Goal: Task Accomplishment & Management: Complete application form

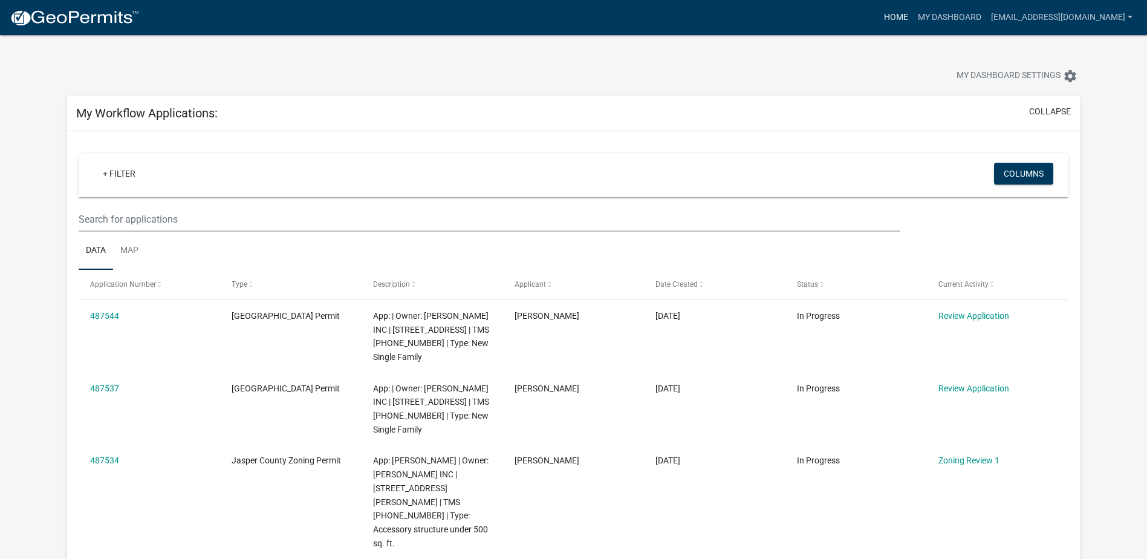
click at [906, 16] on link "Home" at bounding box center [896, 17] width 34 height 23
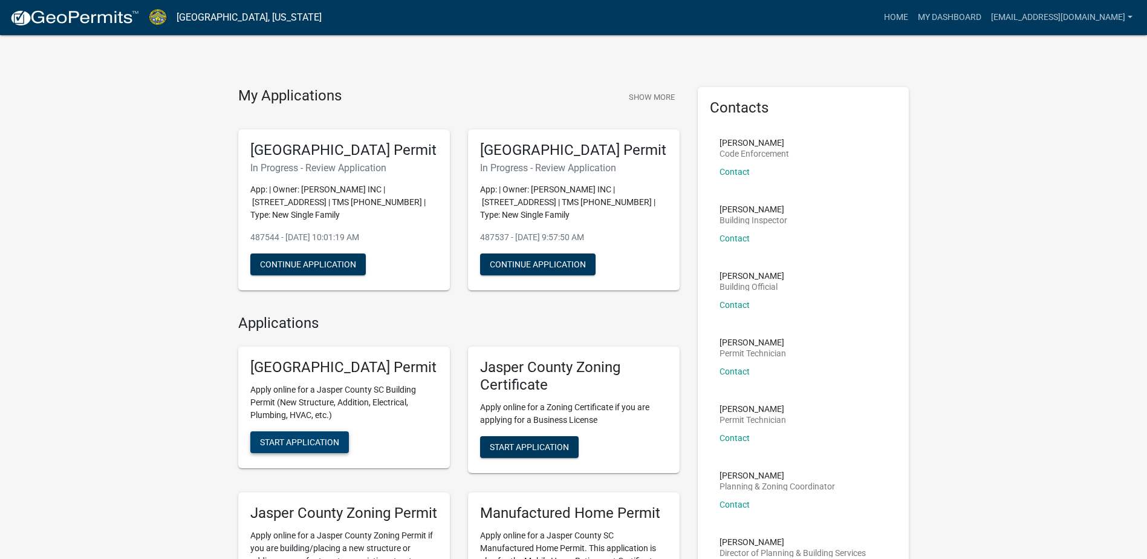
click at [313, 447] on span "Start Application" at bounding box center [299, 442] width 79 height 10
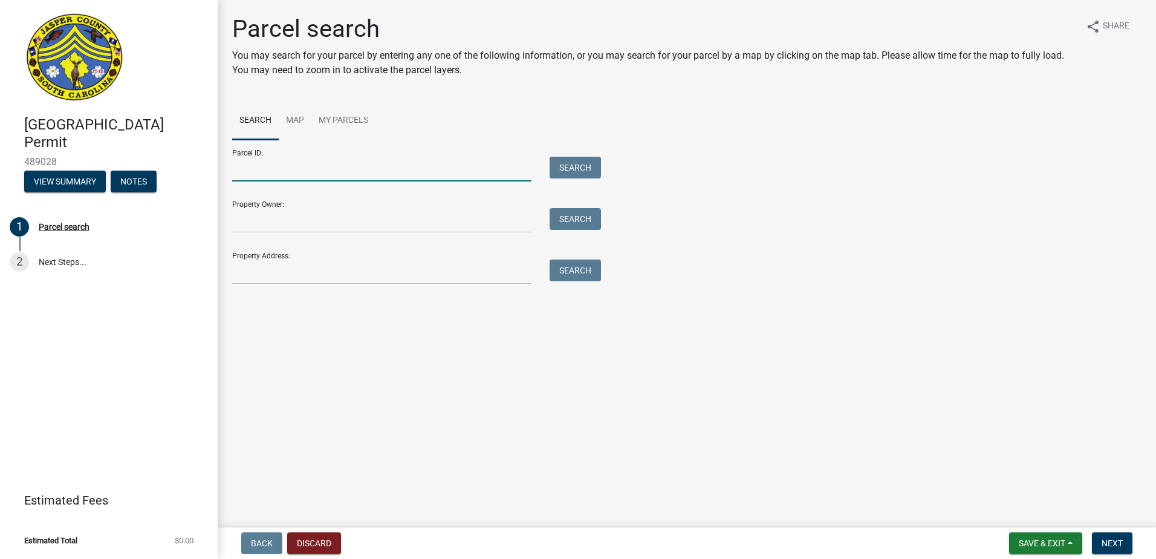
click at [331, 174] on input "Parcel ID:" at bounding box center [381, 169] width 299 height 25
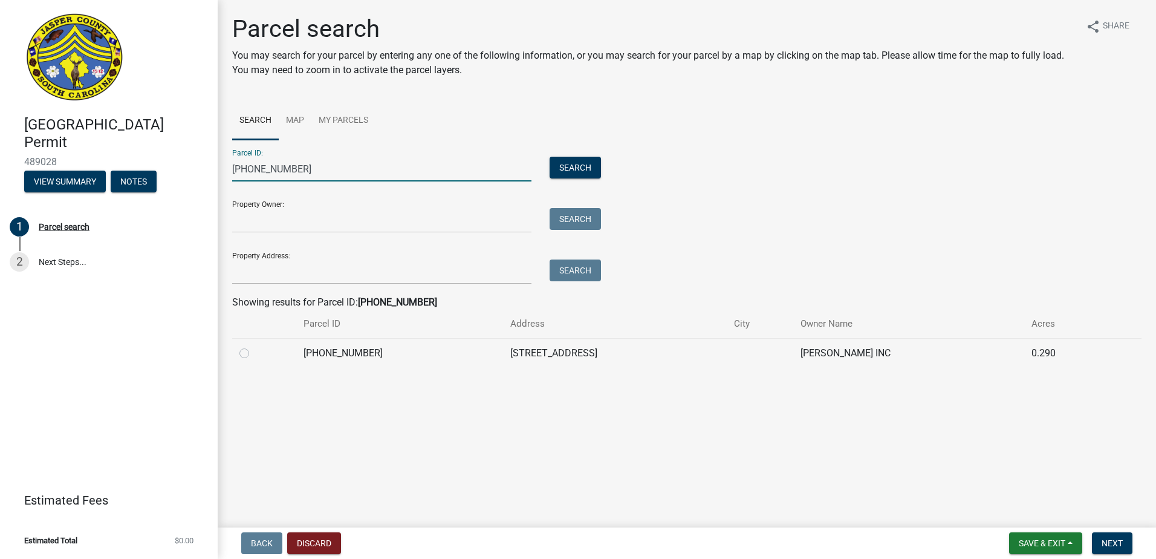
type input "[PHONE_NUMBER]"
click at [254, 346] on label at bounding box center [254, 346] width 0 height 0
click at [254, 353] on input "radio" at bounding box center [258, 350] width 8 height 8
radio input "true"
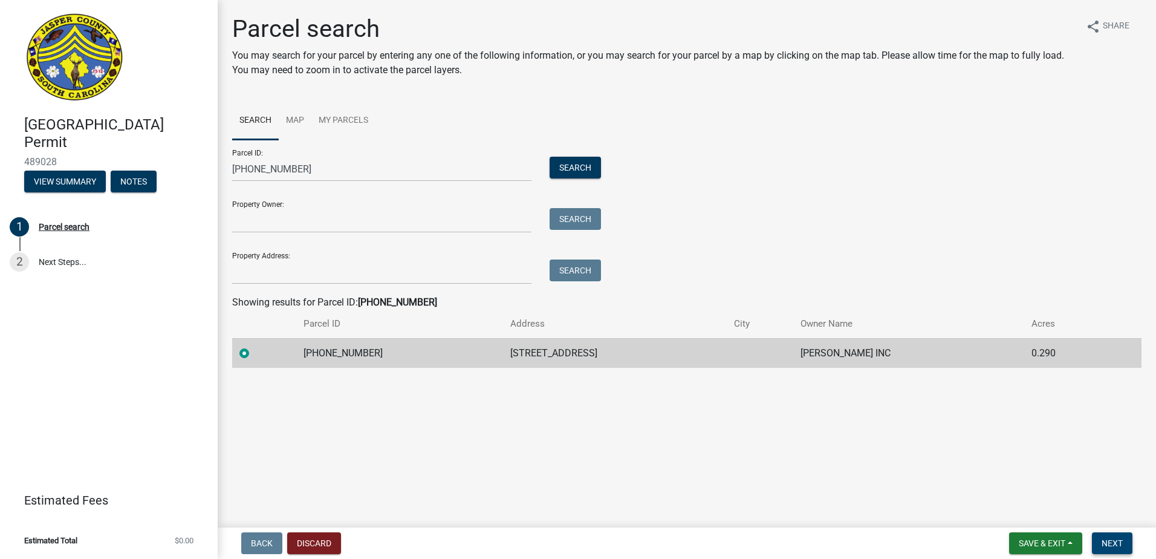
click at [1117, 550] on button "Next" at bounding box center [1112, 543] width 41 height 22
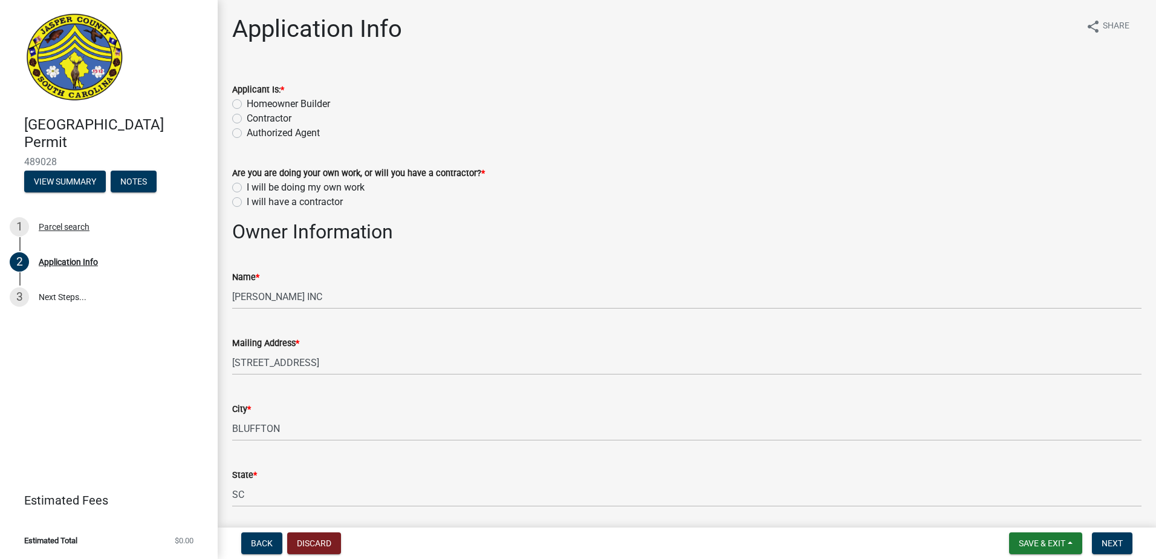
click at [247, 121] on label "Contractor" at bounding box center [269, 118] width 45 height 15
click at [247, 119] on input "Contractor" at bounding box center [251, 115] width 8 height 8
radio input "true"
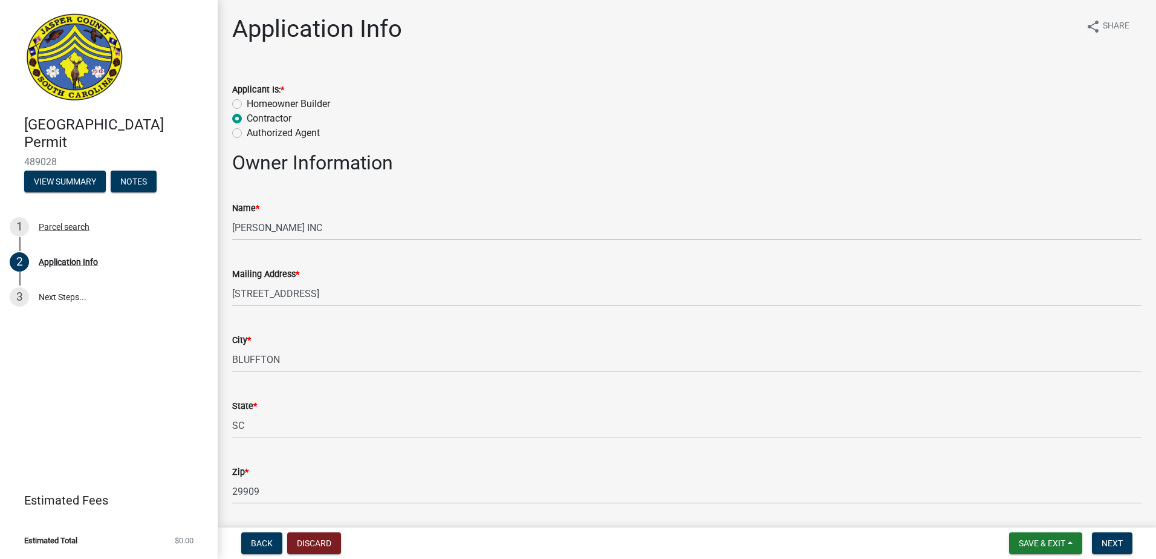
click at [247, 134] on label "Authorized Agent" at bounding box center [283, 133] width 73 height 15
click at [247, 134] on input "Authorized Agent" at bounding box center [251, 130] width 8 height 8
radio input "true"
click at [236, 113] on div "Contractor" at bounding box center [686, 118] width 909 height 15
click at [247, 116] on label "Contractor" at bounding box center [269, 118] width 45 height 15
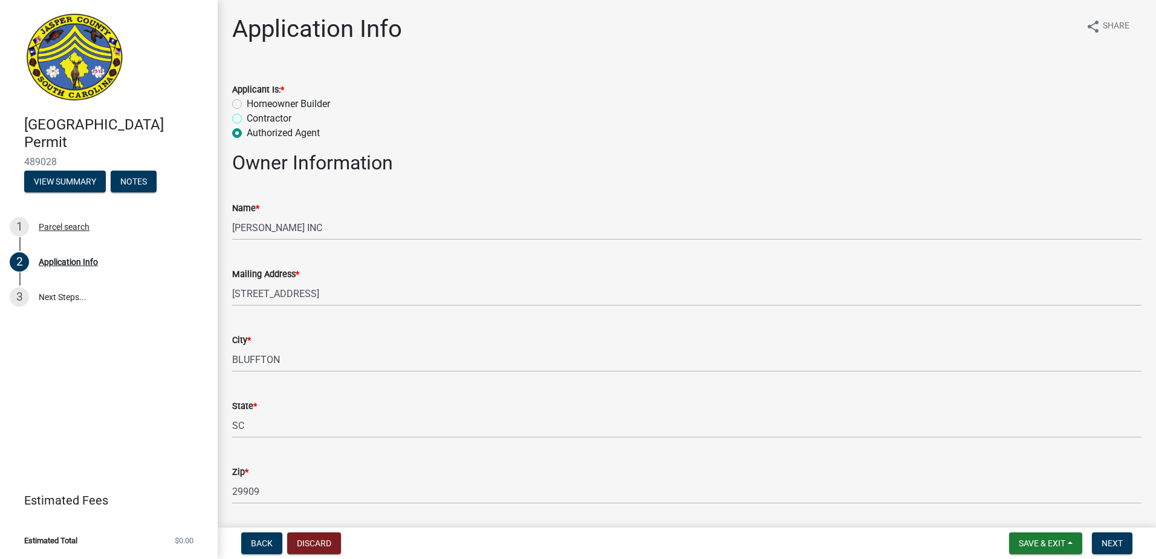
click at [247, 116] on input "Contractor" at bounding box center [251, 115] width 8 height 8
radio input "true"
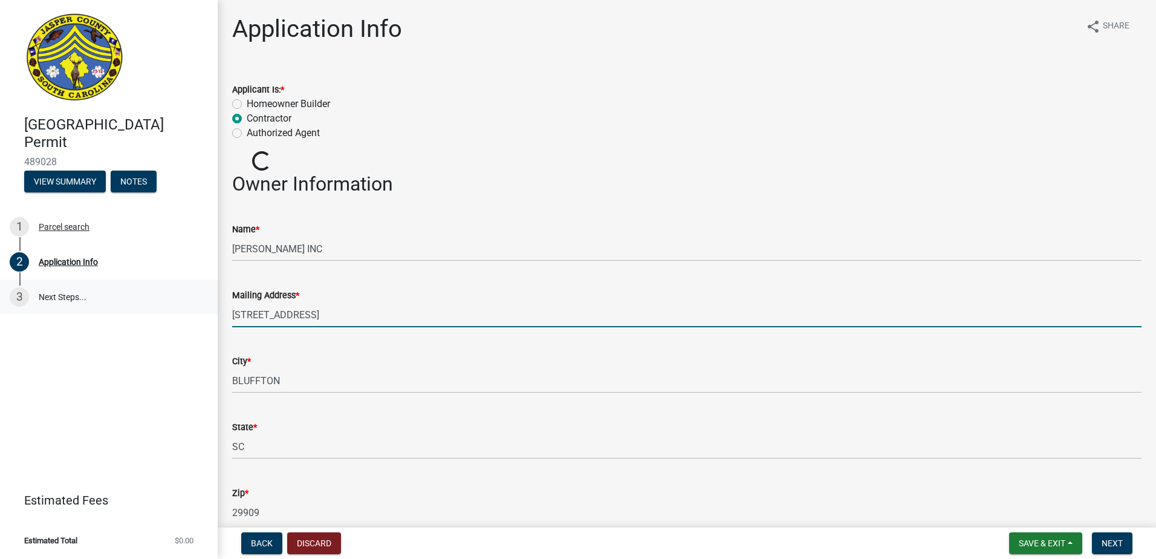
drag, startPoint x: 340, startPoint y: 314, endPoint x: 113, endPoint y: 305, distance: 226.9
click at [113, 305] on div "Jasper County Building Permit 489028 View Summary Notes 1 Parcel search 2 Appli…" at bounding box center [578, 279] width 1156 height 559
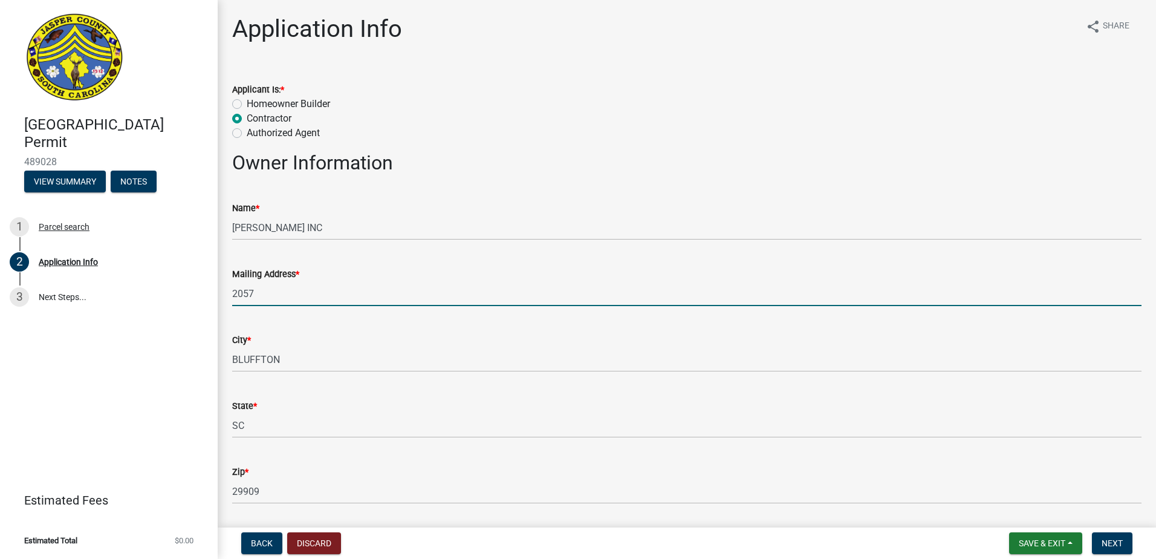
type input "2057 wambaw creek rd"
type input "8435407042"
type input "[EMAIL_ADDRESS][DOMAIN_NAME]"
type input "Yemassee"
type input "378005"
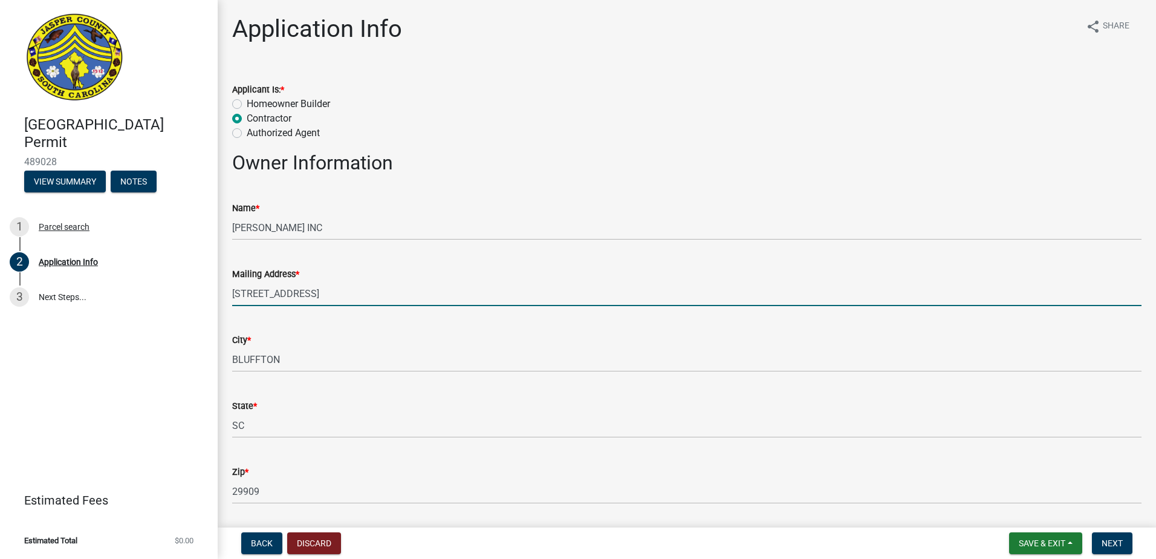
type input "1"
type input "2"
type input "4"
type input "0"
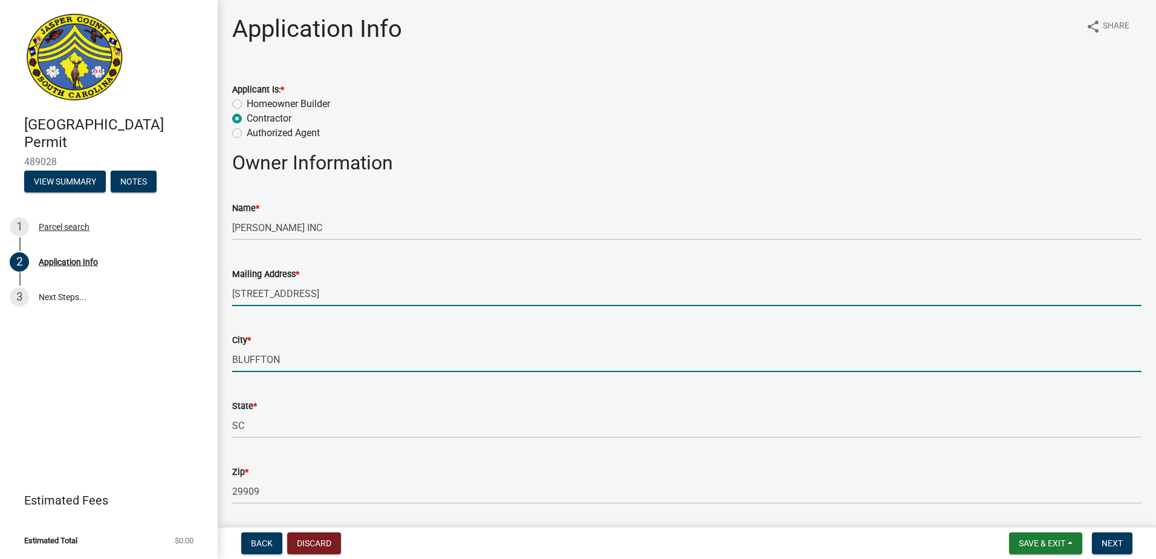
drag, startPoint x: 321, startPoint y: 364, endPoint x: 1, endPoint y: 316, distance: 324.1
click at [1, 316] on div "Jasper County Building Permit 489028 View Summary Notes 1 Parcel search 2 Appli…" at bounding box center [578, 279] width 1156 height 559
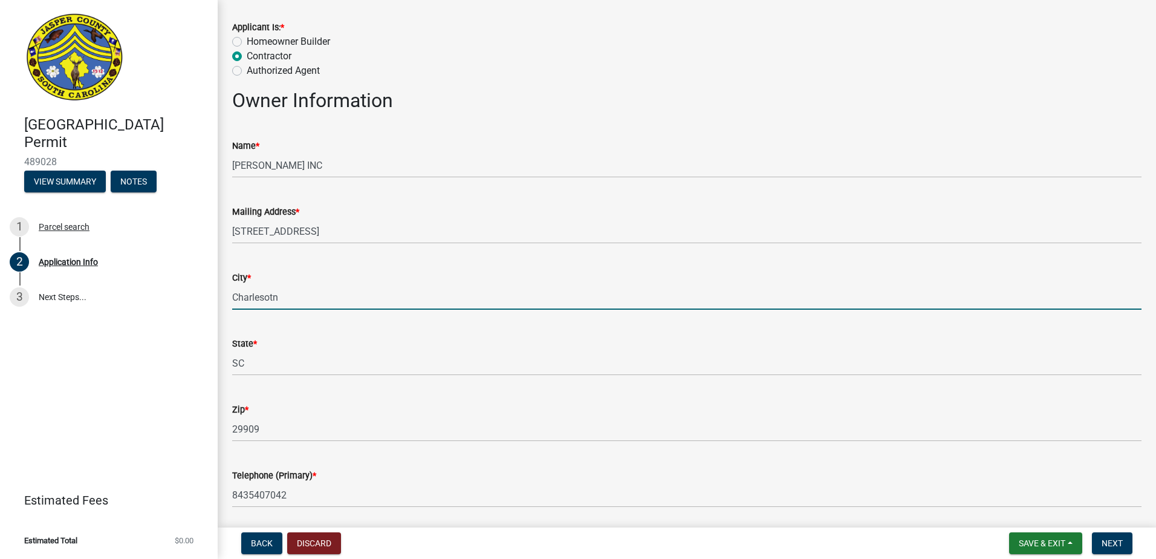
scroll to position [121, 0]
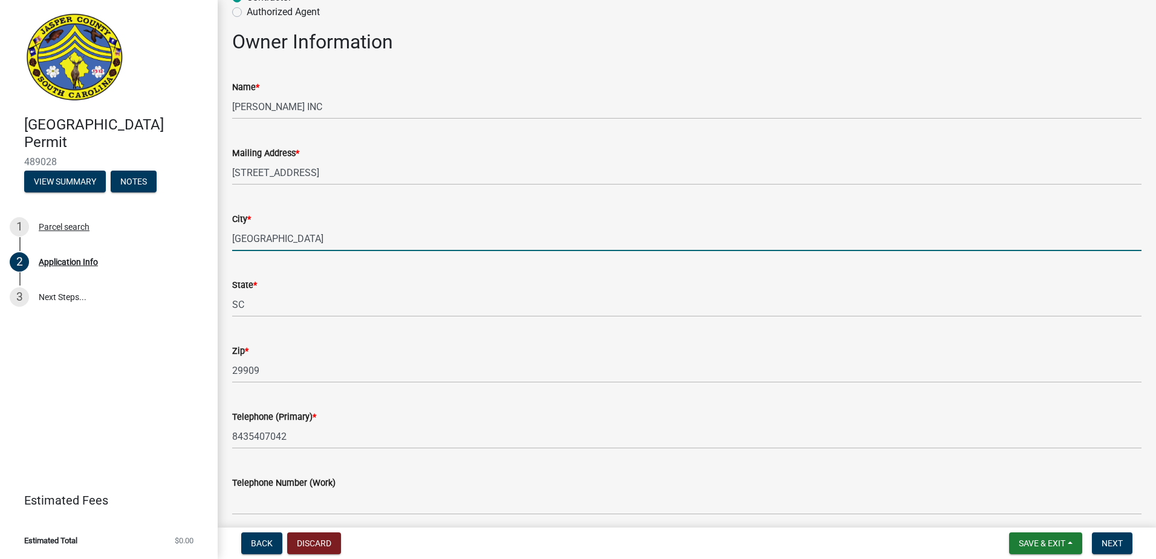
type input "[GEOGRAPHIC_DATA]"
click at [305, 385] on wm-data-entity-input "Zip * 29909" at bounding box center [686, 360] width 909 height 66
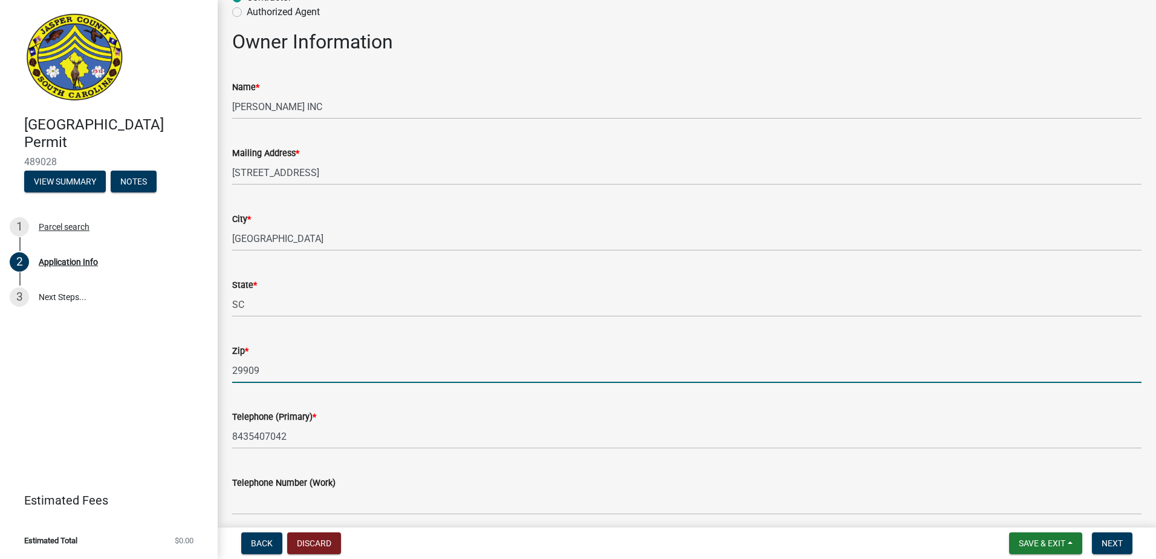
drag, startPoint x: 304, startPoint y: 378, endPoint x: 34, endPoint y: 372, distance: 270.3
click at [33, 373] on div "Jasper County Building Permit 489028 View Summary Notes 1 Parcel search 2 Appli…" at bounding box center [578, 279] width 1156 height 559
type input "29492"
click at [561, 327] on div "Zip * 29492" at bounding box center [686, 355] width 909 height 56
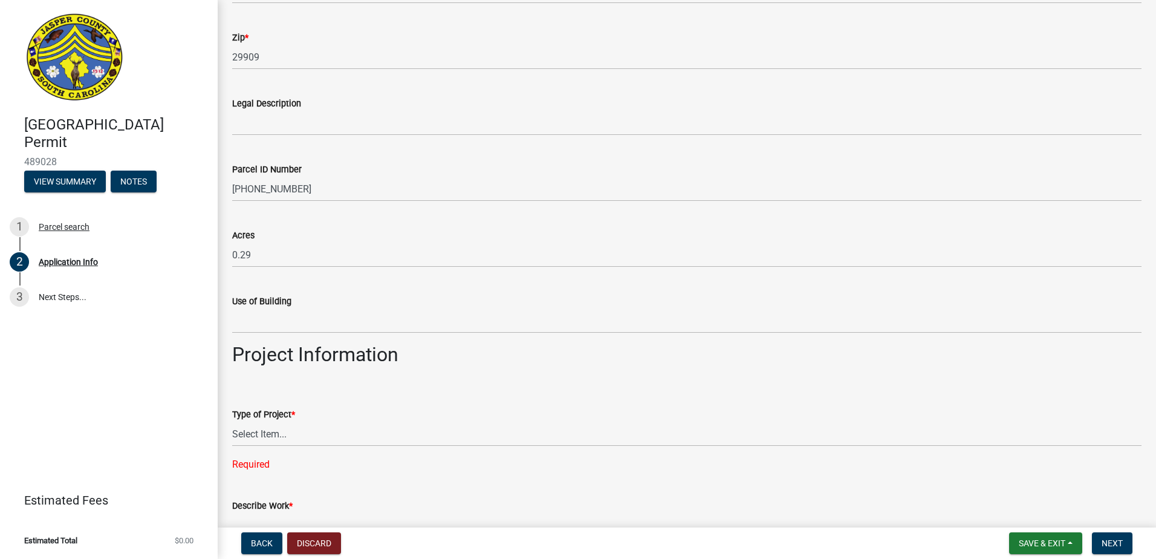
scroll to position [1149, 0]
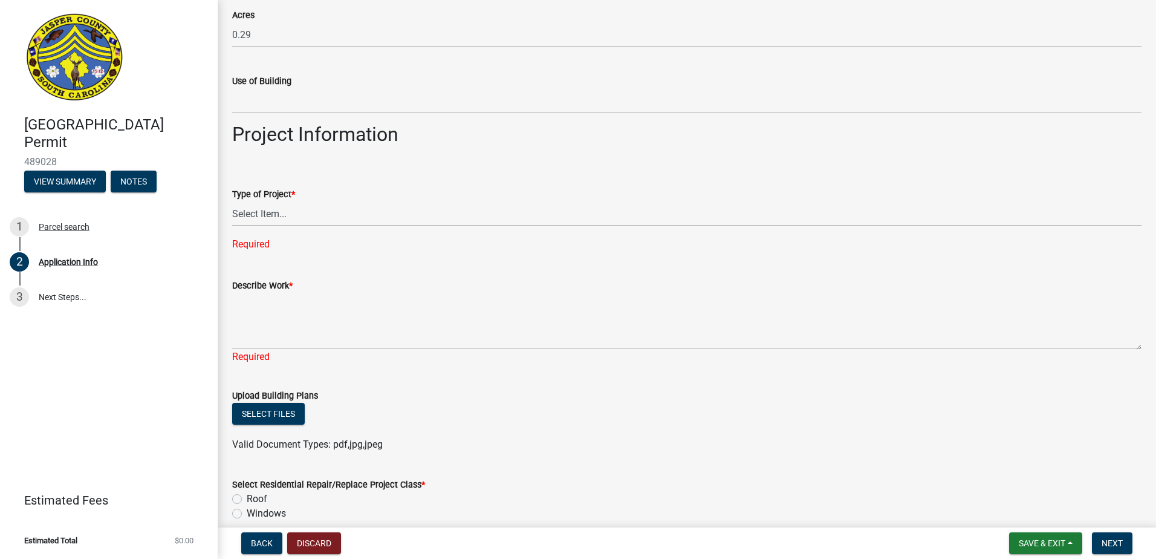
drag, startPoint x: 332, startPoint y: 187, endPoint x: 328, endPoint y: 205, distance: 18.6
click at [331, 190] on div "Type of Project *" at bounding box center [686, 194] width 909 height 15
click at [319, 218] on select "Select Item... Construction Trailer/Shipping Container Residential Demolition C…" at bounding box center [686, 213] width 909 height 25
click at [232, 201] on select "Select Item... Construction Trailer/Shipping Container Residential Demolition C…" at bounding box center [686, 213] width 909 height 25
select select "42590599-3c97-479d-b3e9-fbeca9af4fb5"
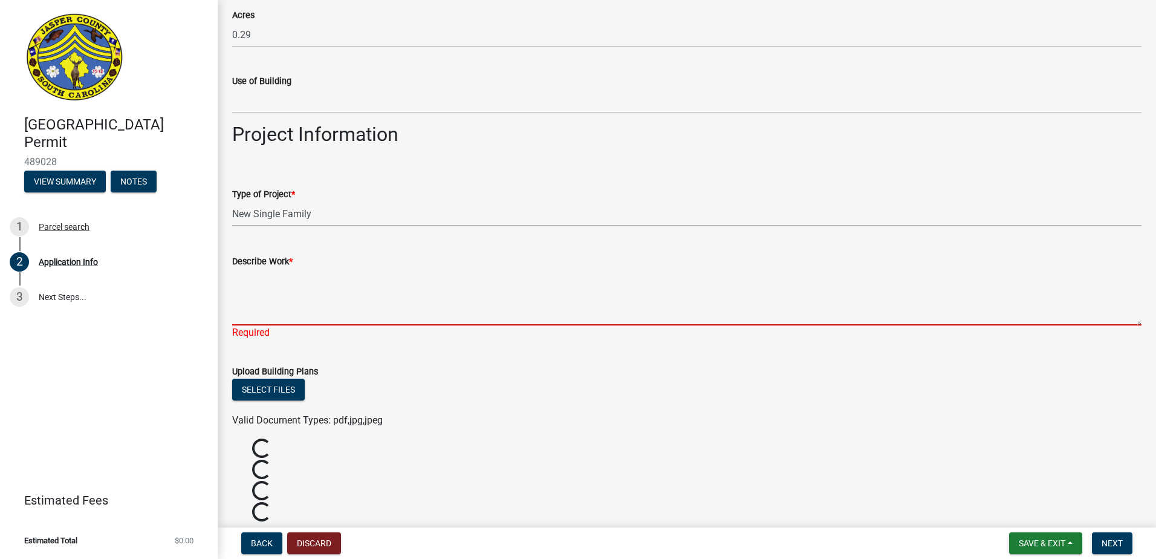
click at [305, 314] on textarea "Describe Work *" at bounding box center [686, 296] width 909 height 57
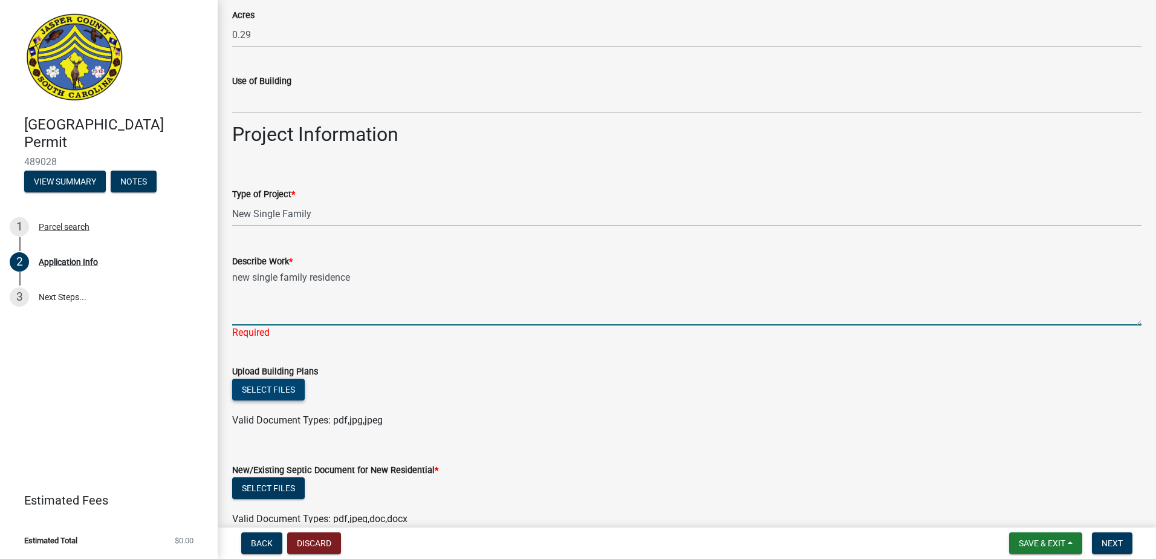
type textarea "new single family residence"
click at [277, 386] on div "Select files" at bounding box center [686, 391] width 909 height 25
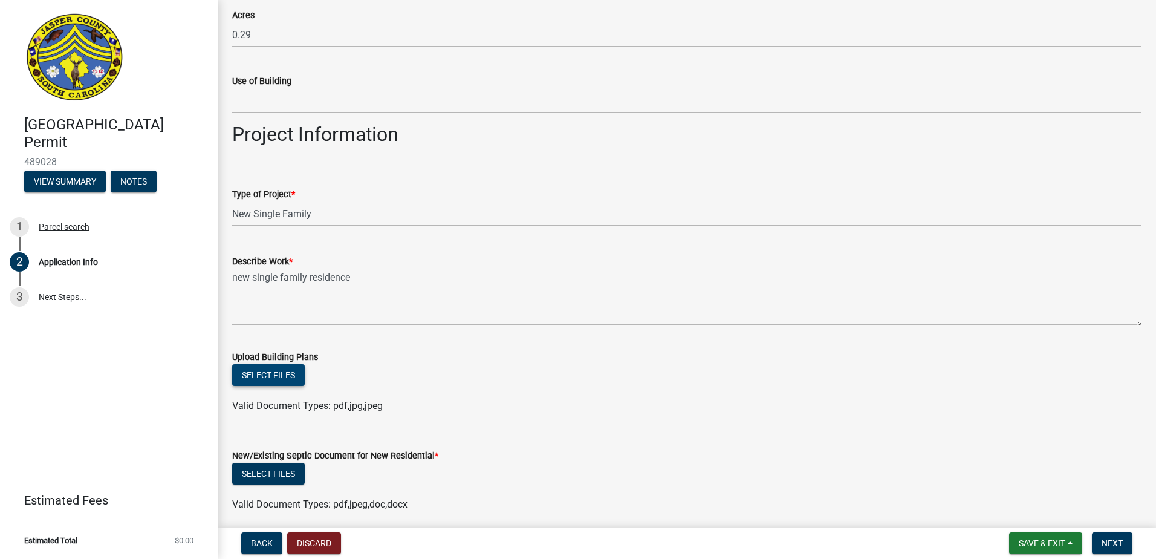
click at [285, 371] on button "Select files" at bounding box center [268, 375] width 73 height 22
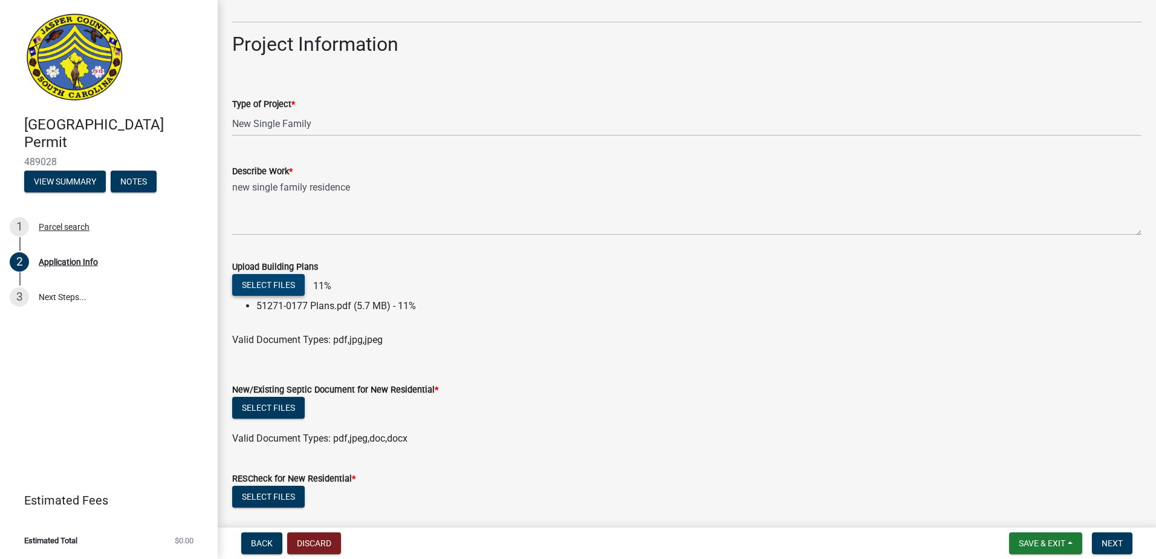
scroll to position [1270, 0]
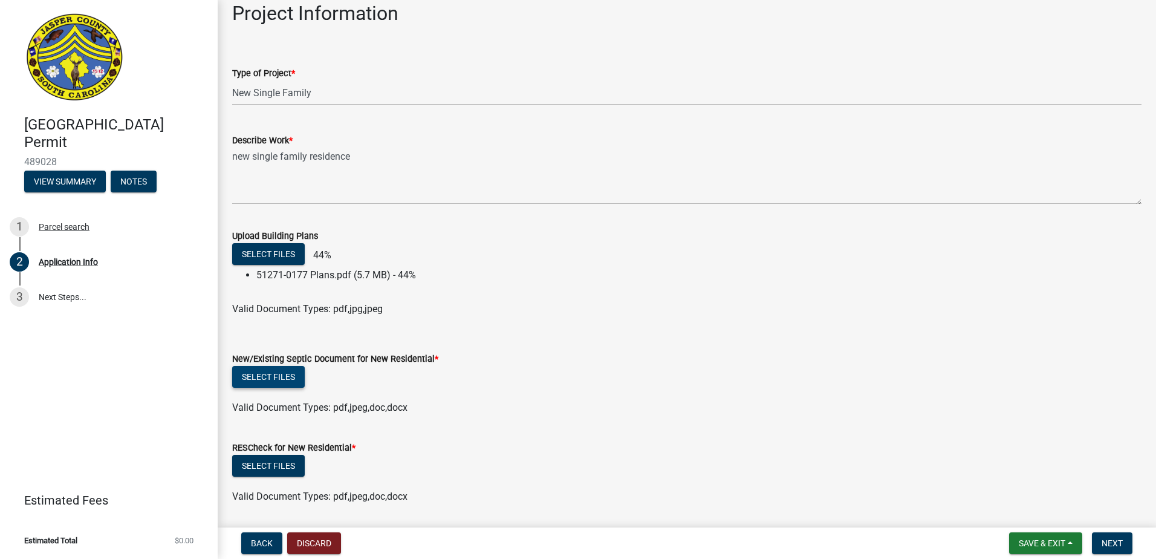
click at [290, 372] on button "Select files" at bounding box center [268, 377] width 73 height 22
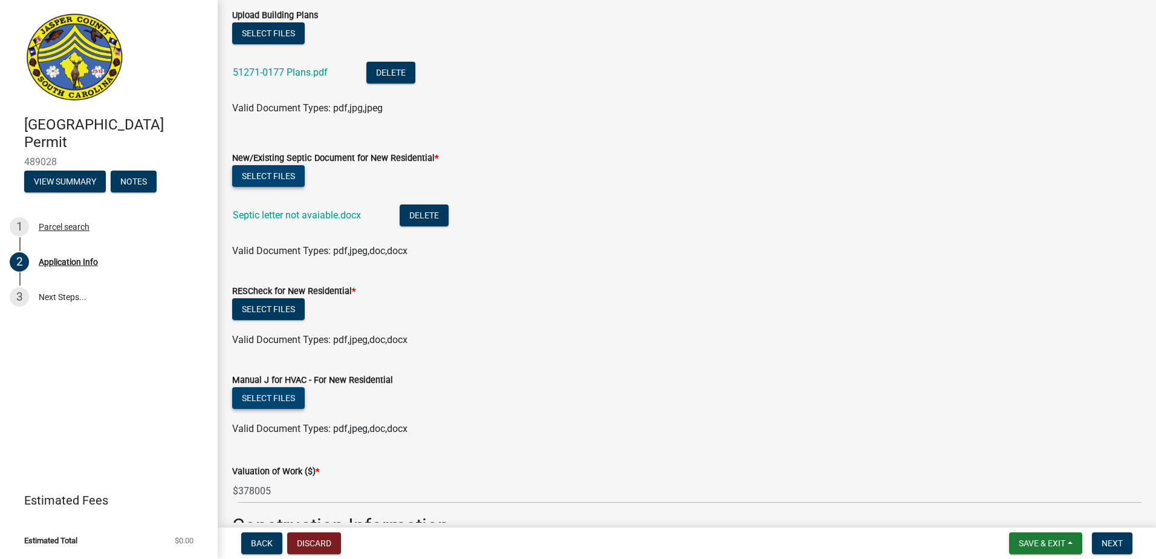
scroll to position [1512, 0]
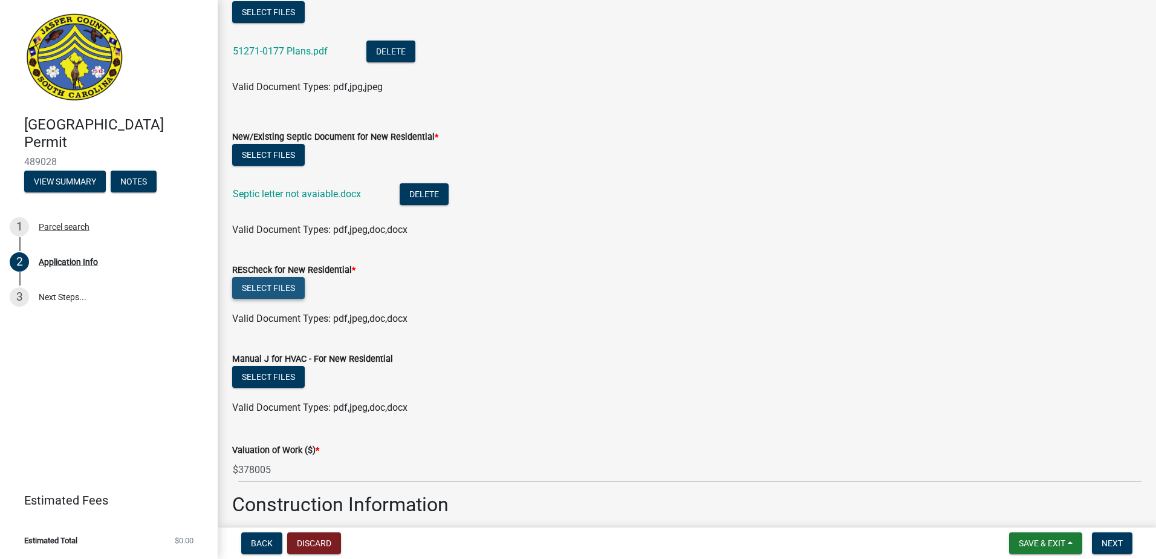
click at [276, 287] on button "Select files" at bounding box center [268, 288] width 73 height 22
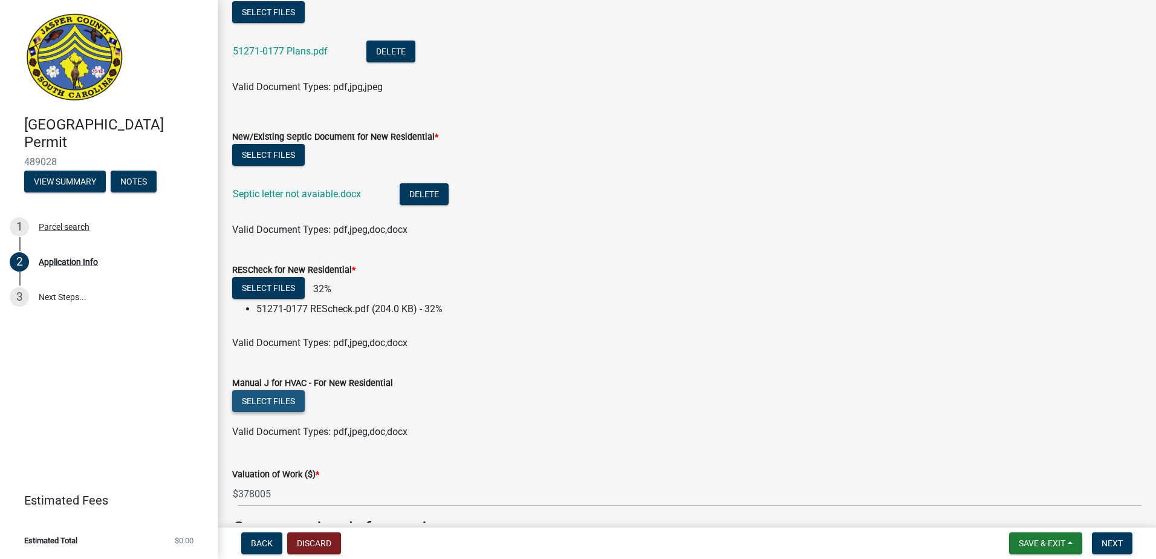
click at [293, 403] on button "Select files" at bounding box center [268, 401] width 73 height 22
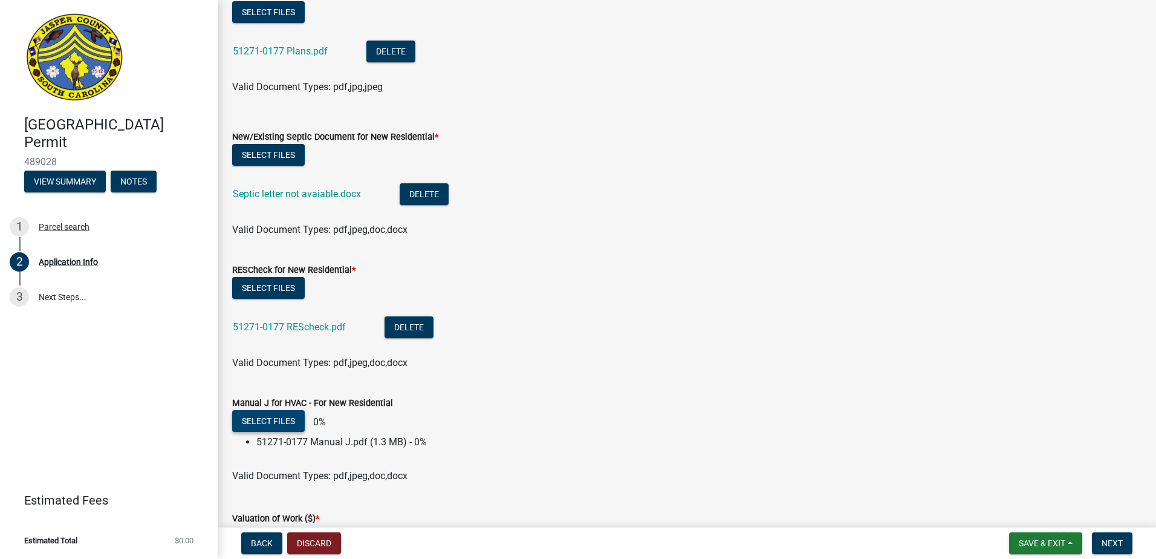
scroll to position [1814, 0]
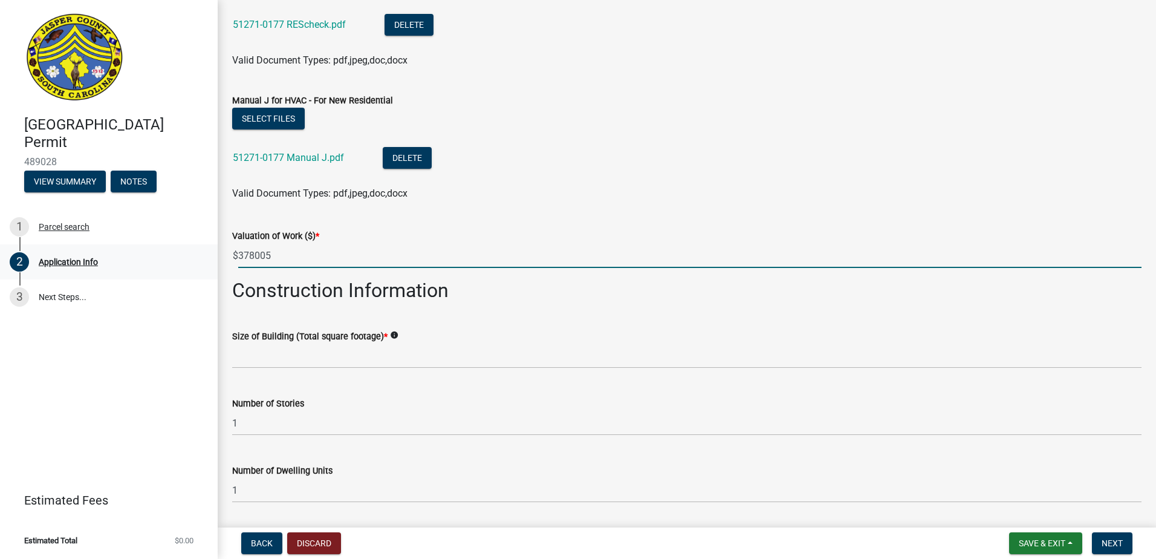
click at [160, 256] on div "Jasper County Building Permit 489028 View Summary Notes 1 Parcel search 2 Appli…" at bounding box center [578, 279] width 1156 height 559
type input "432705"
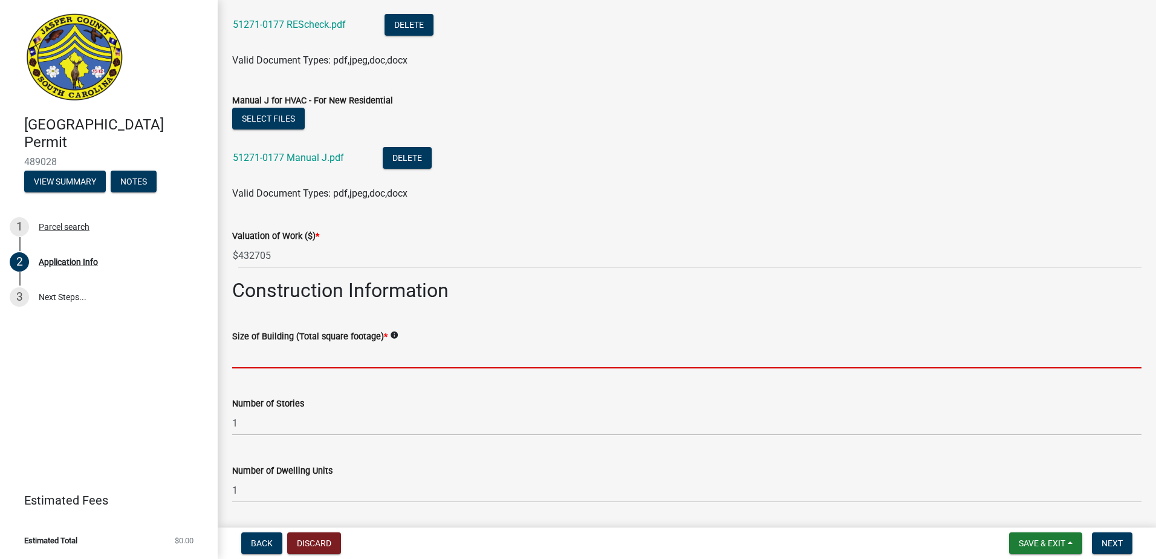
click at [319, 356] on input "text" at bounding box center [686, 355] width 909 height 25
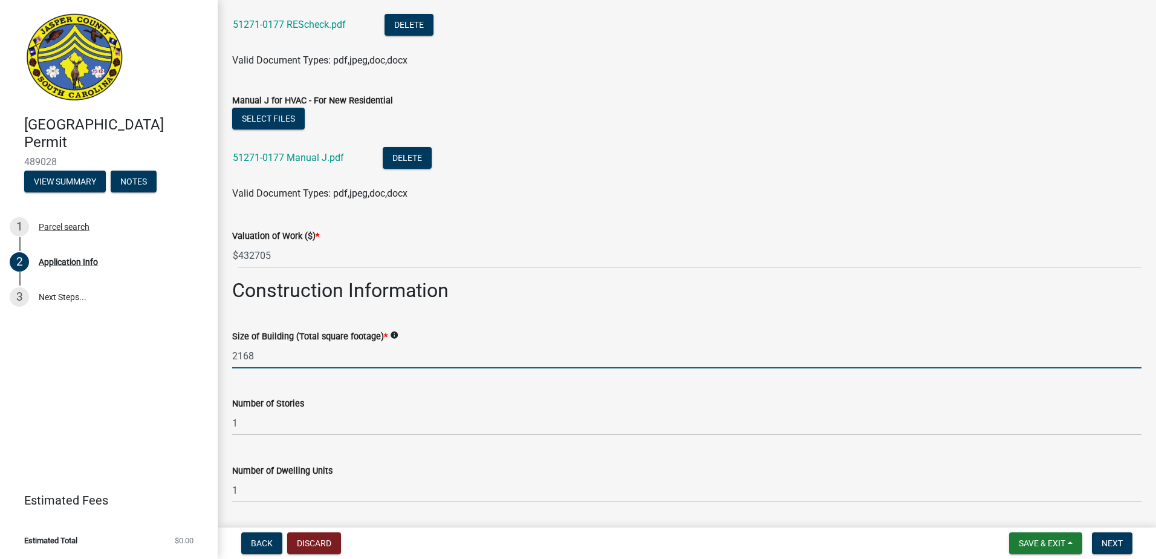
scroll to position [1874, 0]
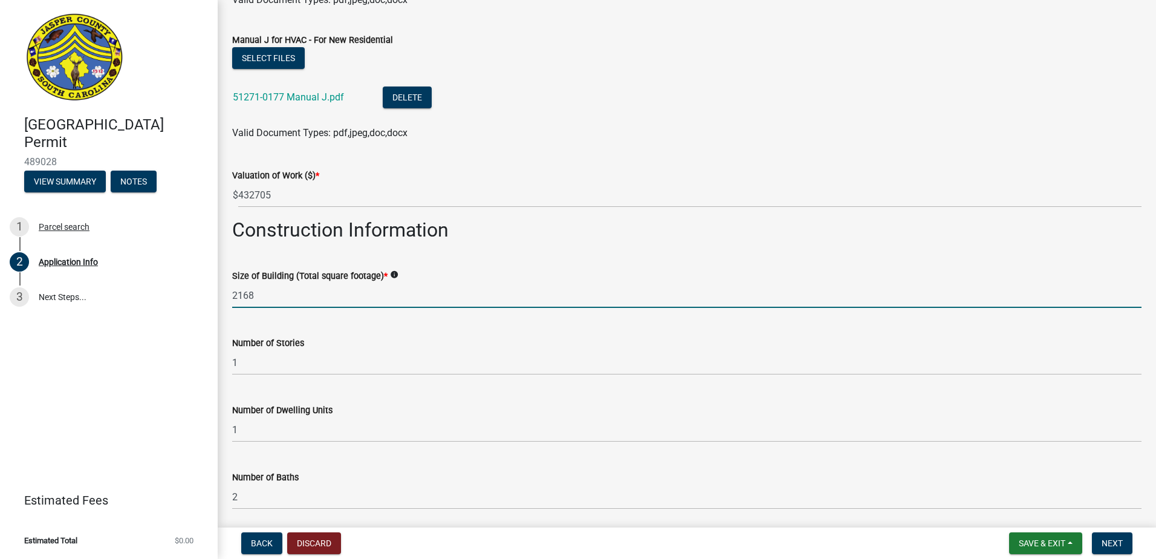
type input "2168"
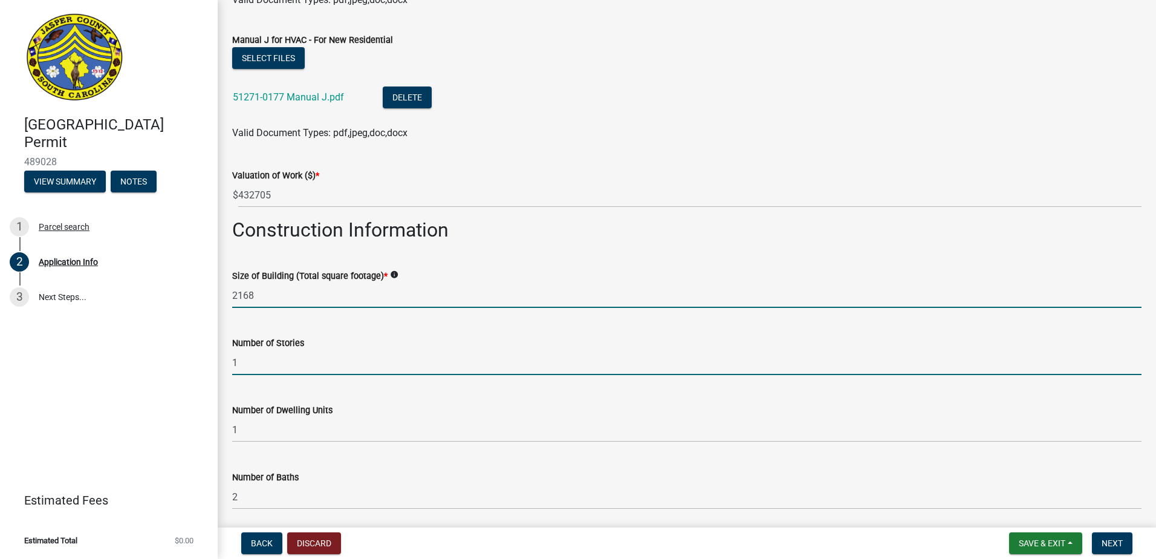
drag, startPoint x: 308, startPoint y: 371, endPoint x: 39, endPoint y: 350, distance: 270.5
click at [39, 351] on div "Jasper County Building Permit 489028 View Summary Notes 1 Parcel search 2 Appli…" at bounding box center [578, 279] width 1156 height 559
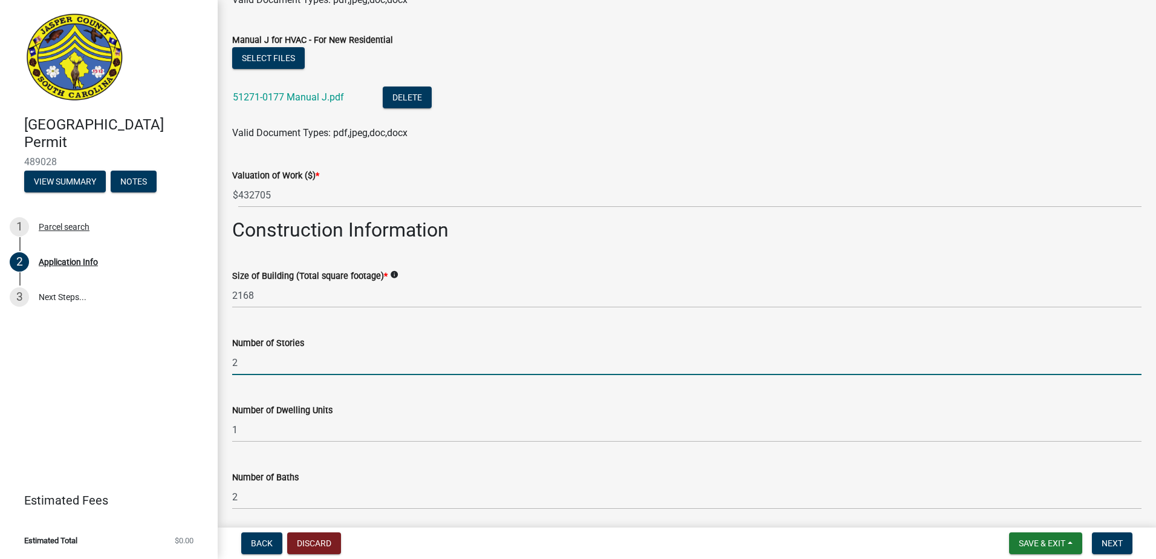
type input "2"
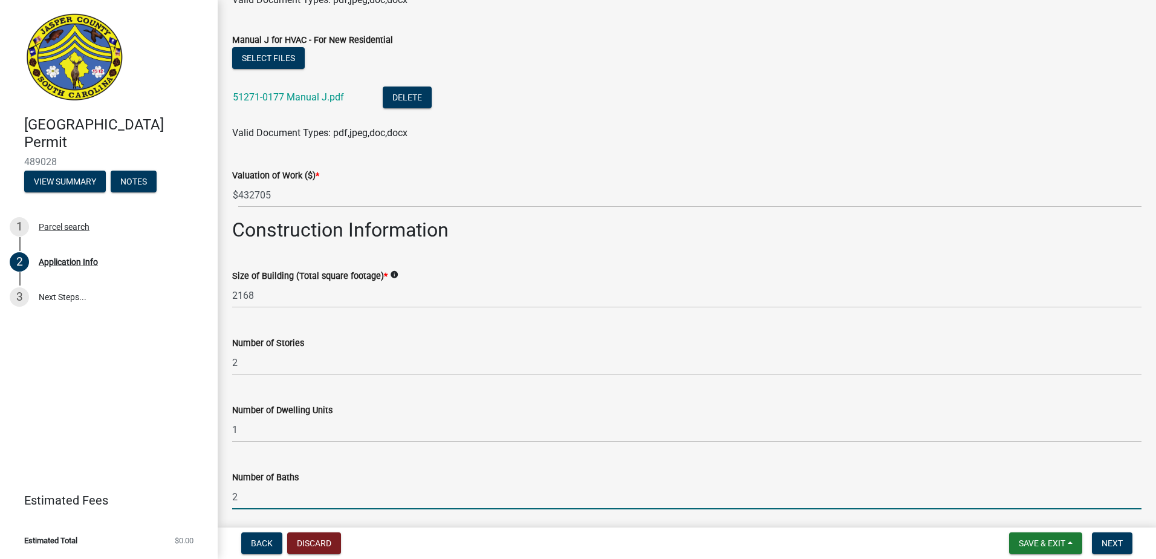
drag, startPoint x: 254, startPoint y: 499, endPoint x: 79, endPoint y: 484, distance: 175.4
click at [140, 495] on div "Jasper County Building Permit 489028 View Summary Notes 1 Parcel search 2 Appli…" at bounding box center [578, 279] width 1156 height 559
type input "3"
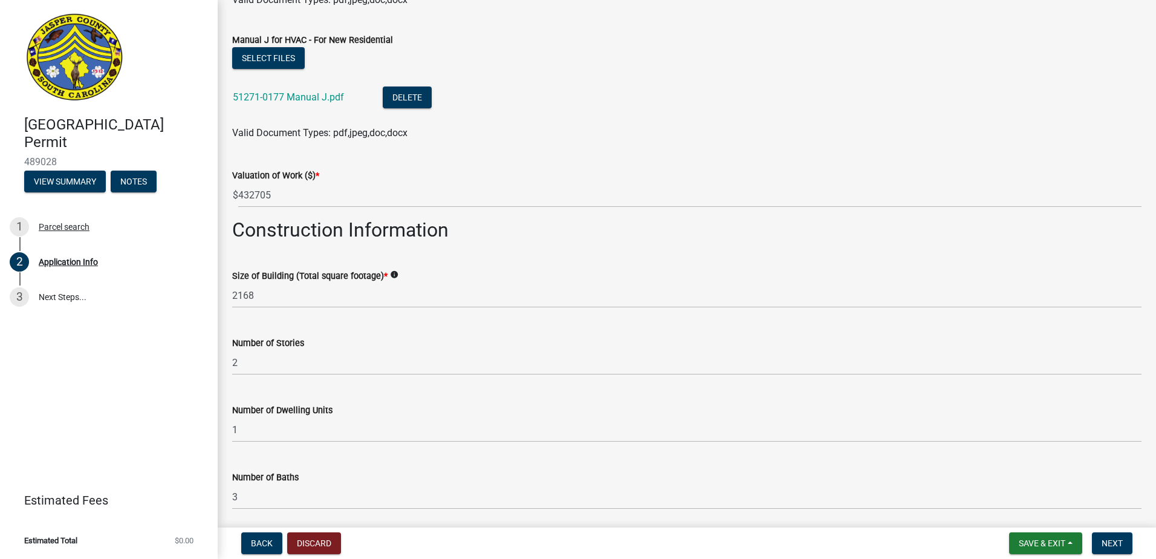
scroll to position [2177, 0]
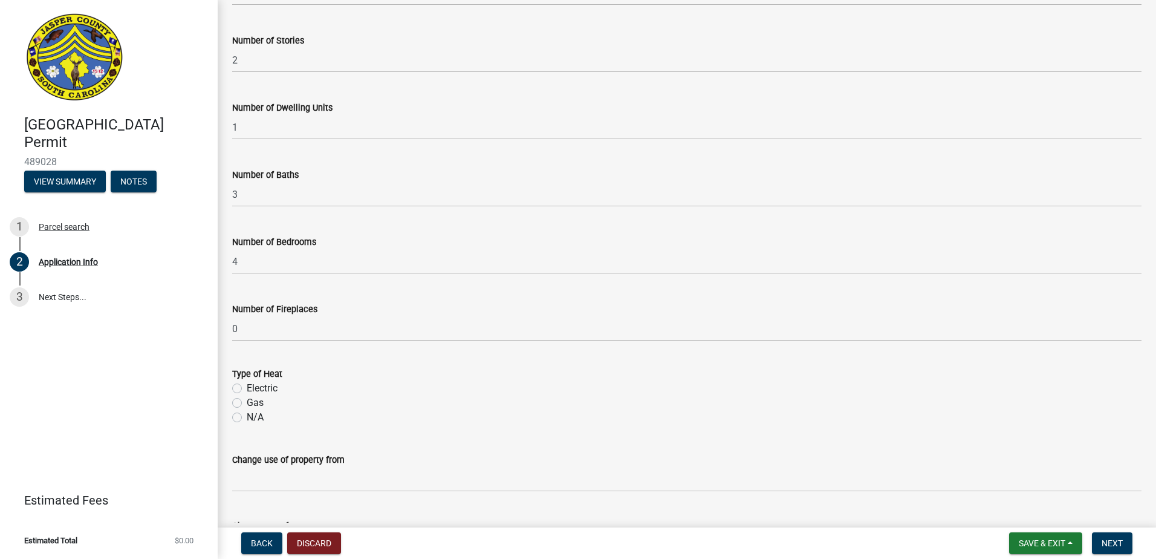
click at [247, 388] on label "Electric" at bounding box center [262, 388] width 31 height 15
click at [247, 388] on input "Electric" at bounding box center [251, 385] width 8 height 8
radio input "true"
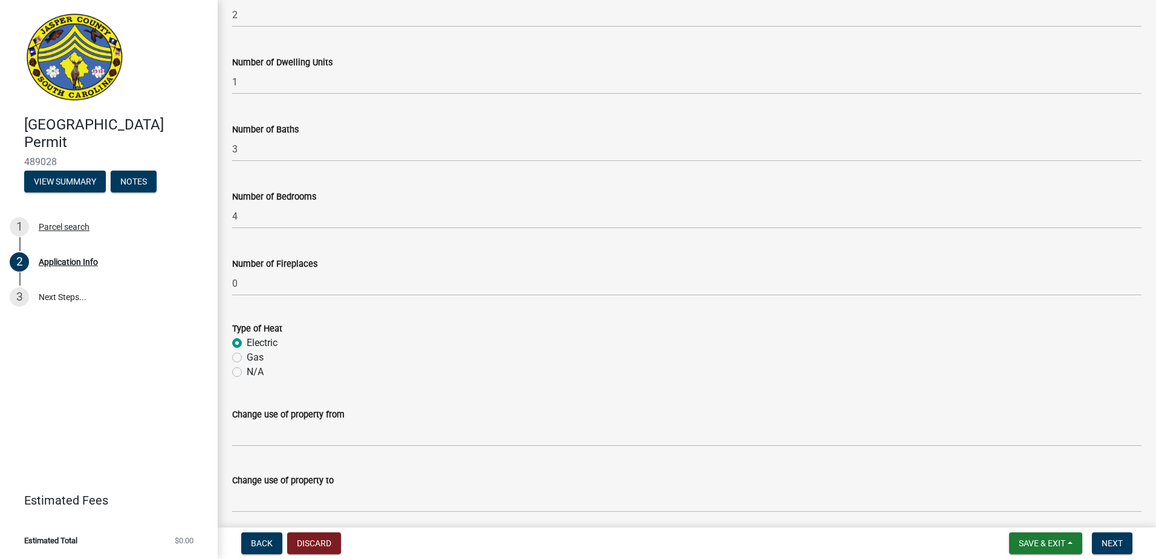
scroll to position [2269, 0]
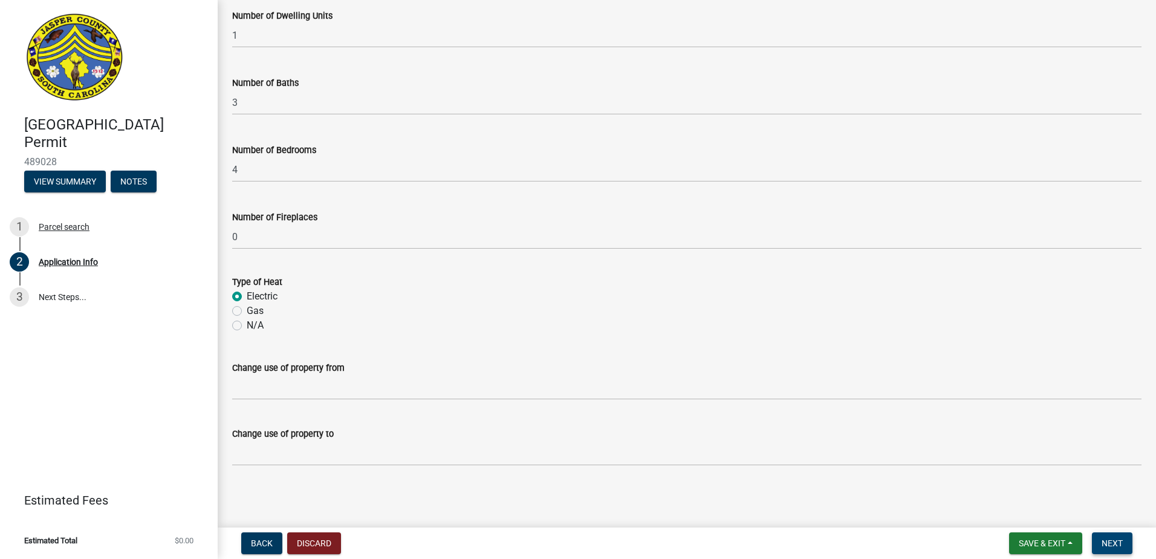
click at [1108, 541] on span "Next" at bounding box center [1112, 543] width 21 height 10
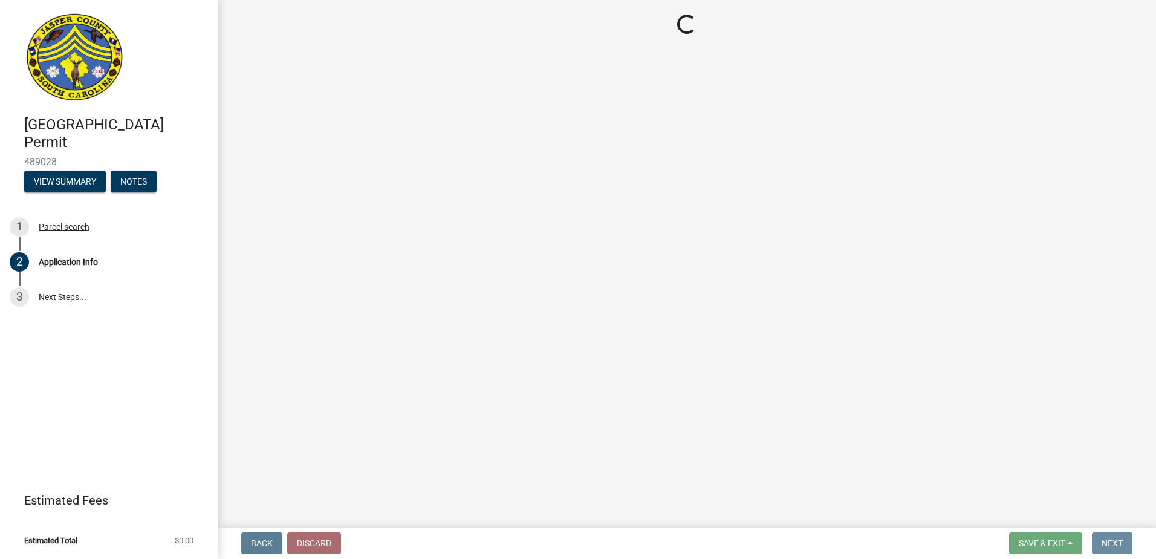
scroll to position [0, 0]
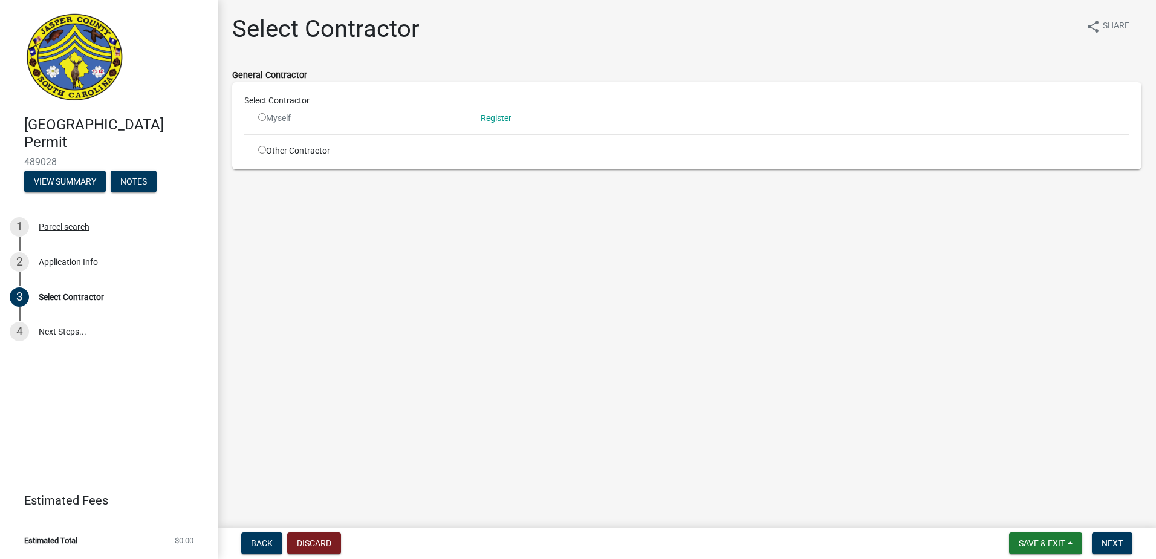
click at [263, 152] on input "radio" at bounding box center [262, 150] width 8 height 8
radio input "true"
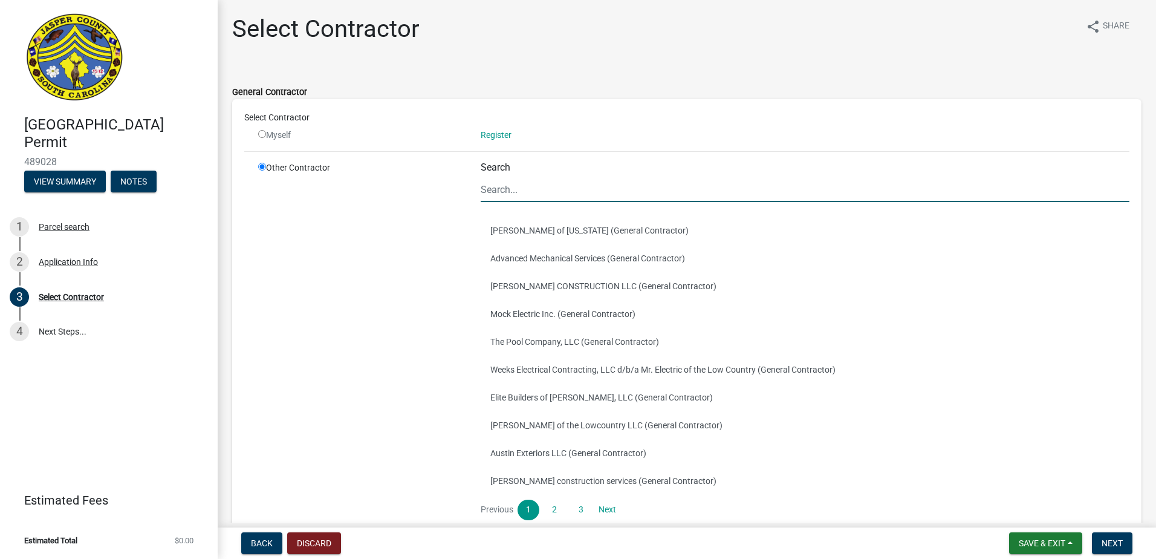
click at [610, 193] on input "Search" at bounding box center [805, 189] width 649 height 25
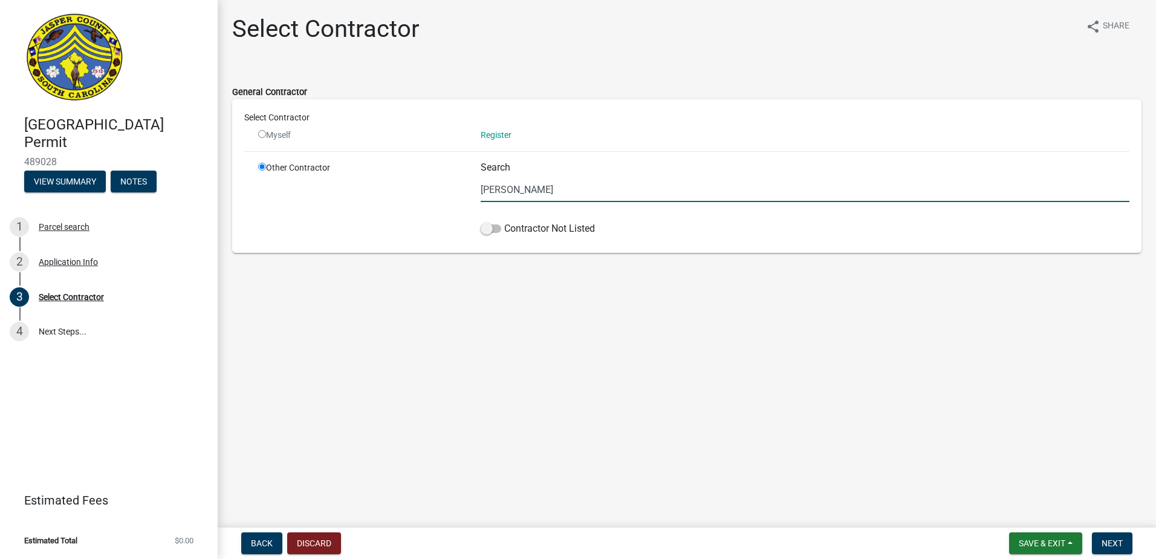
type input "[PERSON_NAME]"
click at [493, 236] on div "Contractor Not Listed" at bounding box center [805, 230] width 649 height 19
click at [493, 230] on span at bounding box center [491, 228] width 21 height 8
click at [504, 221] on input "Contractor Not Listed" at bounding box center [504, 221] width 0 height 0
click at [1104, 539] on span "Next" at bounding box center [1112, 543] width 21 height 10
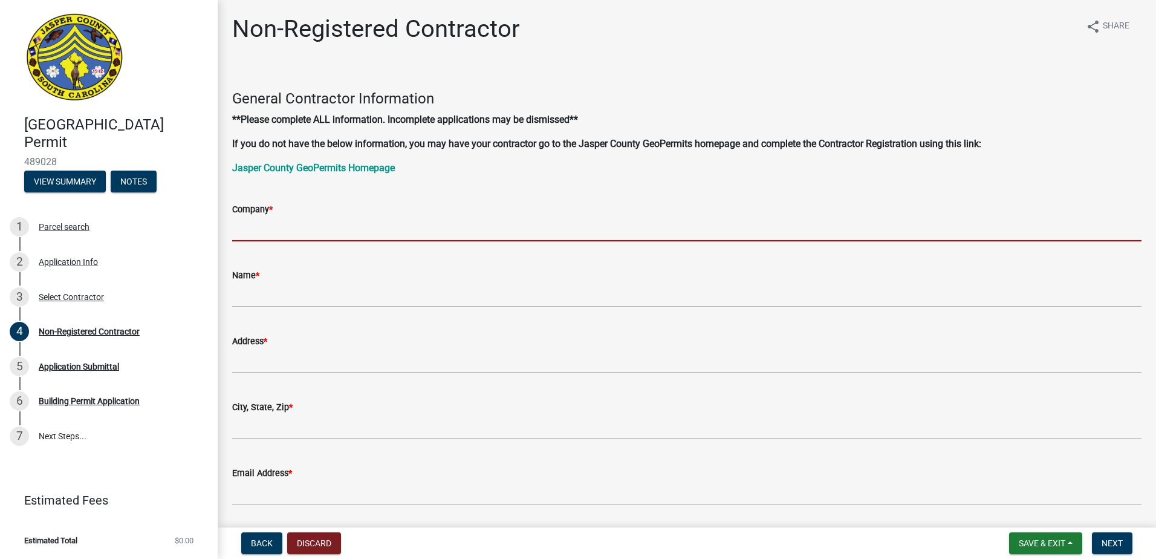
click at [267, 229] on input "Company *" at bounding box center [686, 228] width 909 height 25
type input "[PERSON_NAME]"
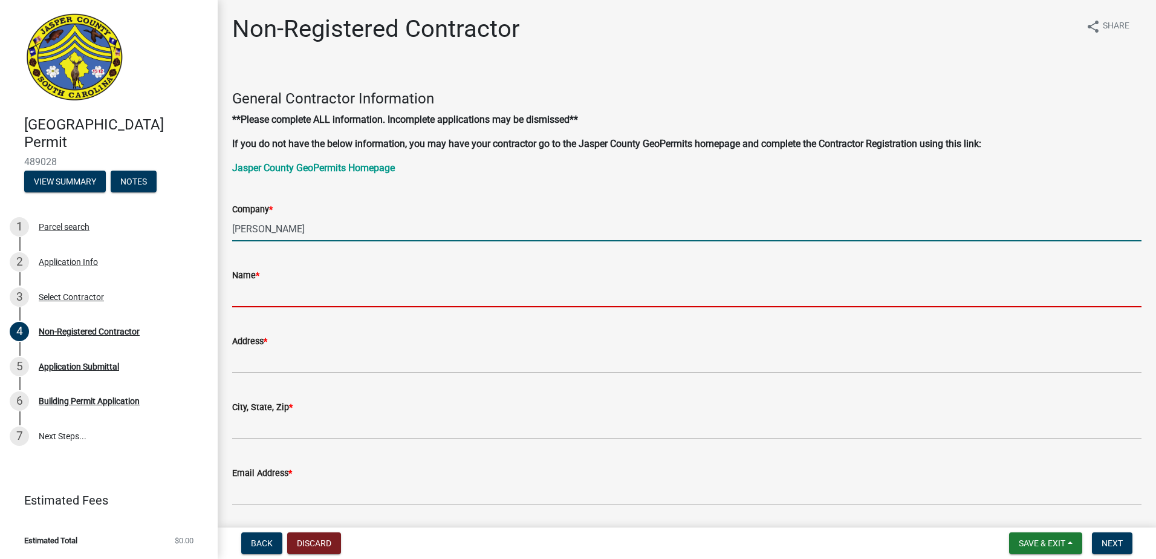
type input "[PERSON_NAME]"
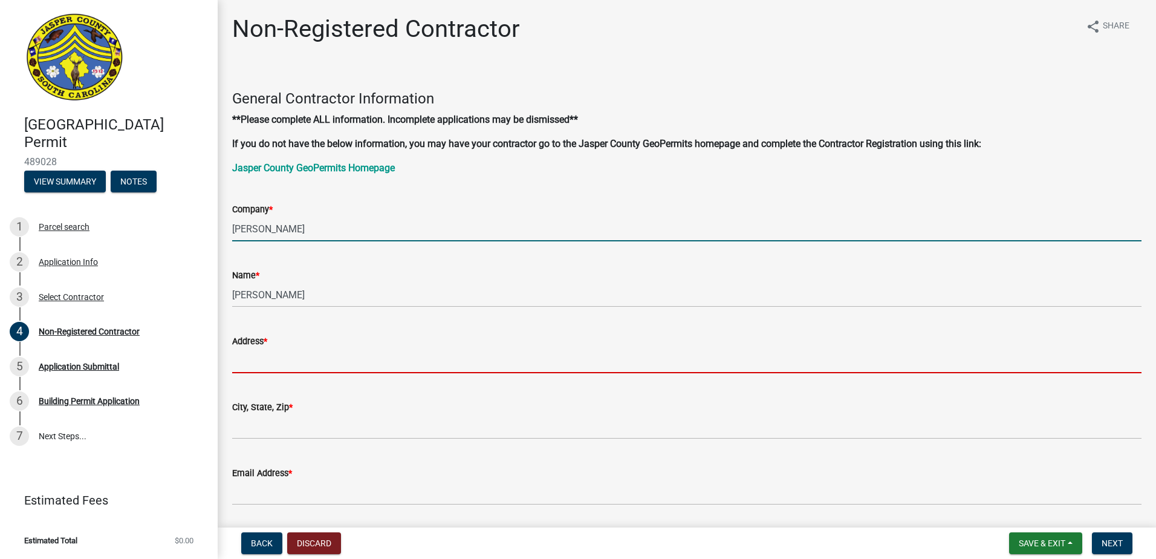
type input "[STREET_ADDRESS]"
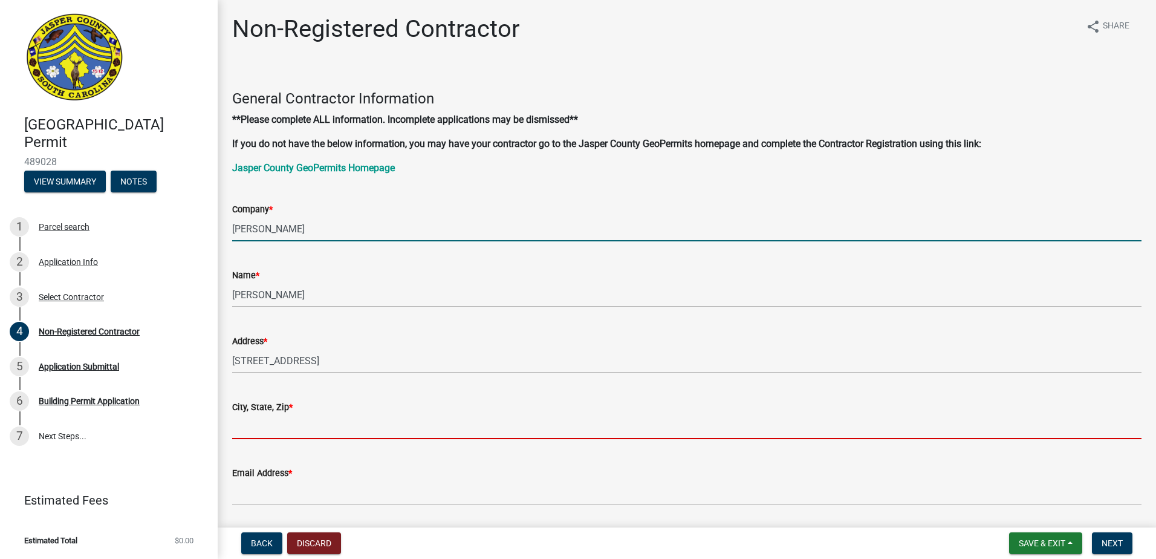
type input "[GEOGRAPHIC_DATA]"
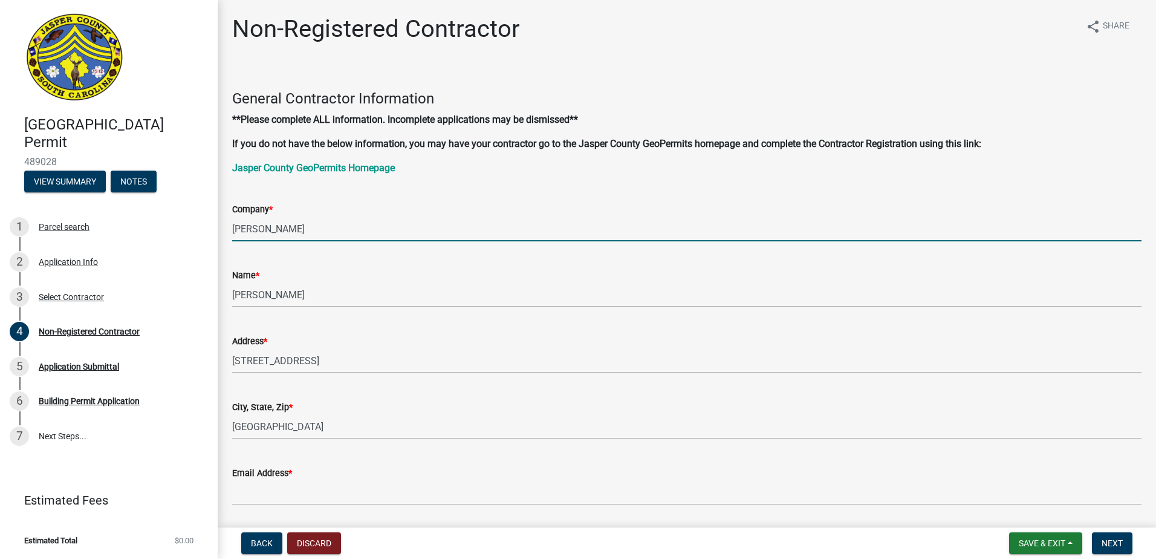
type input "[EMAIL_ADDRESS][DOMAIN_NAME]"
type input "8432845032"
type input "SC"
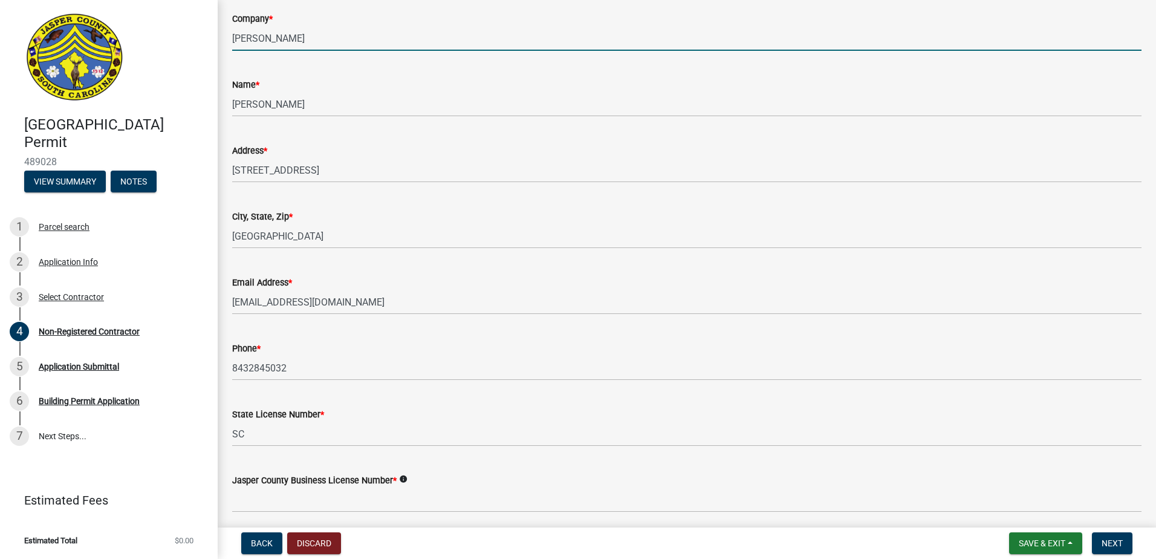
scroll to position [363, 0]
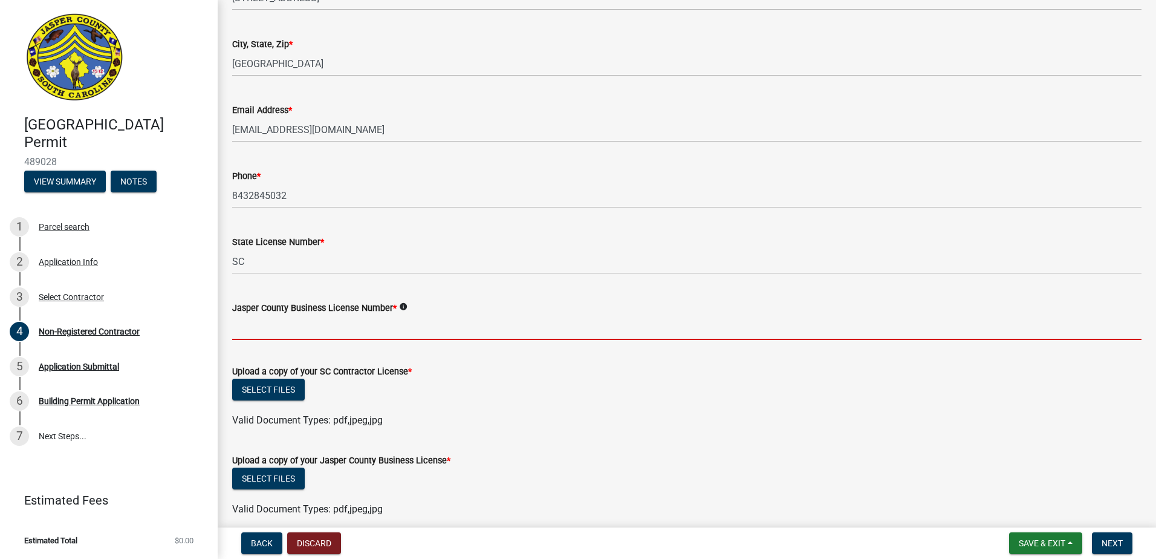
click at [314, 333] on input "Jasper County Business License Number *" at bounding box center [686, 327] width 909 height 25
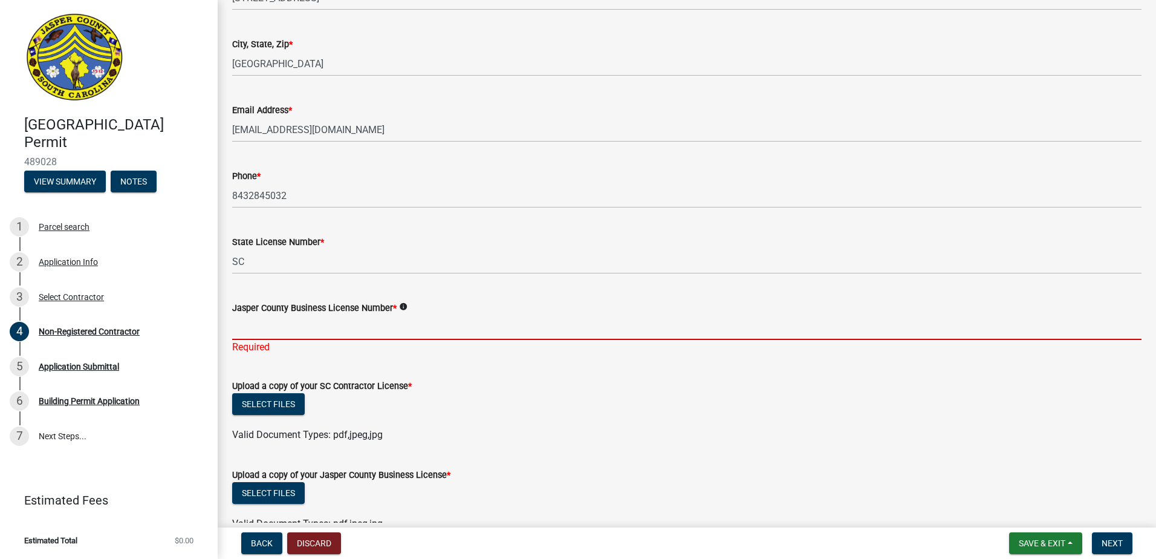
click at [322, 328] on input "Jasper County Business License Number *" at bounding box center [686, 327] width 909 height 25
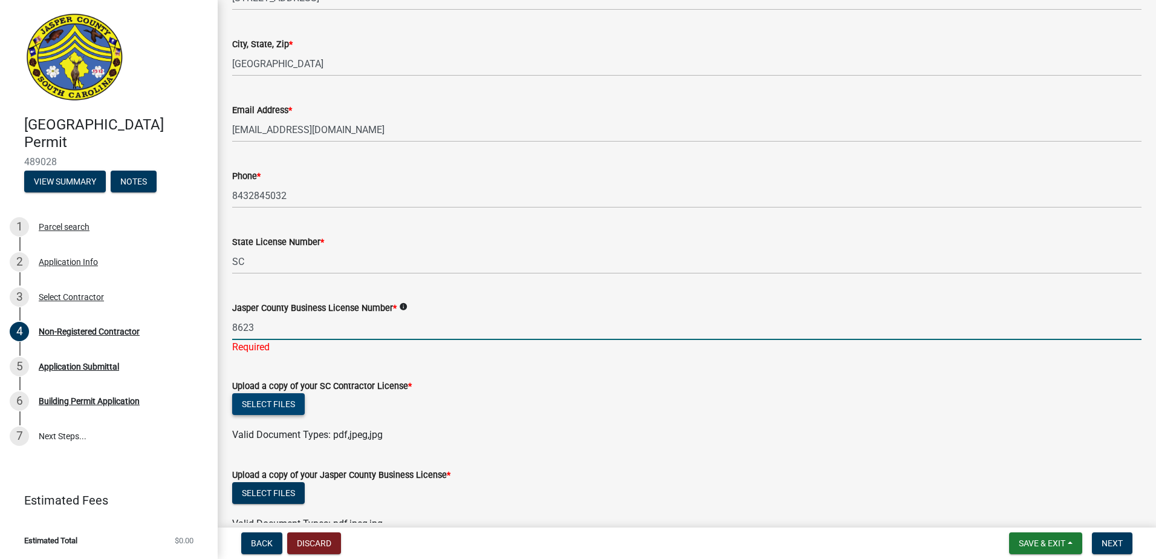
type input "8623"
click at [294, 397] on button "Select files" at bounding box center [268, 404] width 73 height 22
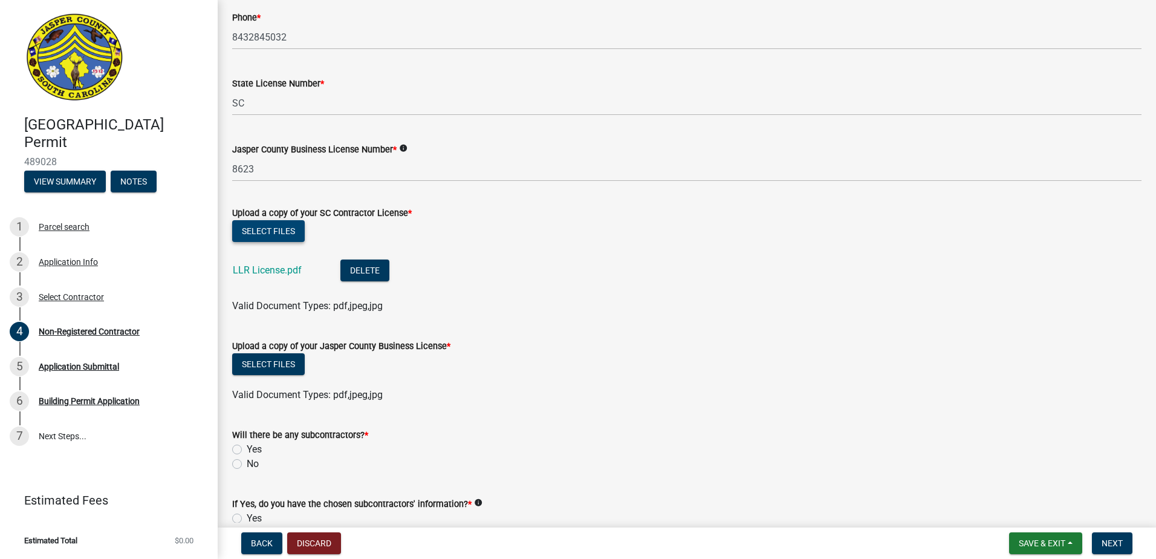
scroll to position [605, 0]
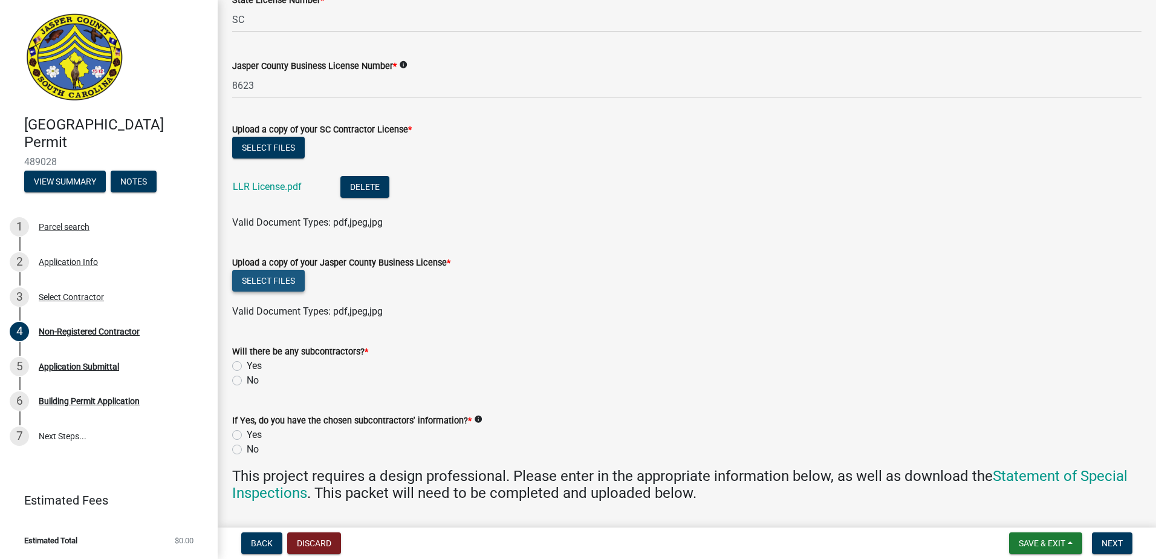
click at [276, 278] on button "Select files" at bounding box center [268, 281] width 73 height 22
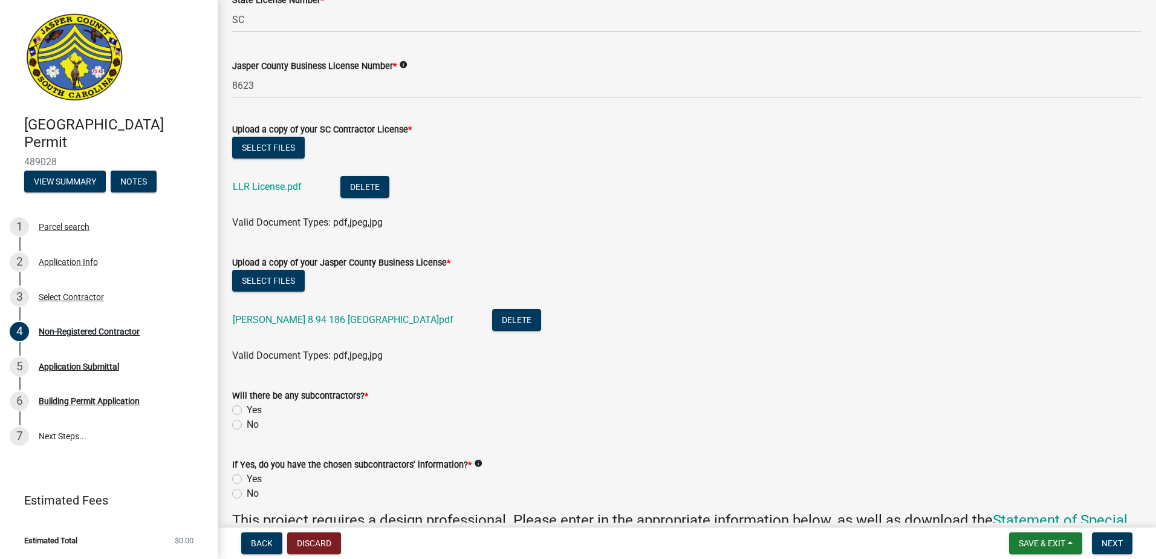
click at [247, 411] on label "Yes" at bounding box center [254, 410] width 15 height 15
click at [247, 411] on input "Yes" at bounding box center [251, 407] width 8 height 8
radio input "true"
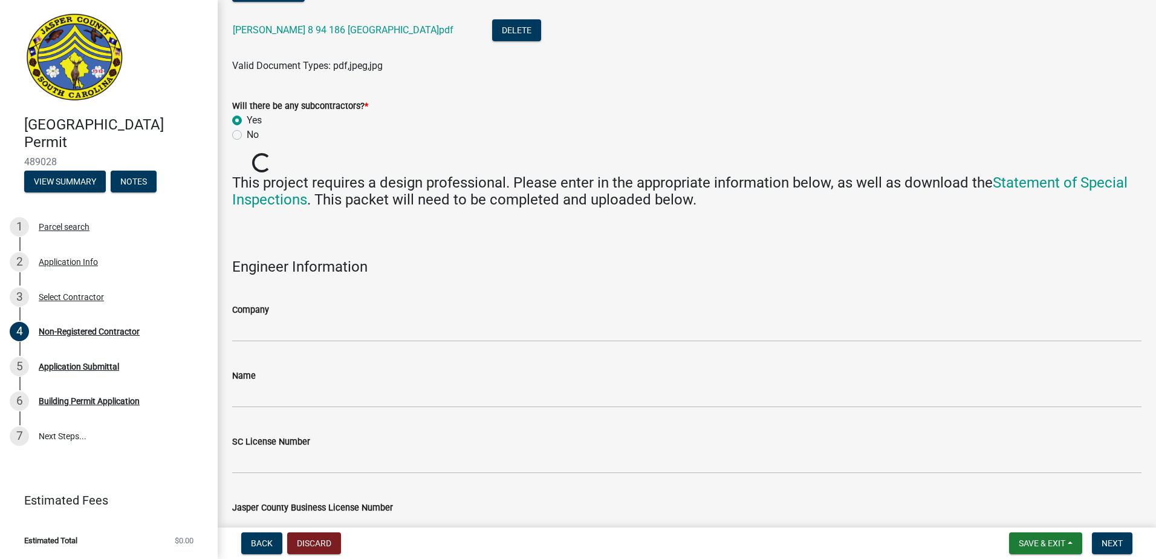
scroll to position [907, 0]
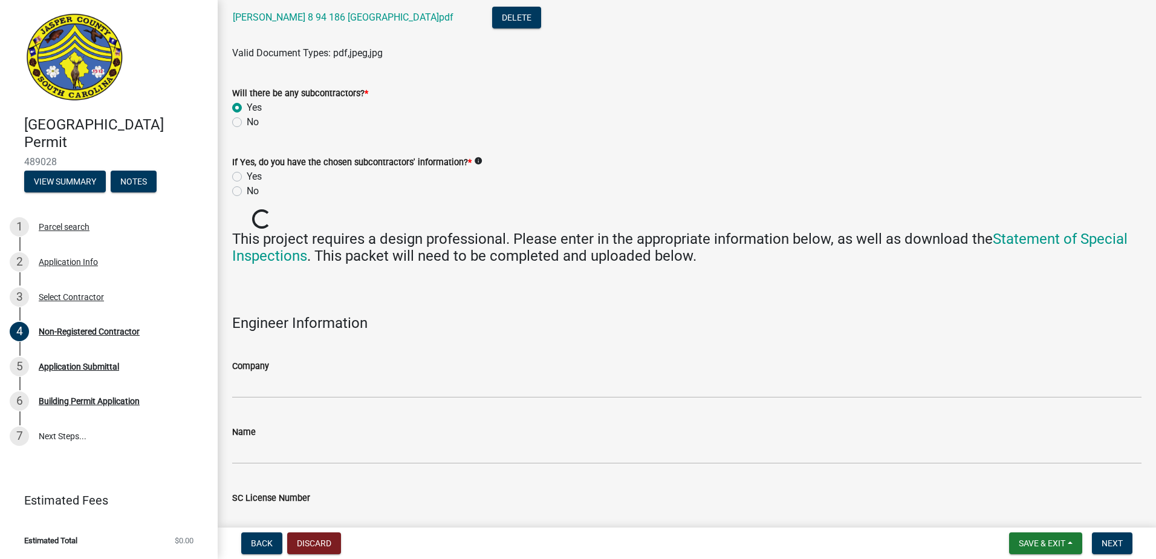
click at [247, 177] on label "Yes" at bounding box center [254, 176] width 15 height 15
click at [247, 177] on input "Yes" at bounding box center [251, 173] width 8 height 8
radio input "true"
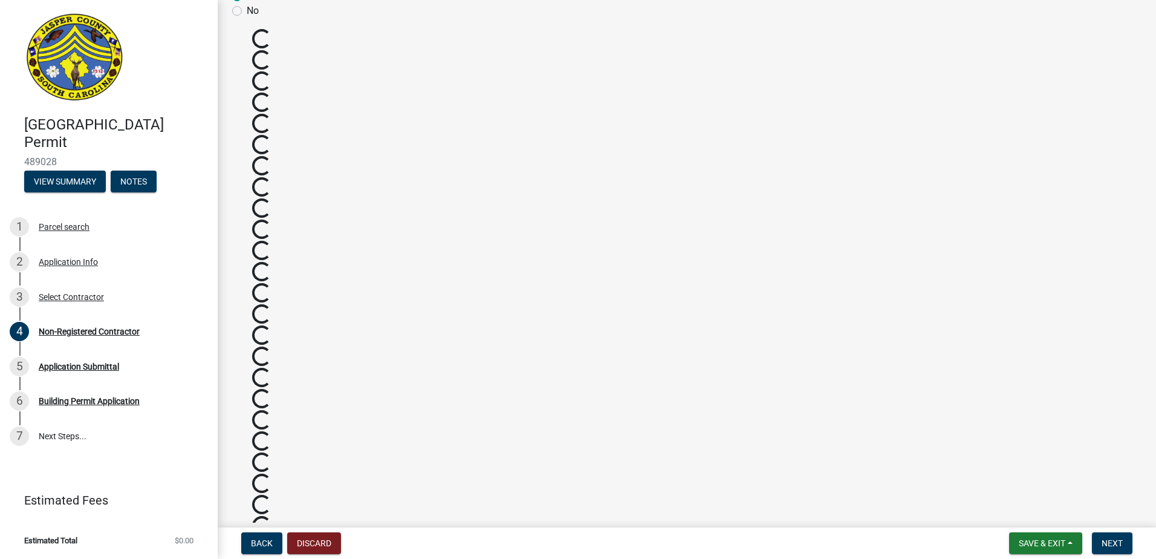
scroll to position [1088, 0]
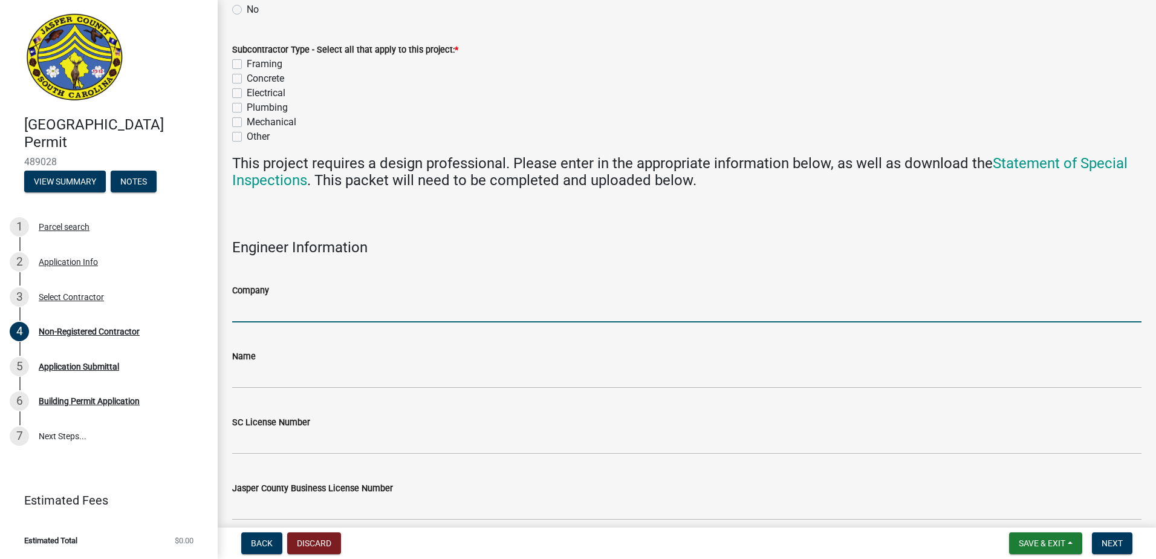
click at [328, 311] on input "Company" at bounding box center [686, 310] width 909 height 25
click at [459, 298] on input "Company" at bounding box center [686, 310] width 909 height 25
type input "[PERSON_NAME]"
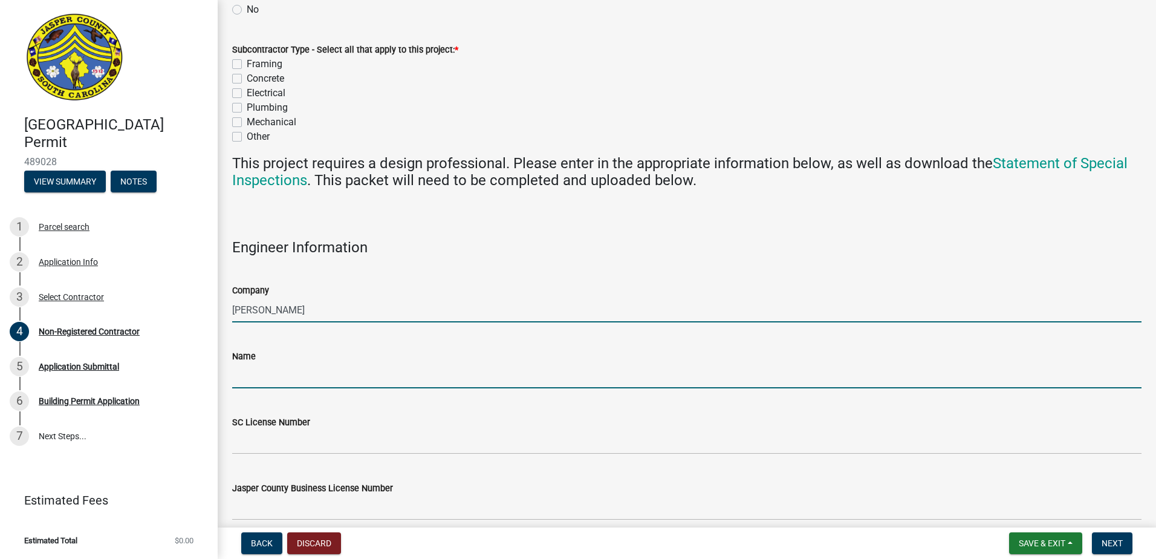
type input "[PERSON_NAME]"
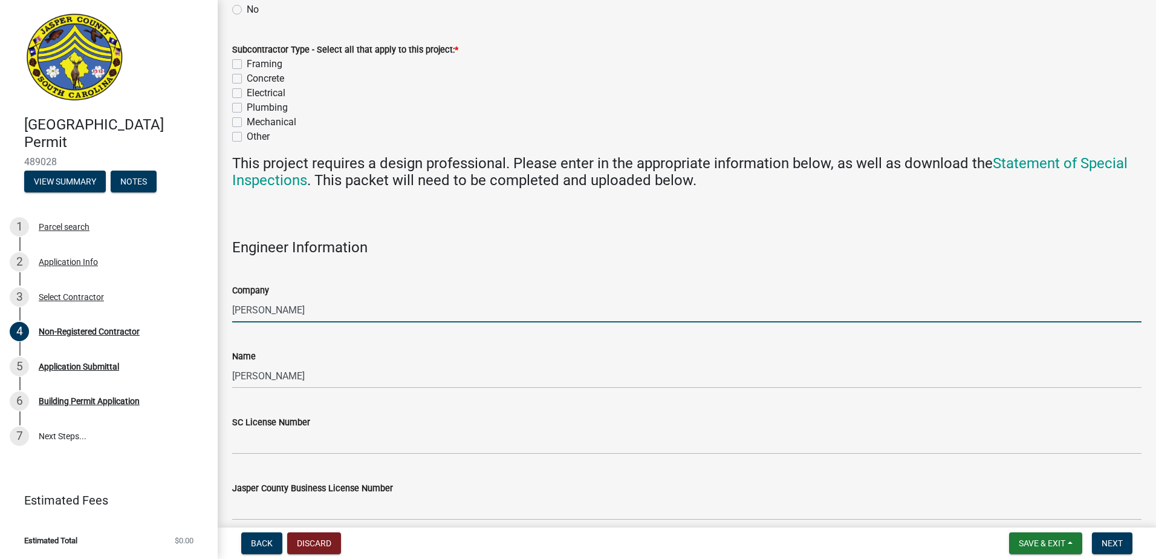
type input "[STREET_ADDRESS][PERSON_NAME]"
type input "[EMAIL_ADDRESS][DOMAIN_NAME]"
type input "9042420908"
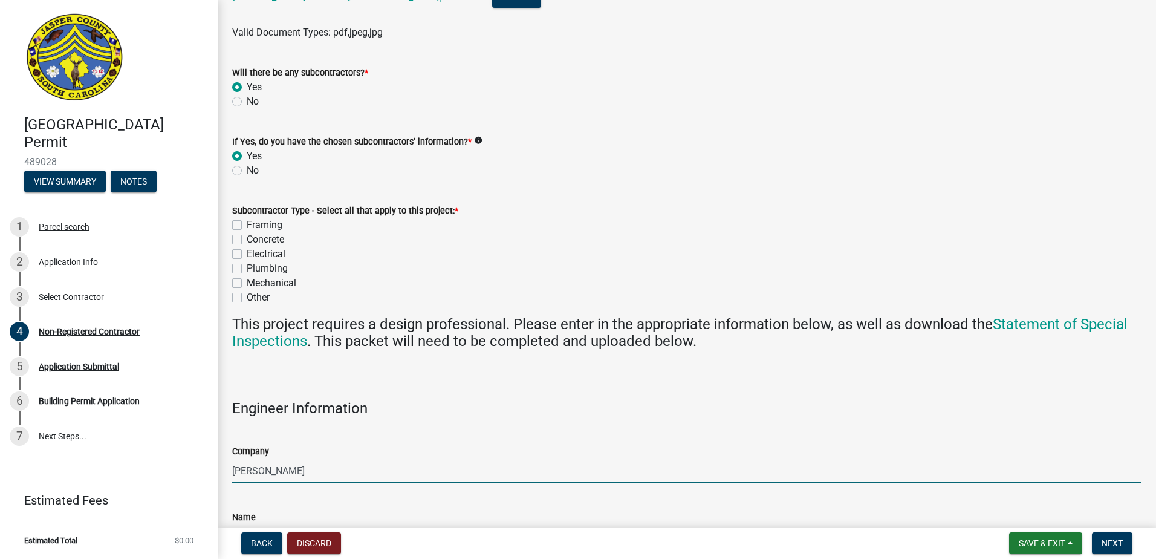
scroll to position [923, 0]
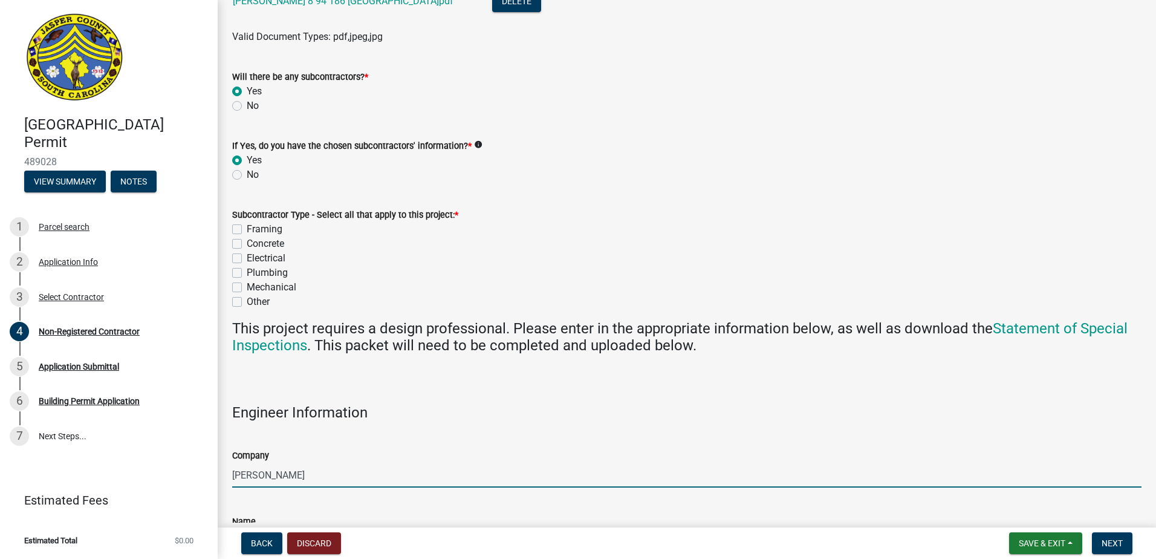
click at [247, 229] on label "Framing" at bounding box center [265, 229] width 36 height 15
click at [247, 229] on input "Framing" at bounding box center [251, 226] width 8 height 8
checkbox input "true"
checkbox input "false"
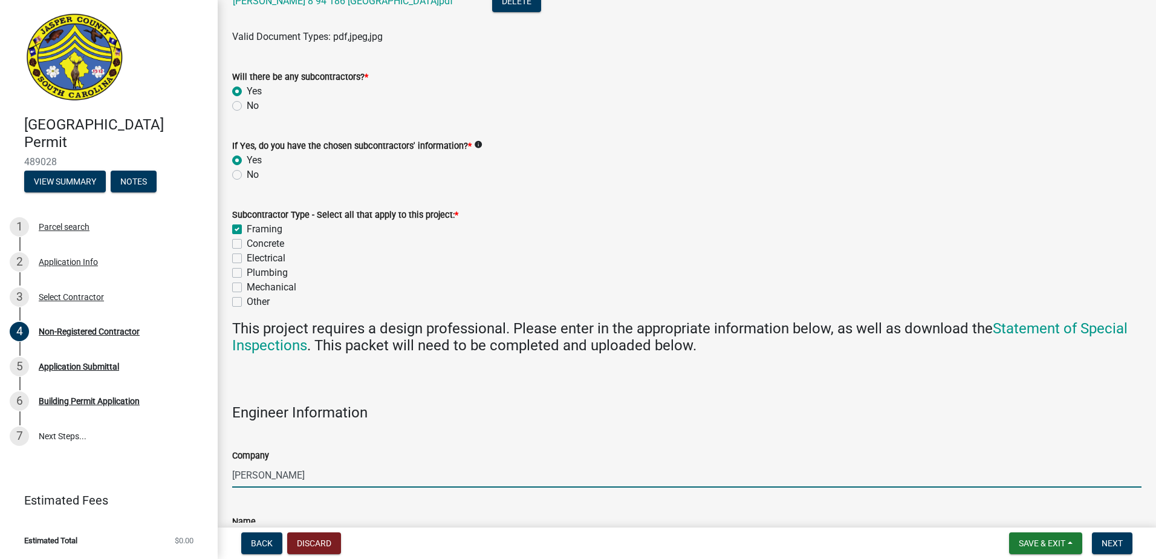
checkbox input "false"
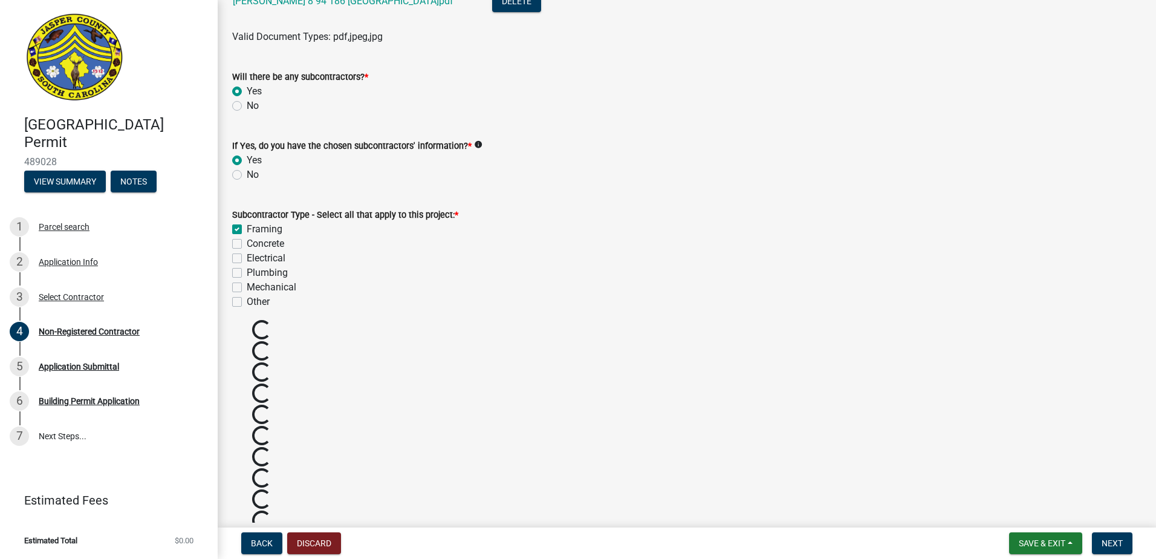
click at [247, 246] on label "Concrete" at bounding box center [265, 243] width 37 height 15
click at [247, 244] on input "Concrete" at bounding box center [251, 240] width 8 height 8
checkbox input "true"
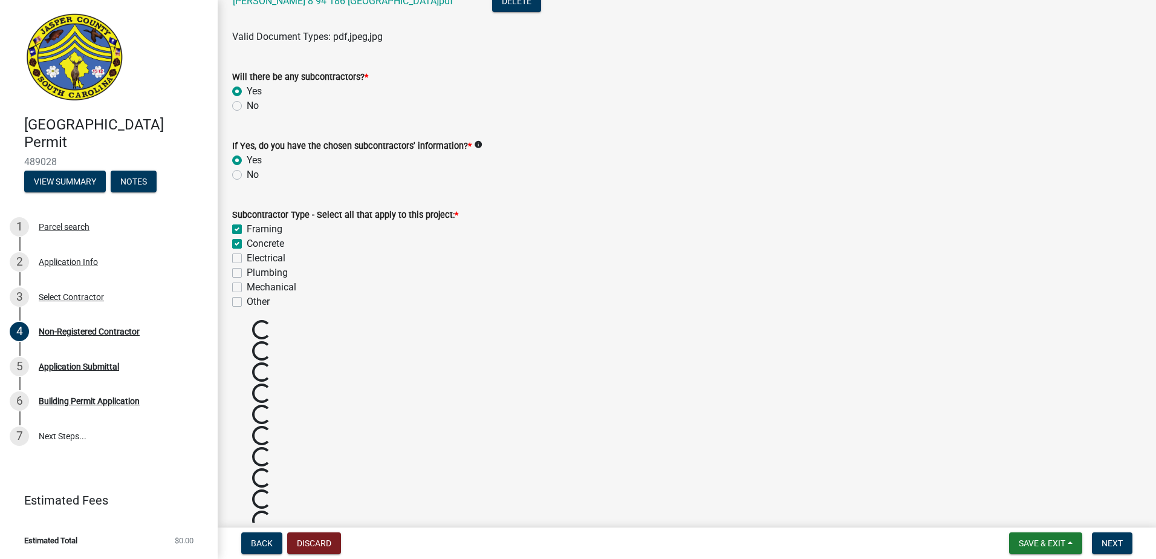
checkbox input "false"
click at [247, 260] on label "Electrical" at bounding box center [266, 258] width 39 height 15
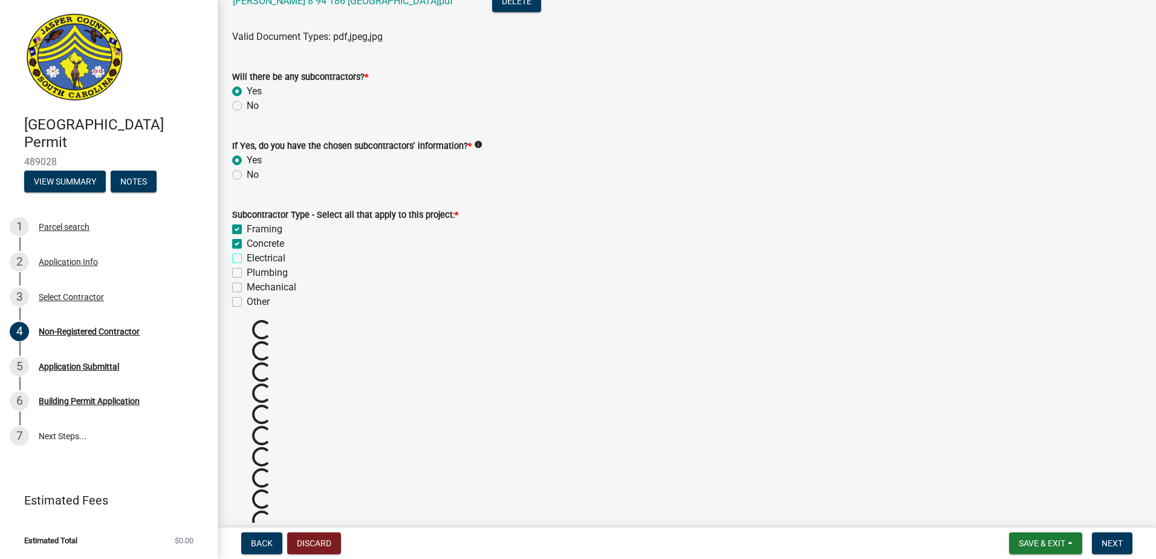
click at [247, 259] on input "Electrical" at bounding box center [251, 255] width 8 height 8
checkbox input "true"
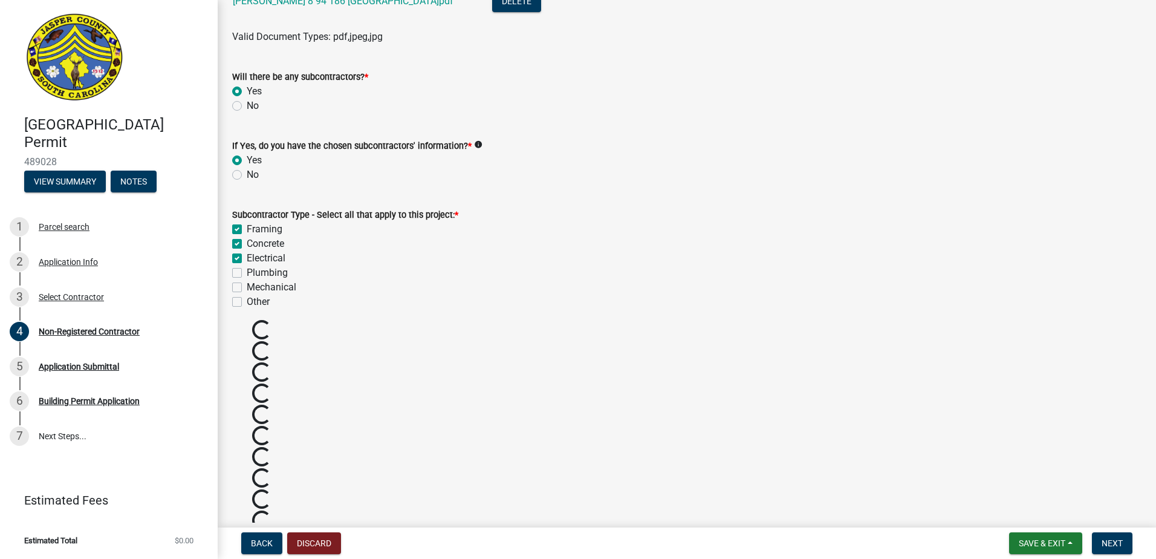
checkbox input "false"
click at [247, 274] on label "Plumbing" at bounding box center [267, 272] width 41 height 15
click at [247, 273] on input "Plumbing" at bounding box center [251, 269] width 8 height 8
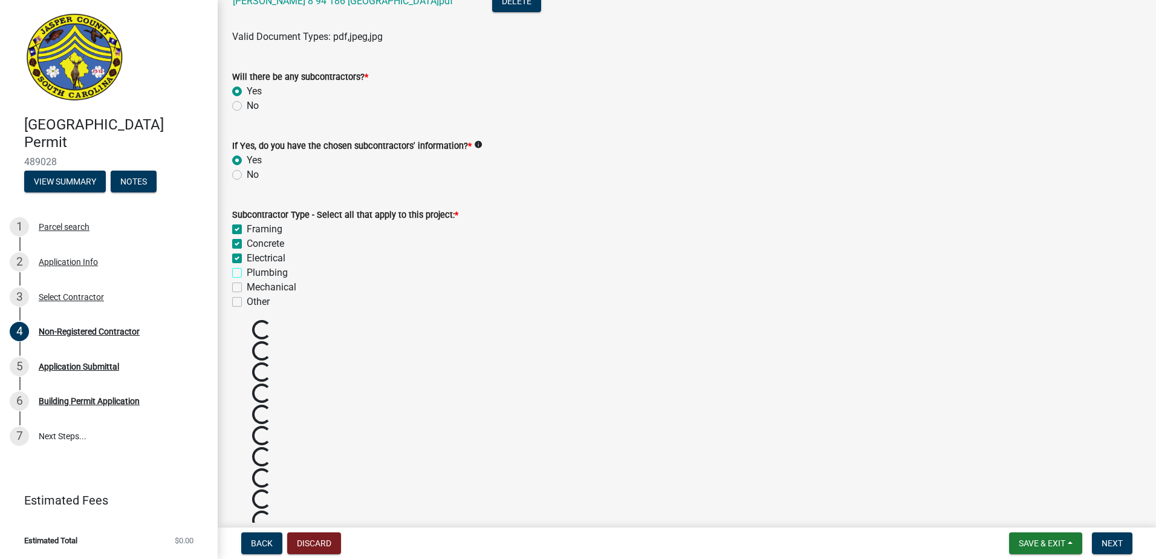
checkbox input "true"
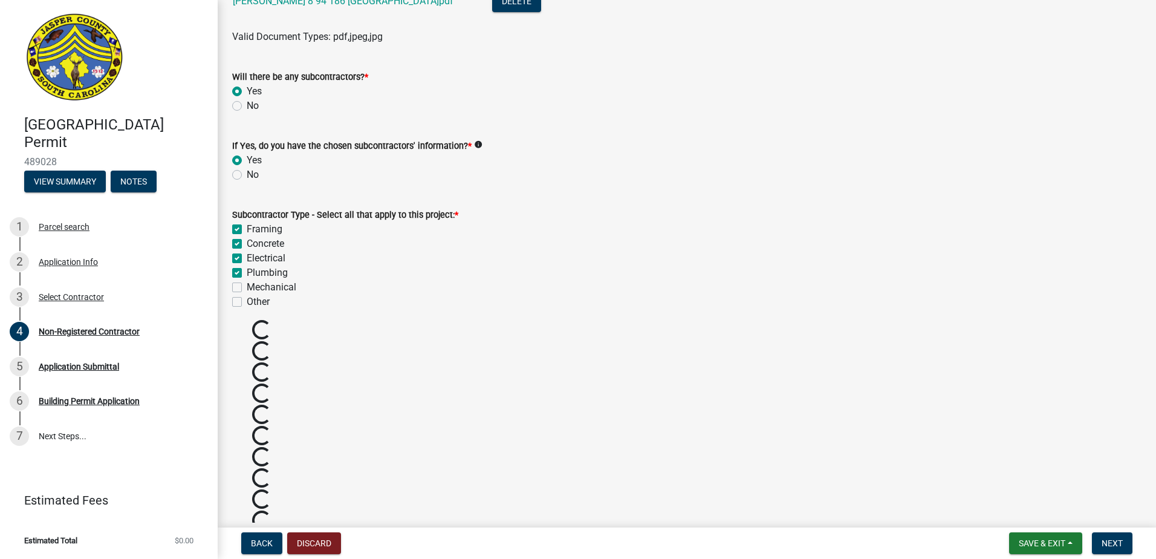
checkbox input "false"
click at [247, 287] on label "Mechanical" at bounding box center [272, 287] width 50 height 15
click at [247, 287] on input "Mechanical" at bounding box center [251, 284] width 8 height 8
checkbox input "true"
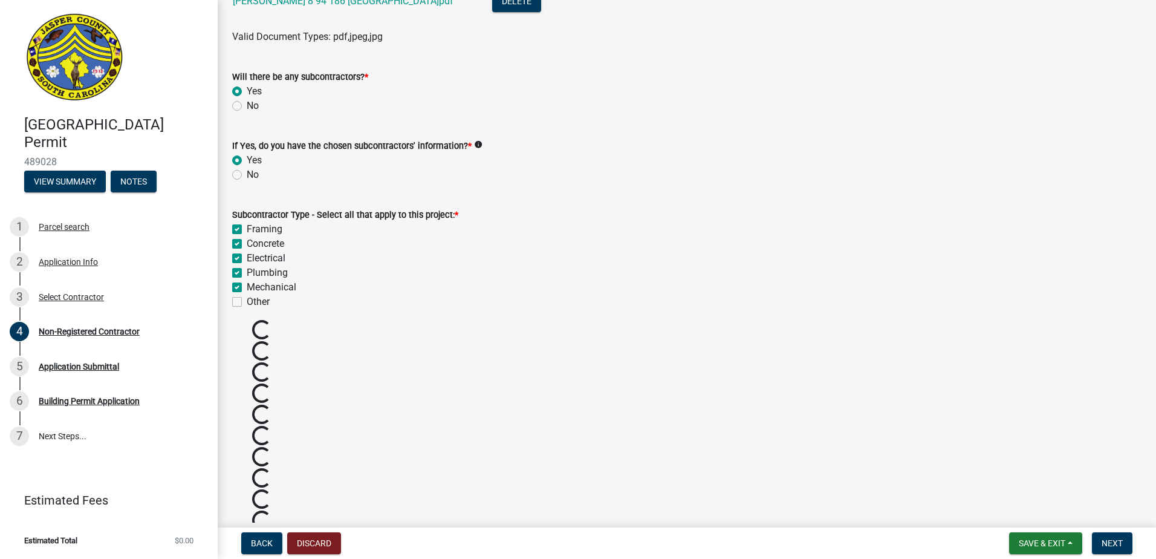
checkbox input "true"
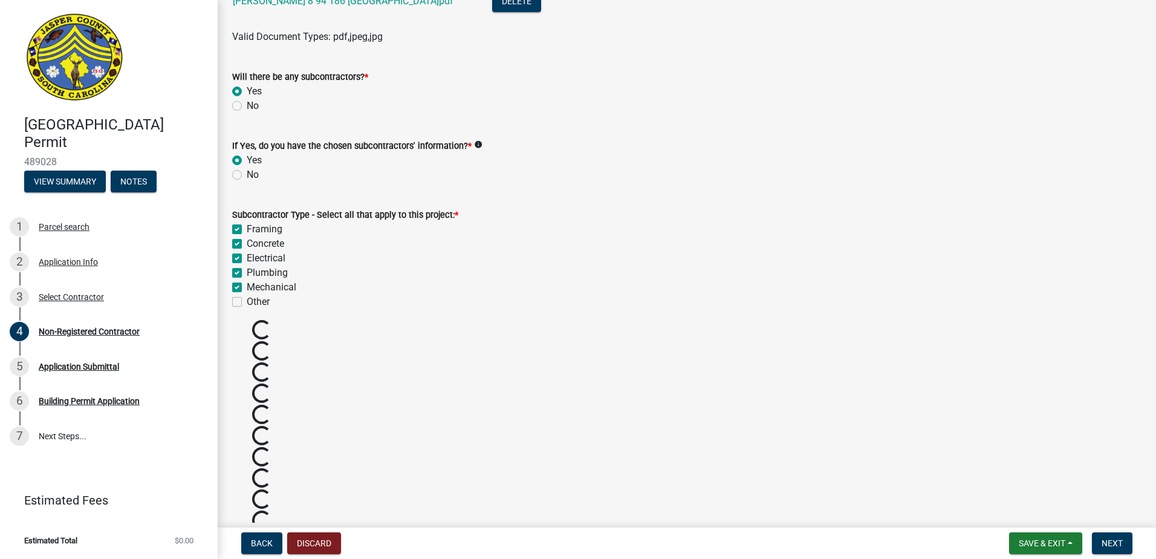
checkbox input "false"
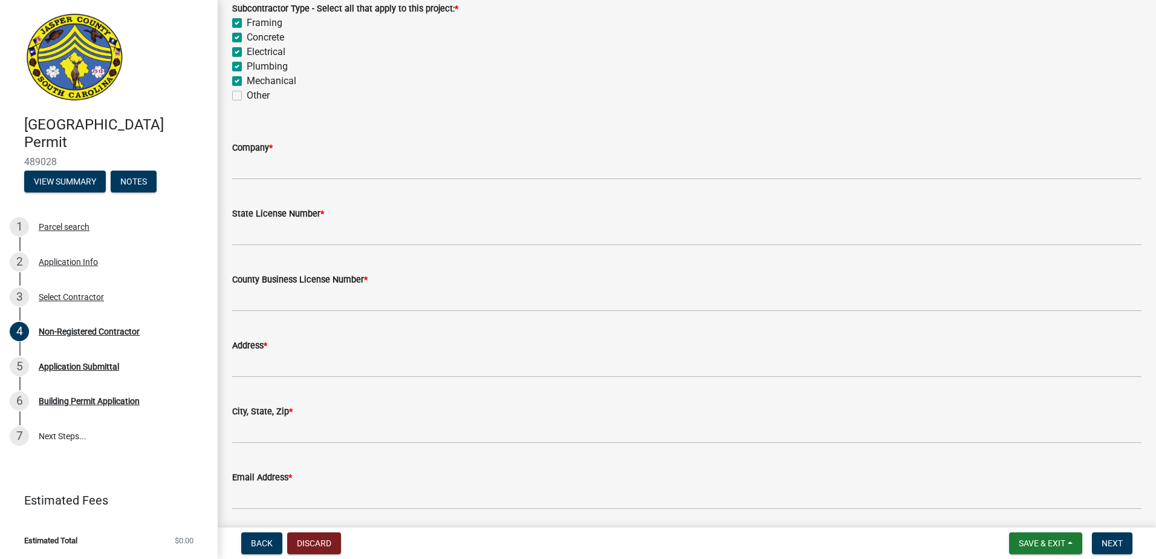
scroll to position [1105, 0]
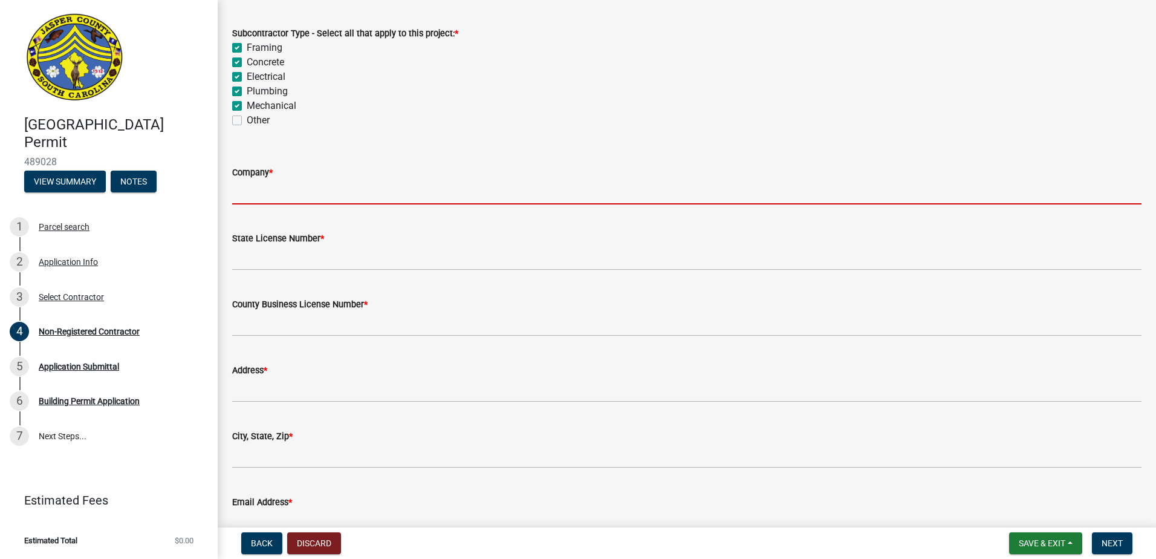
click at [313, 193] on input "Company *" at bounding box center [686, 192] width 909 height 25
type input "g"
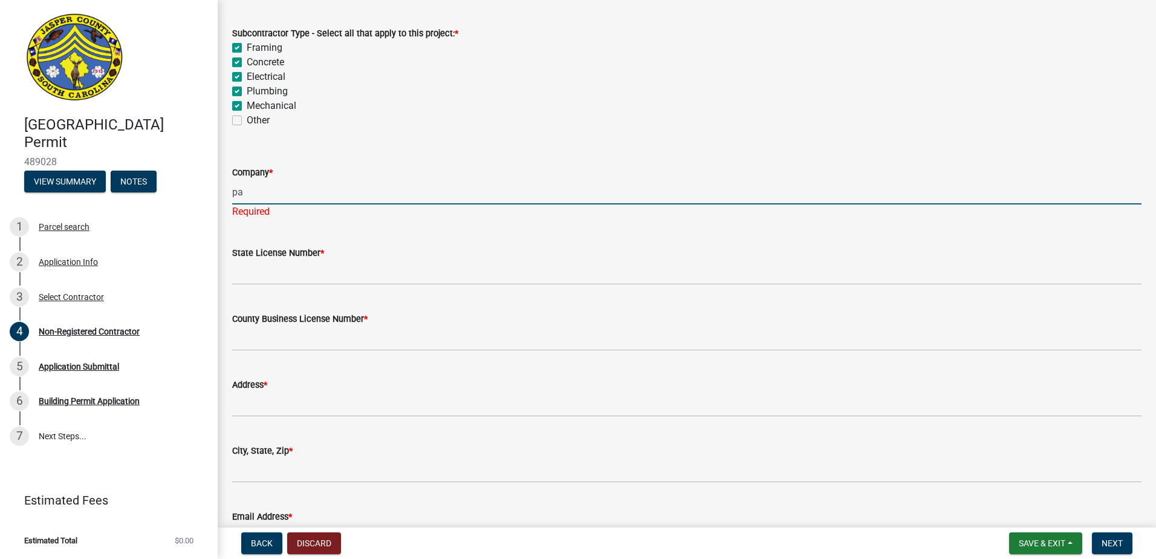
type input "p"
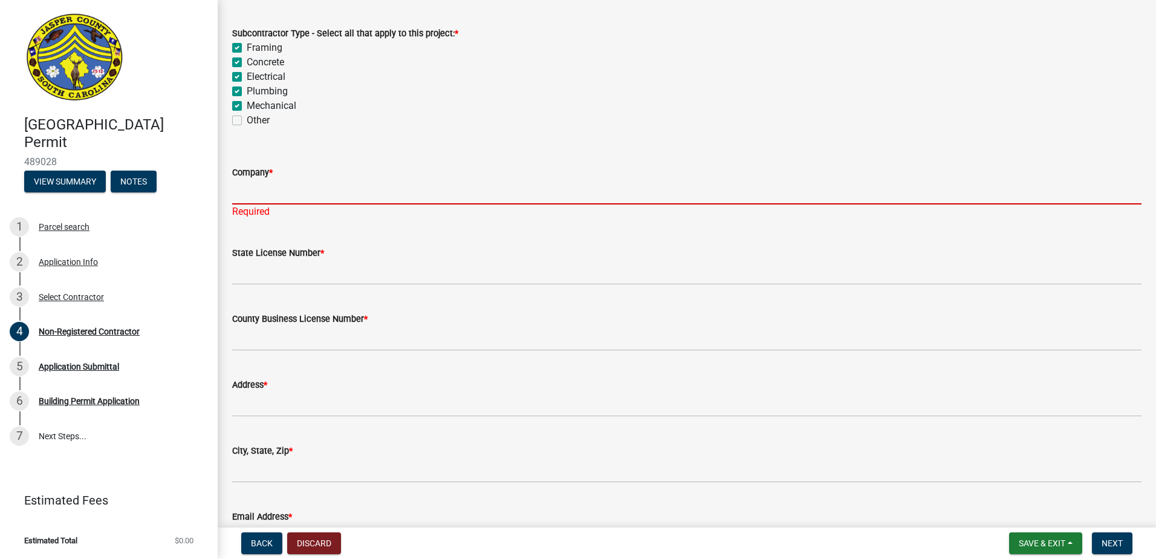
click at [400, 192] on input "Company *" at bounding box center [686, 192] width 909 height 25
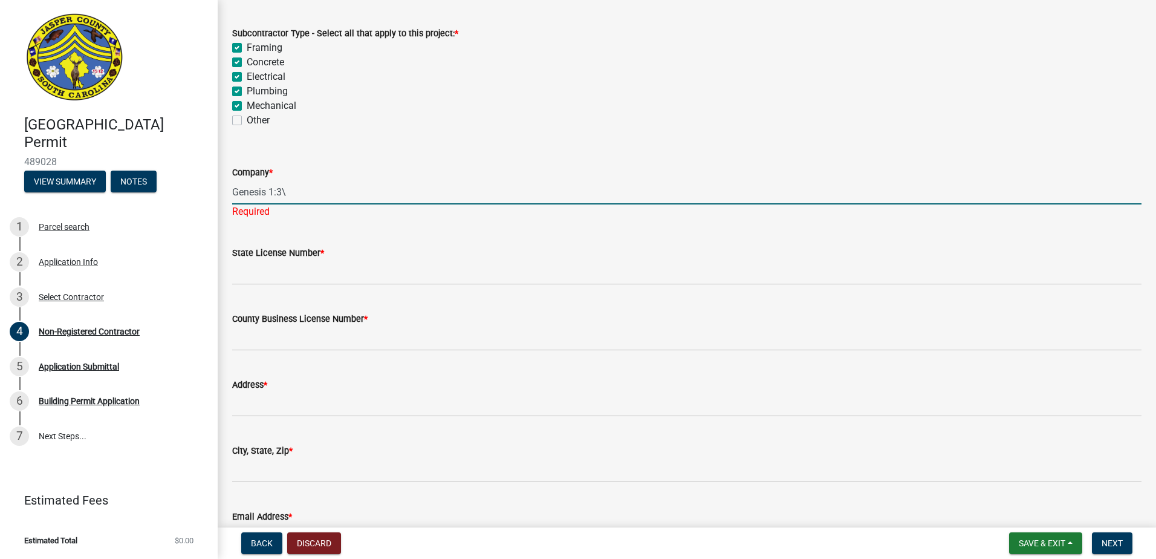
type input "Genesis 1:3\"
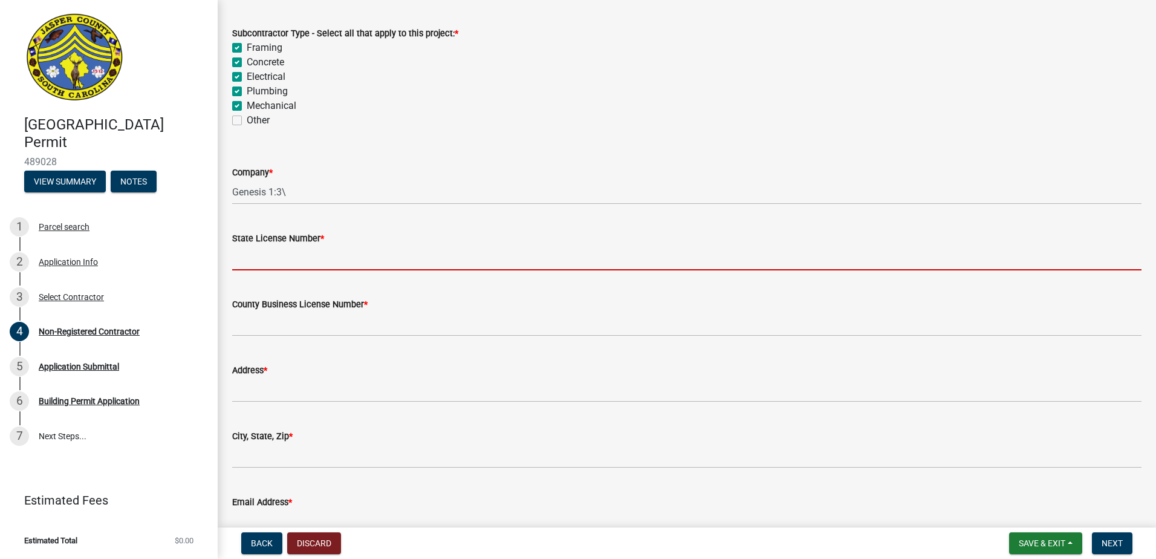
click at [268, 249] on input "State License Number *" at bounding box center [686, 257] width 909 height 25
type input "4"
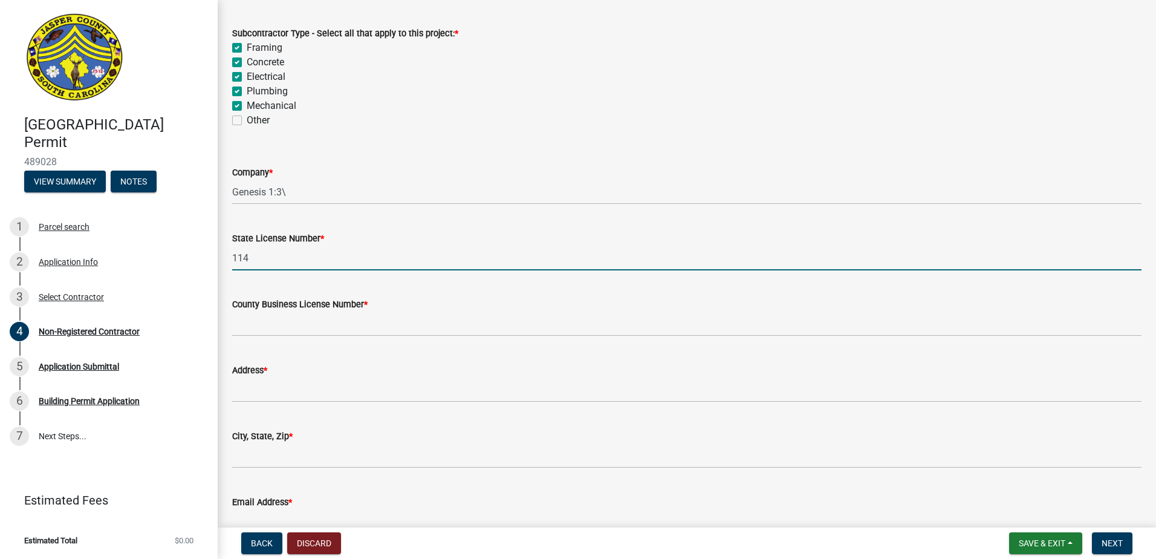
type input "114346"
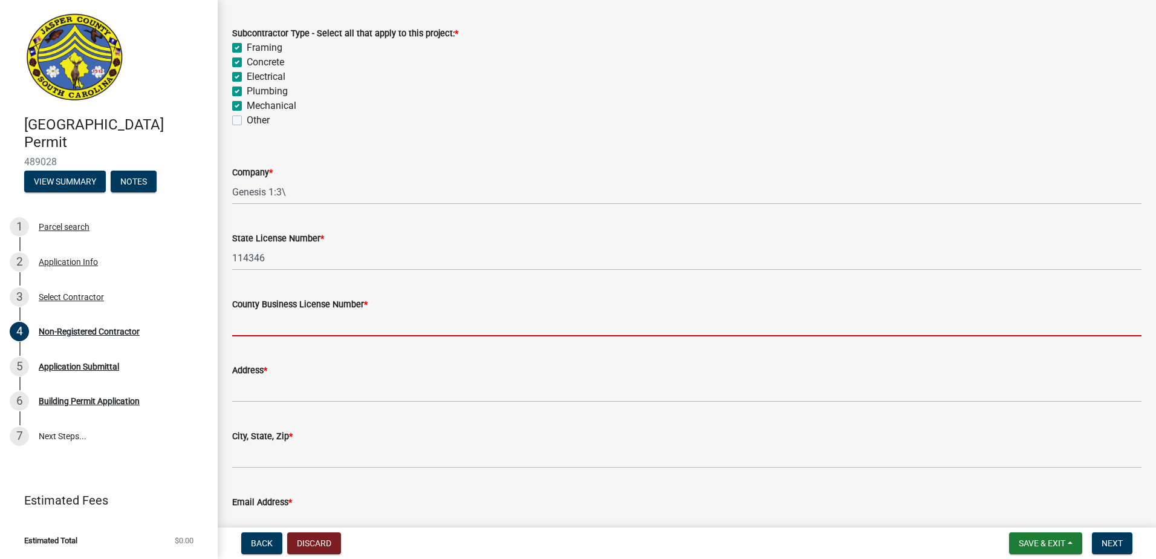
type input "4"
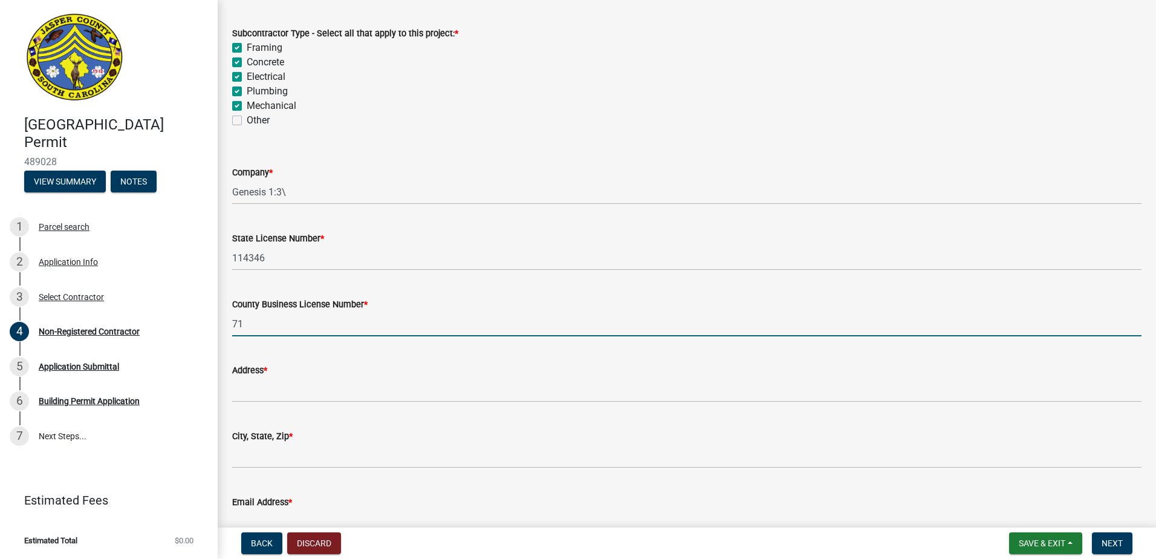
type input "7156"
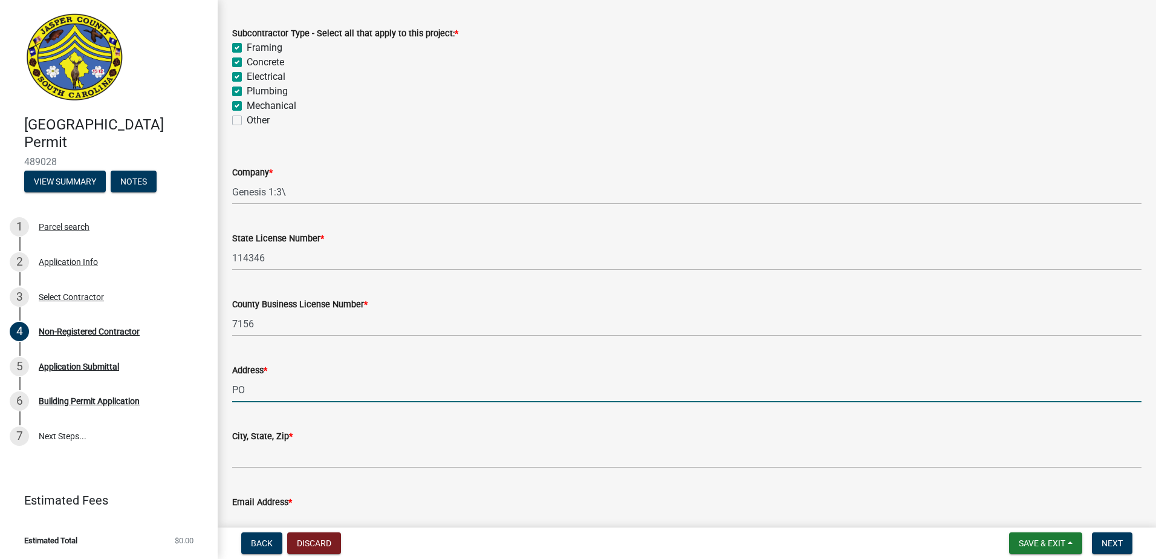
type input "PO Box 854"
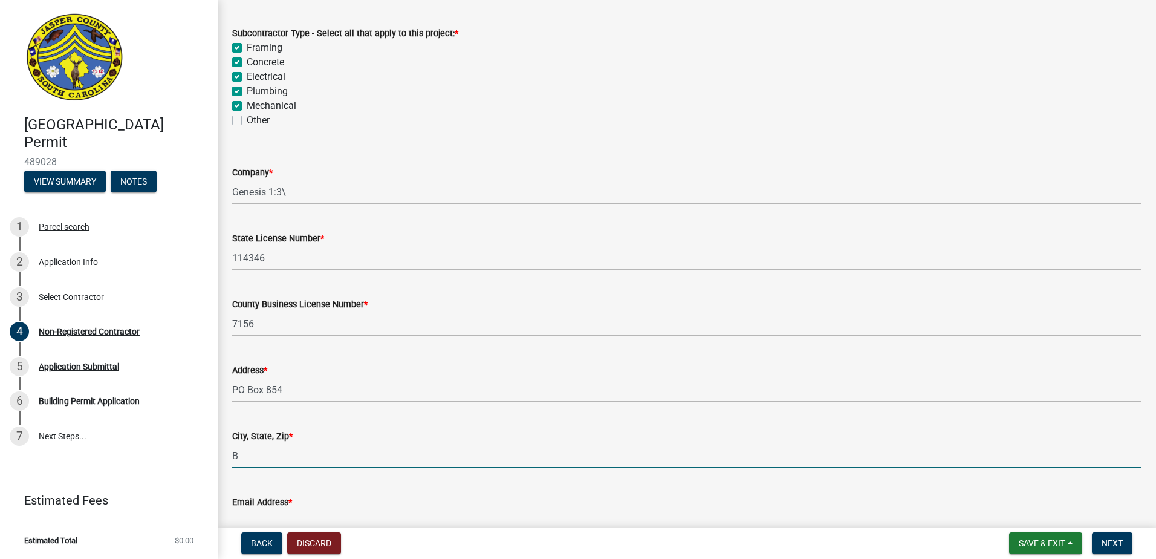
type input "Bluffton SC 29910"
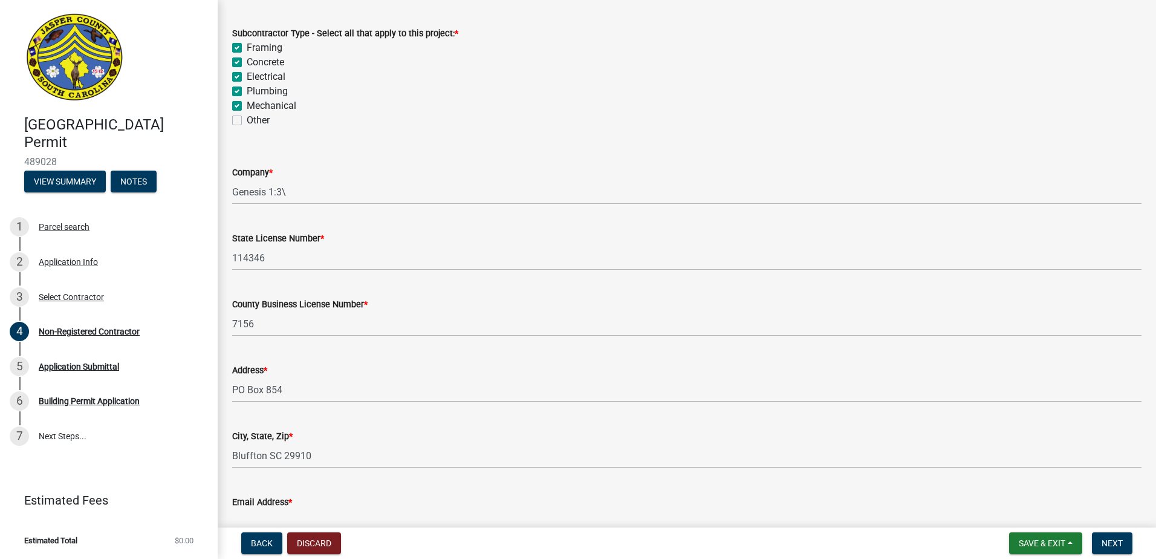
scroll to position [1116, 0]
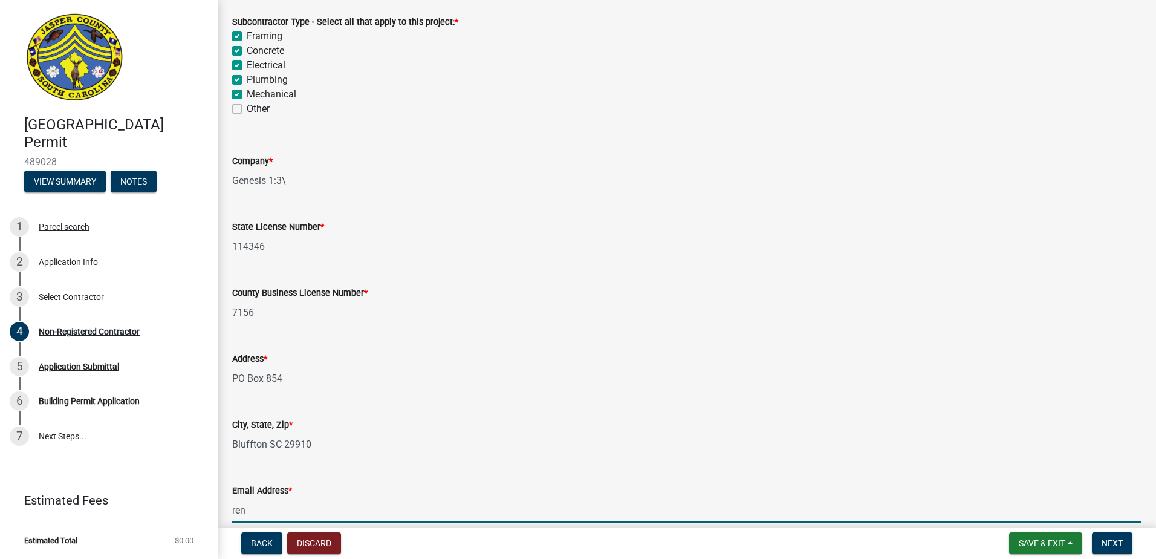
type input "[EMAIL_ADDRESS][DOMAIN_NAME]"
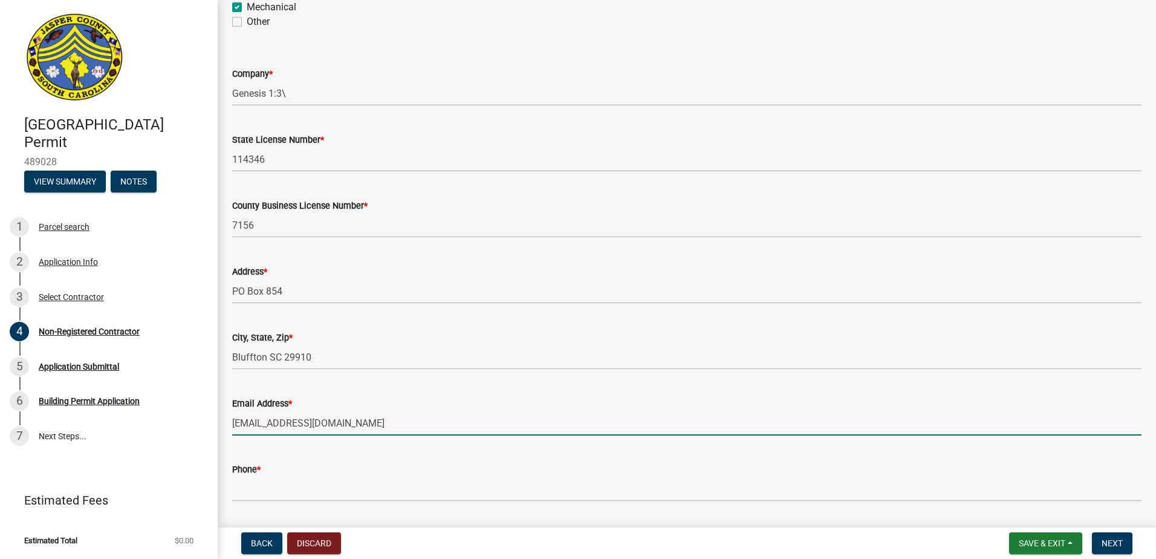
scroll to position [1419, 0]
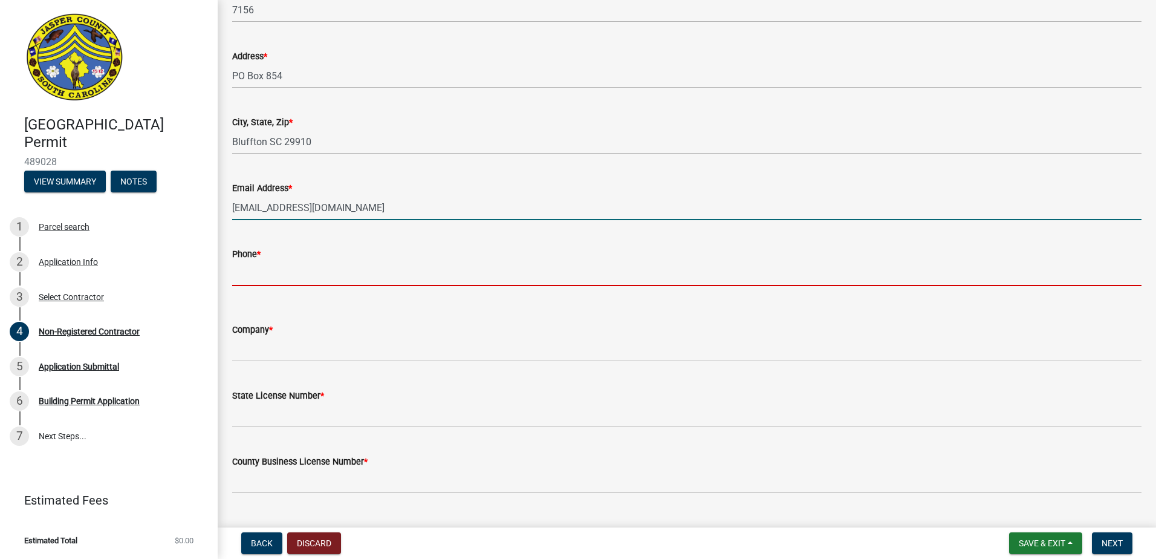
click at [250, 279] on input "Phone *" at bounding box center [686, 273] width 909 height 25
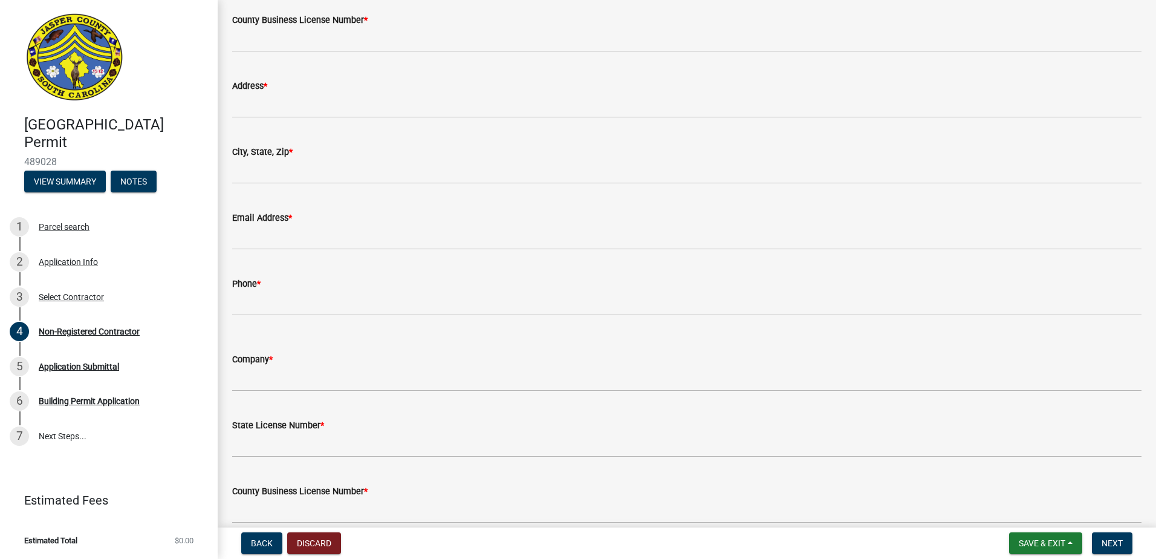
scroll to position [1876, 0]
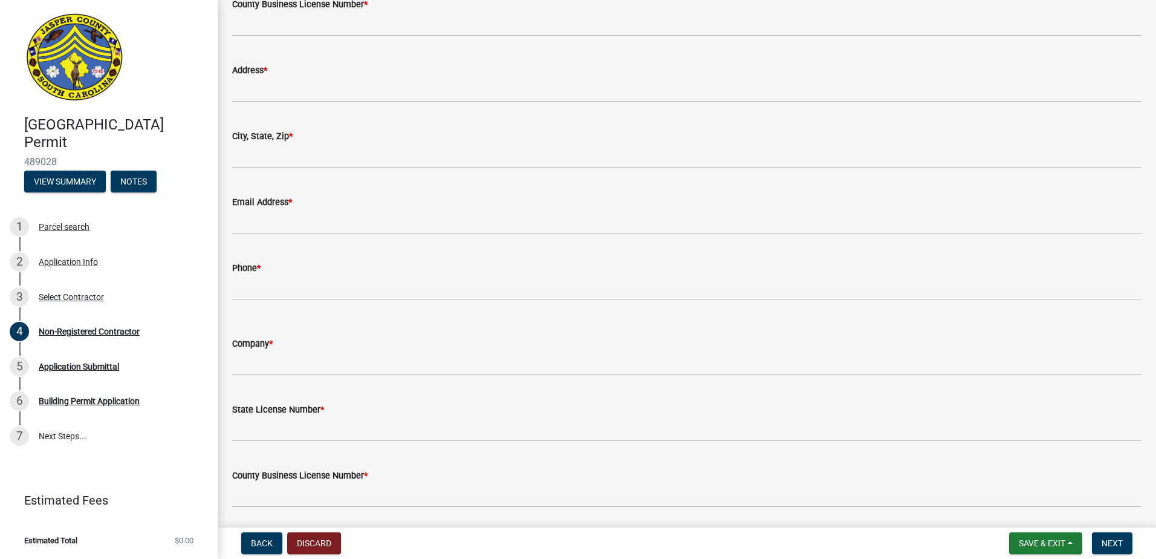
type input "[PHONE_NUMBER]"
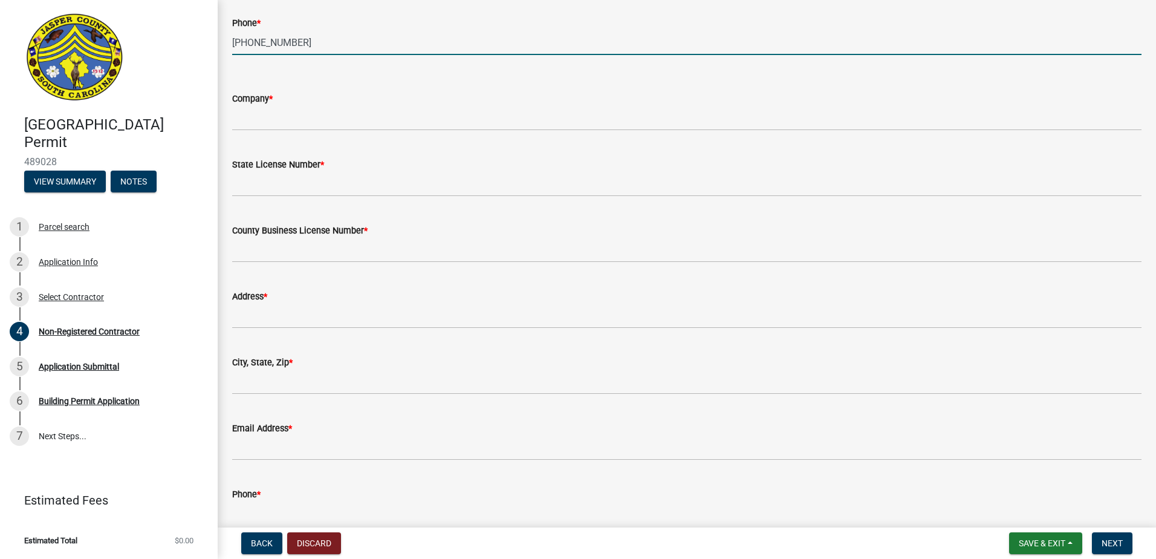
scroll to position [1513, 0]
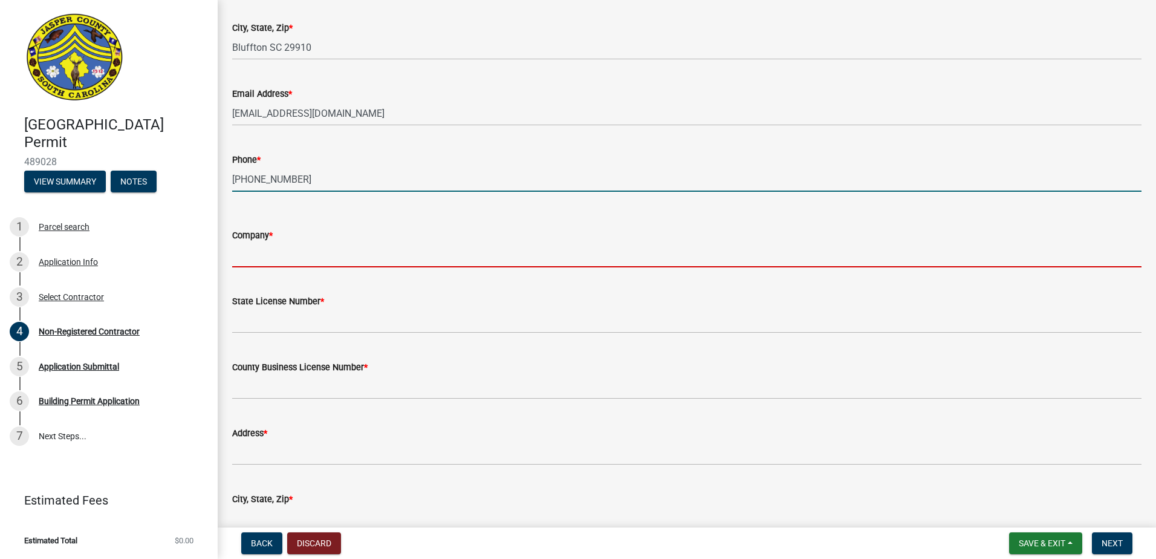
click at [285, 250] on input "Company *" at bounding box center [686, 254] width 909 height 25
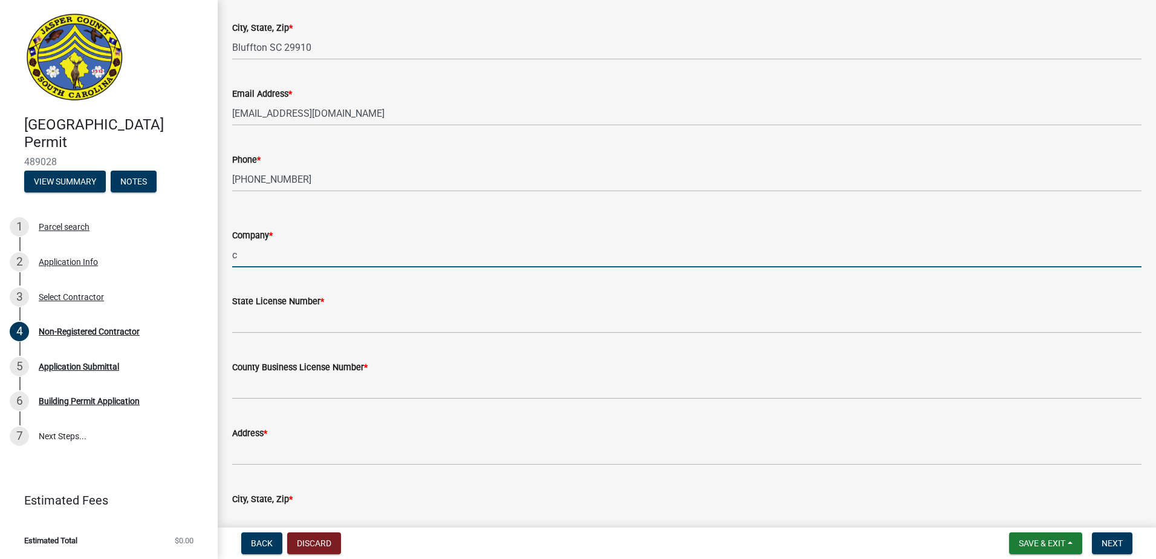
type input "[PERSON_NAME] Mechanicals"
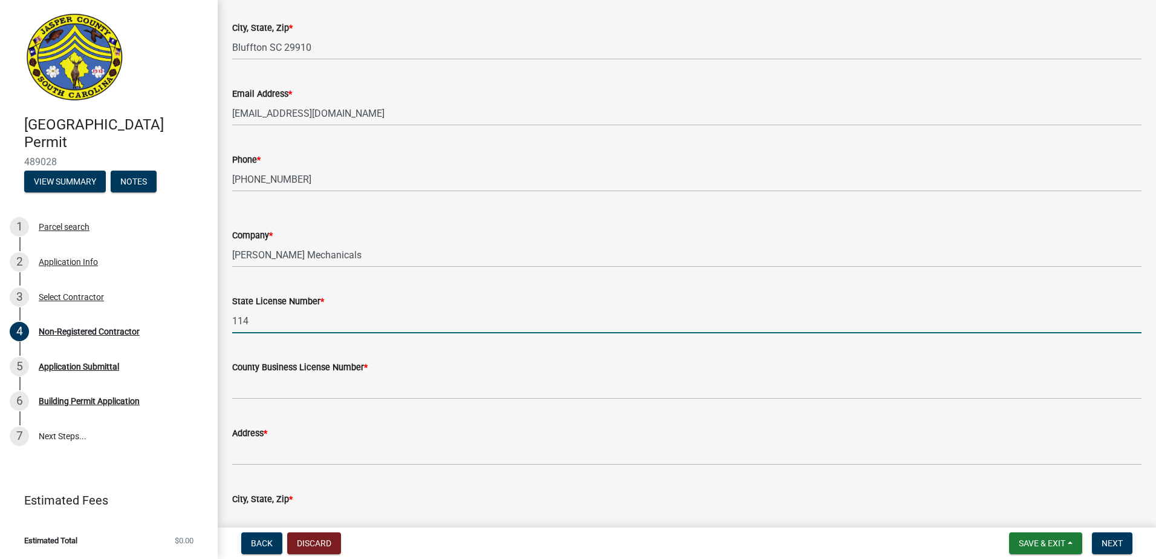
type input "114294"
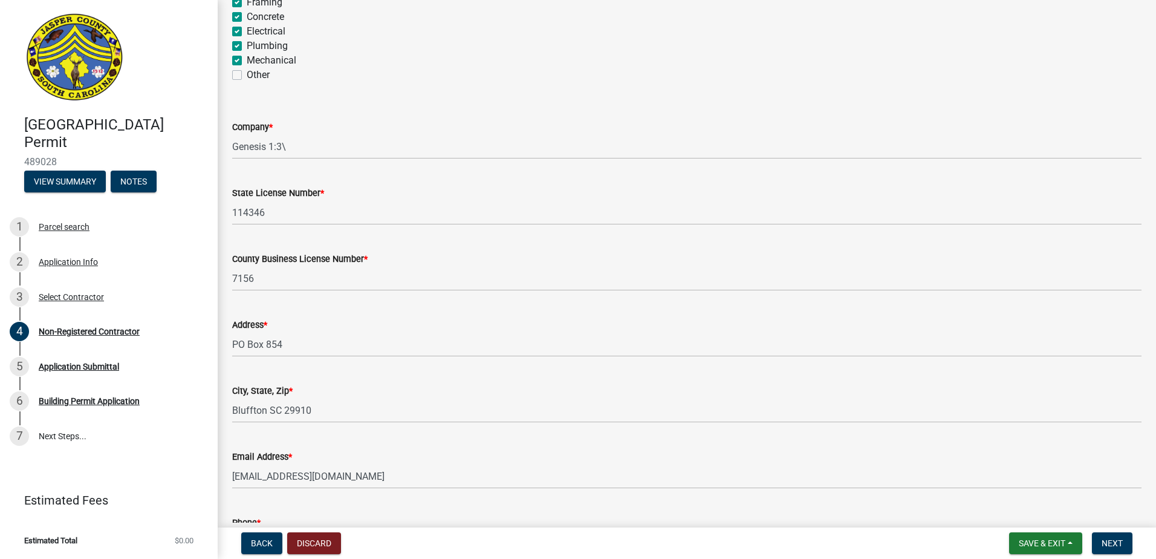
scroll to position [1634, 0]
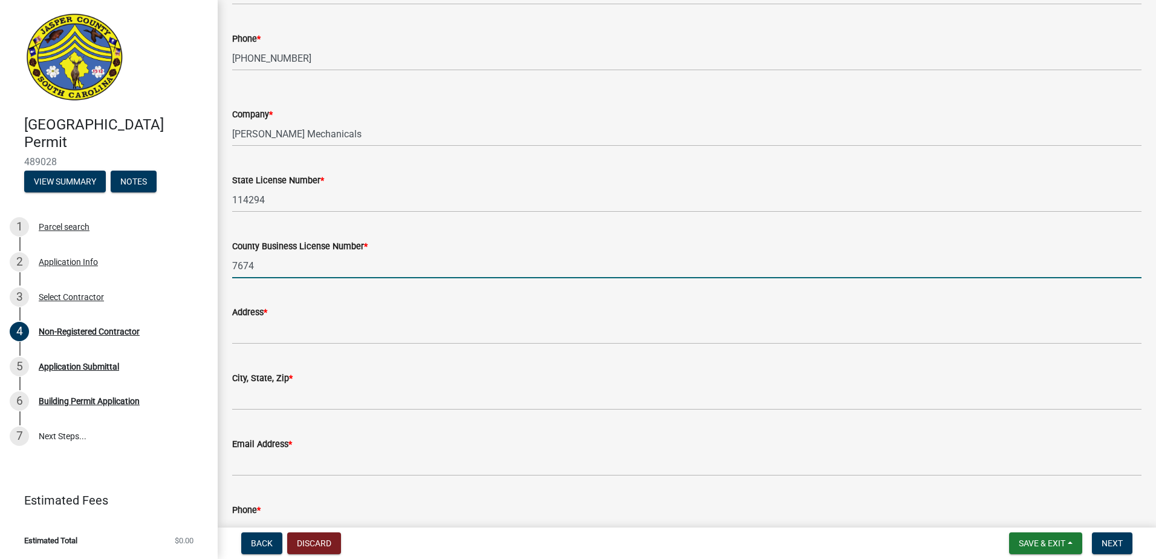
type input "7674"
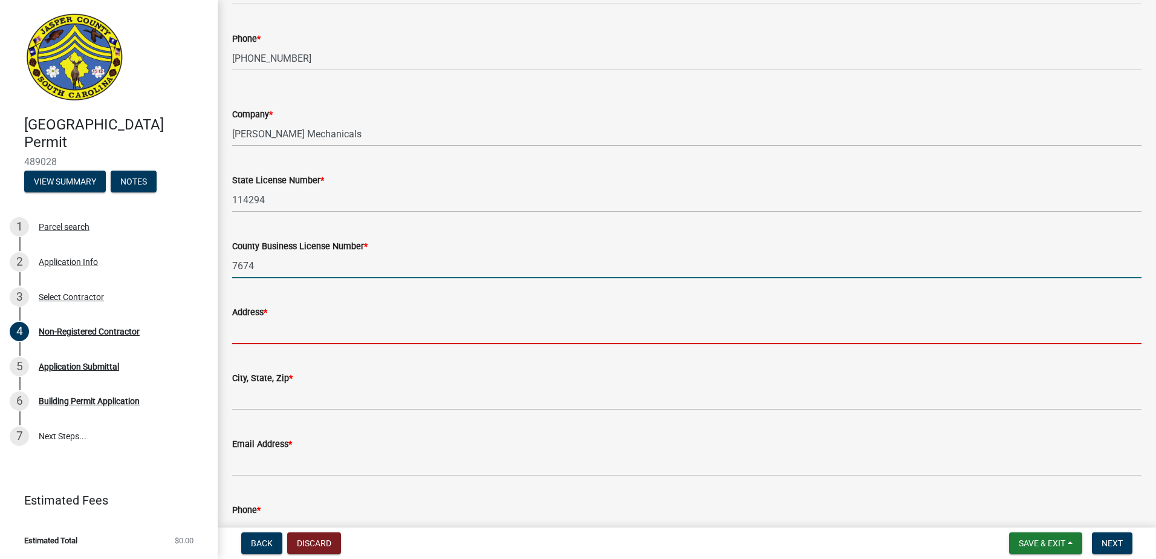
click at [299, 325] on input "Address *" at bounding box center [686, 331] width 909 height 25
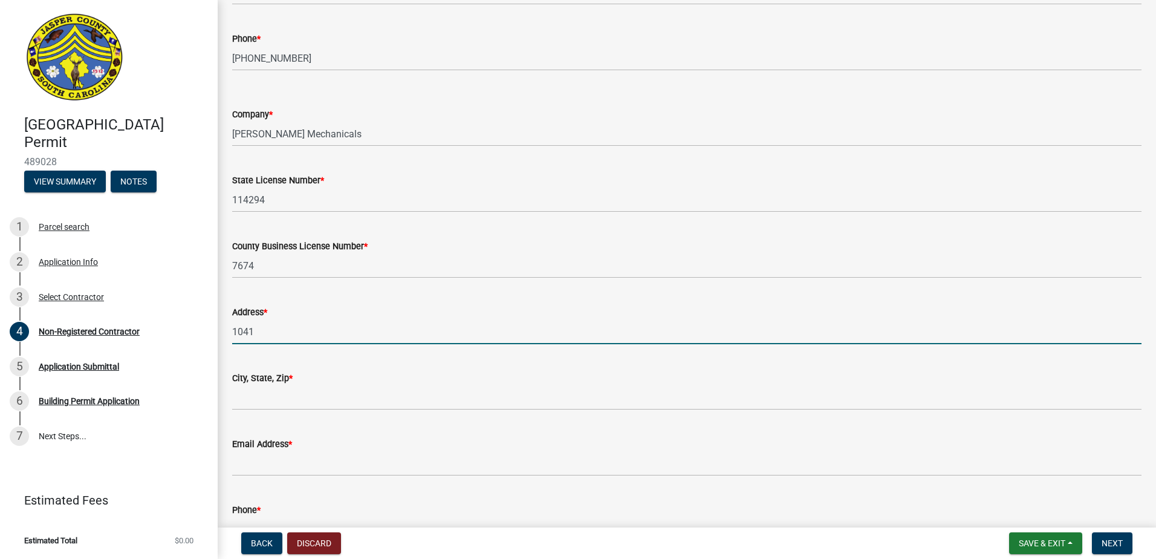
type input "[STREET_ADDRESS]"
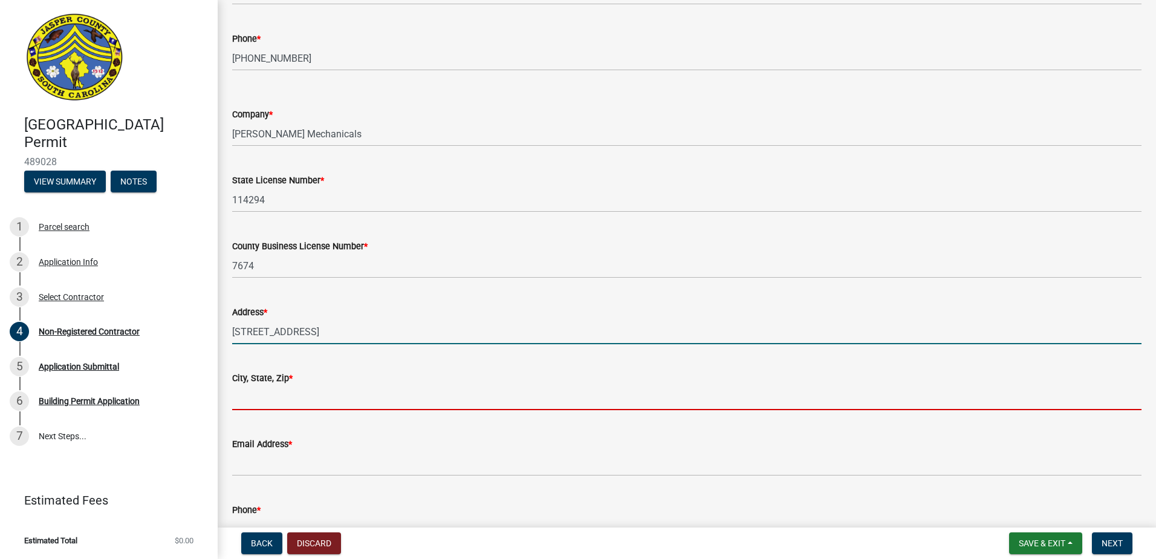
click at [334, 391] on input "City, State, Zip *" at bounding box center [686, 397] width 909 height 25
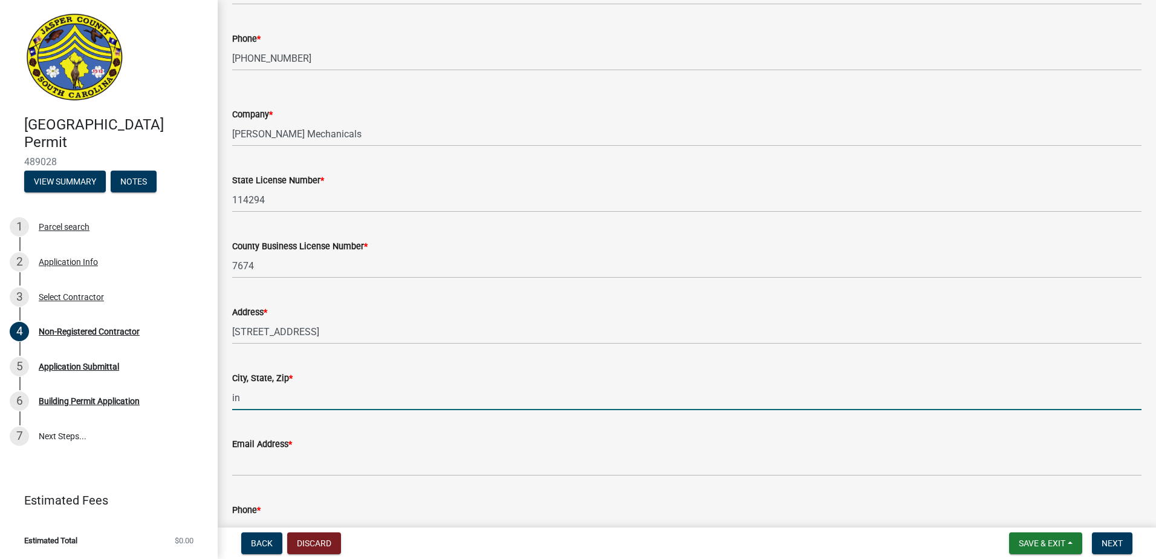
type input "Indian Trail NC 28079"
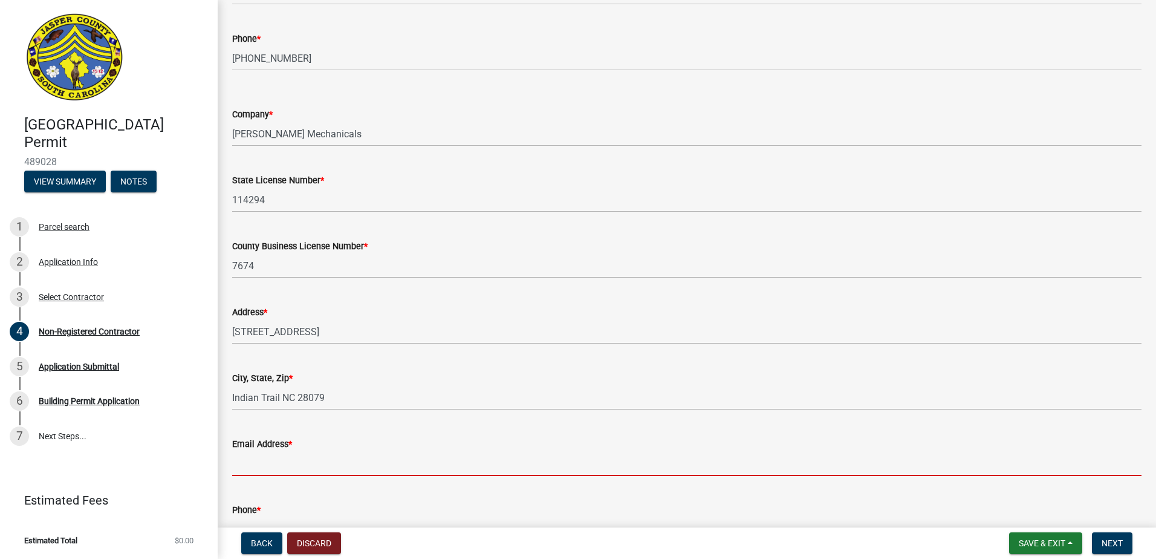
click at [282, 455] on input "Email Address *" at bounding box center [686, 463] width 909 height 25
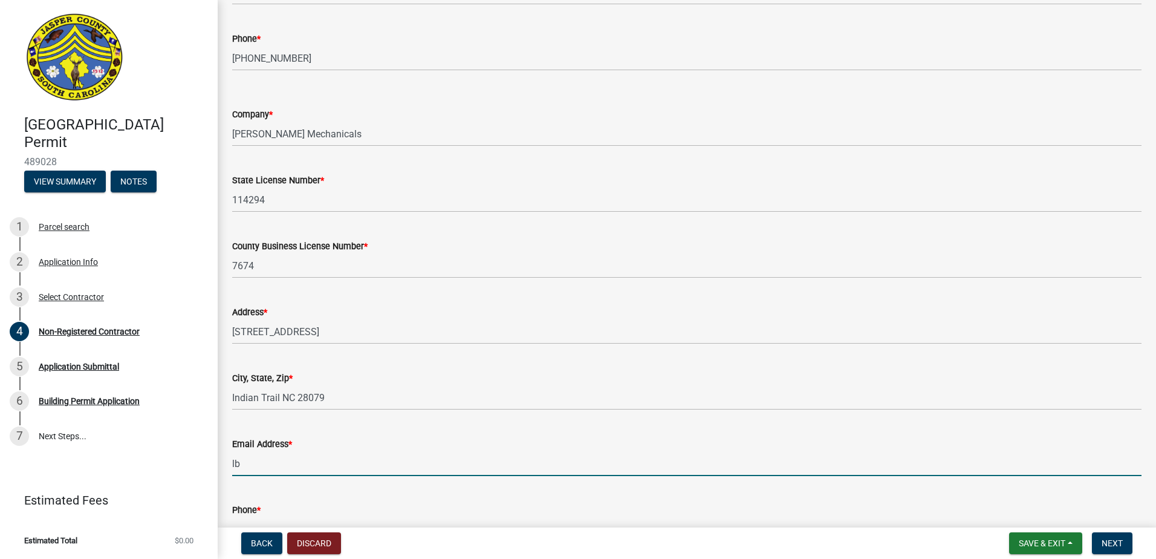
type input "[EMAIL_ADDRESS][DOMAIN_NAME]"
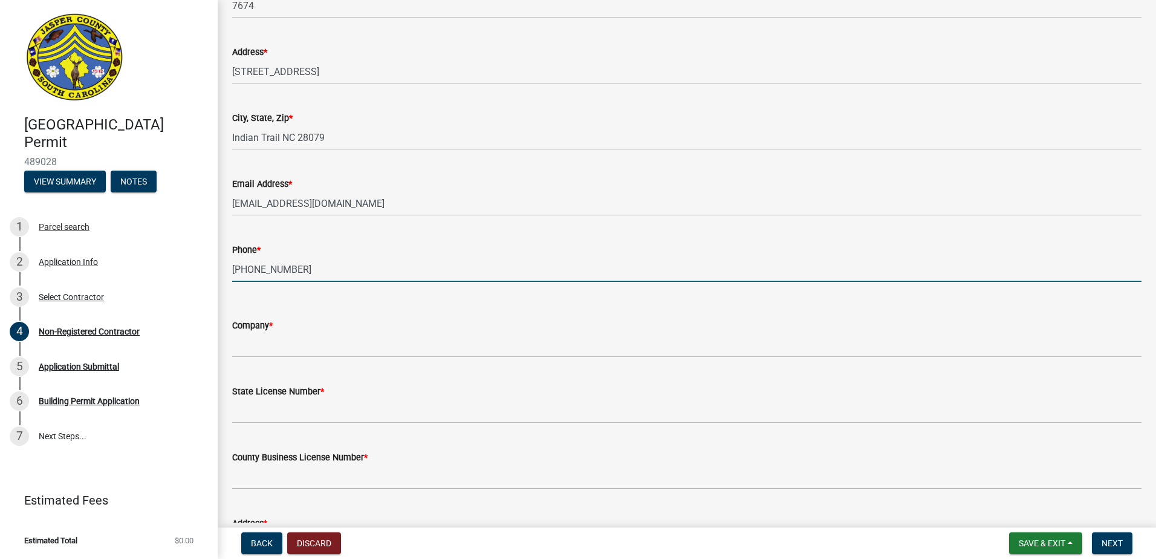
scroll to position [1895, 0]
type input "[PHONE_NUMBER]"
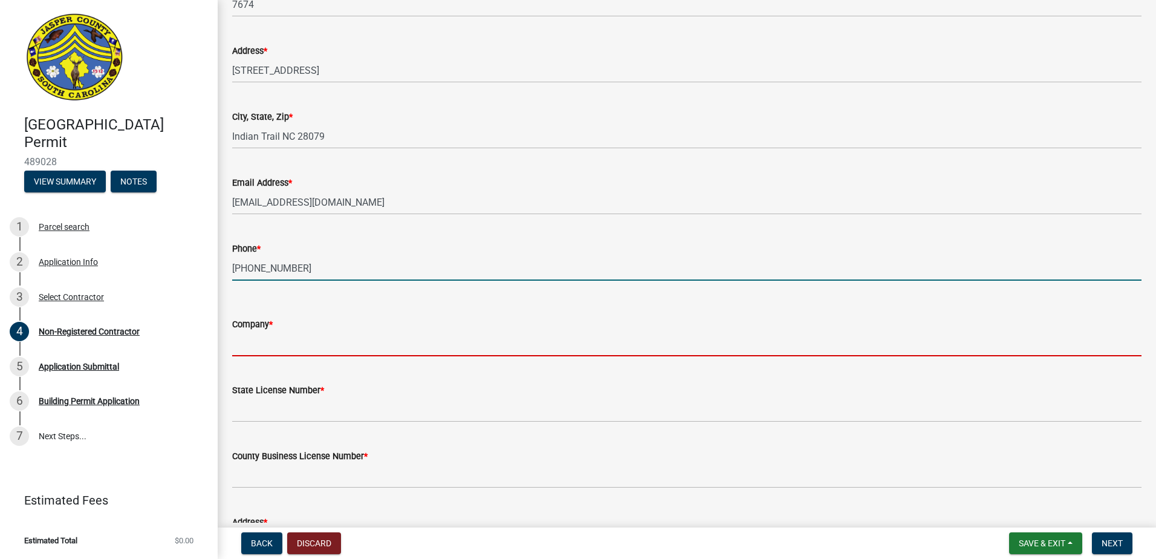
click at [310, 345] on input "Company *" at bounding box center [686, 343] width 909 height 25
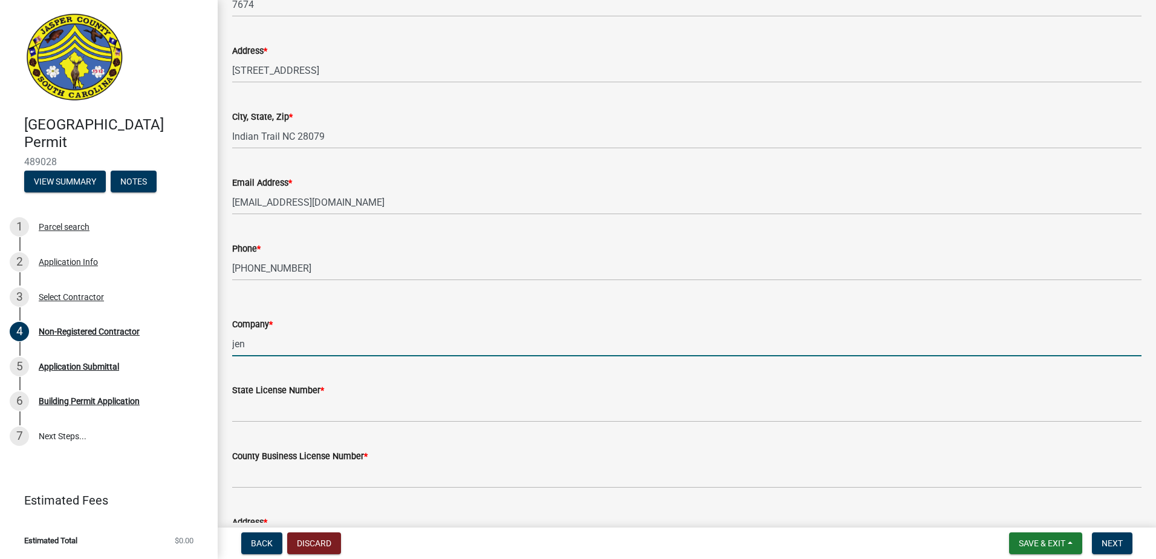
type input "[PERSON_NAME] Plumbing Company"
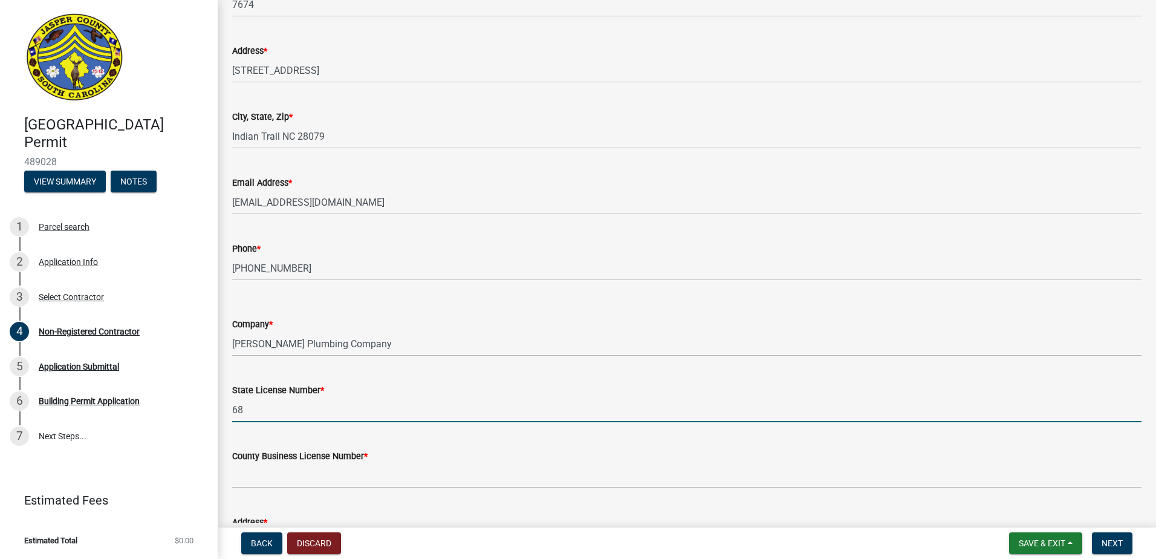
type input "6"
type input "104651"
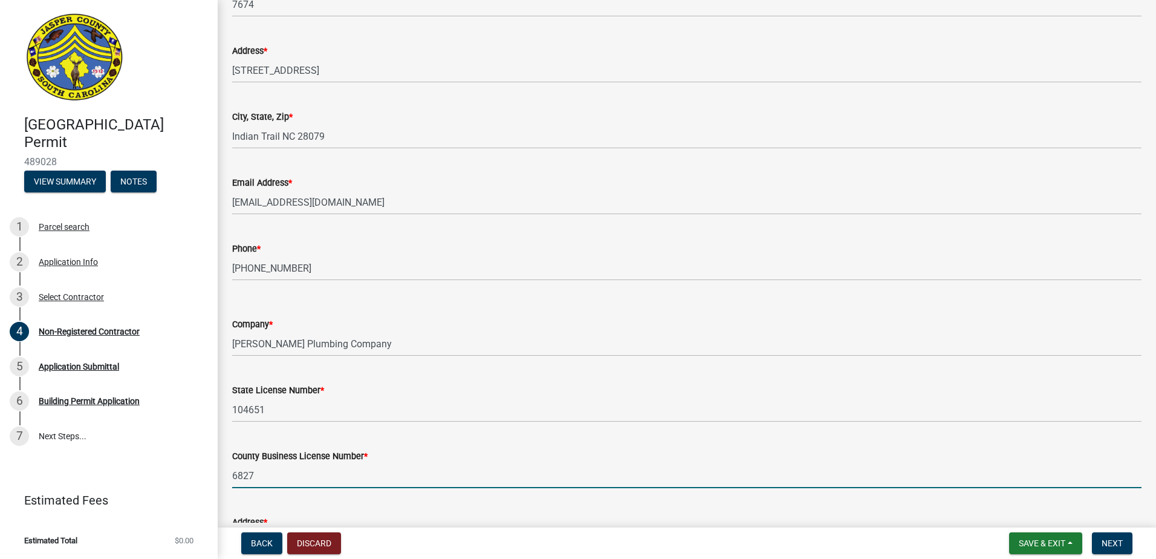
type input "6827"
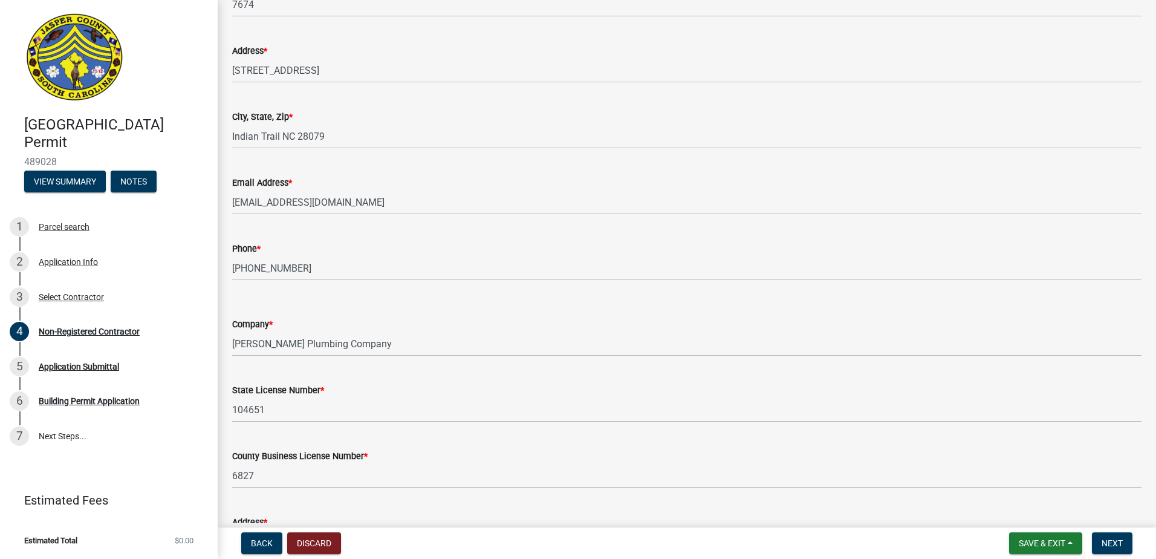
scroll to position [2175, 0]
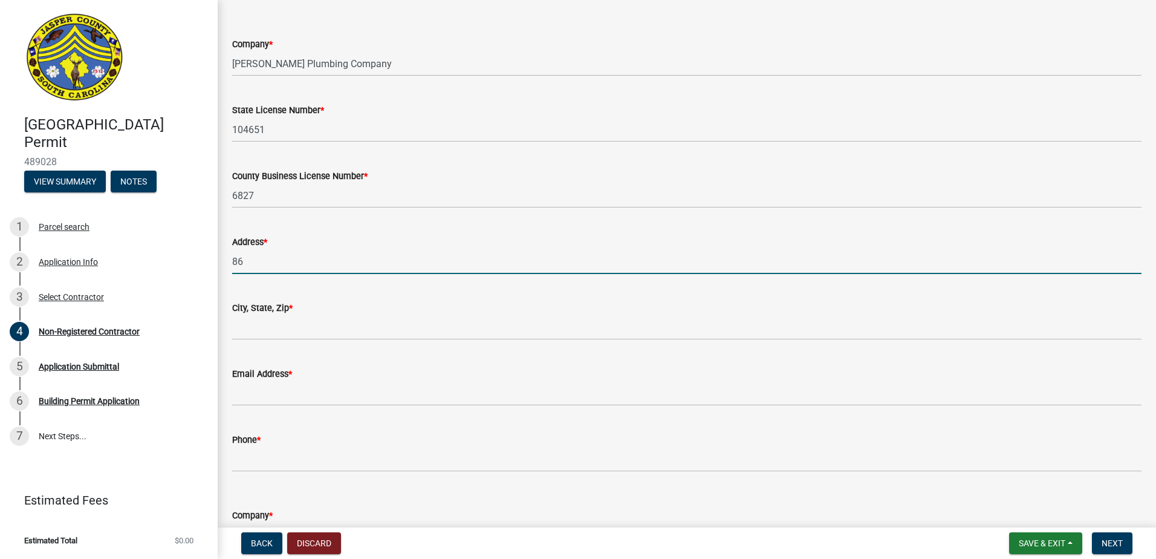
type input "[STREET_ADDRESS]"
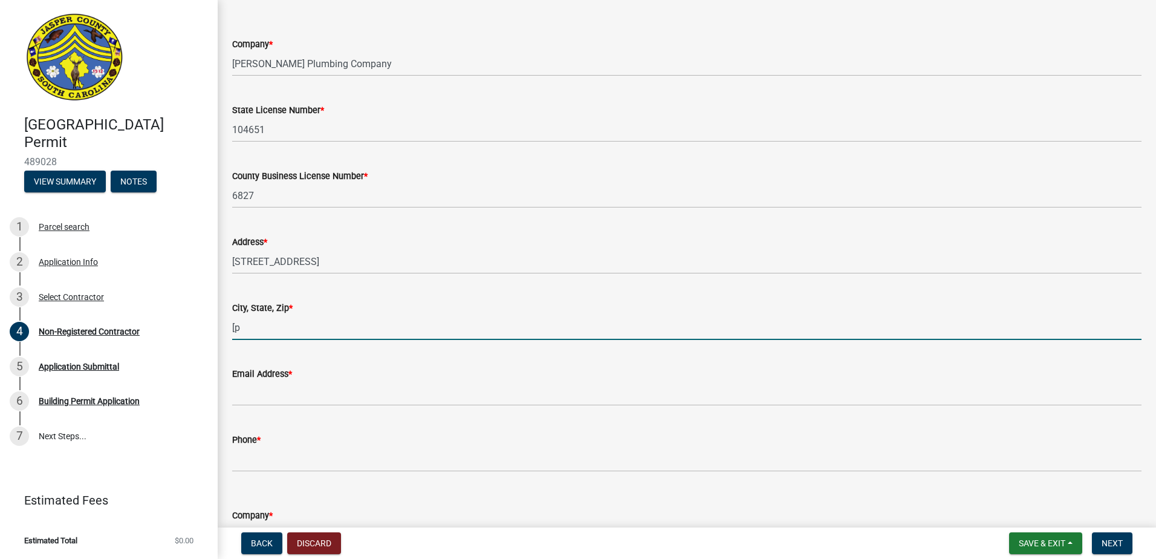
type input "["
type input "[PERSON_NAME] GA 31322"
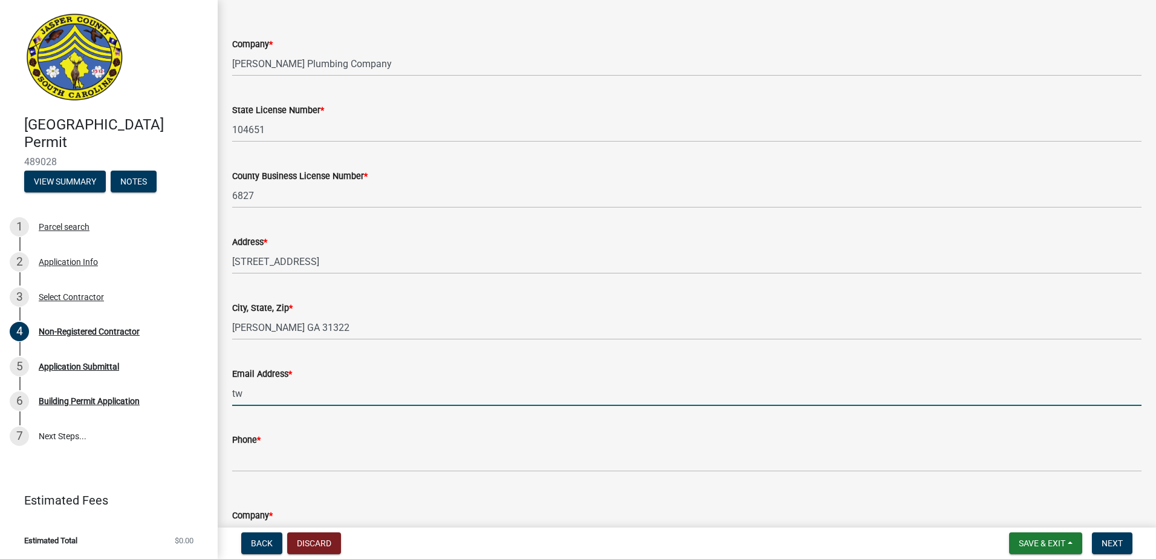
type input "t"
type input "[EMAIL_ADDRESS][DOMAIN_NAME]"
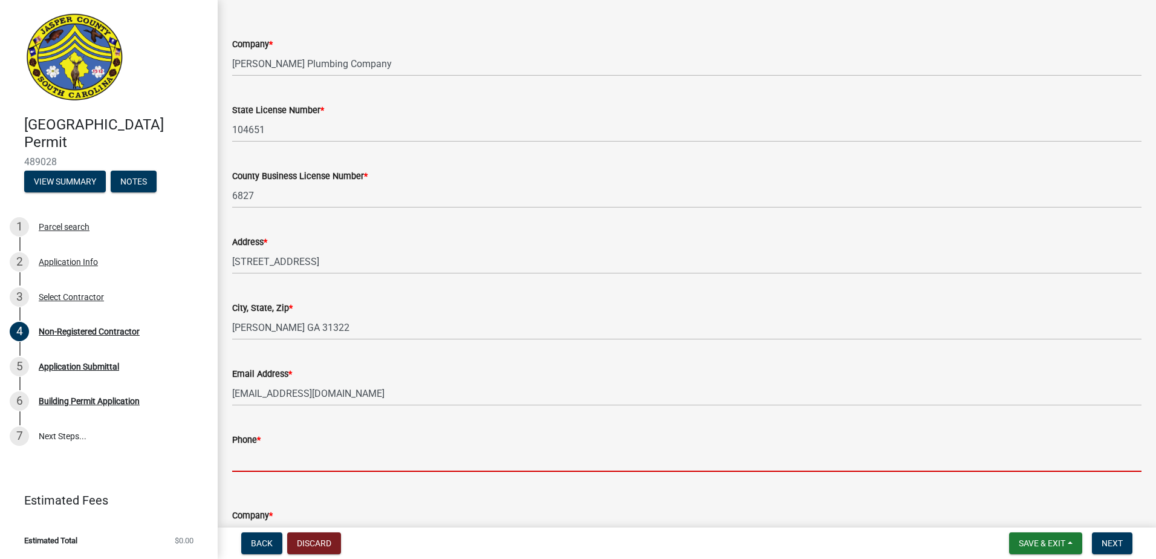
click at [263, 452] on input "Phone *" at bounding box center [686, 459] width 909 height 25
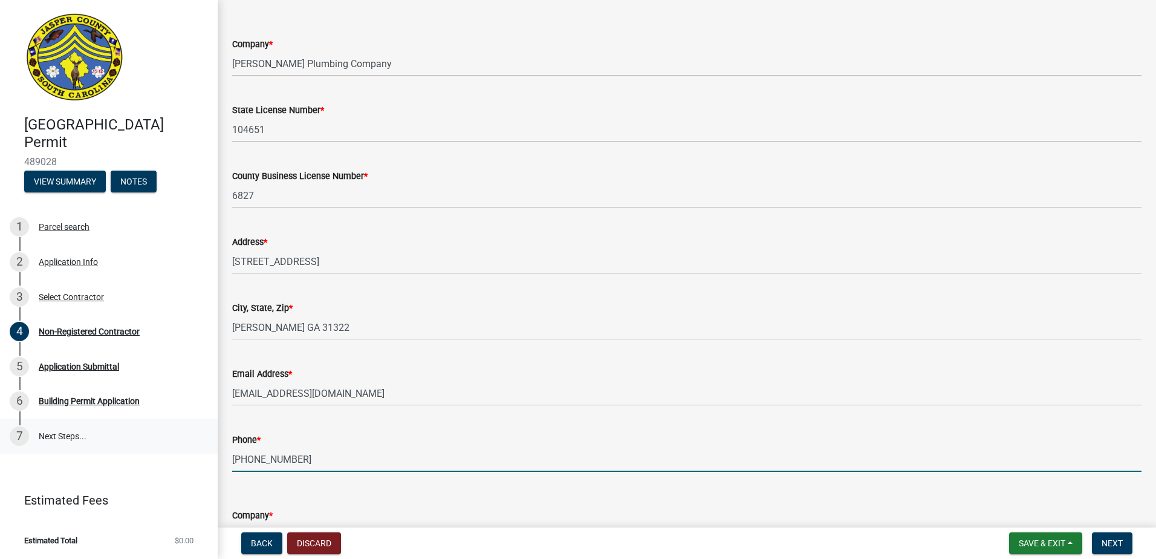
type input "[PHONE_NUMBER]"
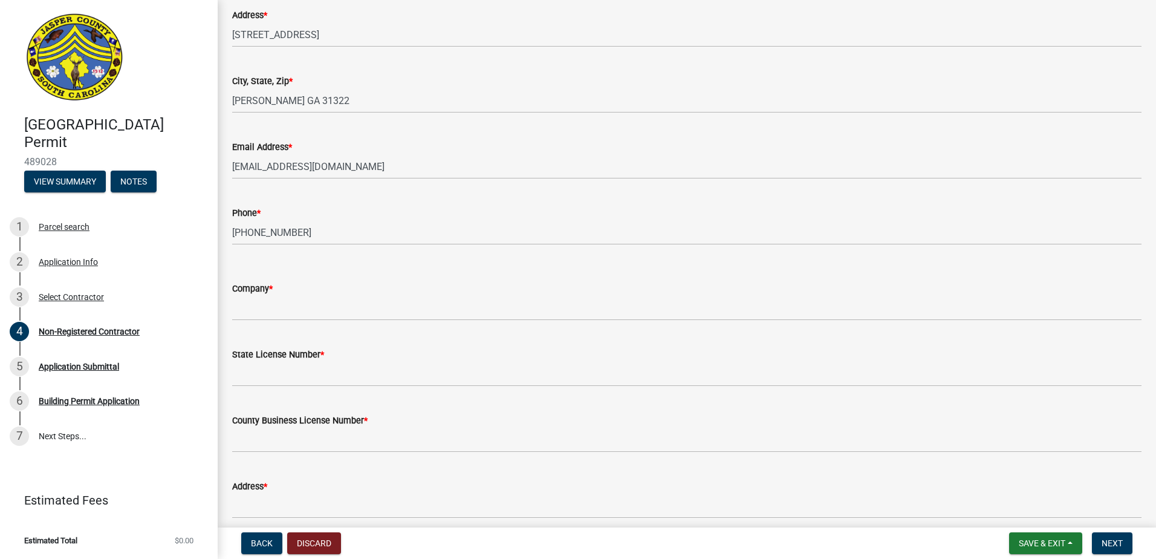
scroll to position [2417, 0]
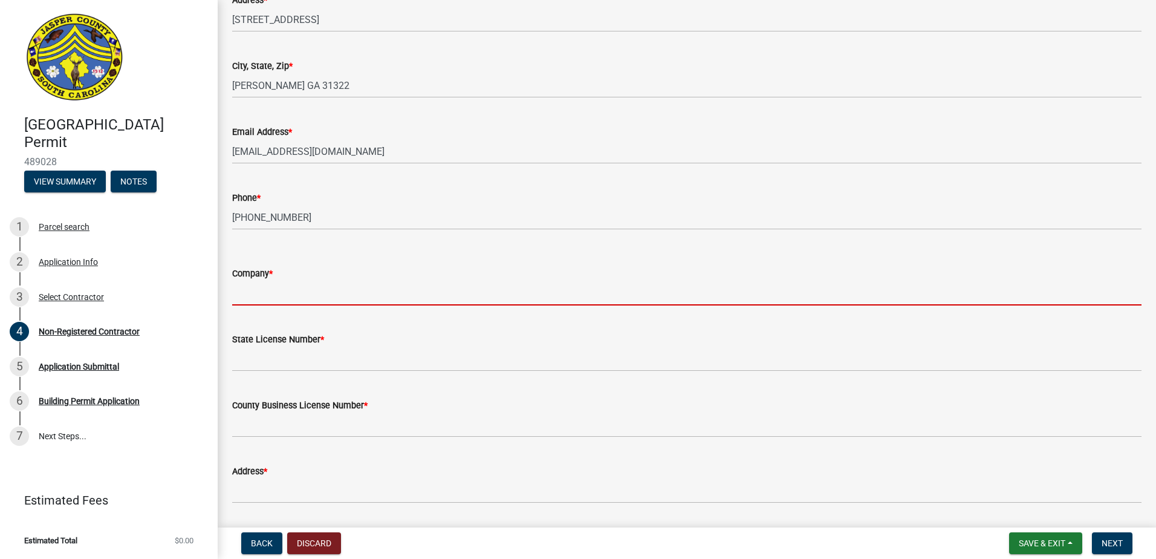
click at [299, 299] on input "Company *" at bounding box center [686, 293] width 909 height 25
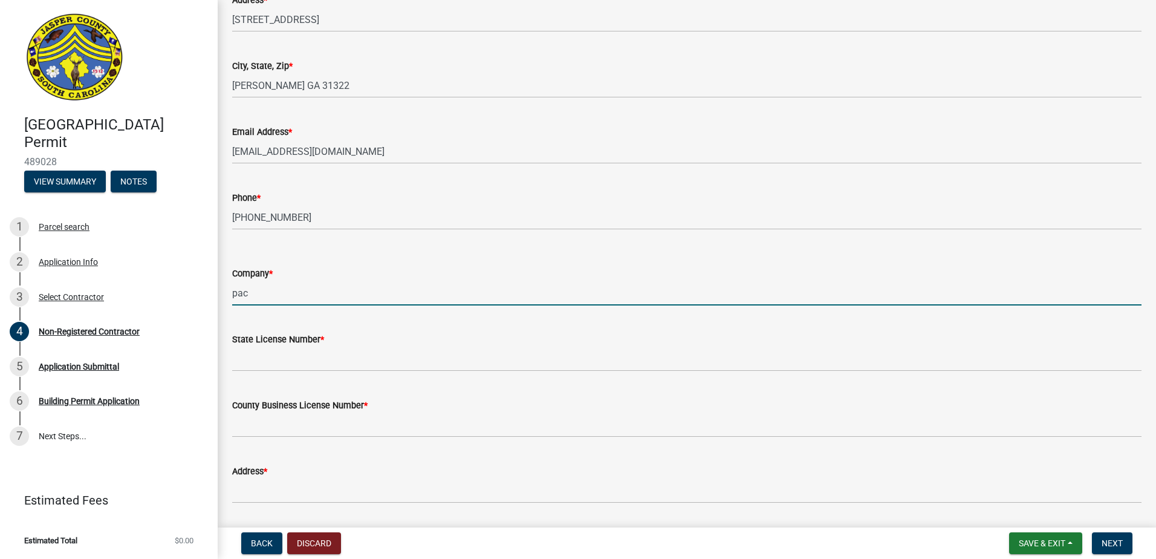
type input "Pacific Contractors LLC"
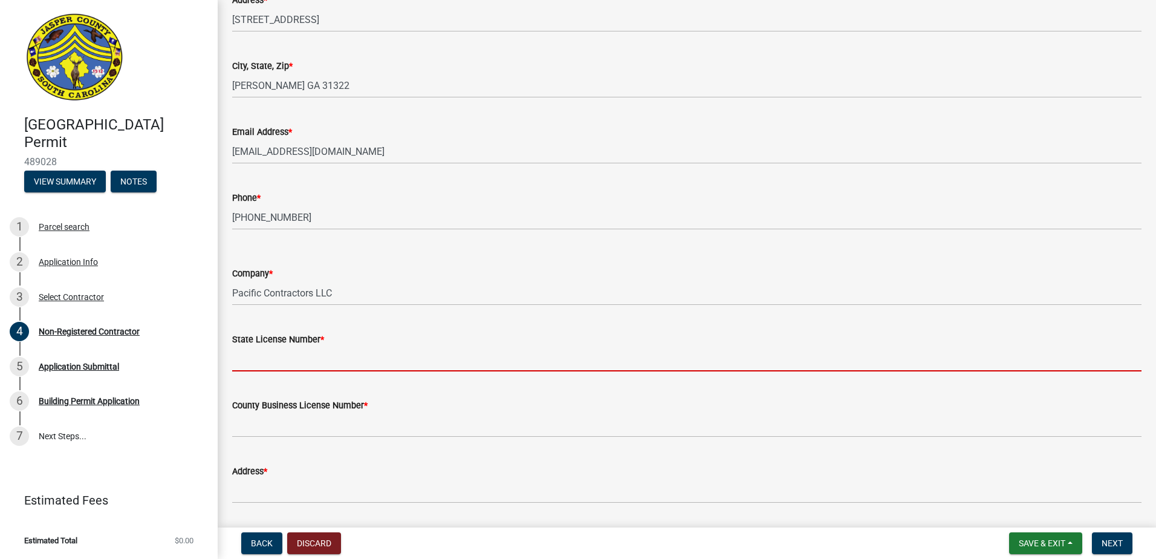
click at [284, 359] on input "State License Number *" at bounding box center [686, 358] width 909 height 25
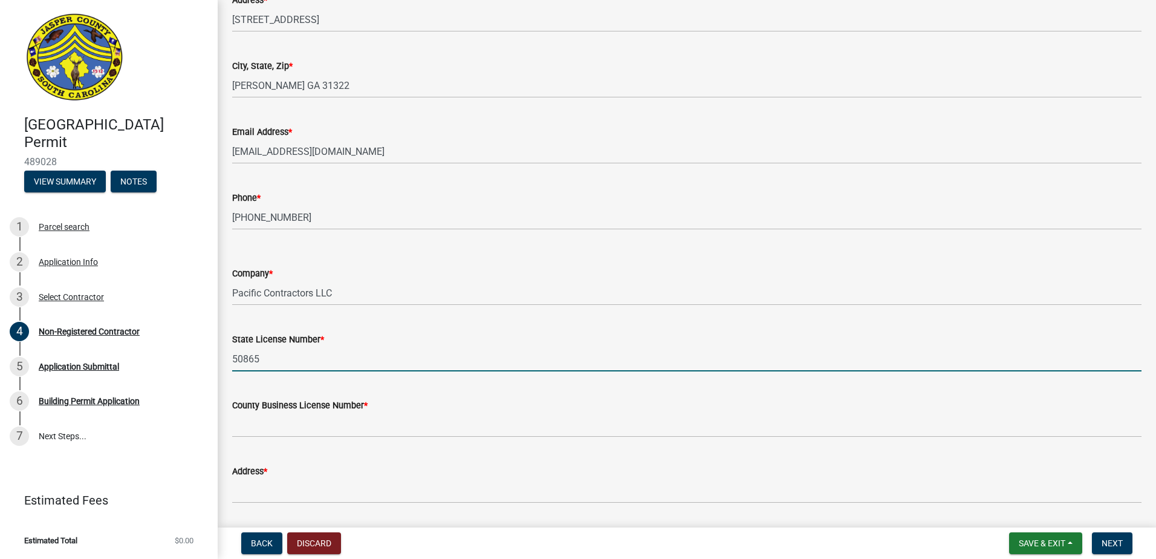
type input "50865"
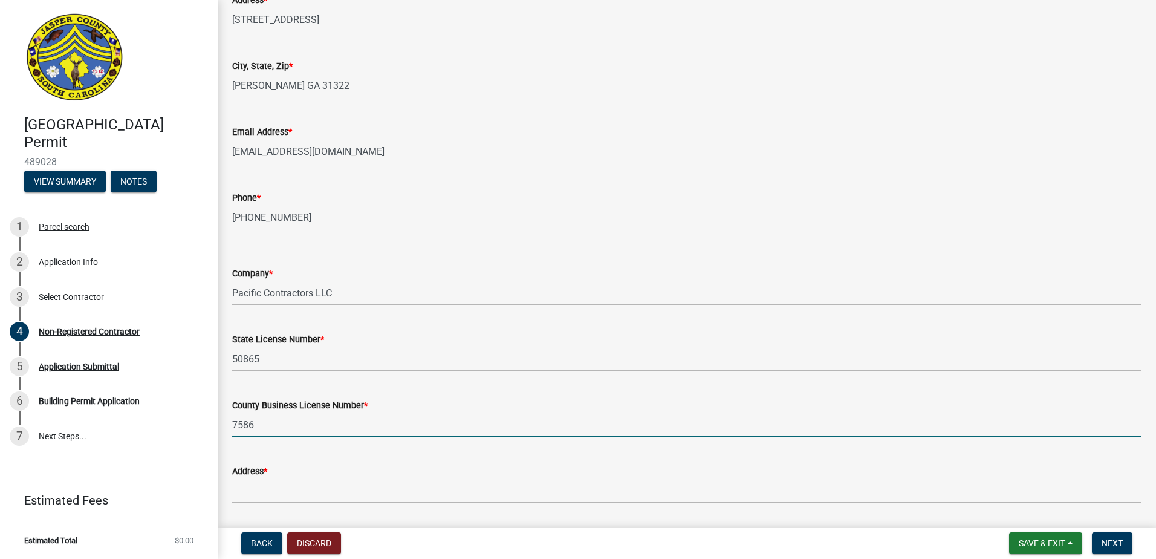
type input "7586"
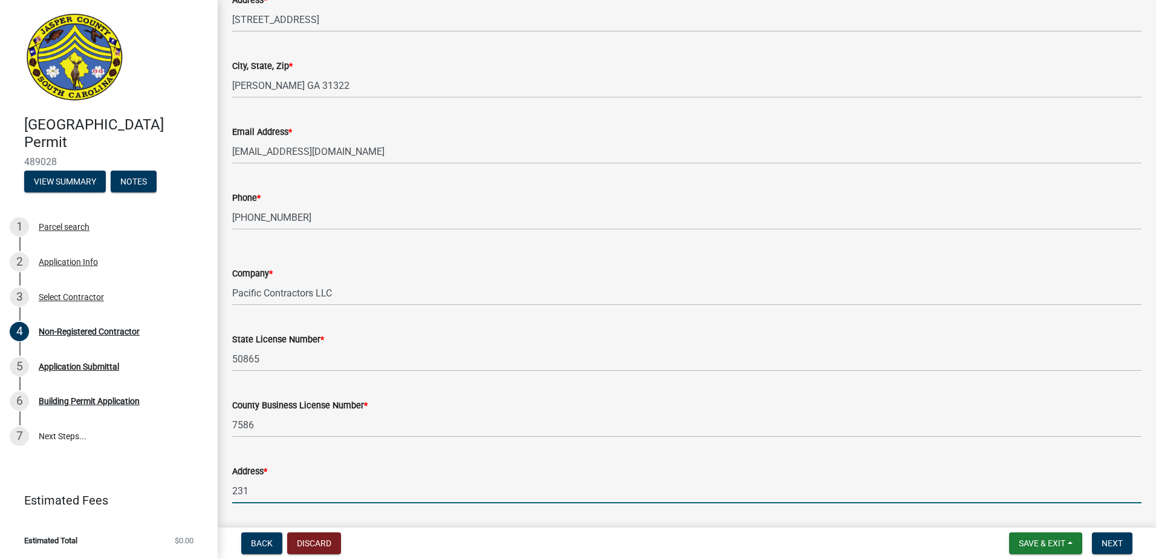
type input "[STREET_ADDRESS][PERSON_NAME]"
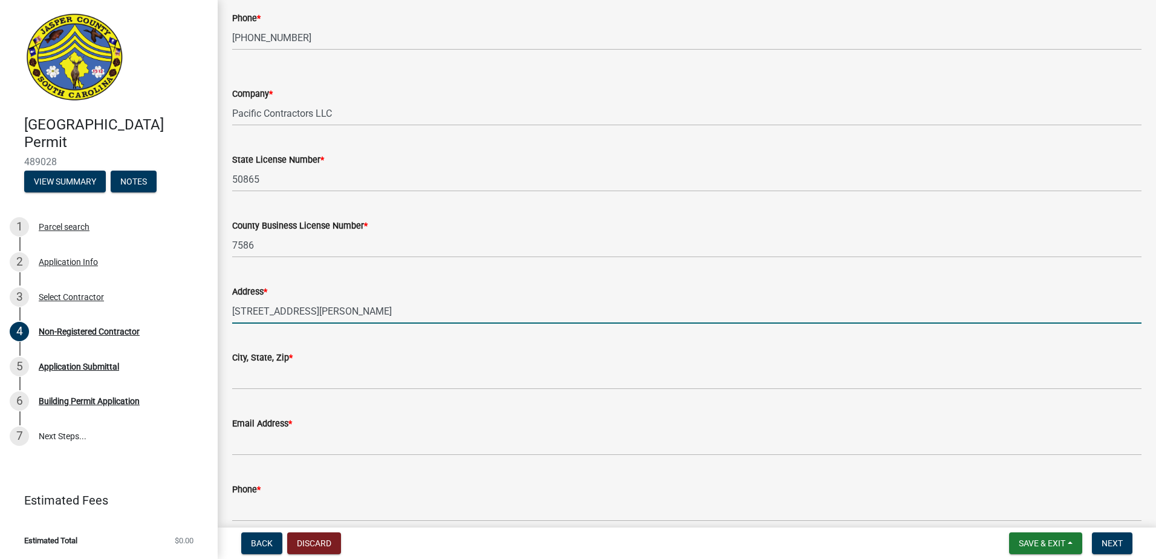
scroll to position [2598, 0]
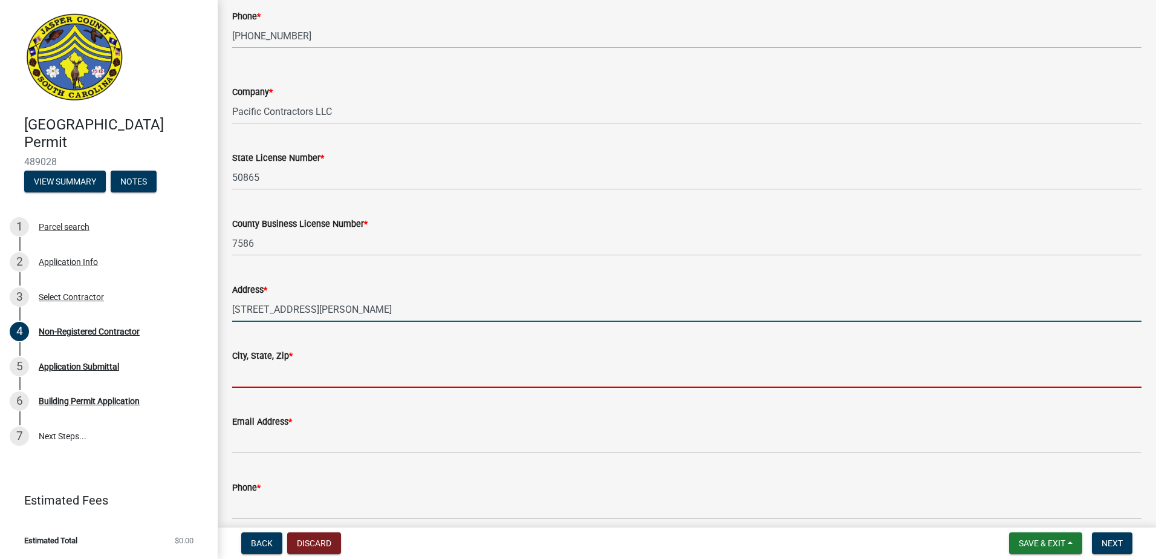
click at [304, 371] on input "City, State, Zip *" at bounding box center [686, 375] width 909 height 25
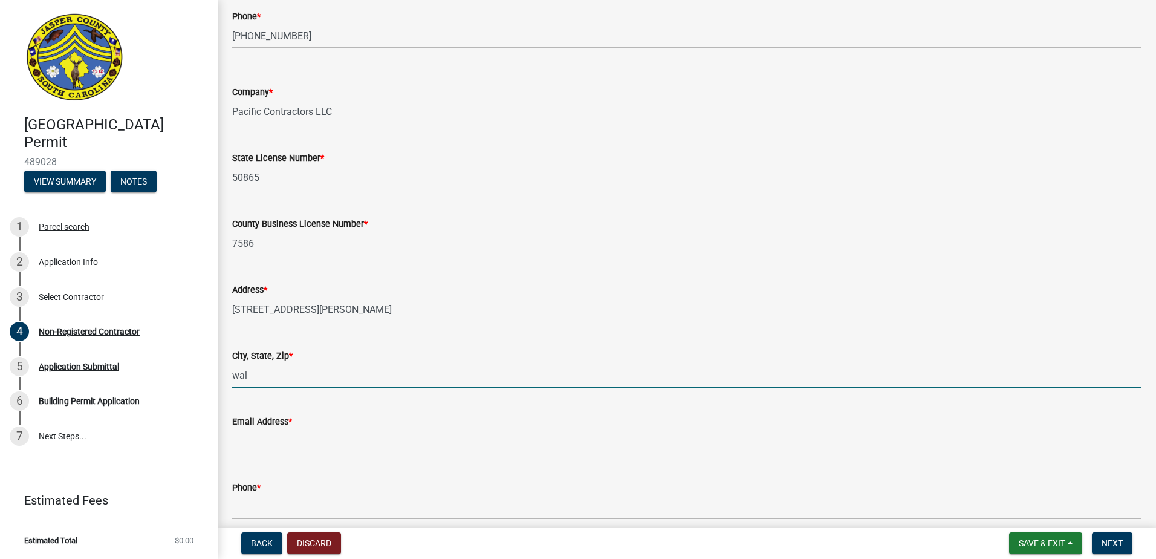
type input "Walterboro SC 29910"
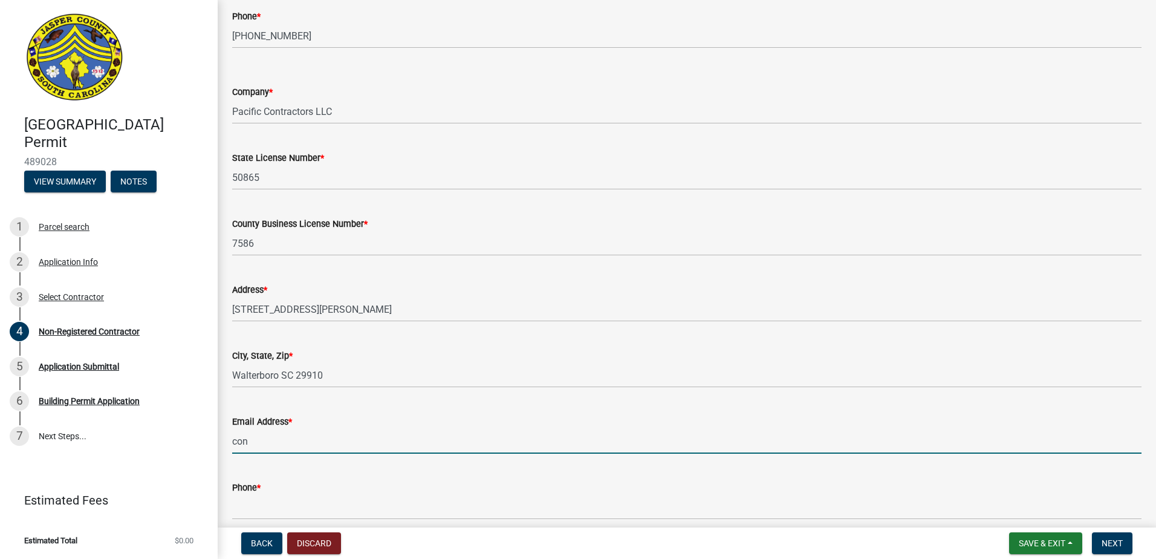
type input "[EMAIL_ADDRESS][DOMAIN_NAME]"
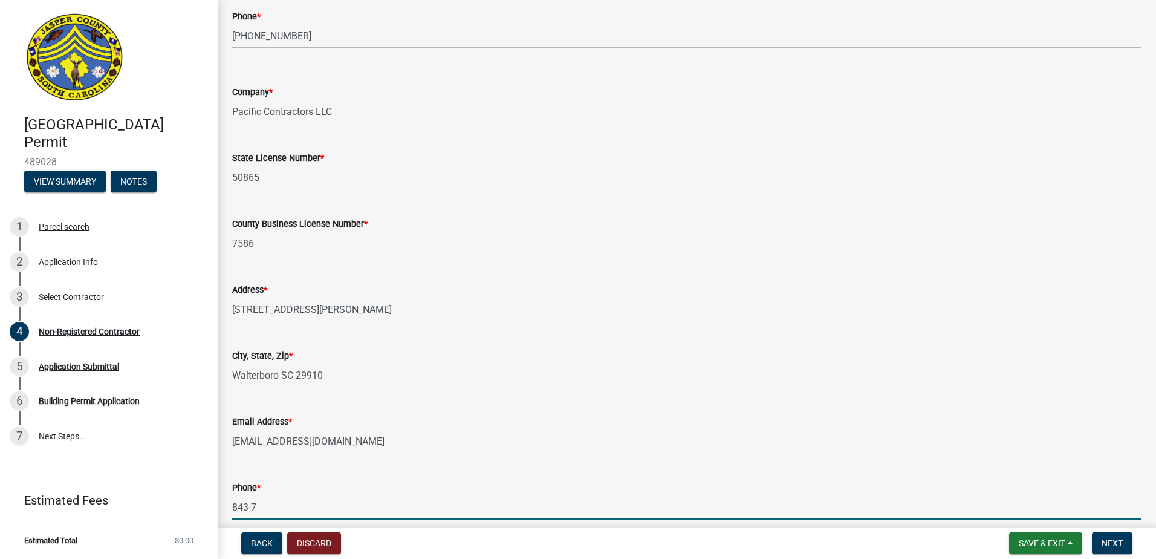
type input "[PHONE_NUMBER]"
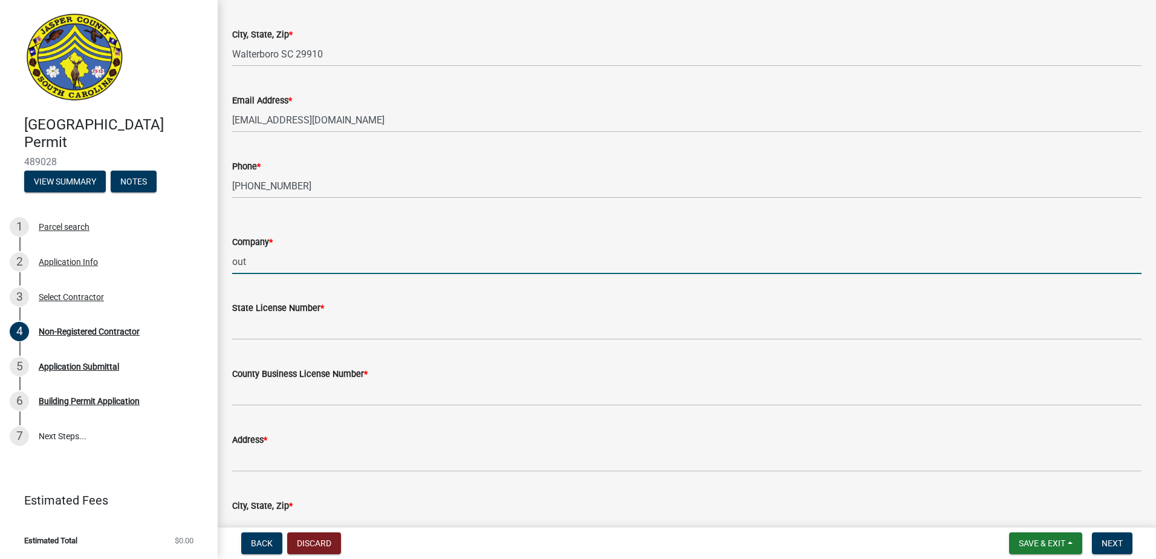
type input "Outdoor Services Company"
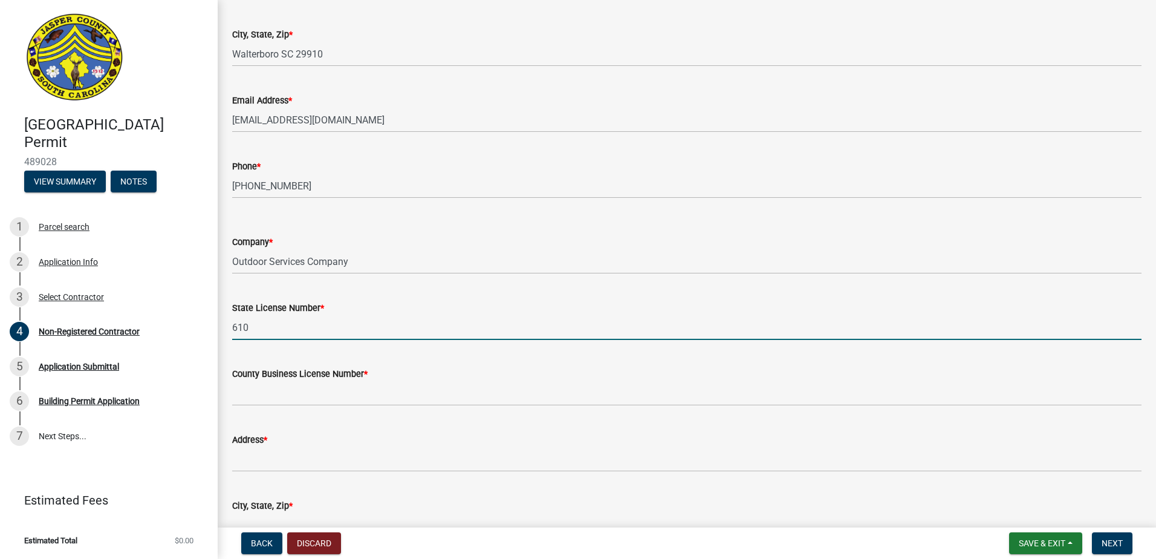
type input "61028"
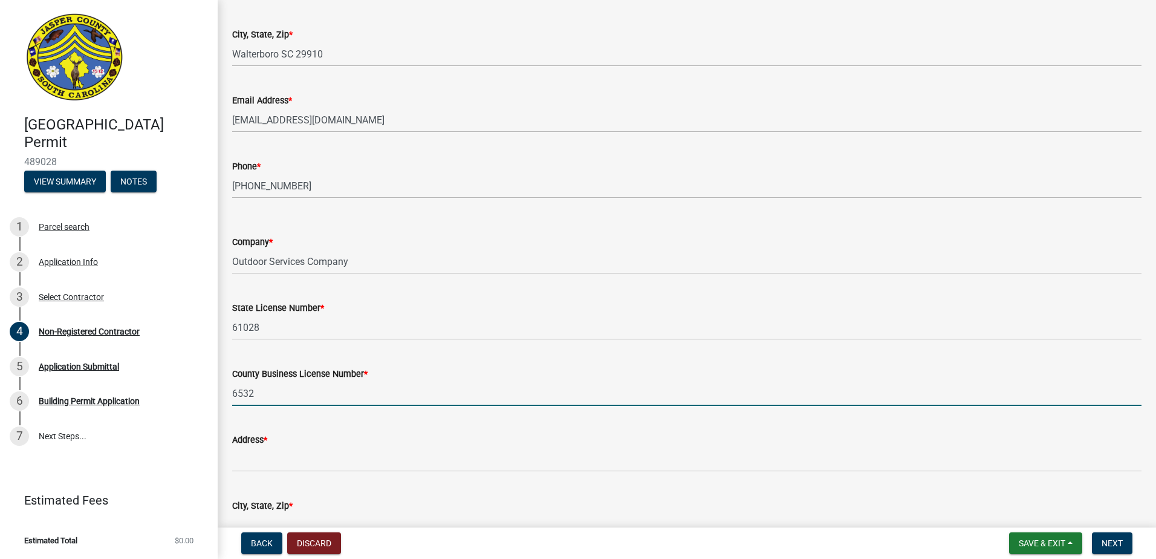
type input "6532"
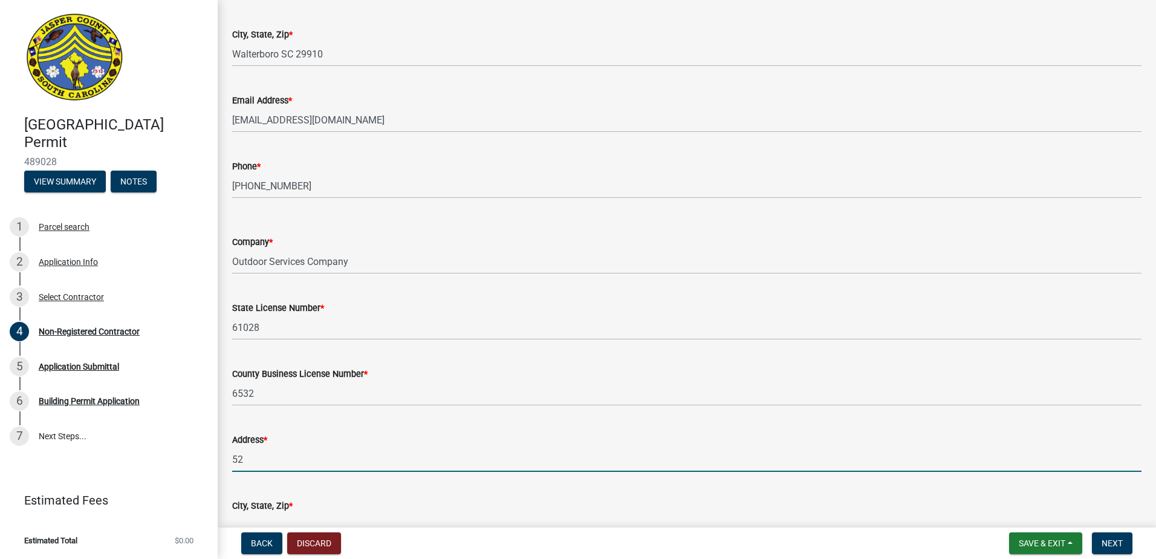
type input "[STREET_ADDRESS]"
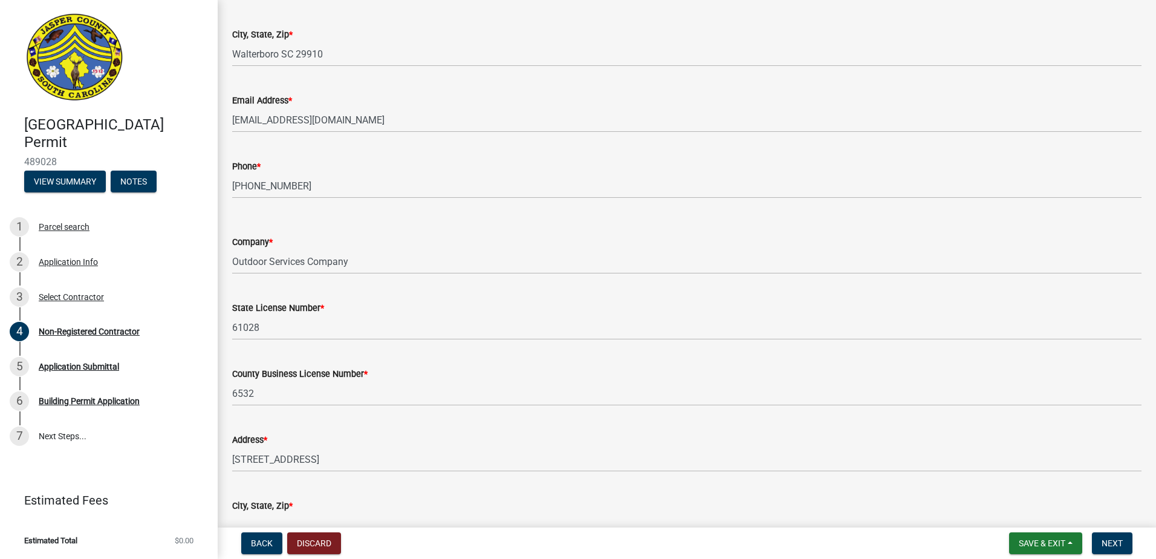
scroll to position [2934, 0]
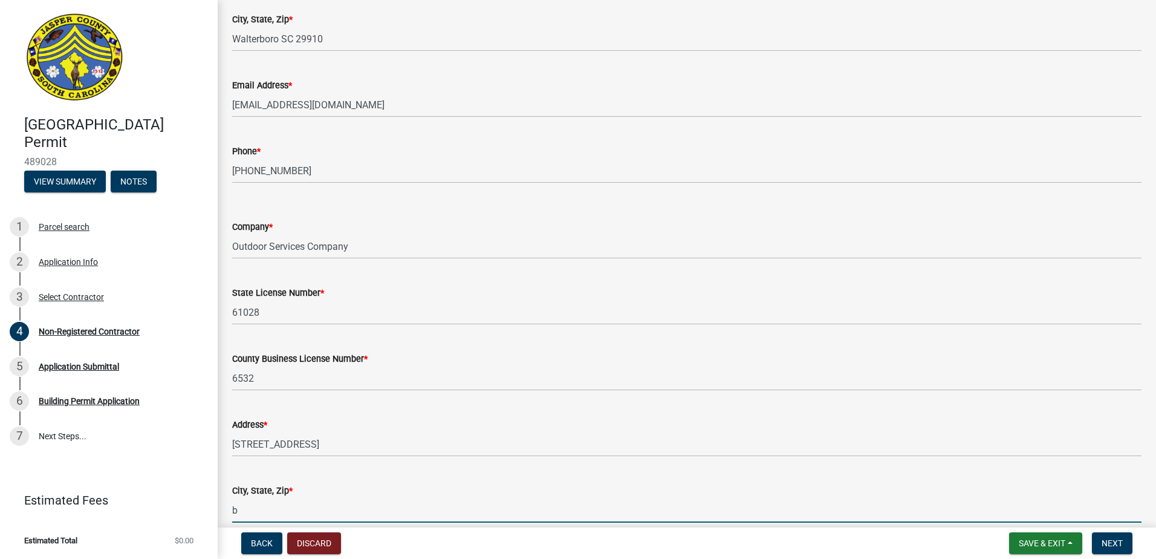
type input "Bluffton SC 29910"
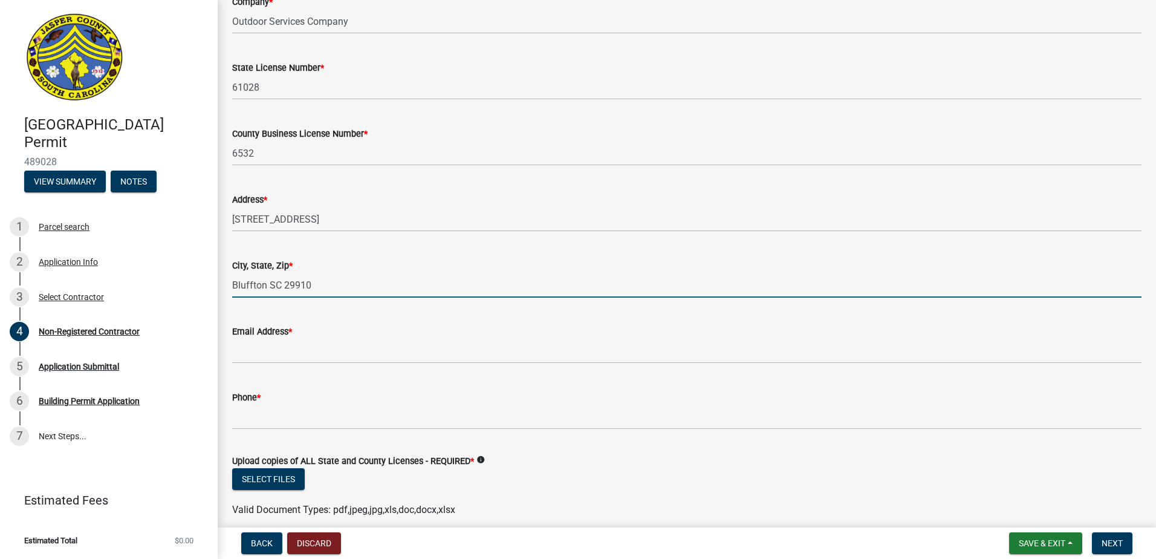
scroll to position [3176, 0]
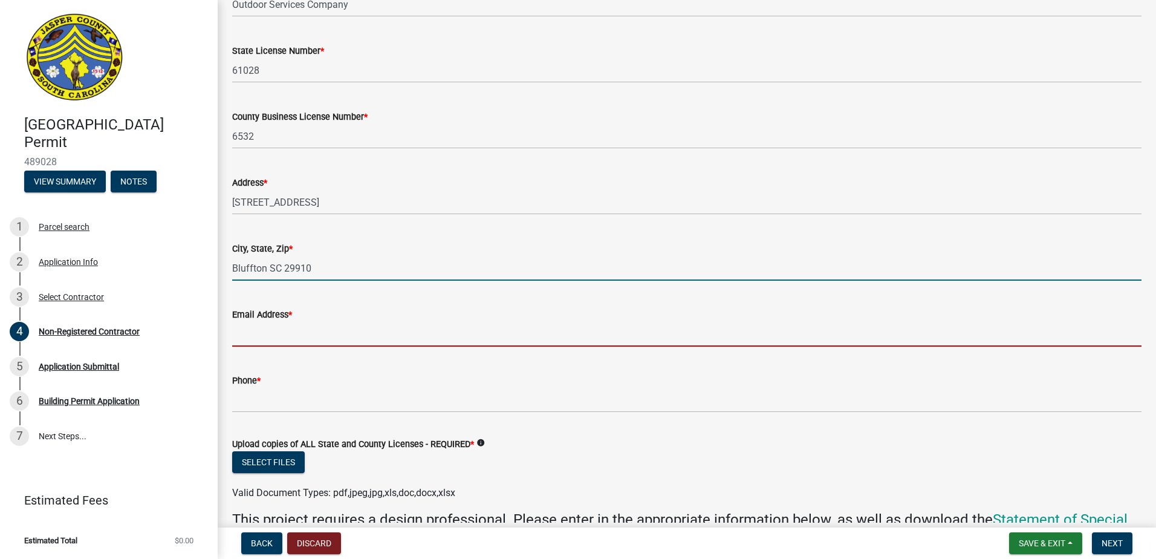
click at [290, 336] on input "Email Address *" at bounding box center [686, 334] width 909 height 25
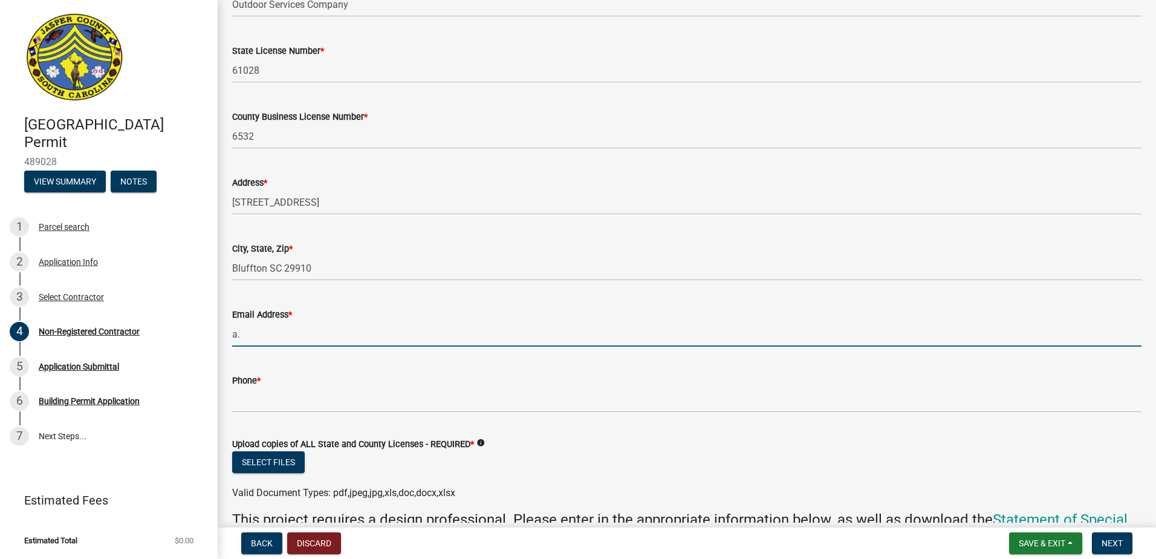
type input "a.seminara@outdoorservicescompany.com"
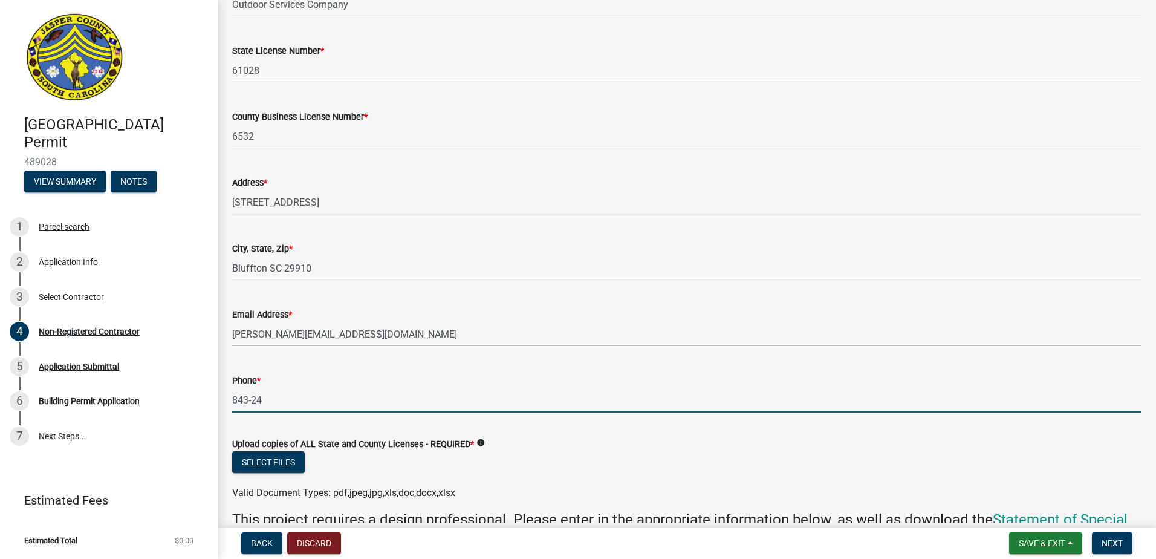
type input "[PHONE_NUMBER]"
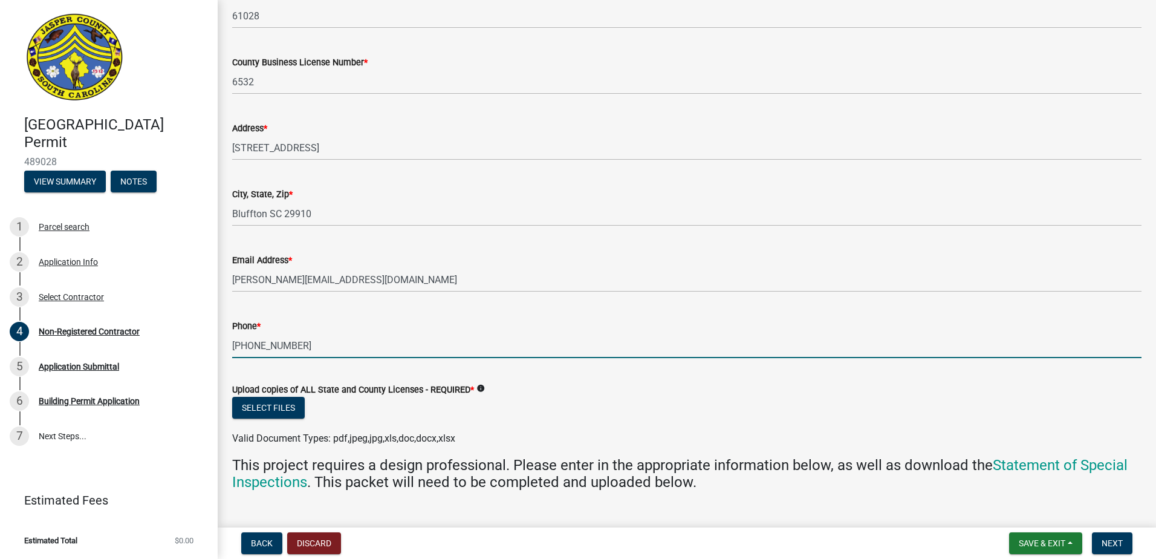
scroll to position [3358, 0]
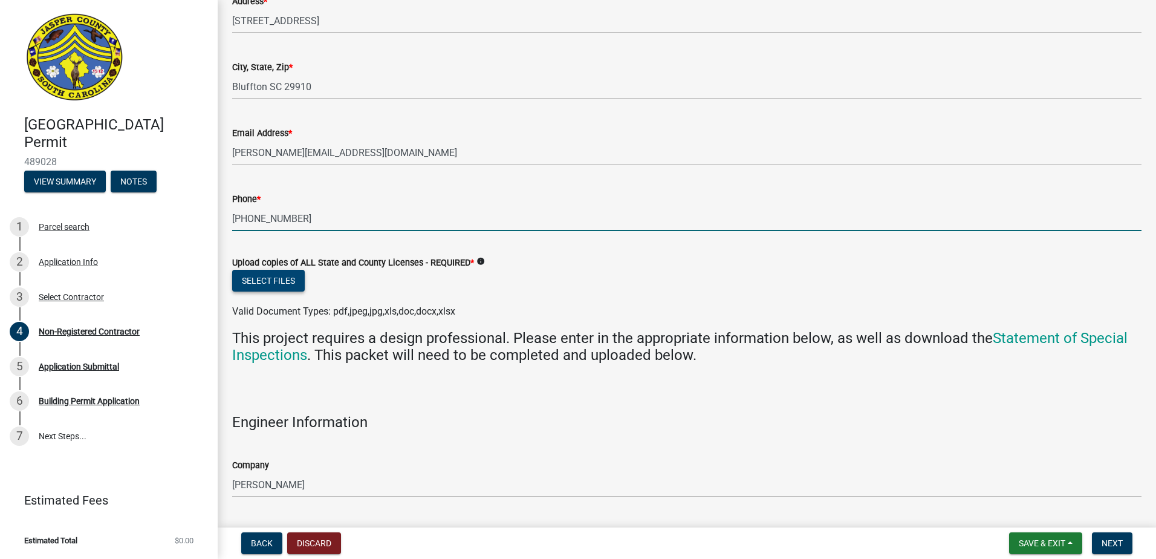
click at [265, 281] on button "Select files" at bounding box center [268, 281] width 73 height 22
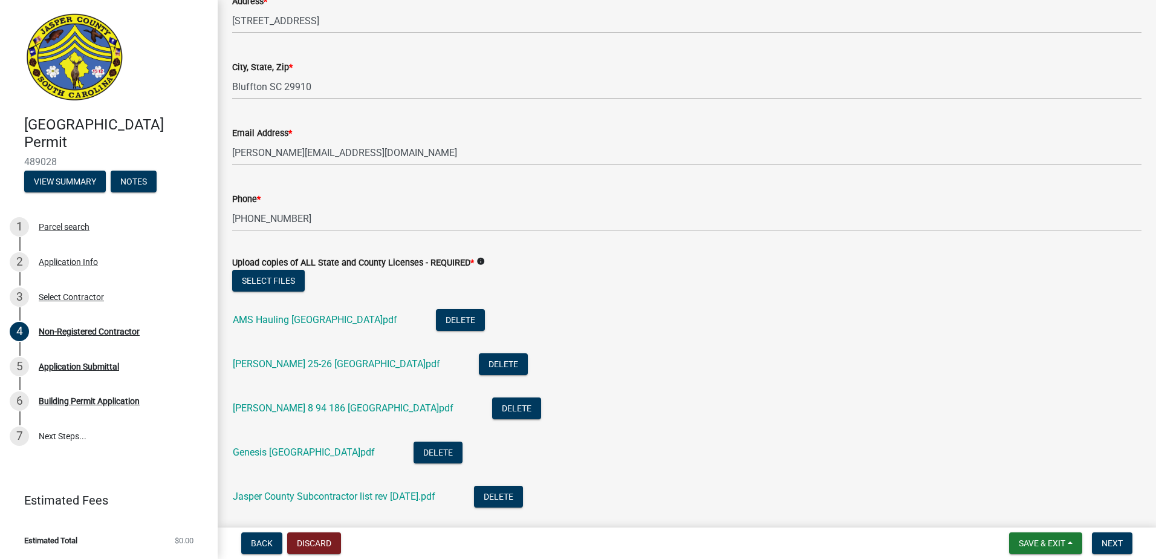
click at [1120, 555] on nav "Back Discard Save & Exit Save Save & Exit Next" at bounding box center [687, 542] width 938 height 31
click at [1120, 546] on span "Next" at bounding box center [1112, 543] width 21 height 10
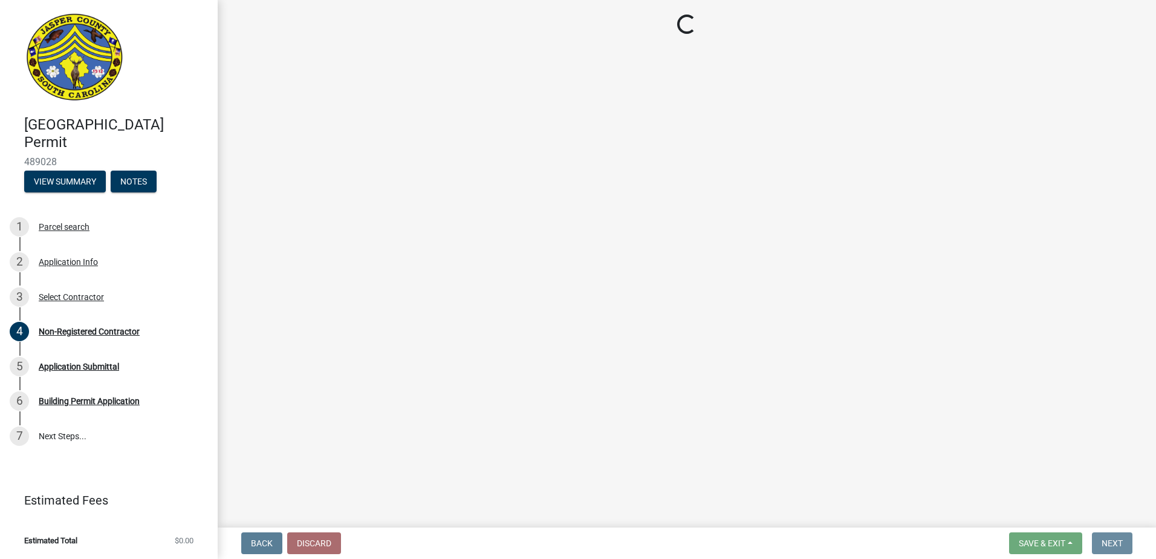
scroll to position [0, 0]
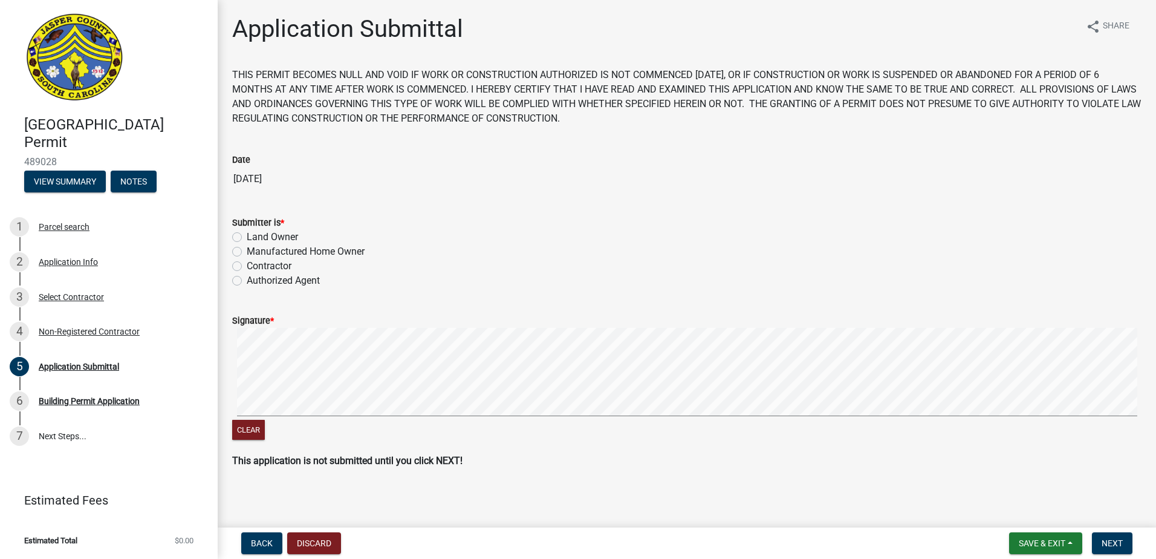
click at [247, 278] on label "Authorized Agent" at bounding box center [283, 280] width 73 height 15
click at [247, 278] on input "Authorized Agent" at bounding box center [251, 277] width 8 height 8
radio input "true"
click at [1124, 542] on button "Next" at bounding box center [1112, 543] width 41 height 22
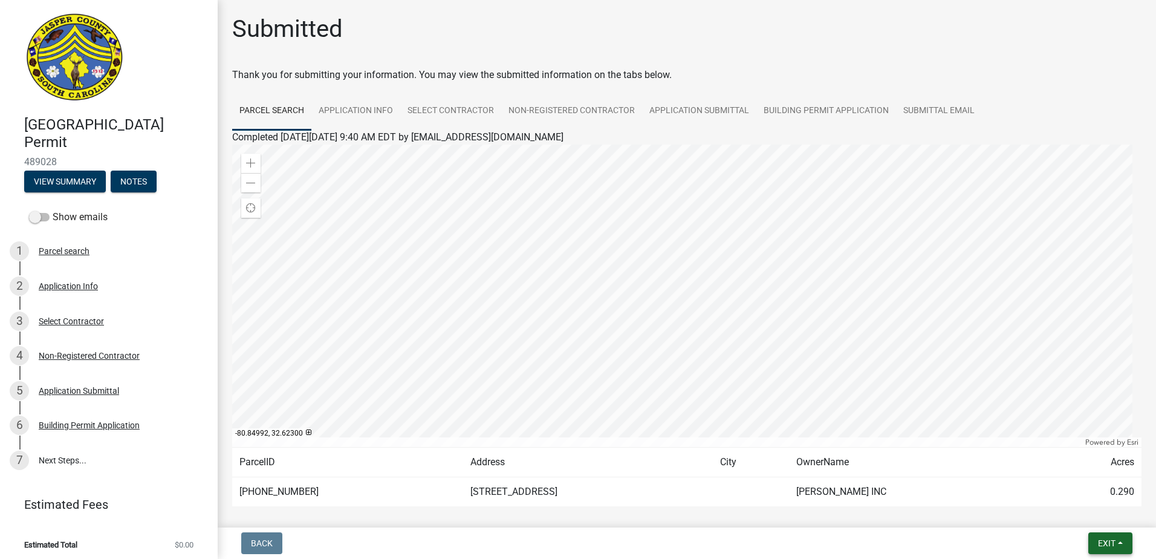
click at [1111, 535] on button "Exit" at bounding box center [1110, 543] width 44 height 22
click at [1099, 506] on button "Save & Exit" at bounding box center [1084, 511] width 97 height 29
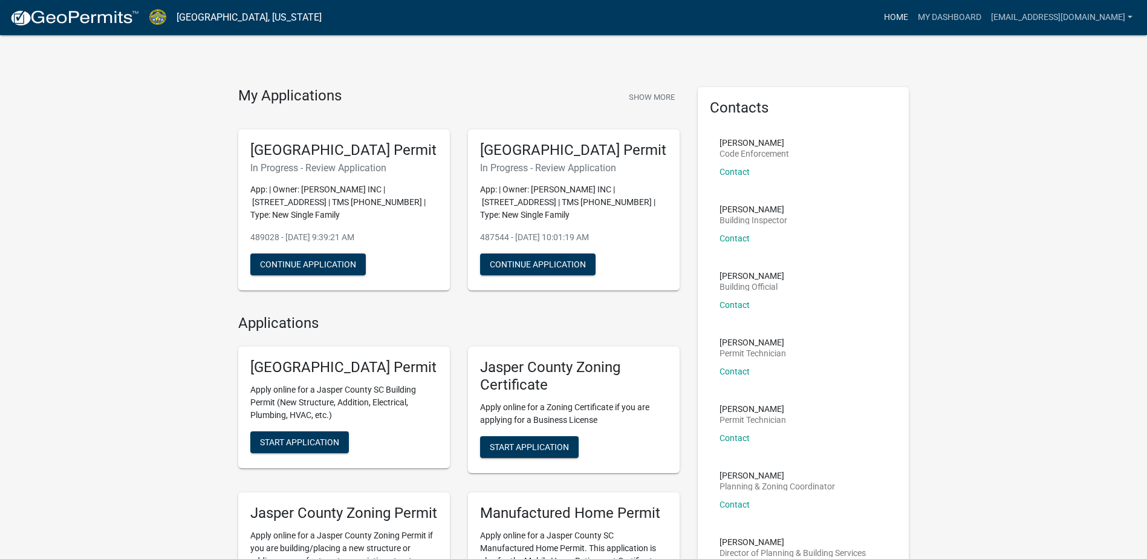
click at [913, 16] on link "Home" at bounding box center [896, 17] width 34 height 23
click at [906, 8] on link "Home" at bounding box center [896, 17] width 34 height 23
click at [912, 18] on link "Home" at bounding box center [896, 17] width 34 height 23
click at [955, 17] on link "My Dashboard" at bounding box center [949, 17] width 73 height 23
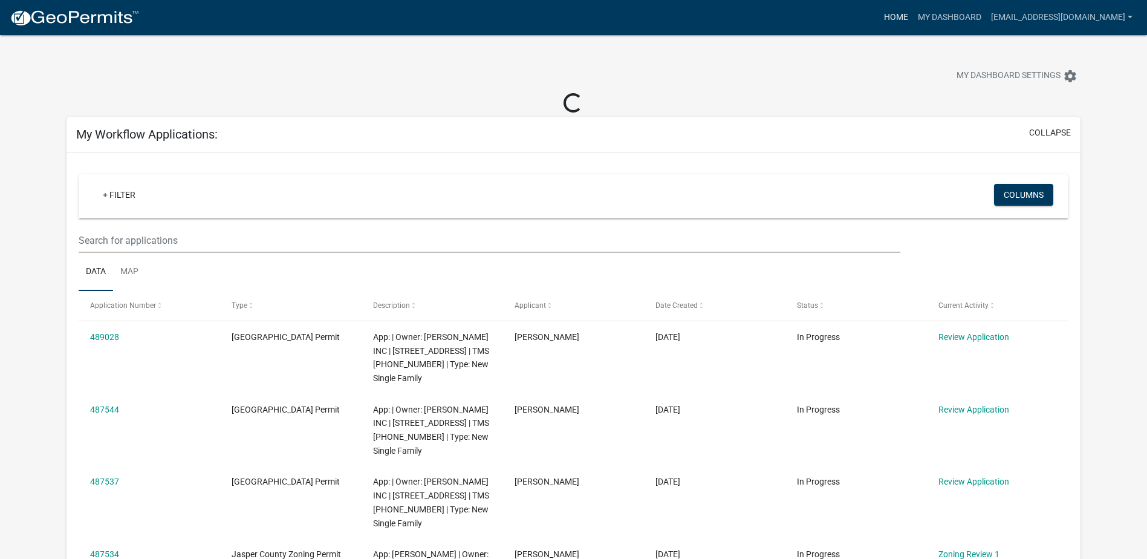
click at [913, 13] on link "Home" at bounding box center [896, 17] width 34 height 23
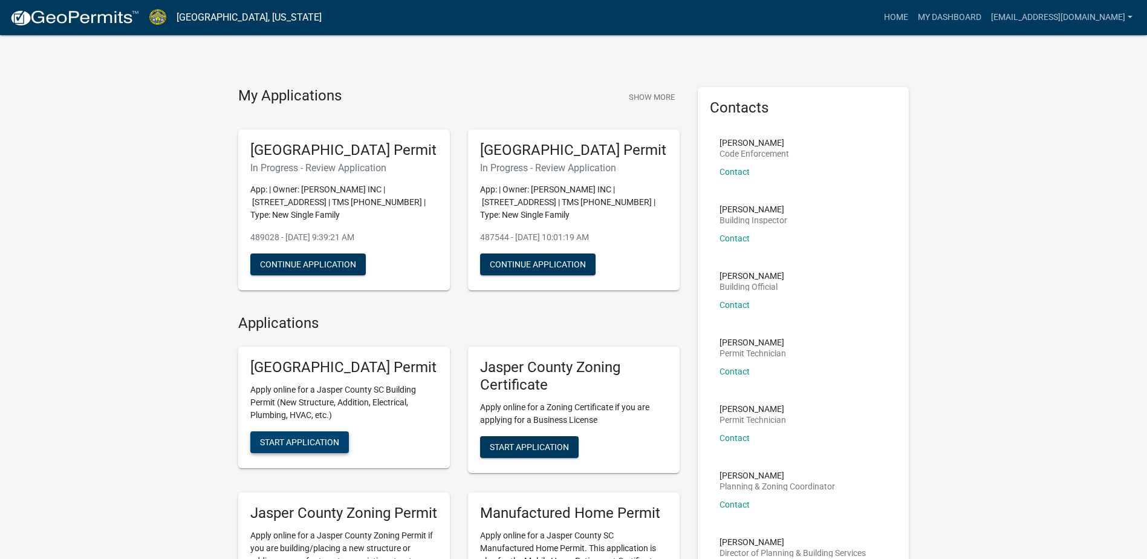
click at [322, 453] on button "Start Application" at bounding box center [299, 442] width 99 height 22
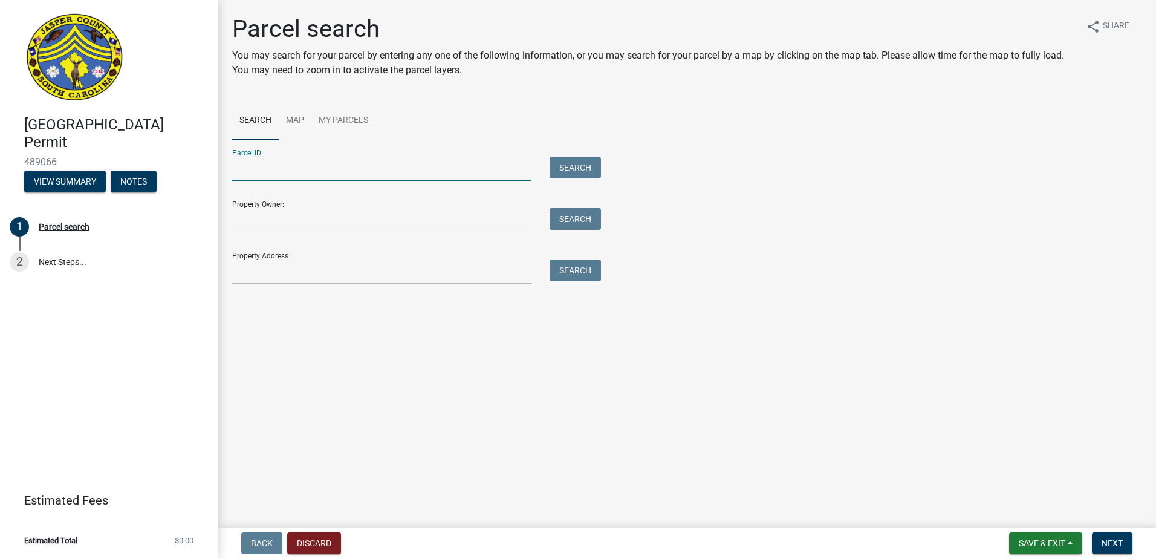
click at [314, 168] on input "Parcel ID:" at bounding box center [381, 169] width 299 height 25
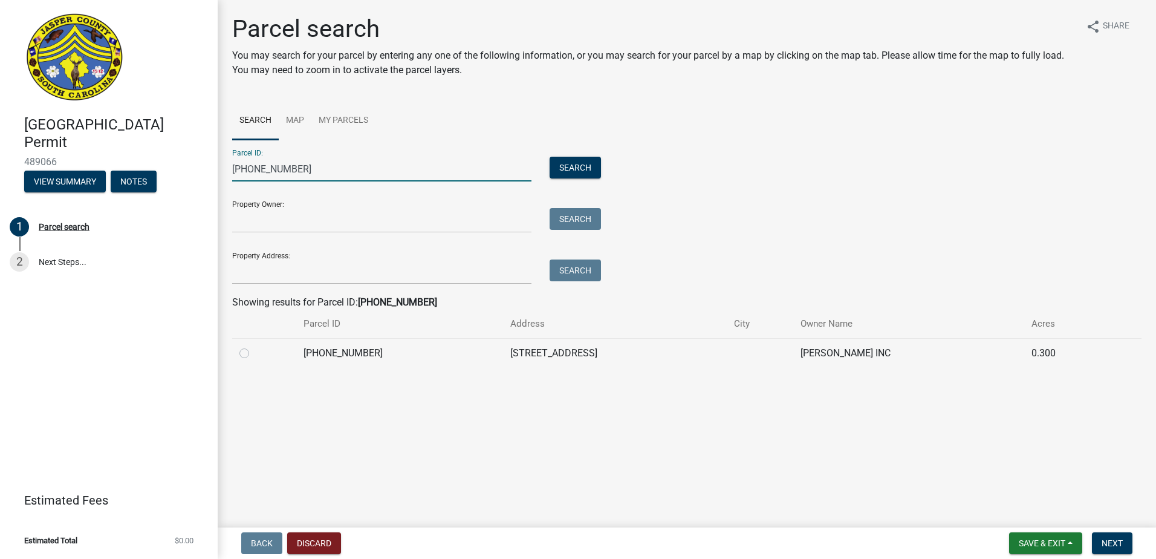
type input "091-02-00-168"
click at [254, 346] on label at bounding box center [254, 346] width 0 height 0
click at [254, 351] on input "radio" at bounding box center [258, 350] width 8 height 8
radio input "true"
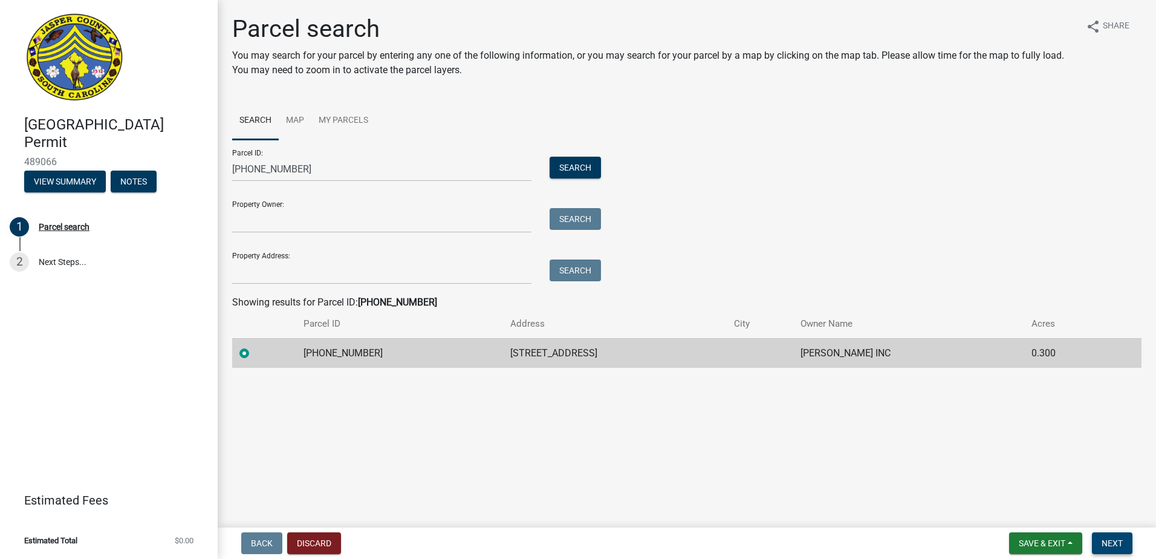
click at [1117, 536] on button "Next" at bounding box center [1112, 543] width 41 height 22
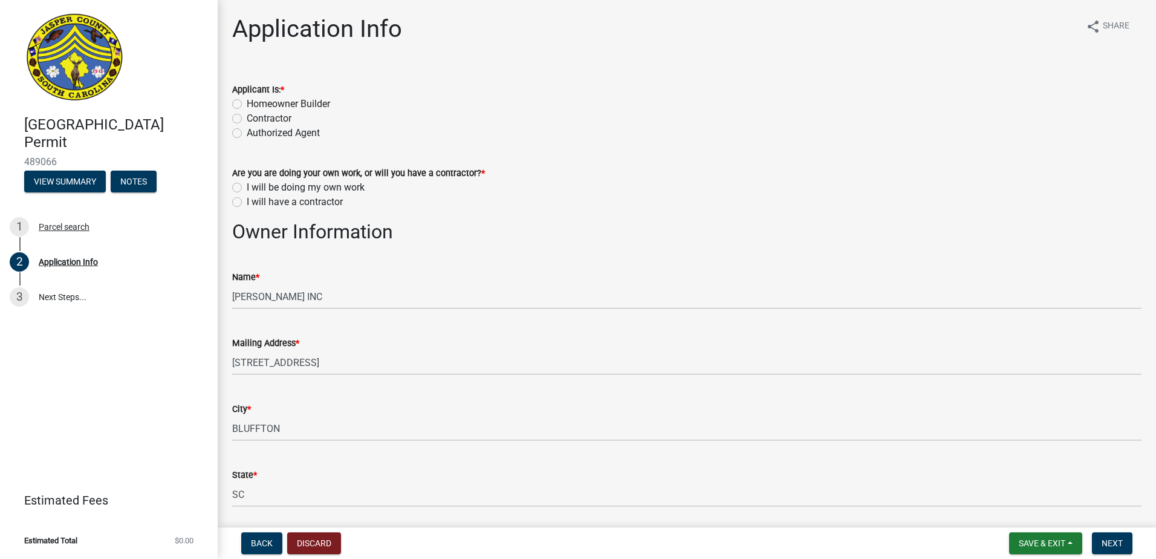
click at [247, 117] on label "Contractor" at bounding box center [269, 118] width 45 height 15
click at [247, 117] on input "Contractor" at bounding box center [251, 115] width 8 height 8
radio input "true"
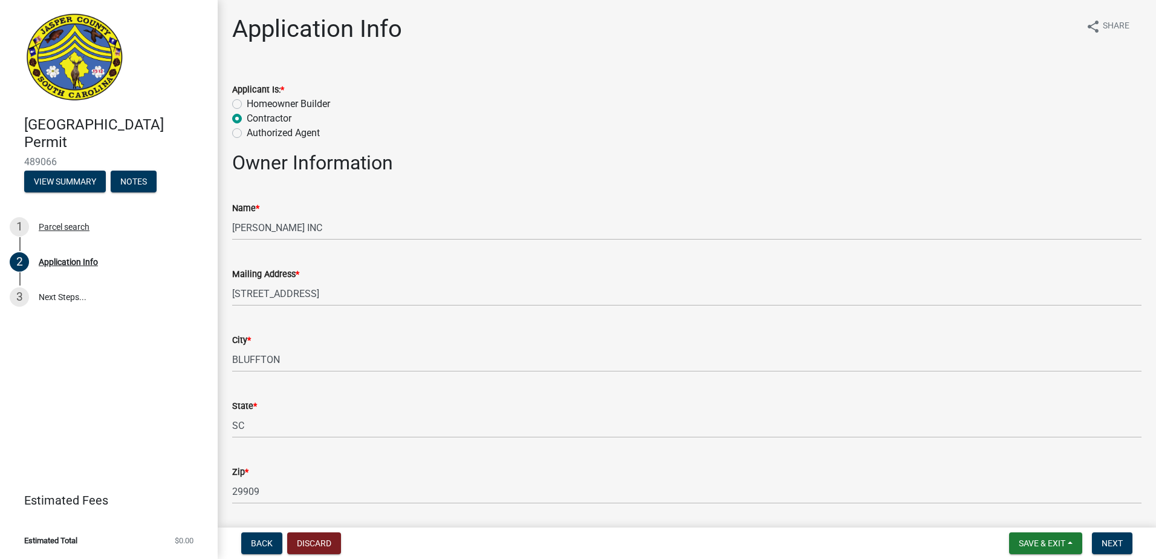
scroll to position [60, 0]
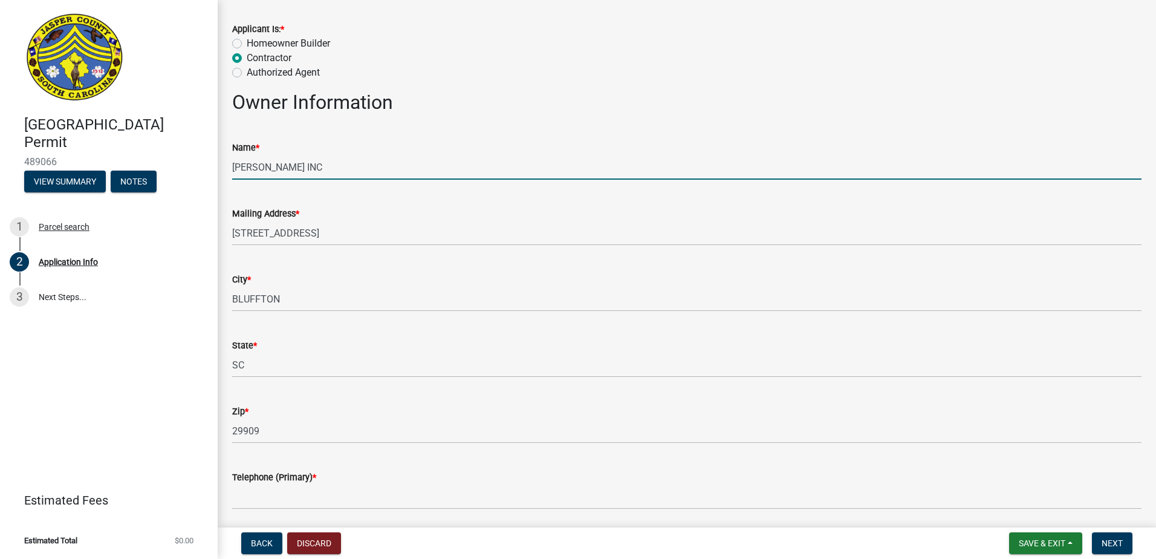
drag, startPoint x: 337, startPoint y: 166, endPoint x: 129, endPoint y: 163, distance: 208.0
click at [165, 166] on div "Jasper County Building Permit 489066 View Summary Notes 1 Parcel search 2 Appli…" at bounding box center [578, 279] width 1156 height 559
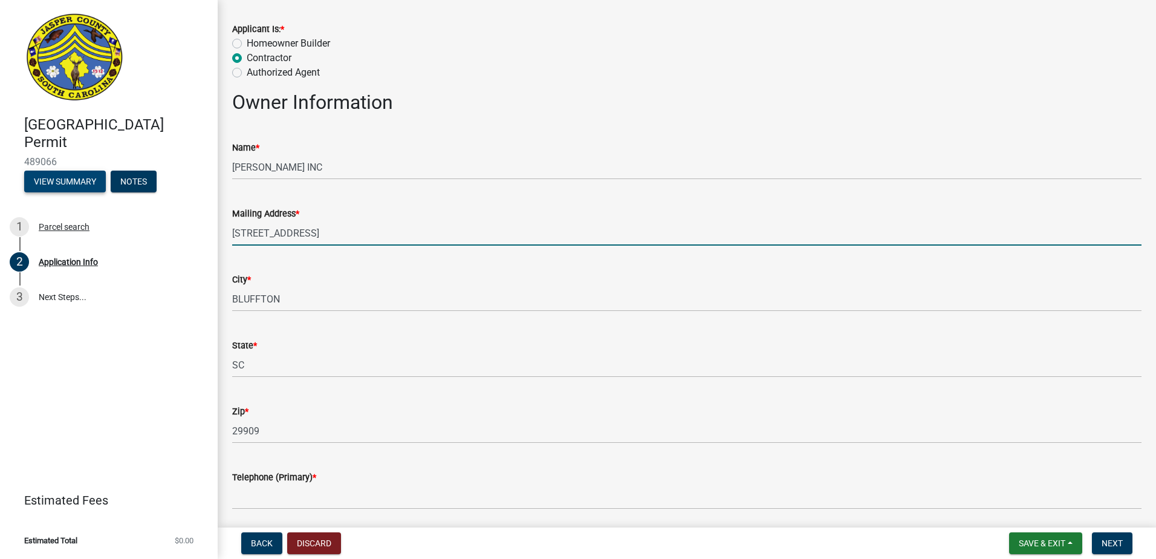
drag, startPoint x: 342, startPoint y: 235, endPoint x: 73, endPoint y: 172, distance: 276.5
click at [120, 186] on div "Jasper County Building Permit 489066 View Summary Notes 1 Parcel search 2 Appli…" at bounding box center [578, 279] width 1156 height 559
type input "2057 wambaw creek rd"
type input "8435407042"
type input "[EMAIL_ADDRESS][DOMAIN_NAME]"
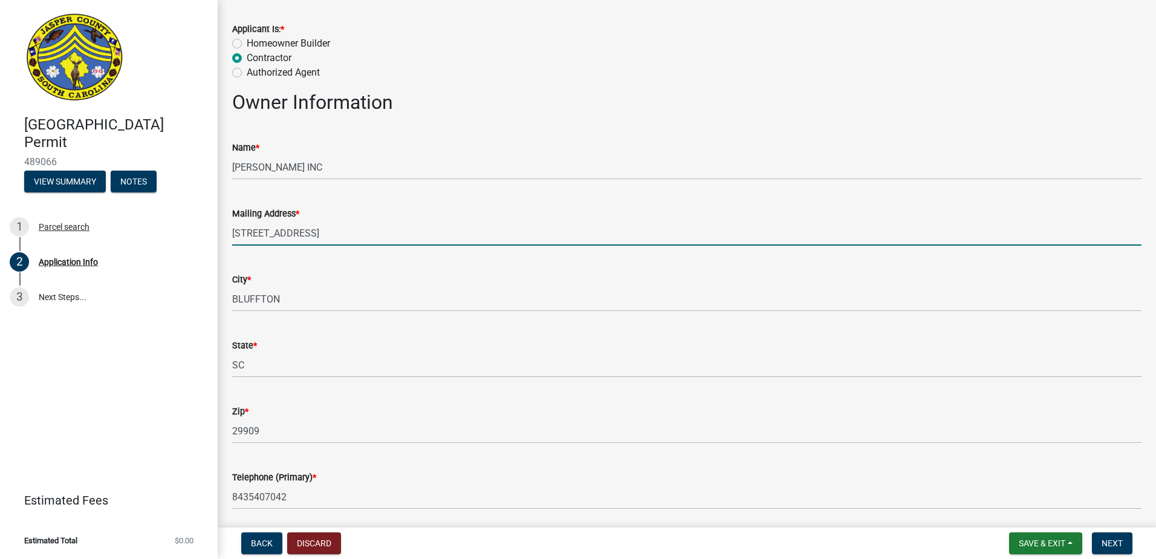
type input "Yemassee"
type input "432705"
type input "2"
type input "1"
type input "3"
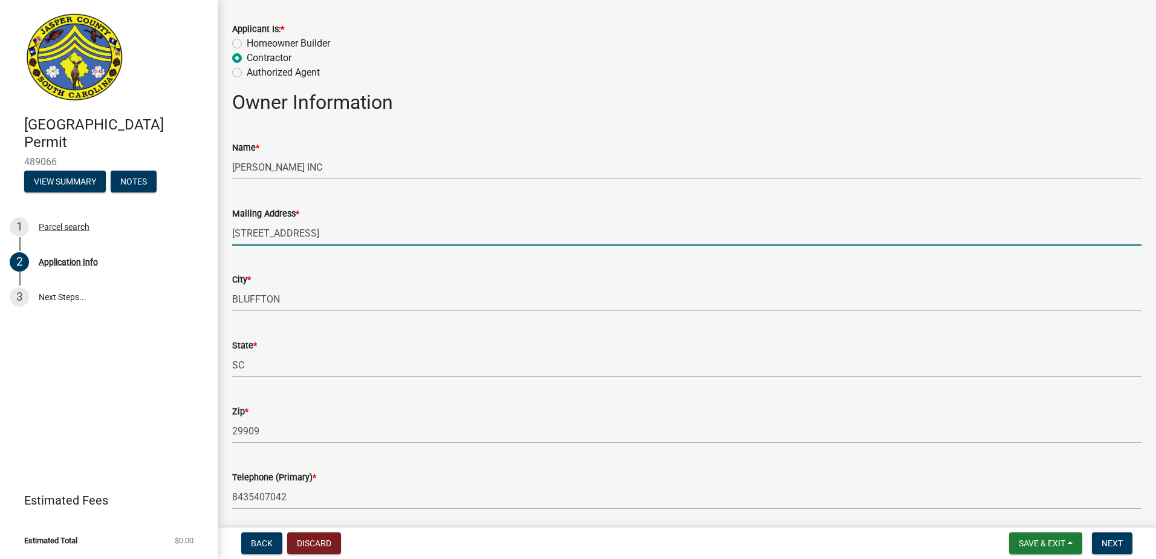
type input "4"
type input "0"
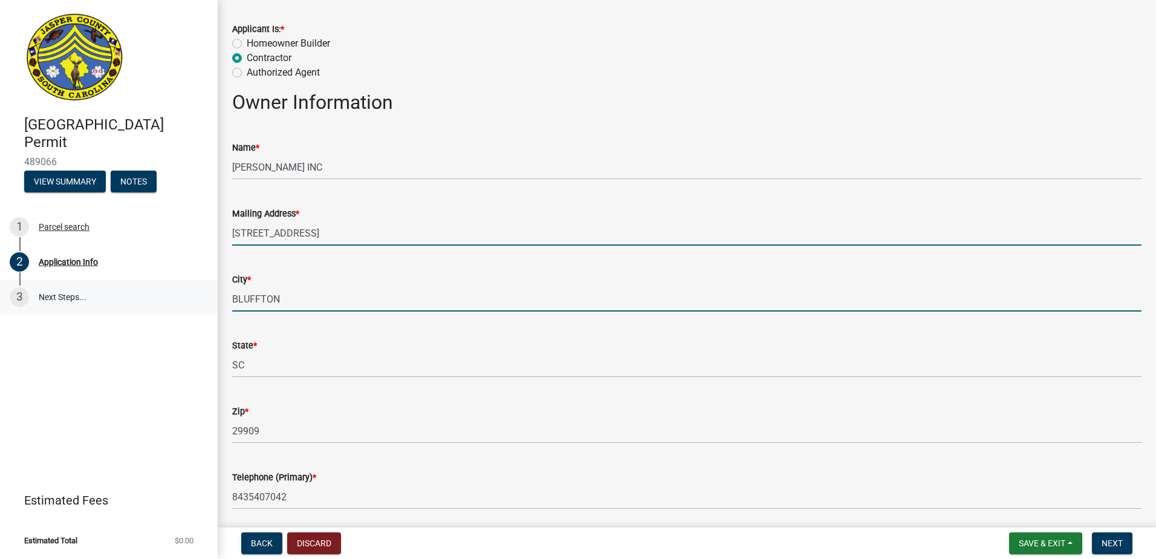
drag, startPoint x: 324, startPoint y: 300, endPoint x: 36, endPoint y: 308, distance: 287.3
click at [42, 313] on div "Jasper County Building Permit 489066 View Summary Notes 1 Parcel search 2 Appli…" at bounding box center [578, 279] width 1156 height 559
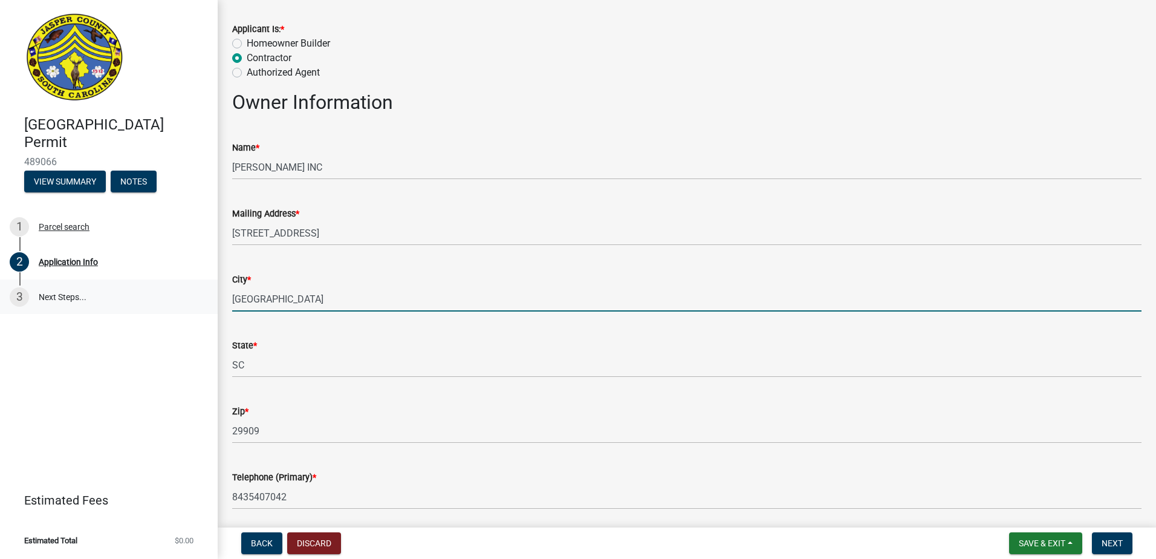
type input "[GEOGRAPHIC_DATA]"
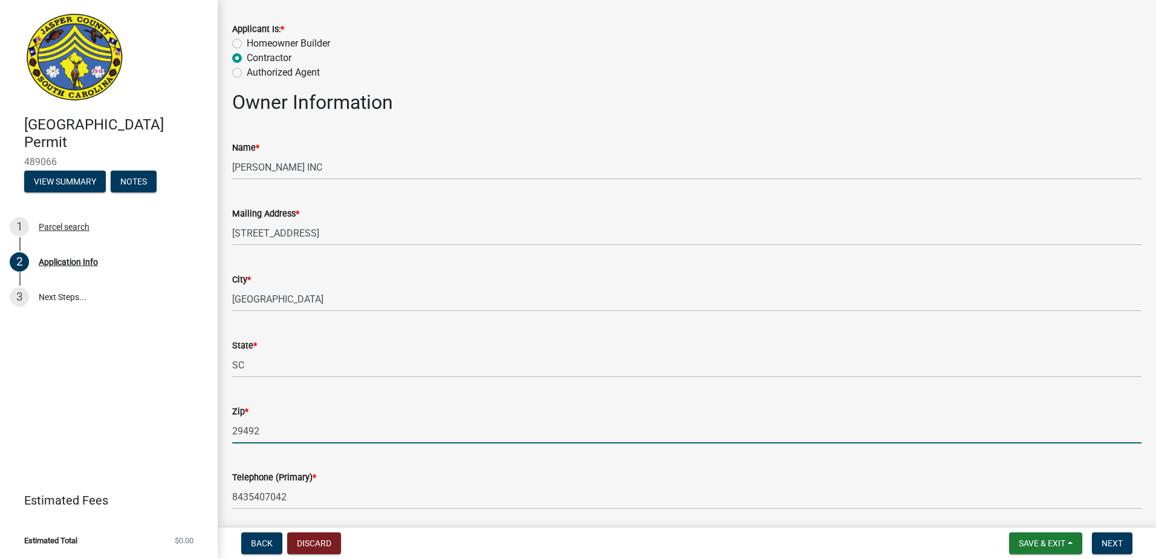
type input "29492"
click at [652, 411] on div "Zip *" at bounding box center [686, 411] width 909 height 15
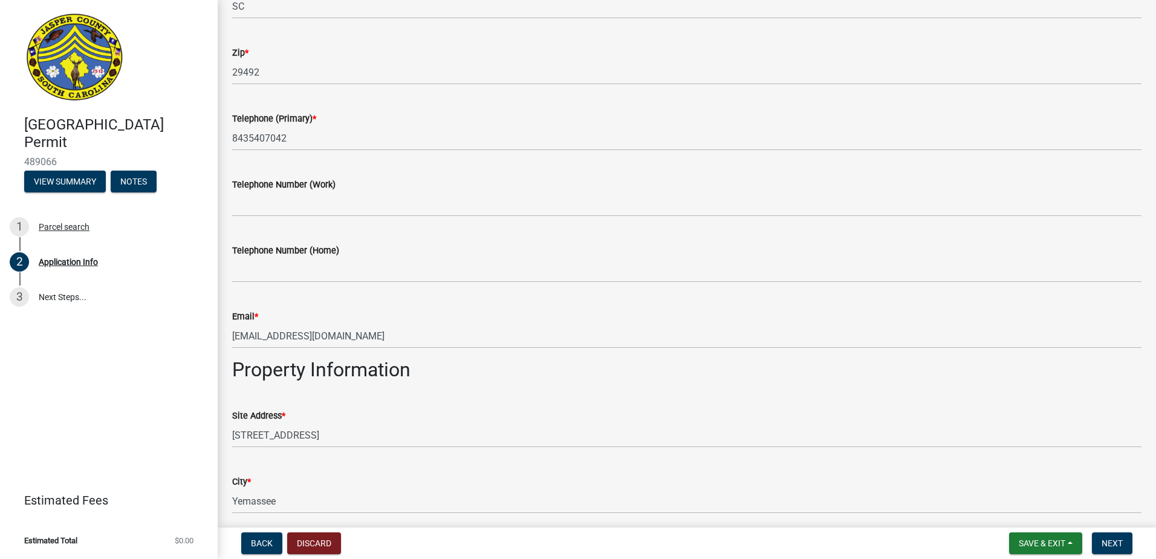
scroll to position [665, 0]
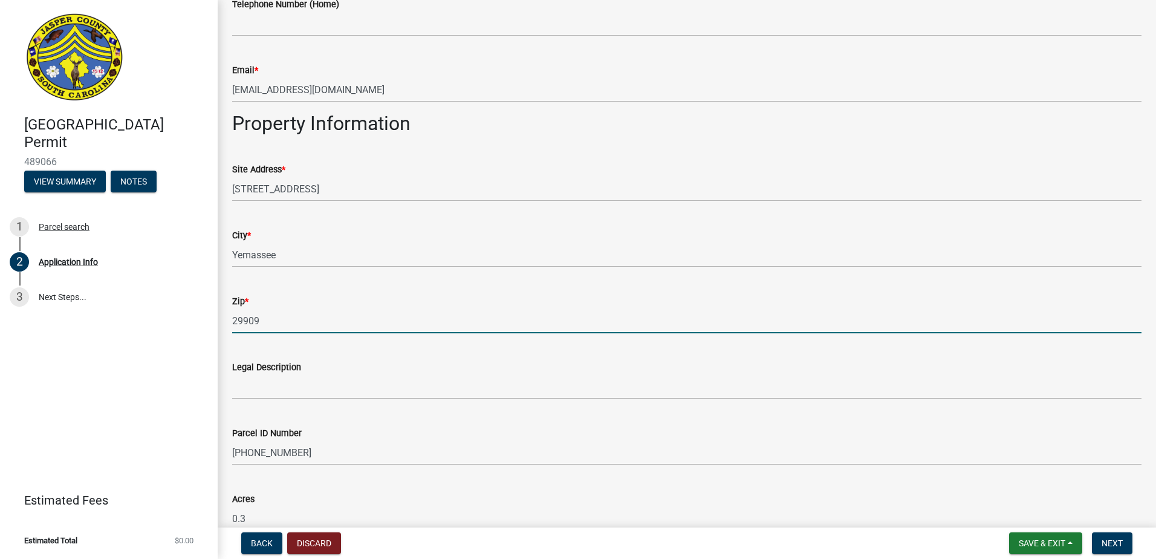
drag, startPoint x: 283, startPoint y: 312, endPoint x: -7, endPoint y: 299, distance: 290.5
click at [0, 299] on html "Internet Explorer does NOT work with GeoPermits. Get a new browser for more sec…" at bounding box center [578, 279] width 1156 height 559
type input "29492"
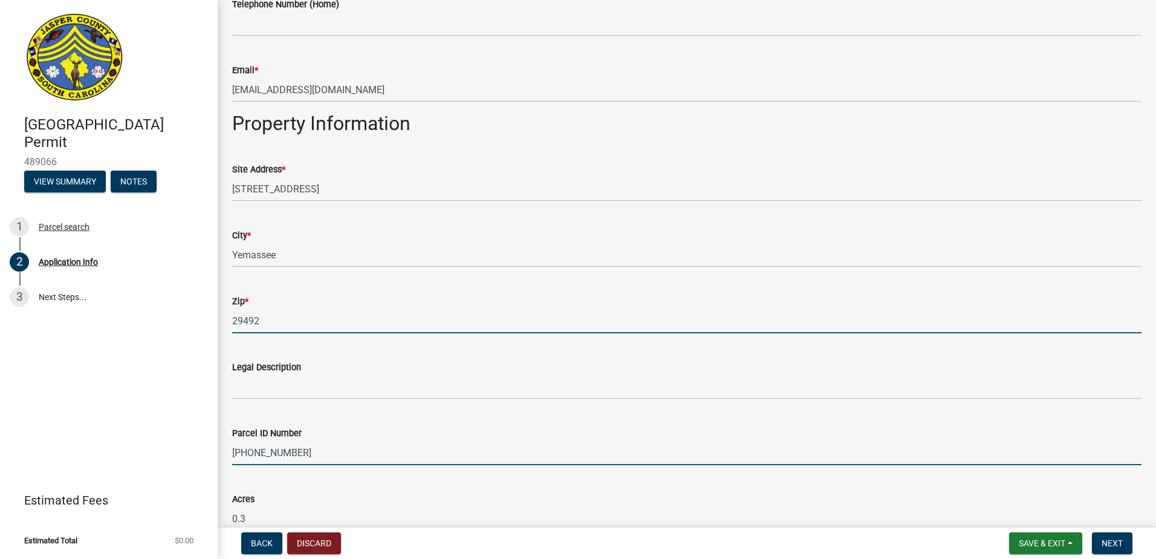
click at [304, 444] on input "091-02-00-168" at bounding box center [686, 452] width 909 height 25
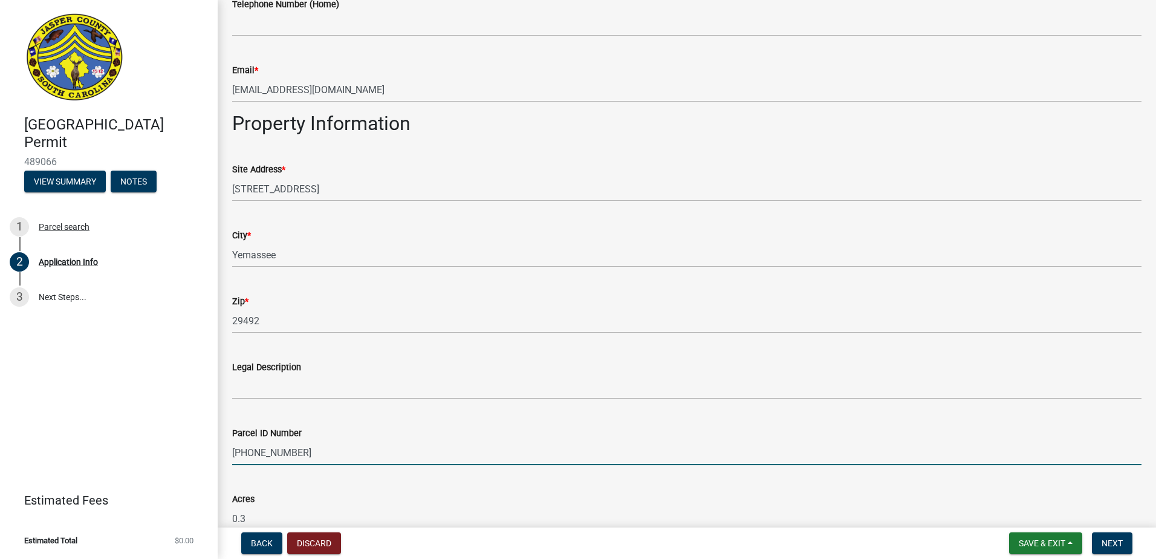
scroll to position [967, 0]
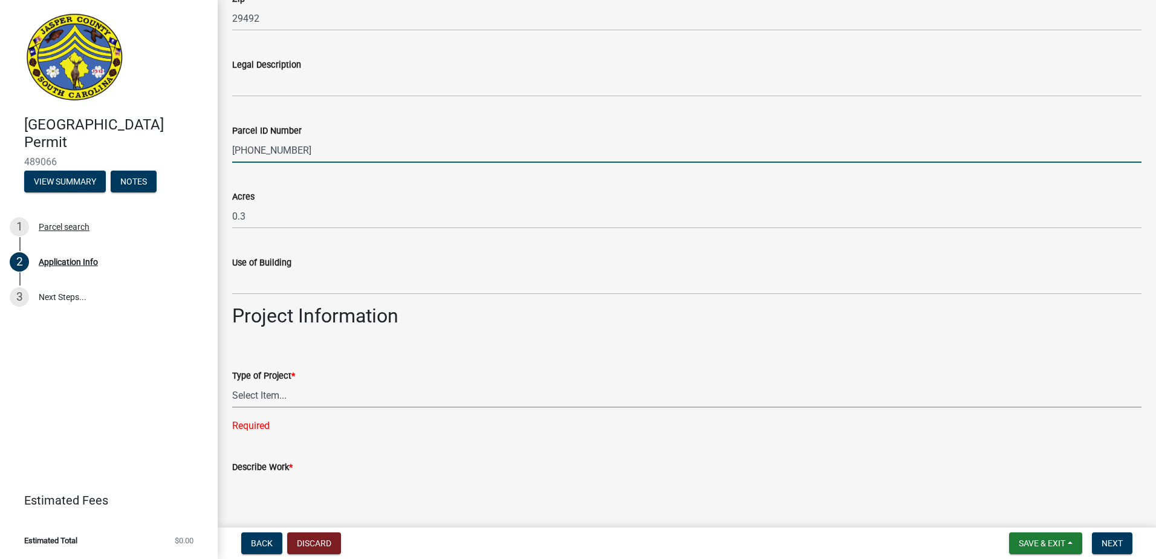
click at [304, 391] on select "Select Item... Construction Trailer/Shipping Container Residential Demolition C…" at bounding box center [686, 395] width 909 height 25
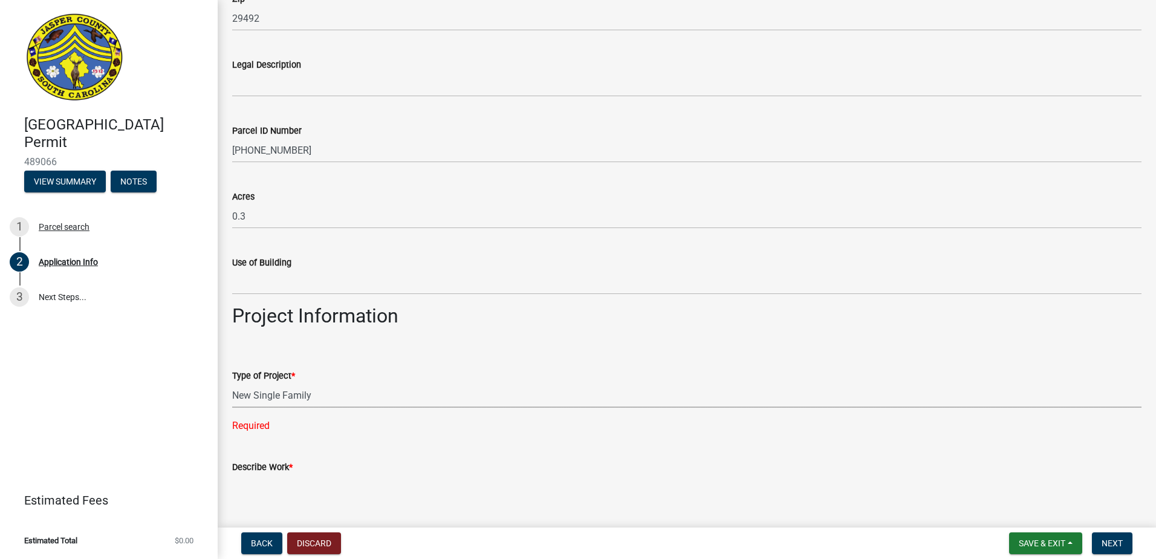
click at [232, 383] on select "Select Item... Construction Trailer/Shipping Container Residential Demolition C…" at bounding box center [686, 395] width 909 height 25
select select "42590599-3c97-479d-b3e9-fbeca9af4fb5"
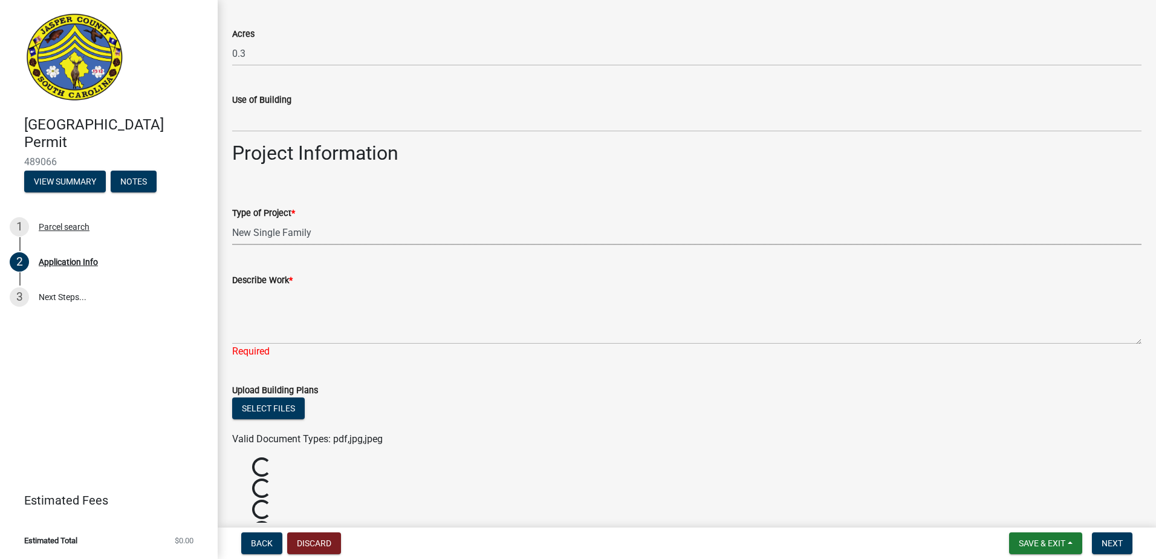
scroll to position [1149, 0]
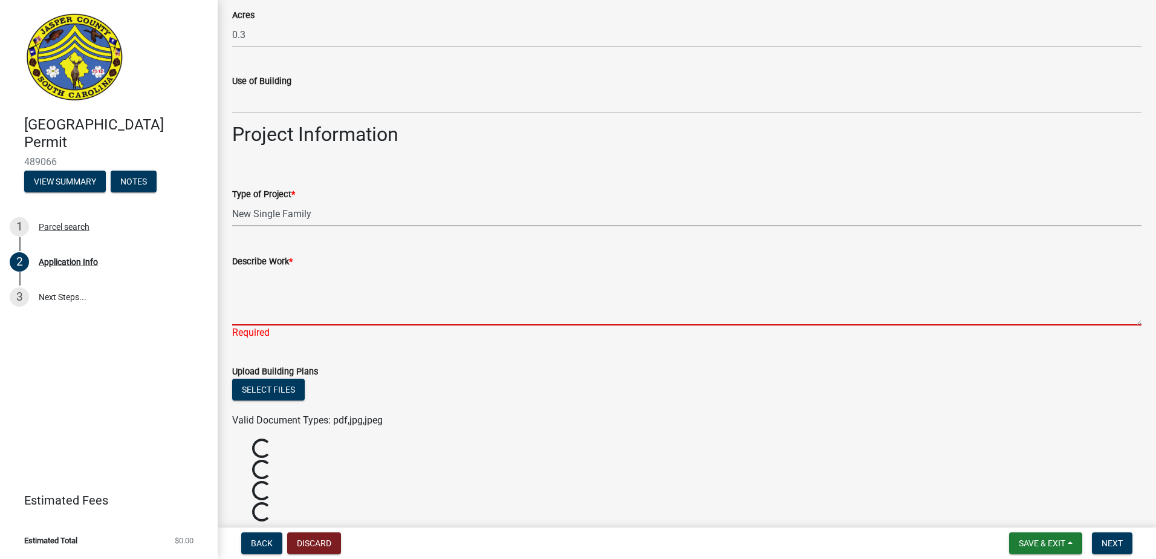
click at [303, 312] on textarea "Describe Work *" at bounding box center [686, 296] width 909 height 57
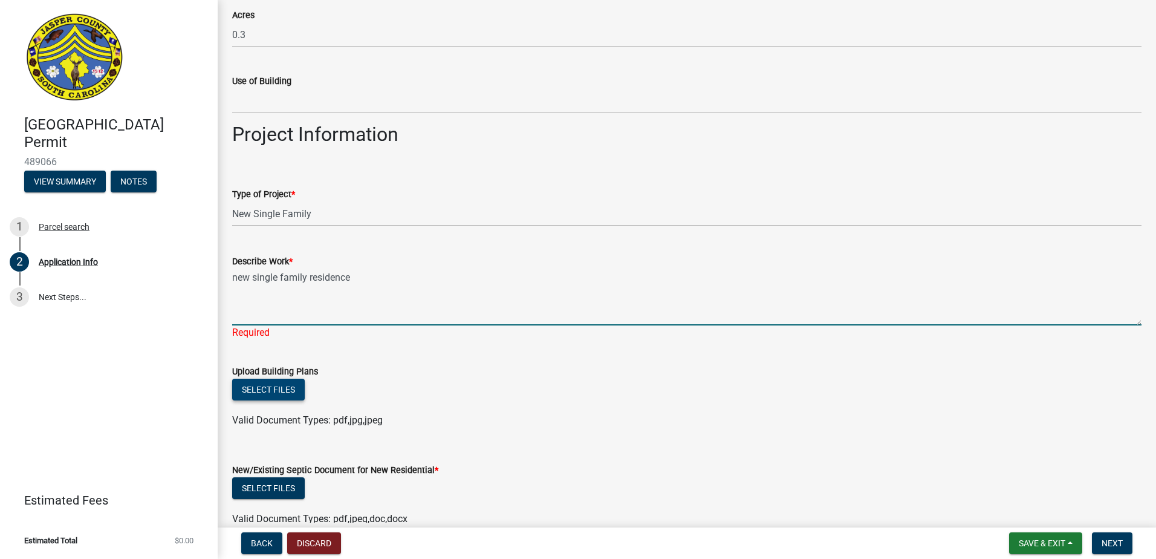
type textarea "new single family residence"
click at [273, 388] on div "Select files" at bounding box center [686, 391] width 909 height 25
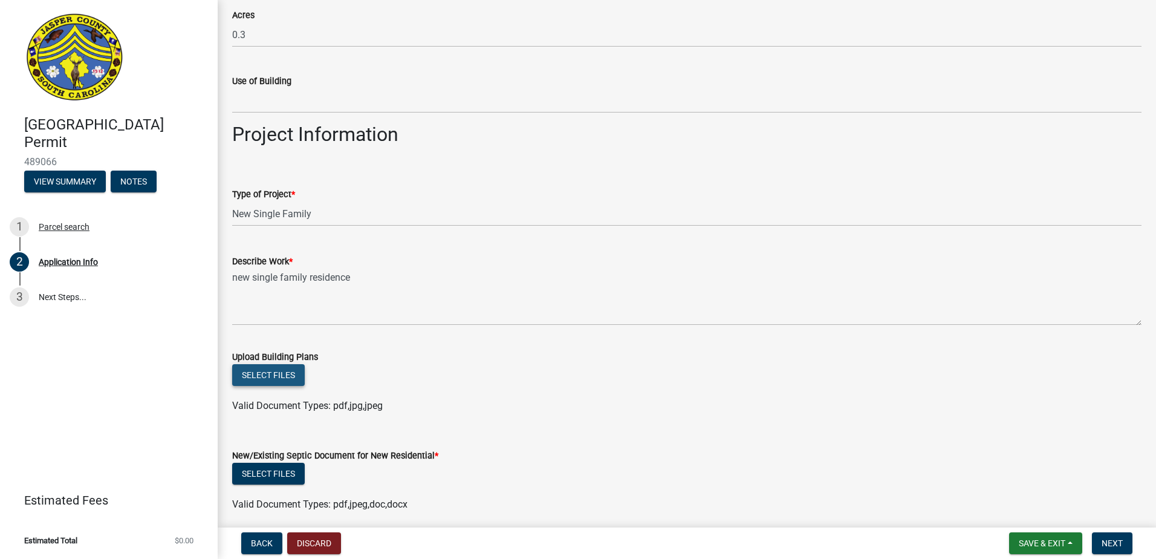
click at [280, 374] on button "Select files" at bounding box center [268, 375] width 73 height 22
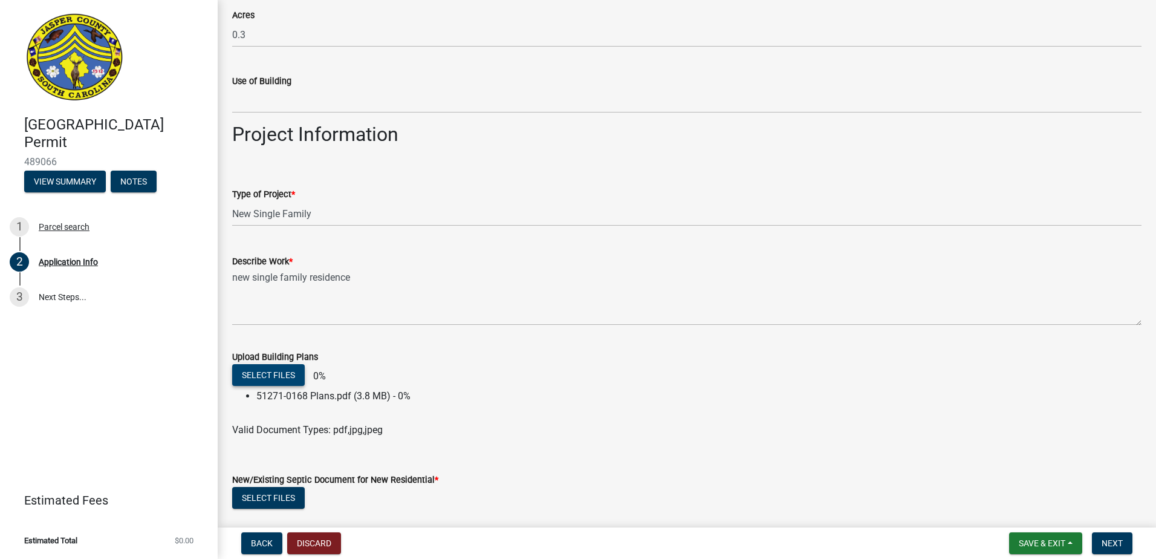
scroll to position [1330, 0]
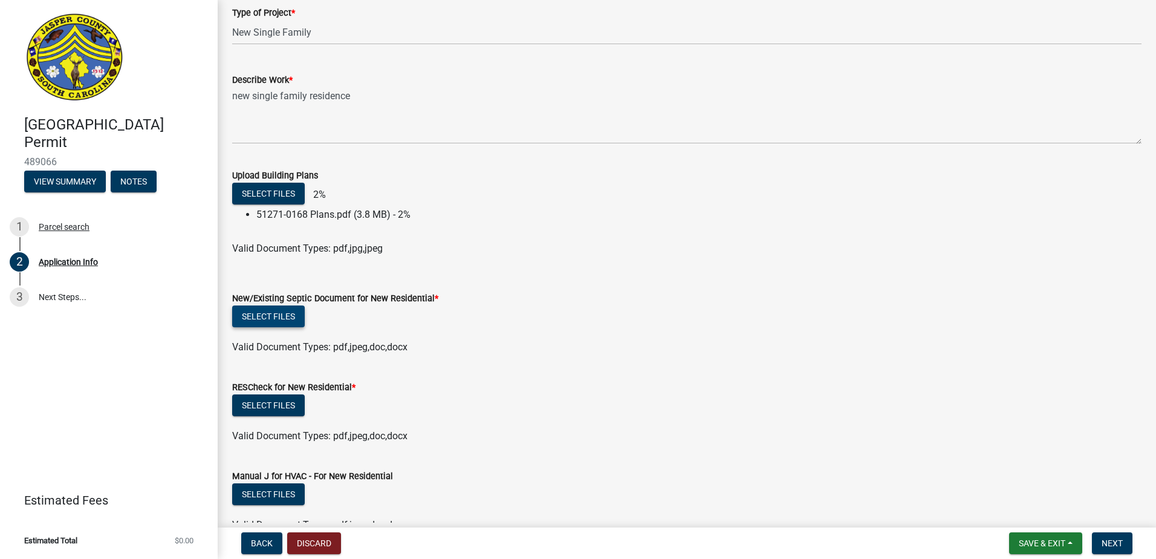
click at [281, 318] on button "Select files" at bounding box center [268, 316] width 73 height 22
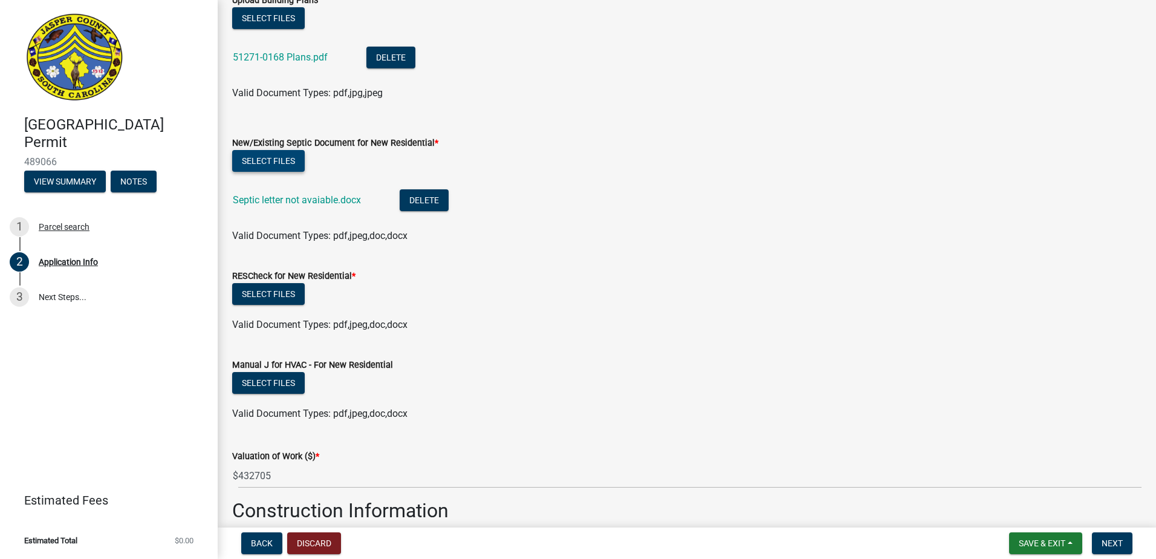
scroll to position [1572, 0]
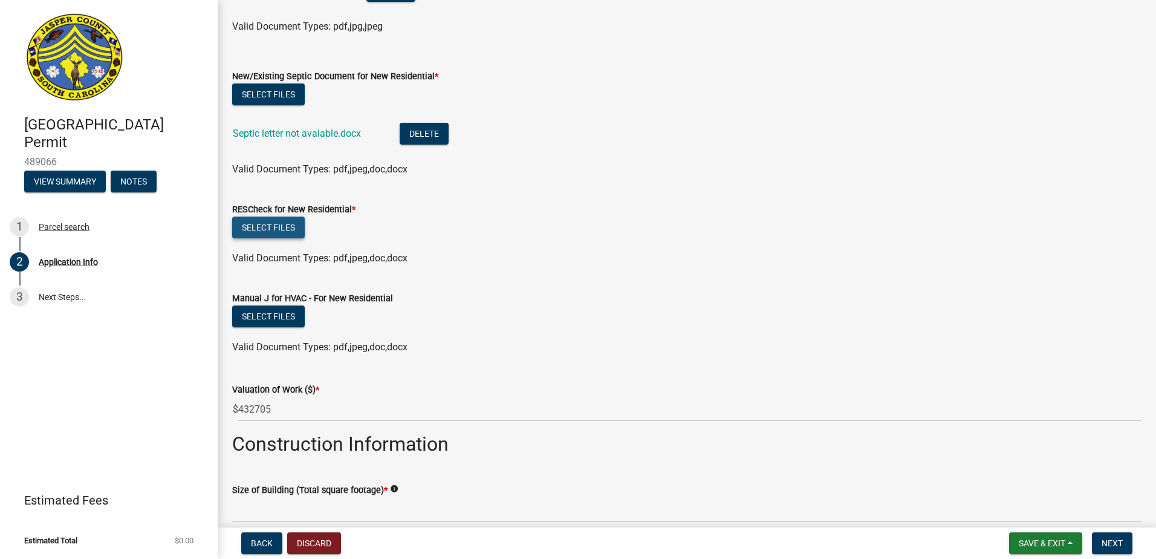
click at [285, 227] on button "Select files" at bounding box center [268, 227] width 73 height 22
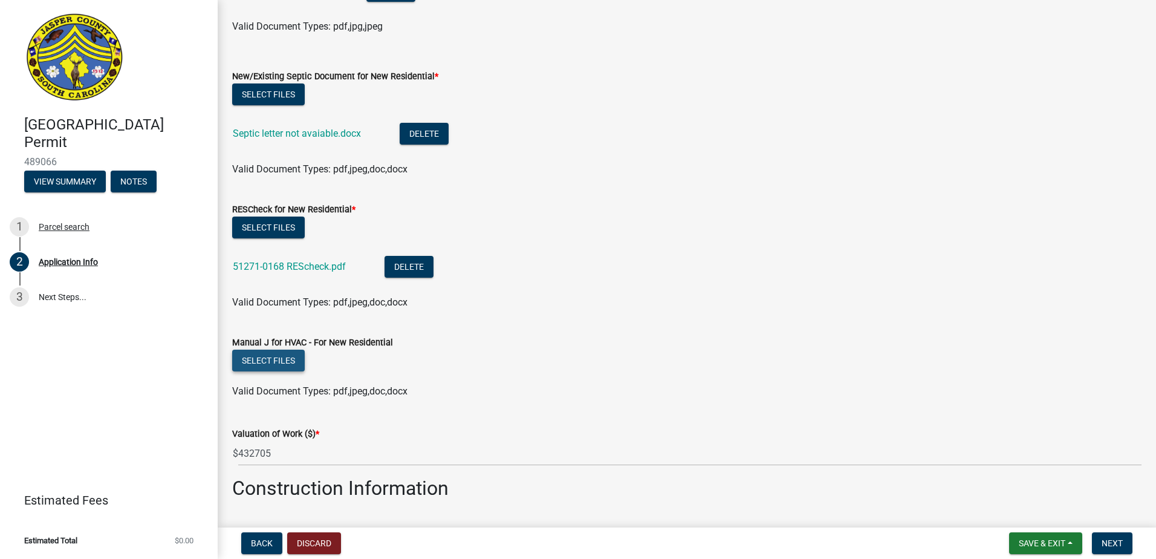
click at [281, 342] on form "Manual J for HVAC - For New Residential Select files Valid Document Types: pdf,…" at bounding box center [686, 359] width 909 height 78
click at [281, 356] on button "Select files" at bounding box center [268, 361] width 73 height 22
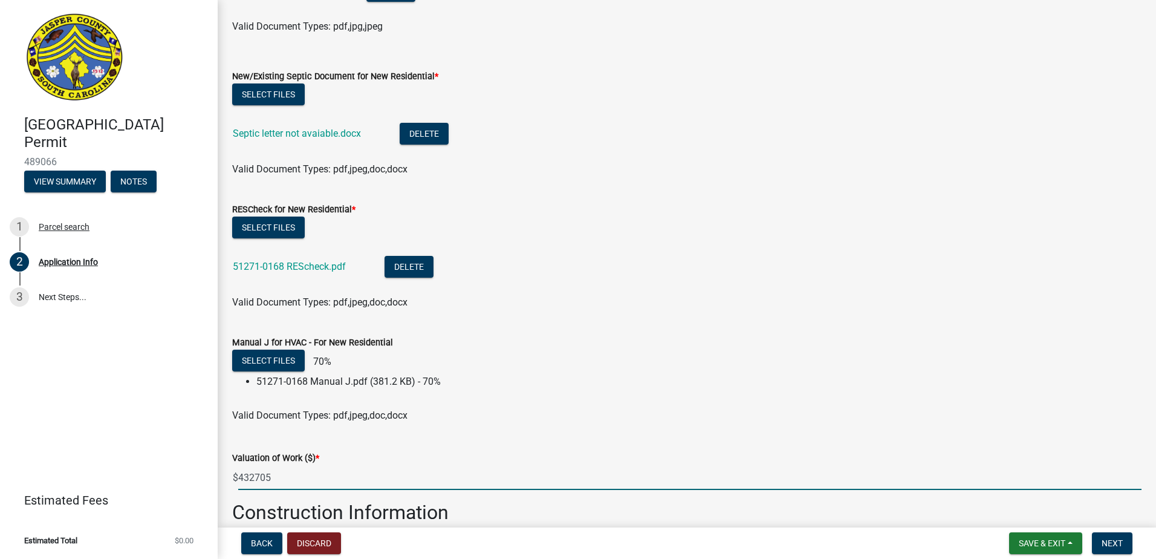
click at [184, 483] on div "Jasper County Building Permit 489066 View Summary Notes 1 Parcel search 2 Appli…" at bounding box center [578, 279] width 1156 height 559
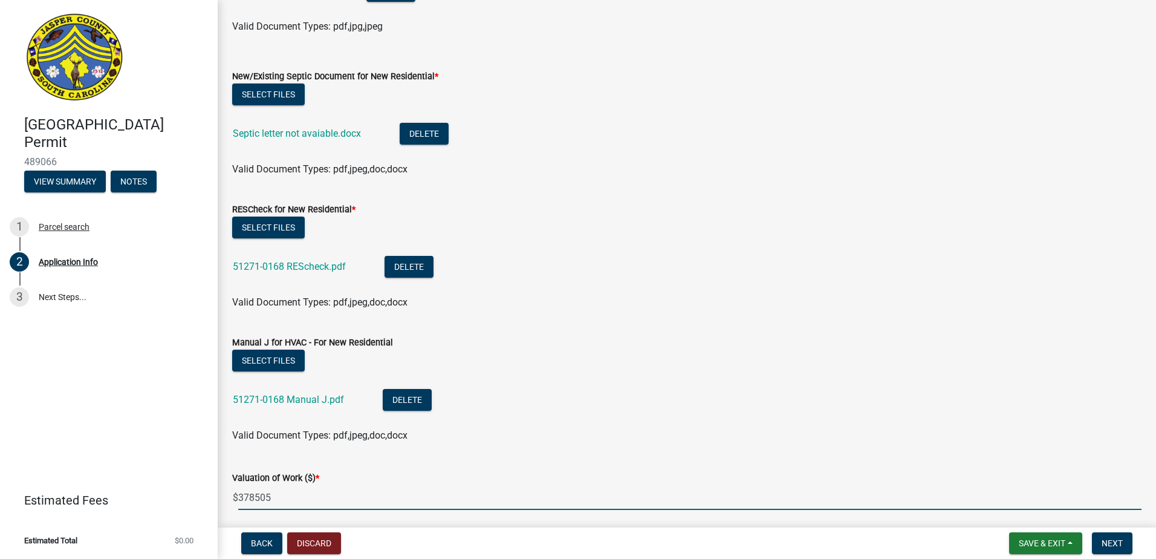
scroll to position [1935, 0]
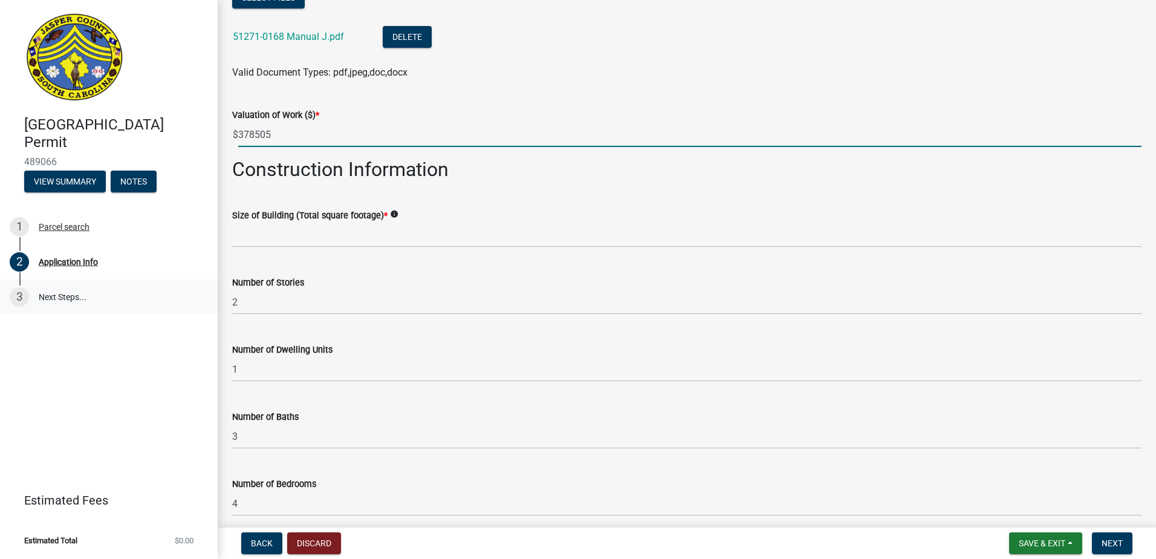
type input "378505"
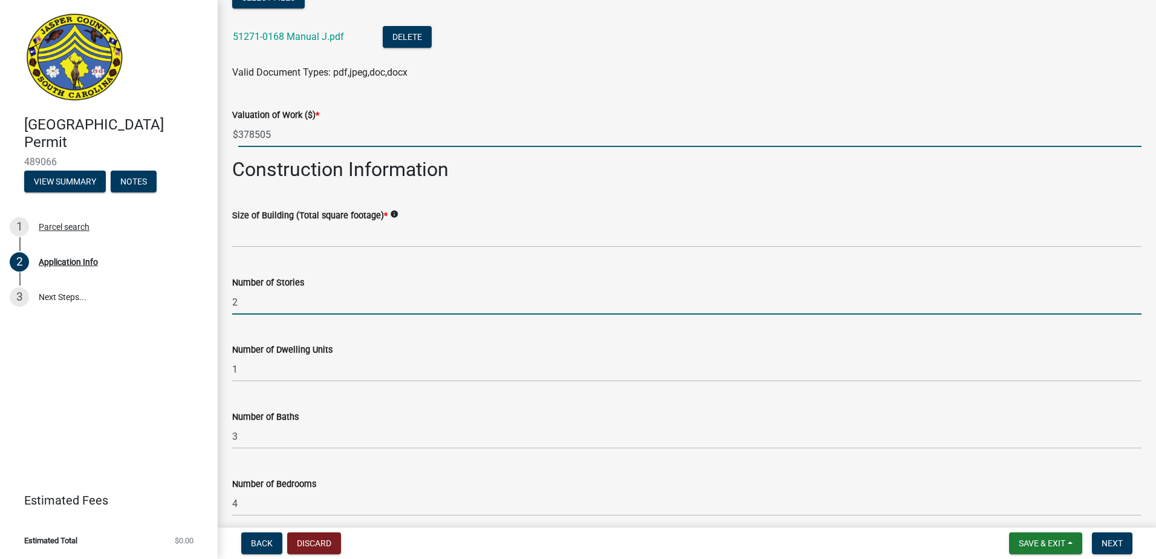
drag, startPoint x: 168, startPoint y: 291, endPoint x: -80, endPoint y: 250, distance: 251.2
click at [0, 250] on html "Internet Explorer does NOT work with GeoPermits. Get a new browser for more sec…" at bounding box center [578, 279] width 1156 height 559
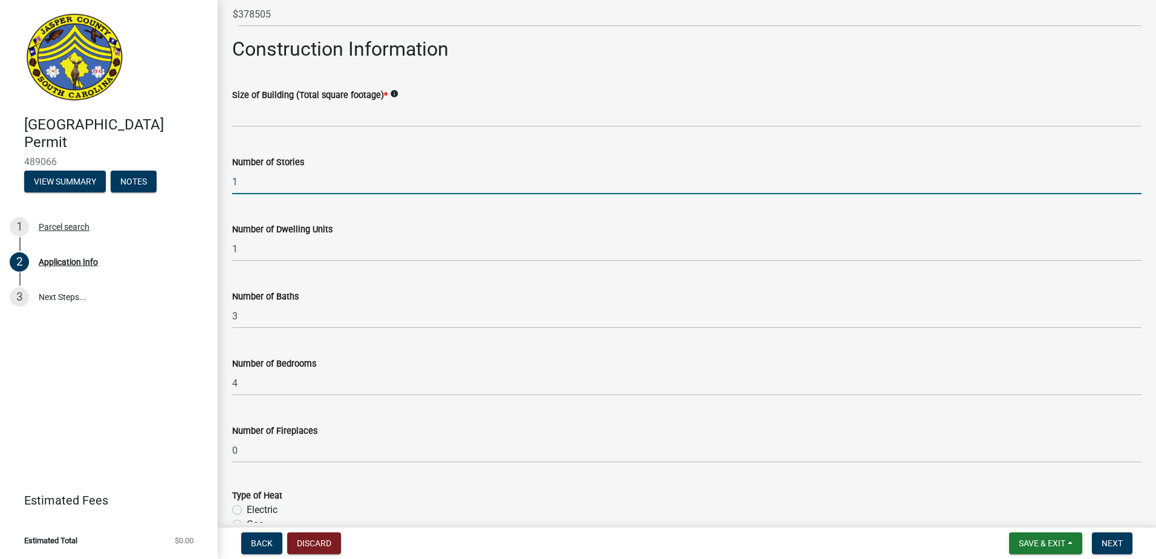
scroll to position [2056, 0]
type input "1"
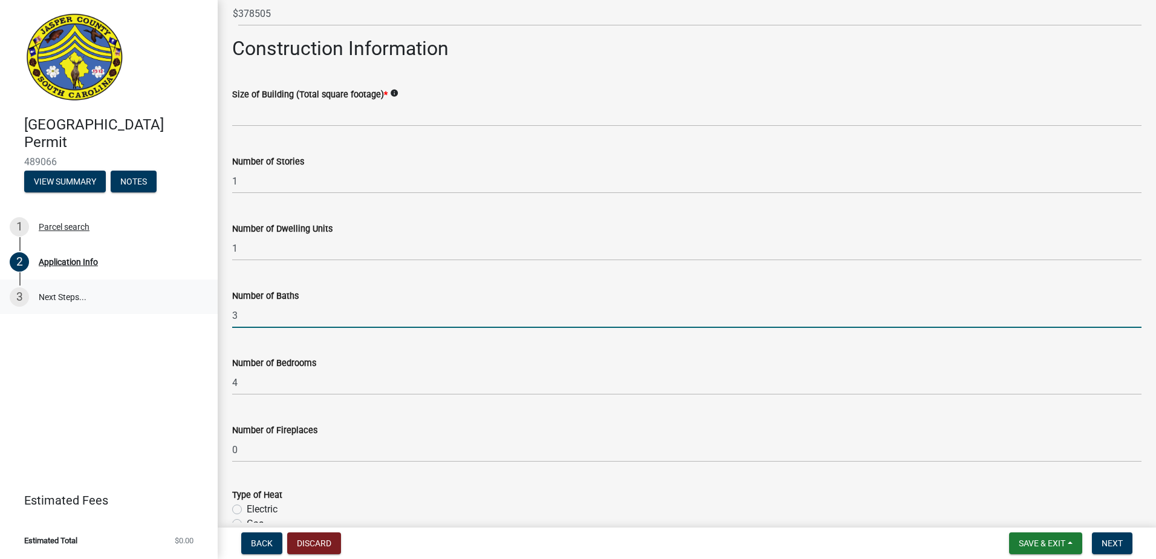
click at [37, 314] on div "Jasper County Building Permit 489066 View Summary Notes 1 Parcel search 2 Appli…" at bounding box center [578, 279] width 1156 height 559
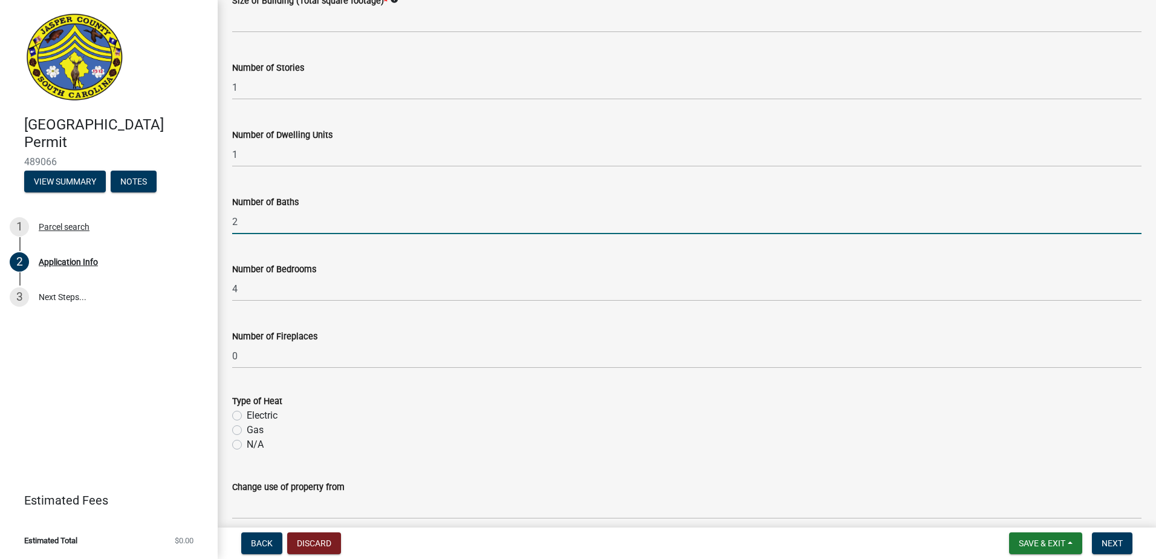
scroll to position [2269, 0]
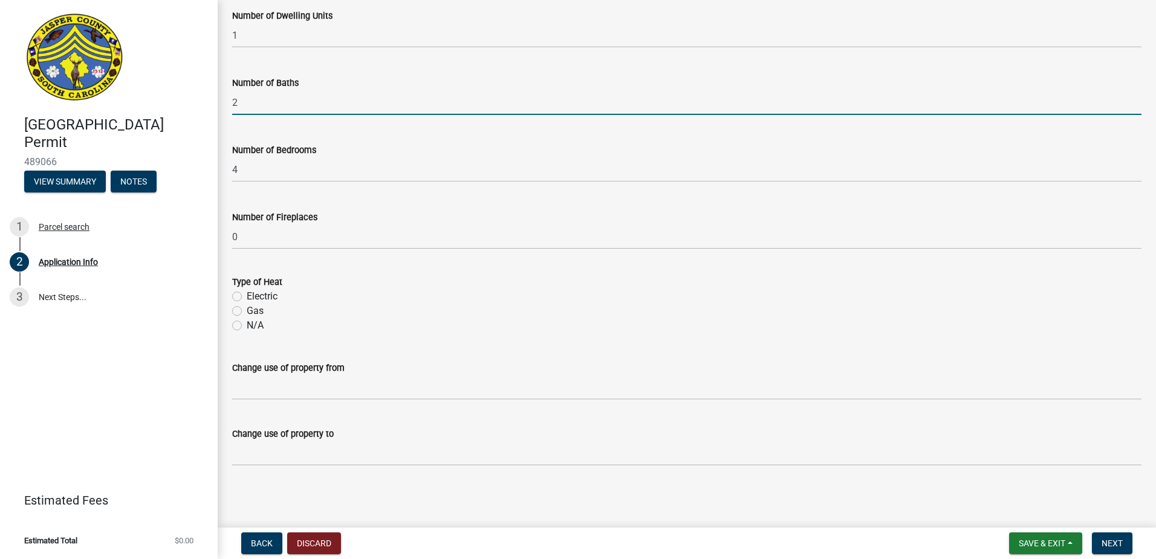
type input "2"
drag, startPoint x: 235, startPoint y: 294, endPoint x: 256, endPoint y: 327, distance: 38.1
click at [247, 294] on label "Electric" at bounding box center [262, 296] width 31 height 15
click at [247, 294] on input "Electric" at bounding box center [251, 293] width 8 height 8
radio input "true"
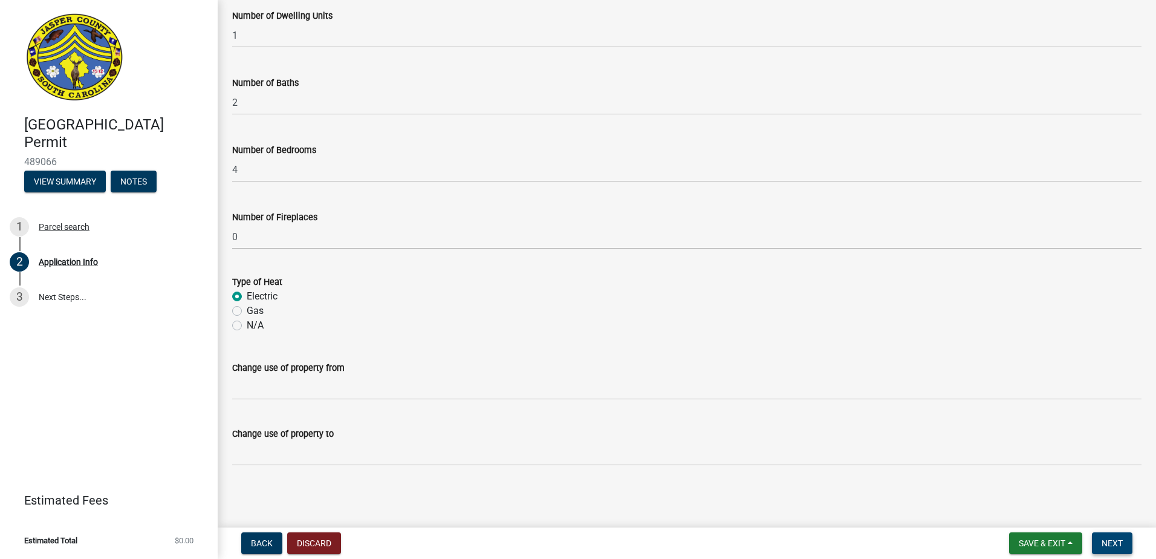
click at [1108, 541] on span "Next" at bounding box center [1112, 543] width 21 height 10
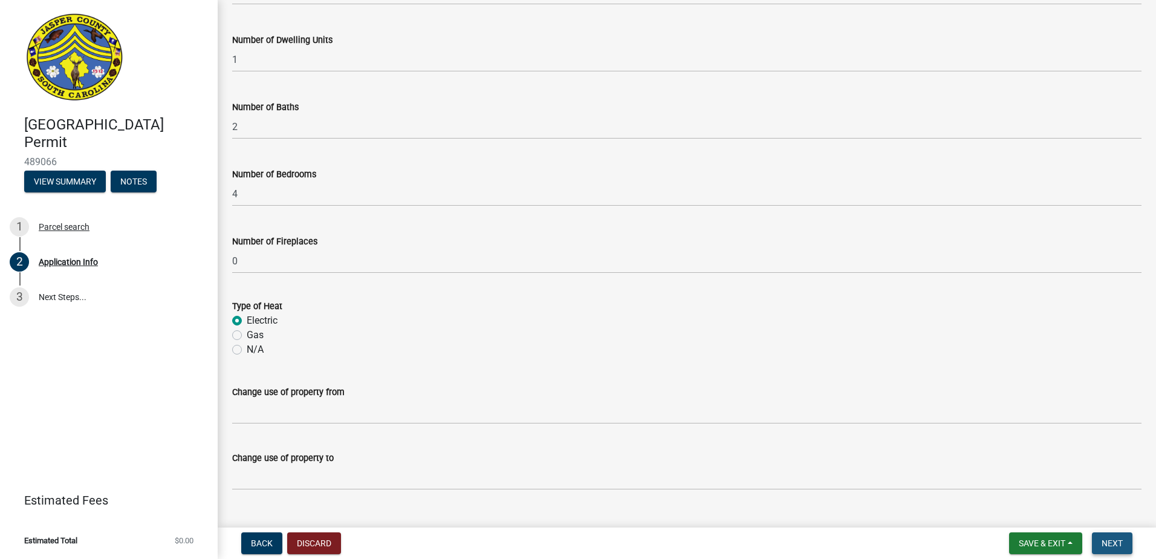
scroll to position [2293, 0]
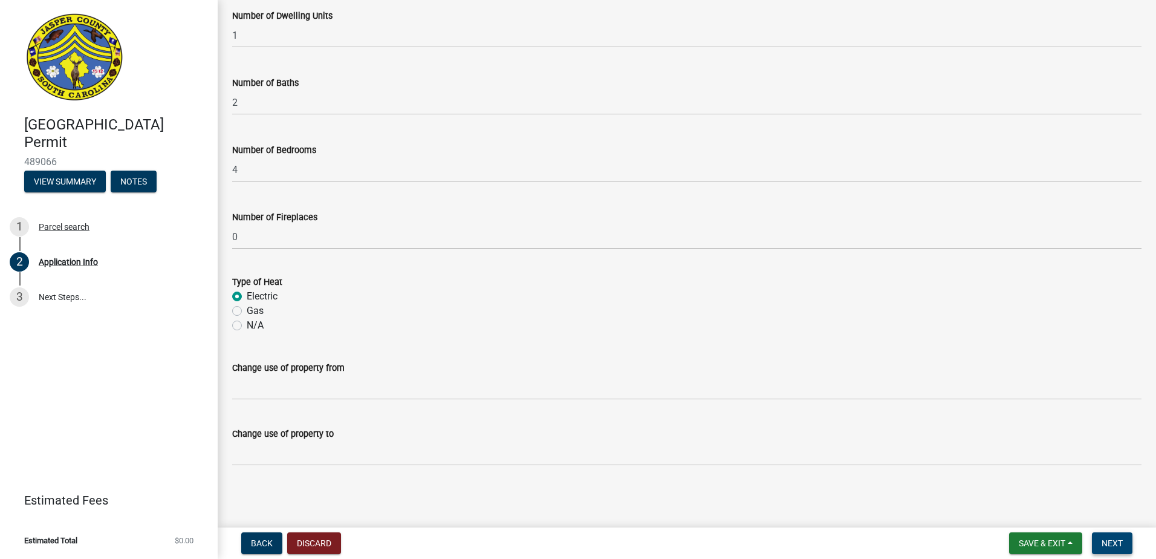
click at [1121, 544] on span "Next" at bounding box center [1112, 543] width 21 height 10
click at [1108, 538] on span "Next" at bounding box center [1112, 543] width 21 height 10
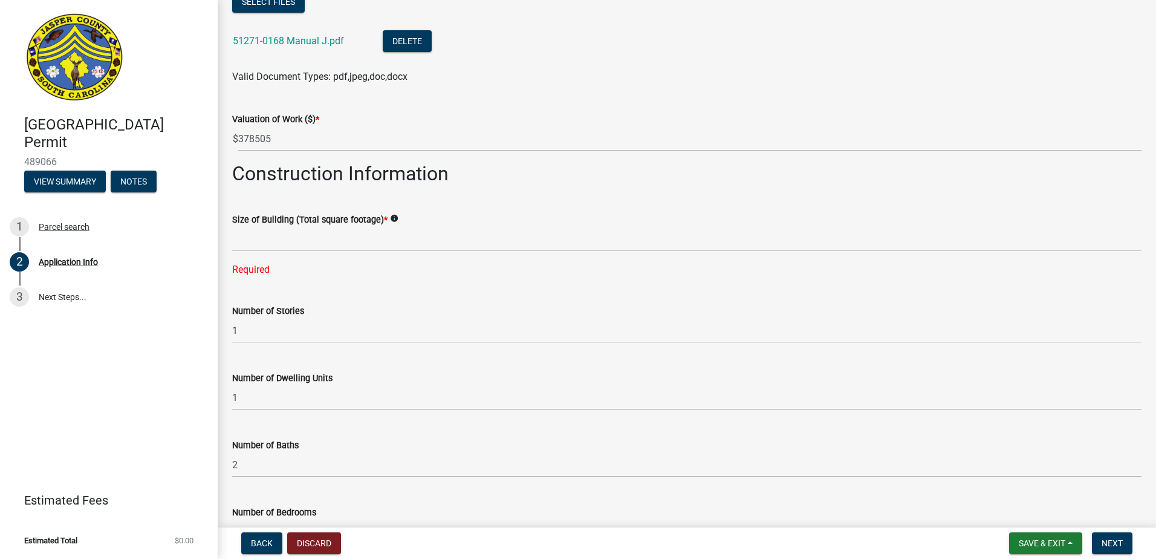
scroll to position [1809, 0]
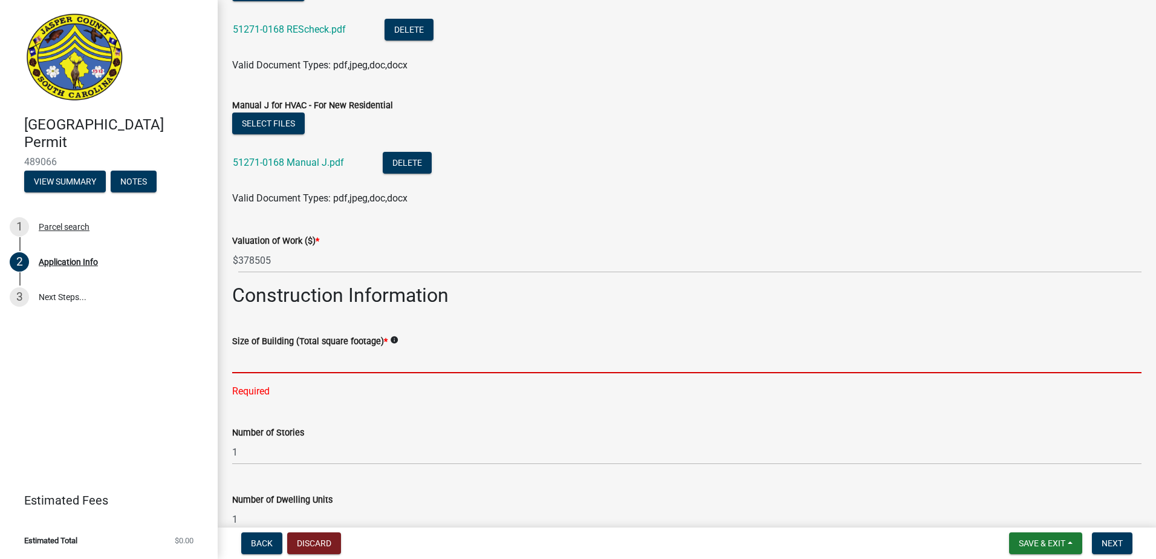
drag, startPoint x: 282, startPoint y: 363, endPoint x: 295, endPoint y: 356, distance: 14.6
click at [283, 363] on input "text" at bounding box center [686, 360] width 909 height 25
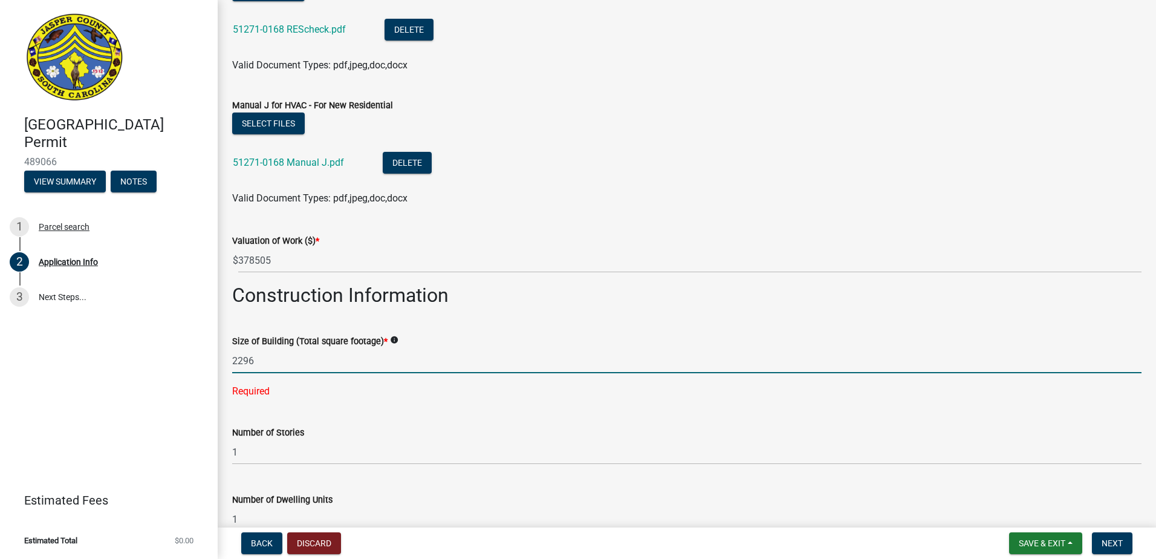
scroll to position [2293, 0]
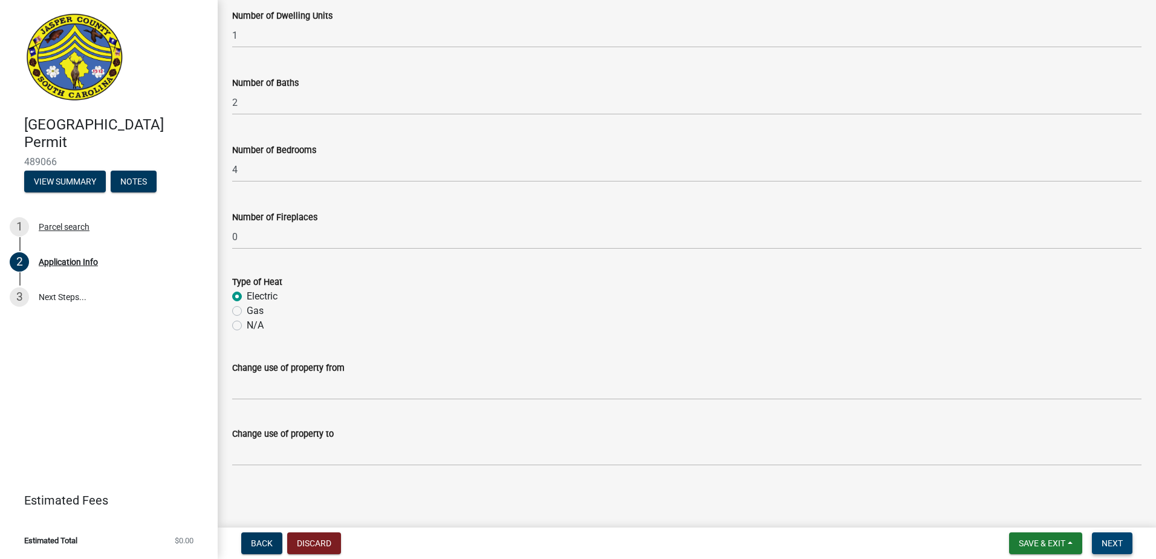
type input "2296"
click at [1120, 547] on span "Next" at bounding box center [1112, 543] width 21 height 10
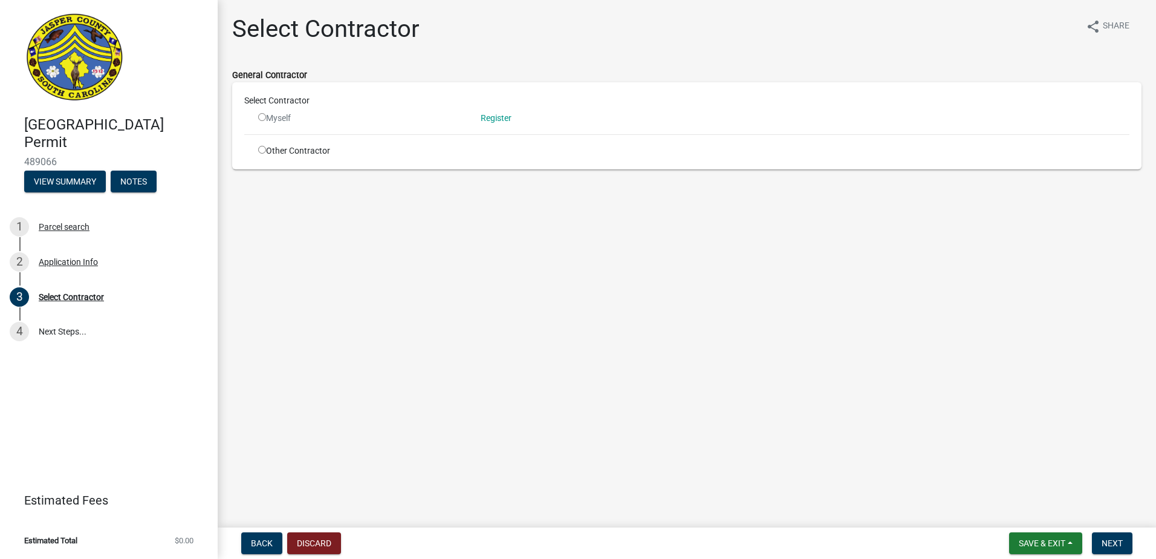
click at [264, 152] on input "radio" at bounding box center [262, 150] width 8 height 8
radio input "true"
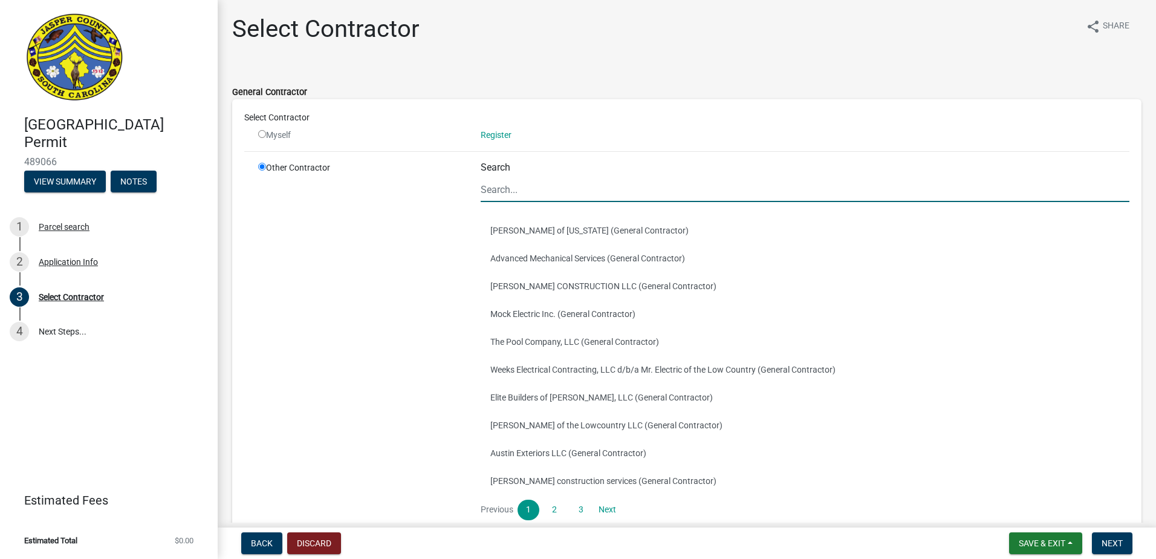
click at [507, 193] on input "Search" at bounding box center [805, 189] width 649 height 25
type input "d r horton"
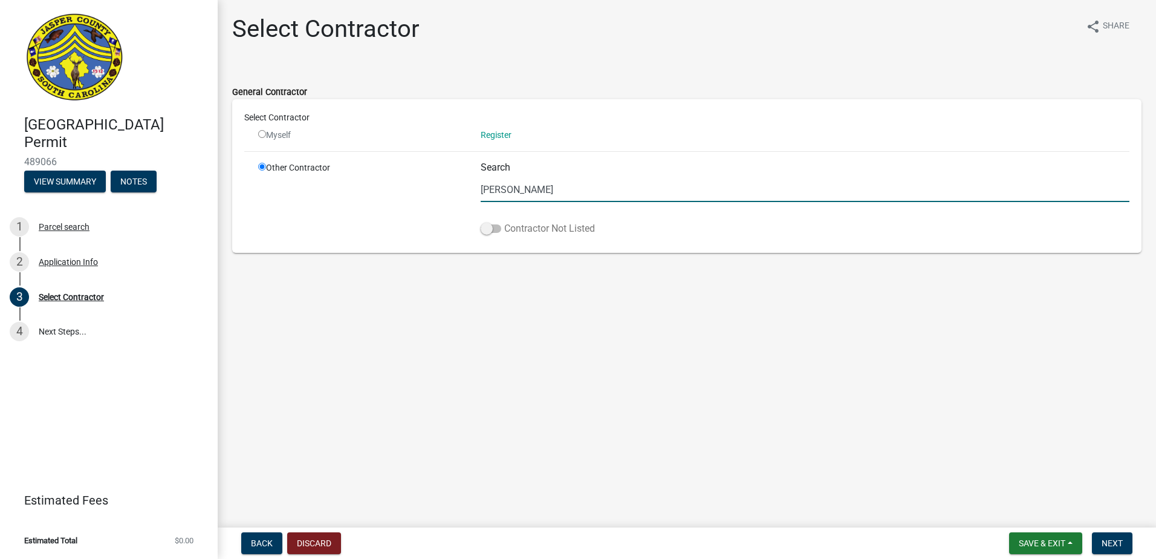
click at [486, 226] on span at bounding box center [491, 228] width 21 height 8
click at [504, 221] on input "Contractor Not Listed" at bounding box center [504, 221] width 0 height 0
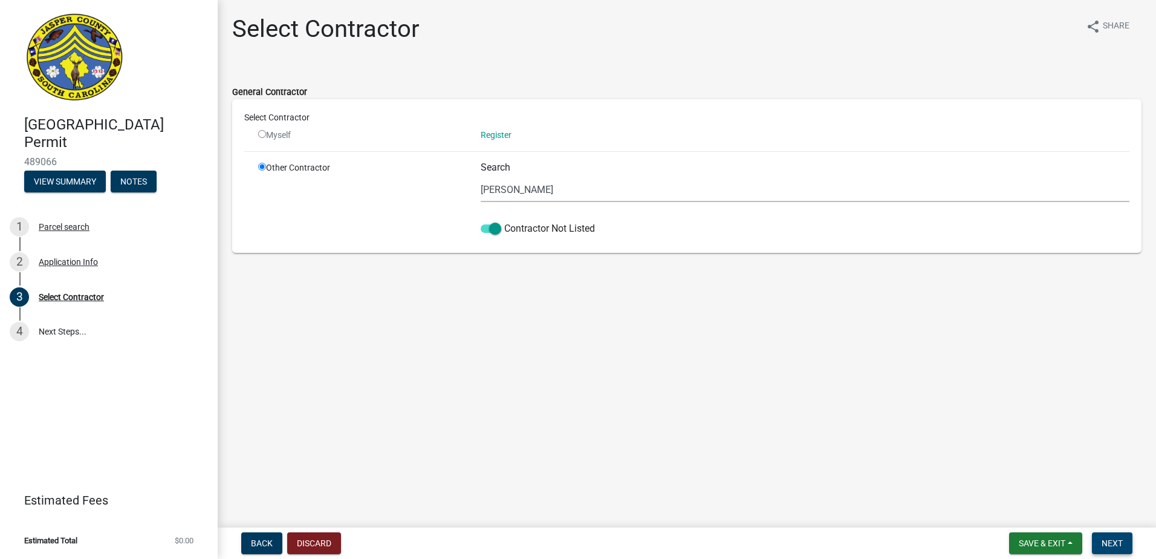
click at [1106, 541] on span "Next" at bounding box center [1112, 543] width 21 height 10
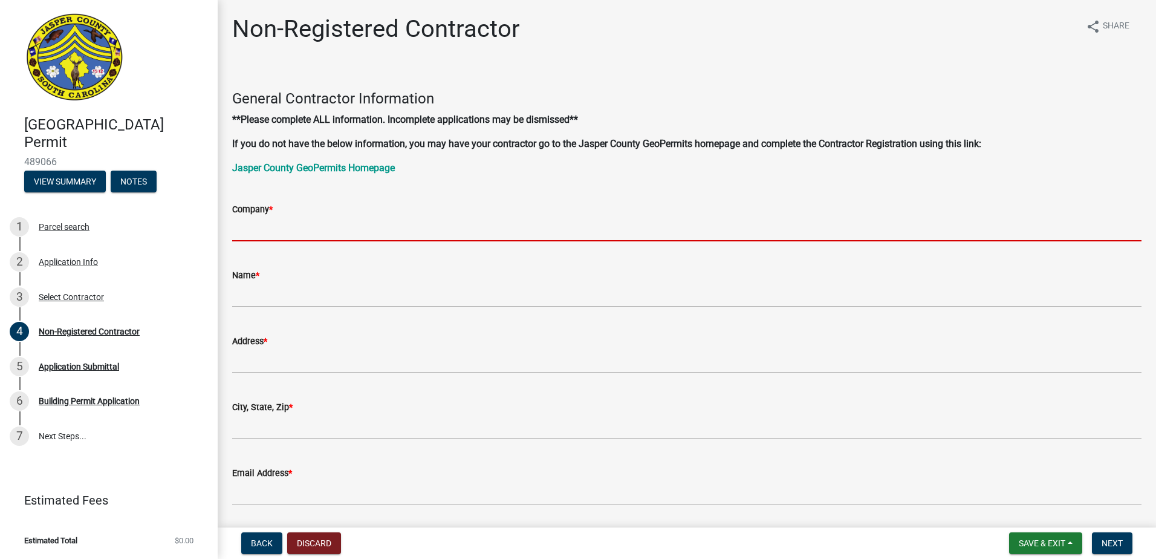
click at [317, 232] on input "Company *" at bounding box center [686, 228] width 909 height 25
type input "[PERSON_NAME]"
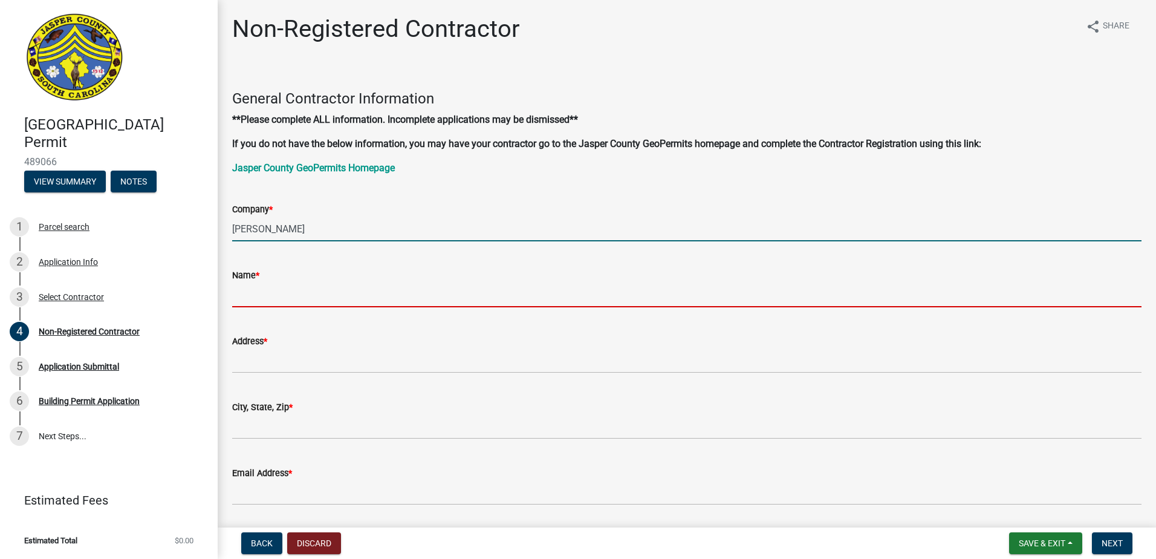
type input "[PERSON_NAME]"
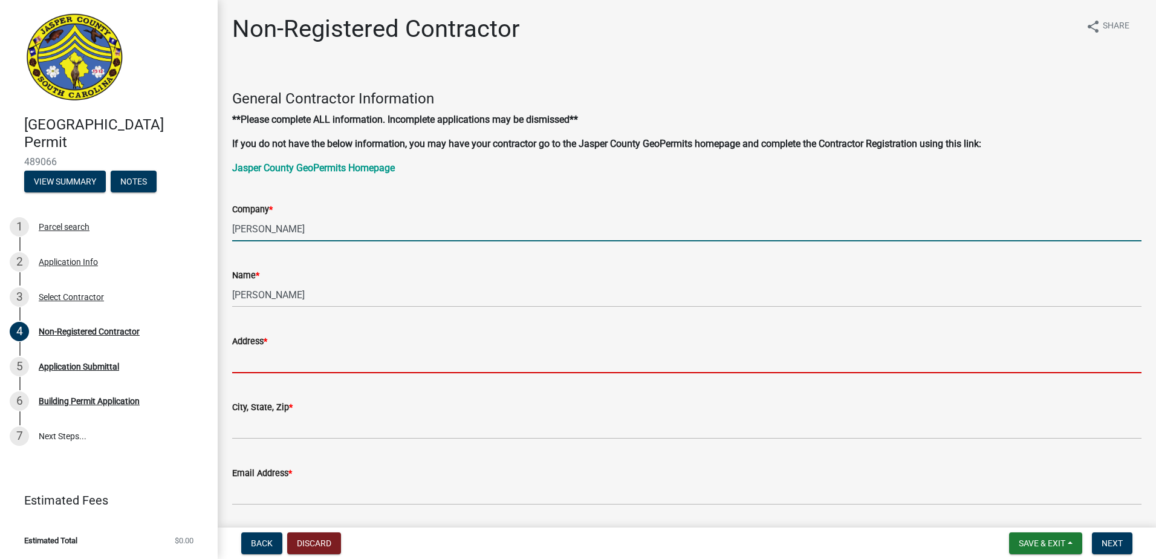
type input "[STREET_ADDRESS]"
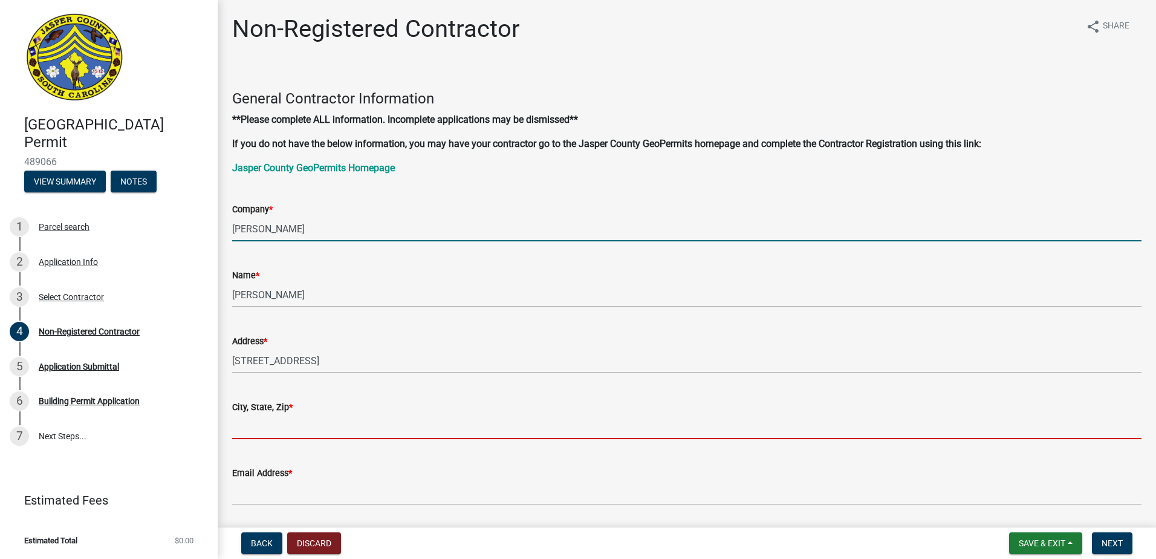
type input "[GEOGRAPHIC_DATA]"
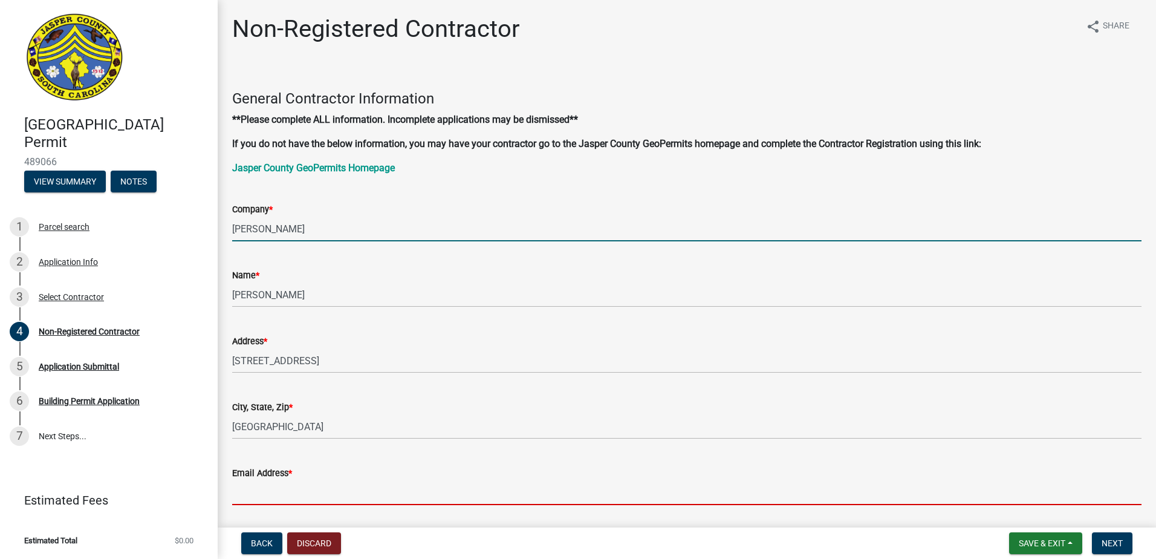
type input "[EMAIL_ADDRESS][DOMAIN_NAME]"
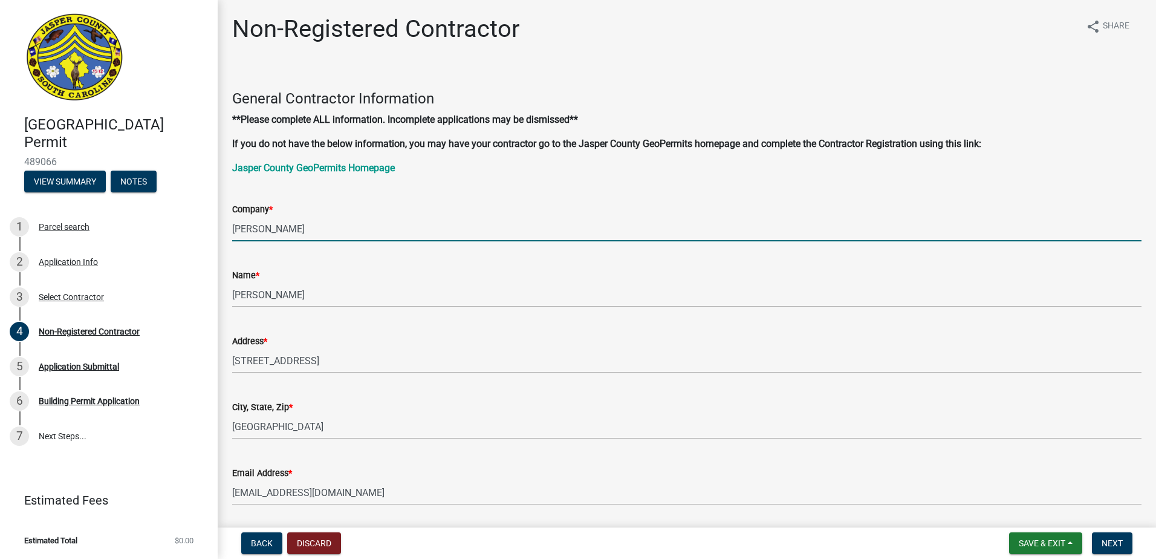
type input "8432845032"
type input "SC"
type input "8623"
type input "[PERSON_NAME]"
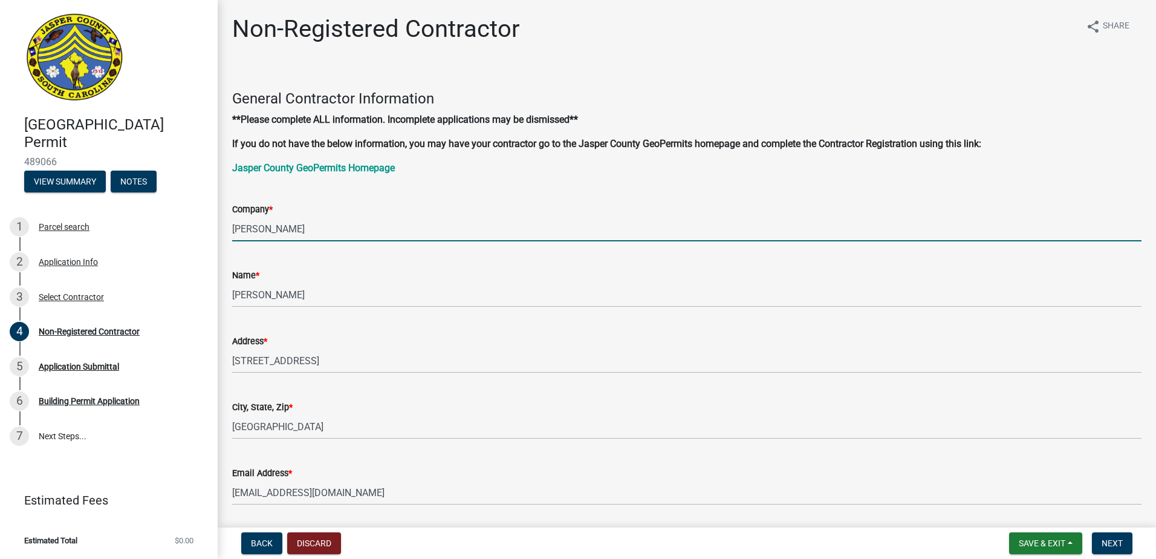
type input "[STREET_ADDRESS][PERSON_NAME]"
type input "[EMAIL_ADDRESS][DOMAIN_NAME]"
type input "9042420908"
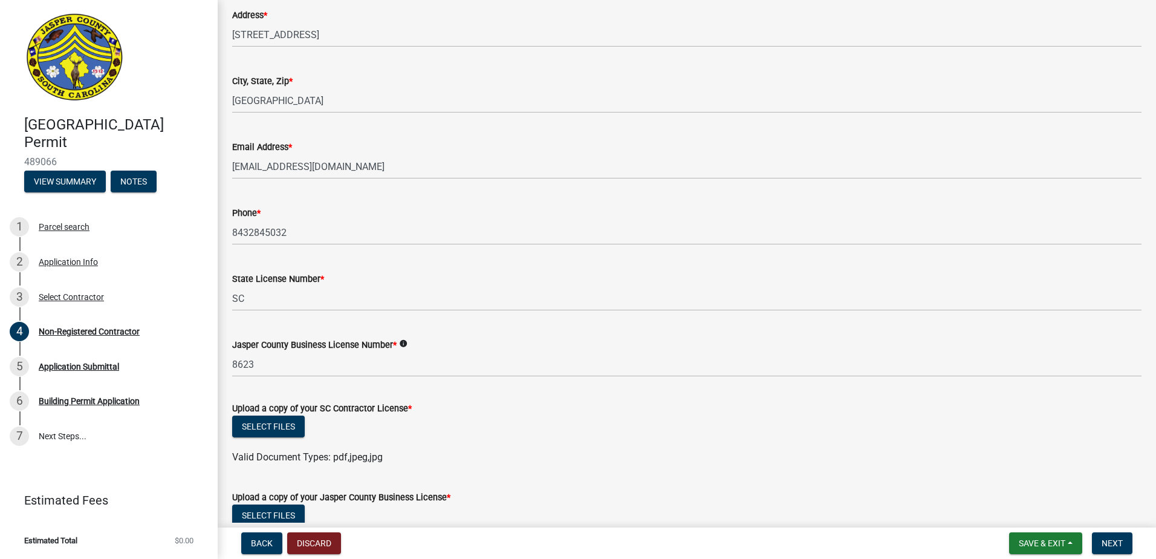
scroll to position [484, 0]
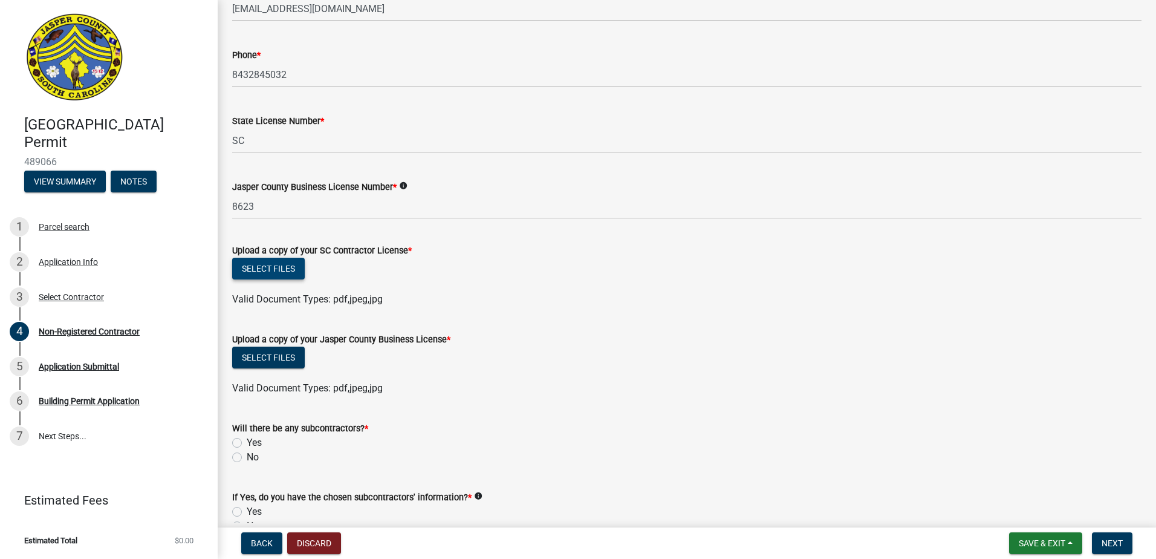
click at [294, 267] on button "Select files" at bounding box center [268, 269] width 73 height 22
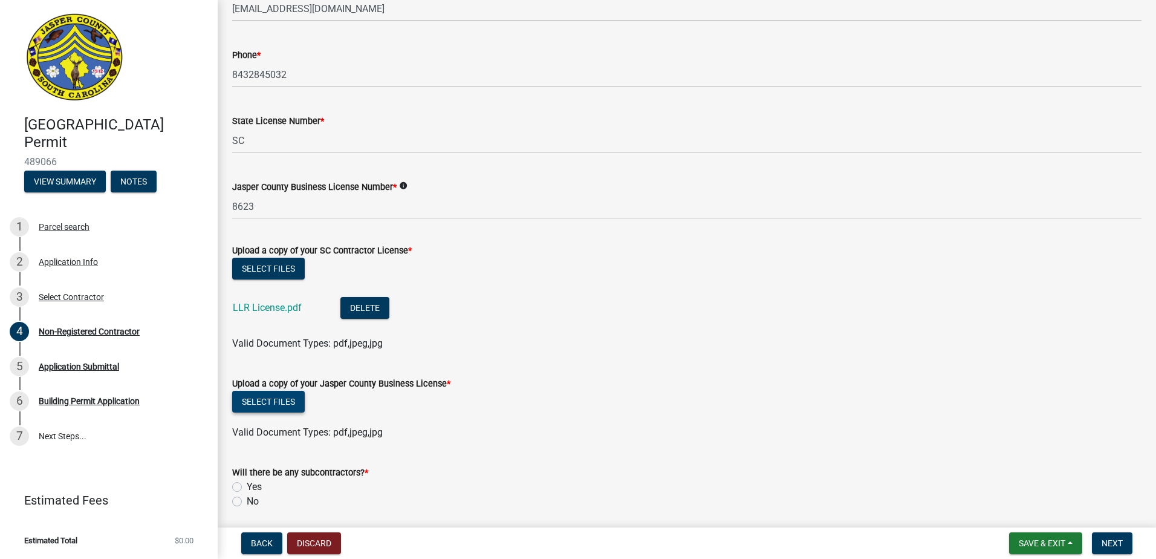
click at [281, 401] on button "Select files" at bounding box center [268, 402] width 73 height 22
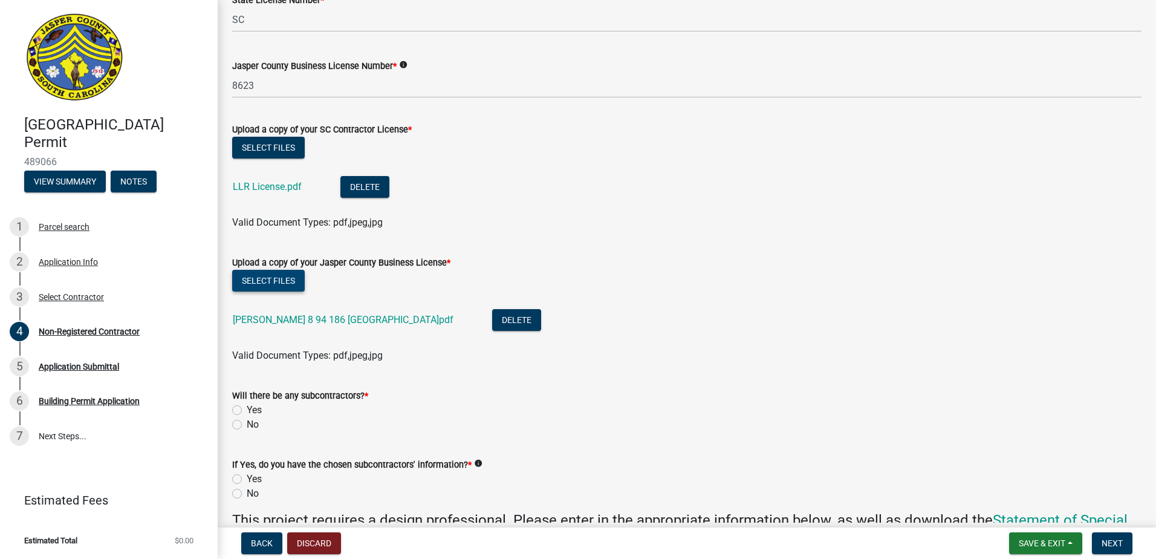
scroll to position [665, 0]
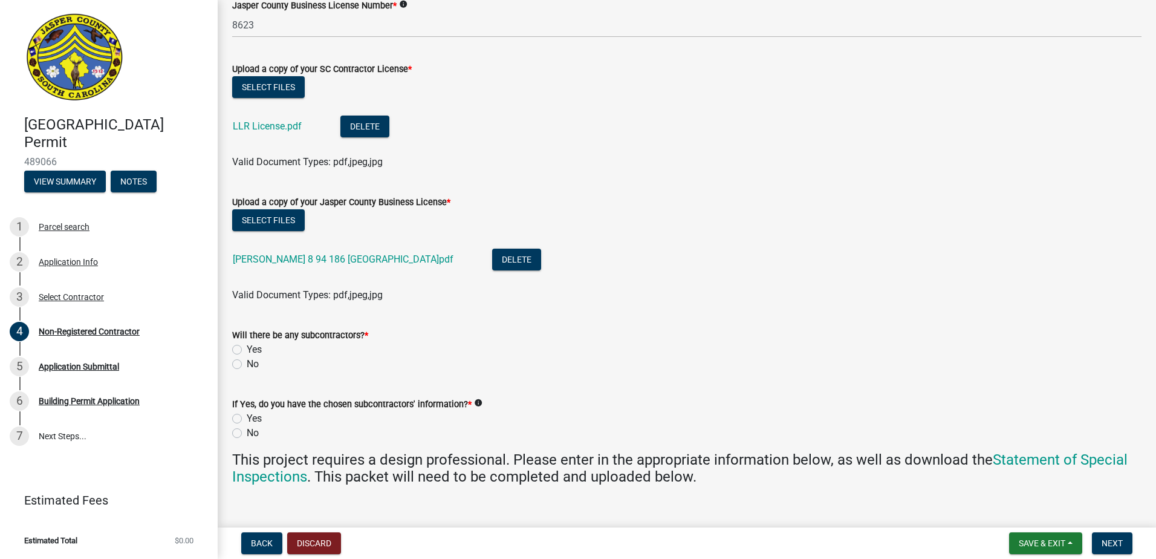
click at [247, 347] on label "Yes" at bounding box center [254, 349] width 15 height 15
click at [247, 347] on input "Yes" at bounding box center [251, 346] width 8 height 8
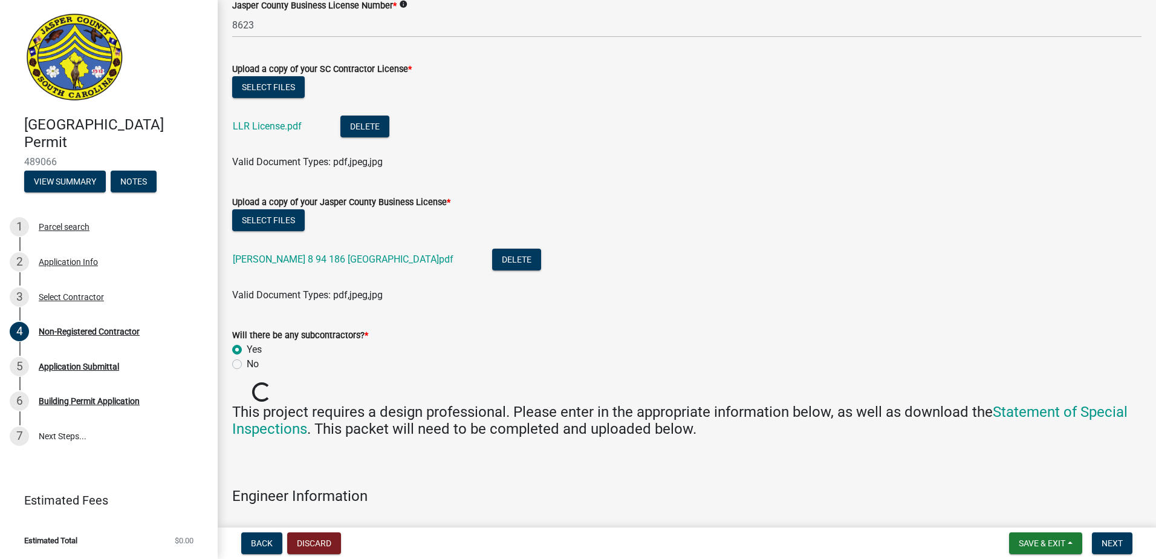
radio input "true"
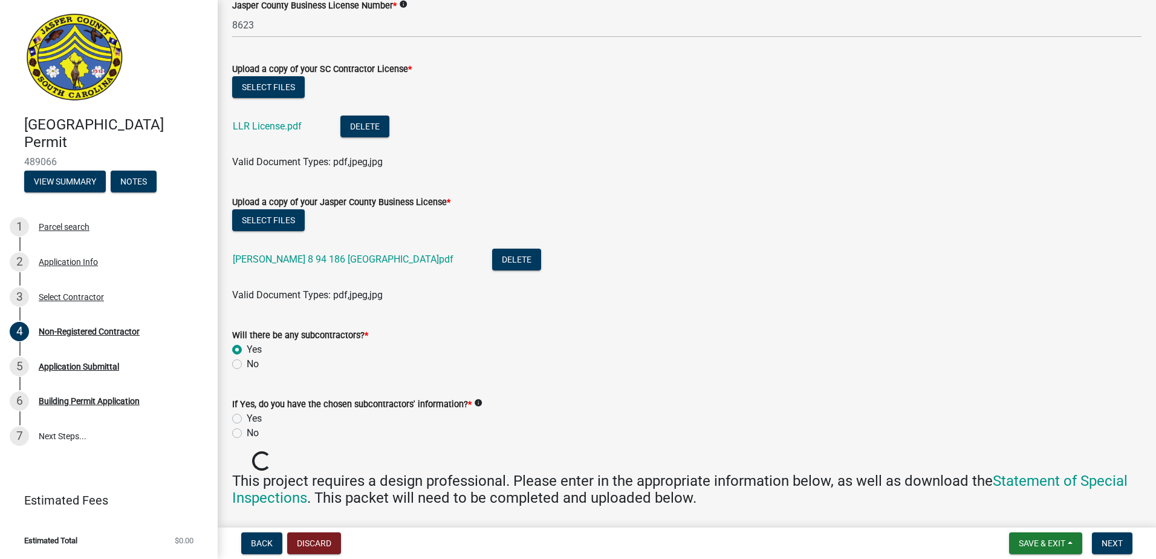
click at [247, 415] on label "Yes" at bounding box center [254, 418] width 15 height 15
click at [247, 415] on input "Yes" at bounding box center [251, 415] width 8 height 8
radio input "true"
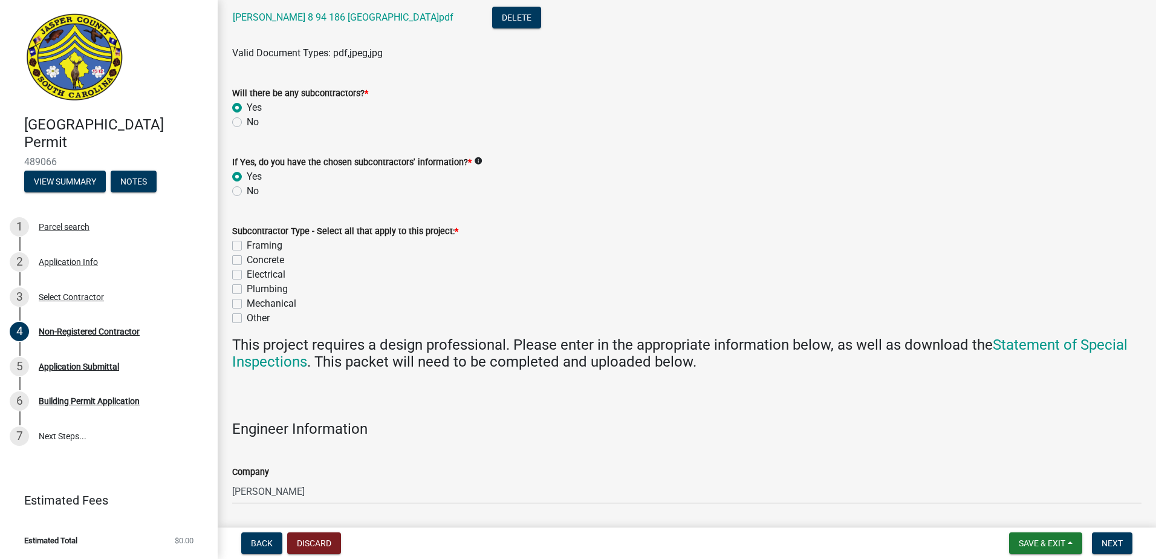
click at [247, 245] on label "Framing" at bounding box center [265, 245] width 36 height 15
click at [247, 245] on input "Framing" at bounding box center [251, 242] width 8 height 8
checkbox input "true"
checkbox input "false"
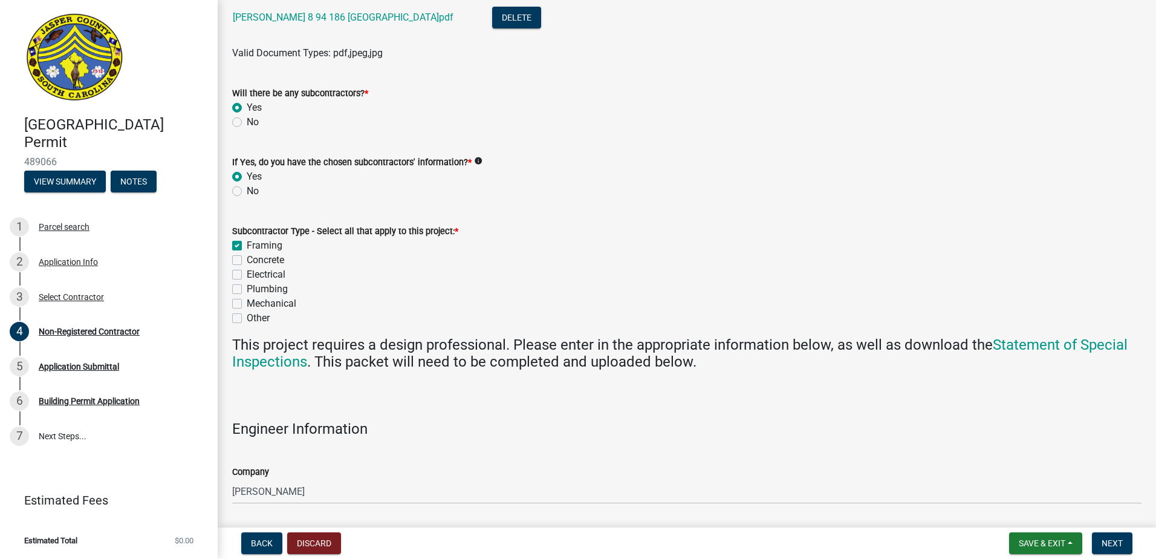
checkbox input "false"
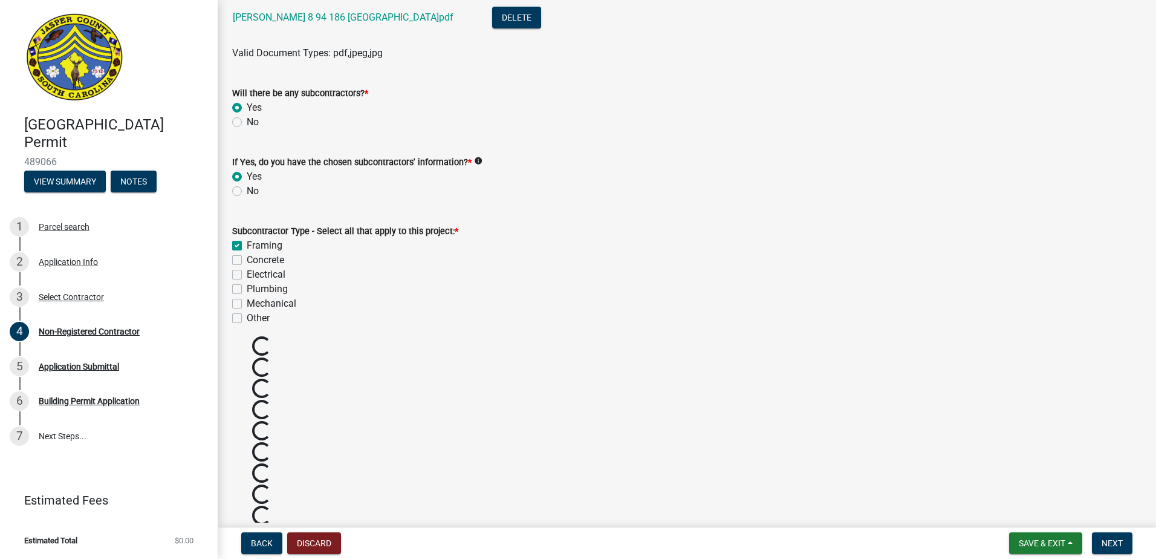
click at [247, 258] on label "Concrete" at bounding box center [265, 260] width 37 height 15
click at [247, 258] on input "Concrete" at bounding box center [251, 257] width 8 height 8
checkbox input "true"
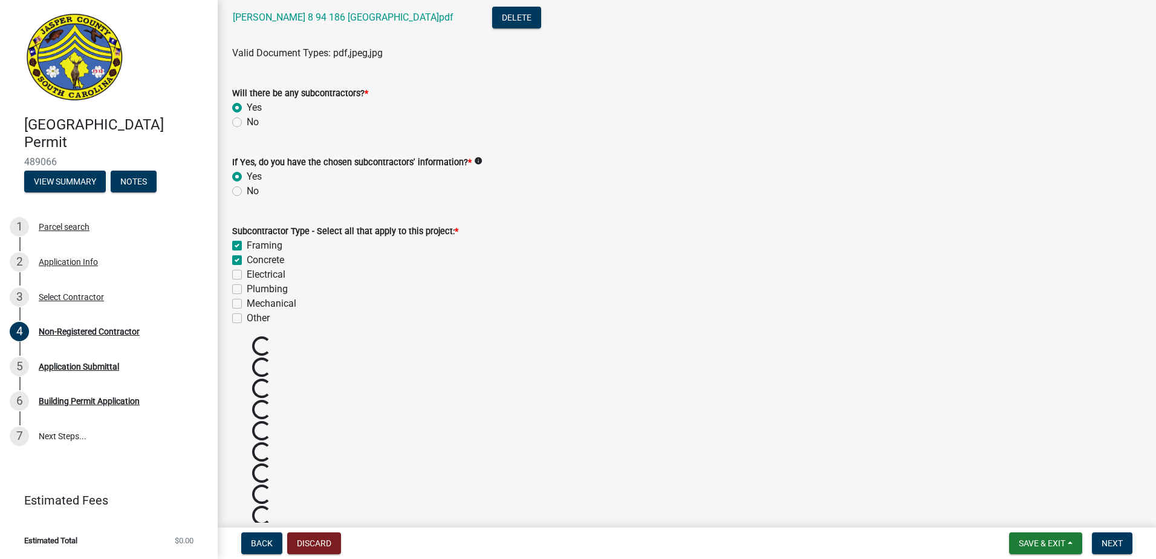
checkbox input "false"
click at [247, 277] on label "Electrical" at bounding box center [266, 274] width 39 height 15
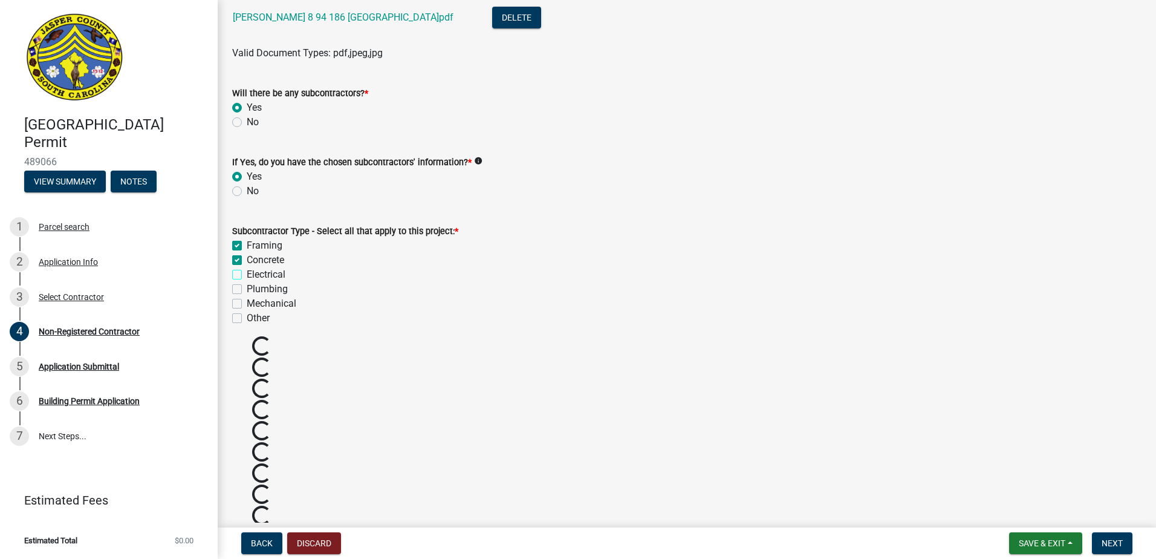
click at [247, 275] on input "Electrical" at bounding box center [251, 271] width 8 height 8
checkbox input "true"
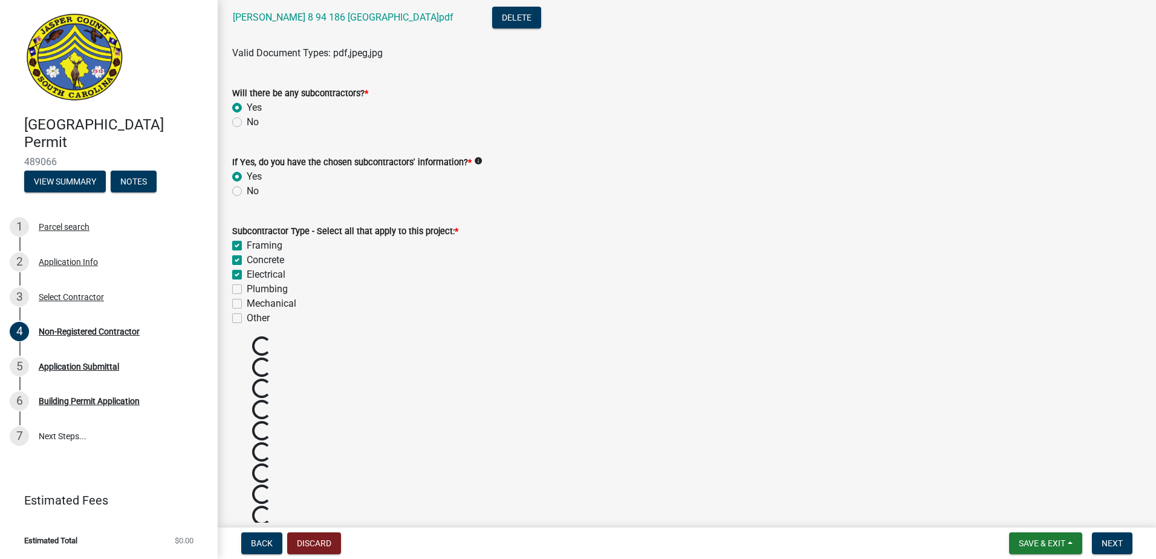
checkbox input "false"
click at [247, 287] on label "Plumbing" at bounding box center [267, 289] width 41 height 15
click at [247, 287] on input "Plumbing" at bounding box center [251, 286] width 8 height 8
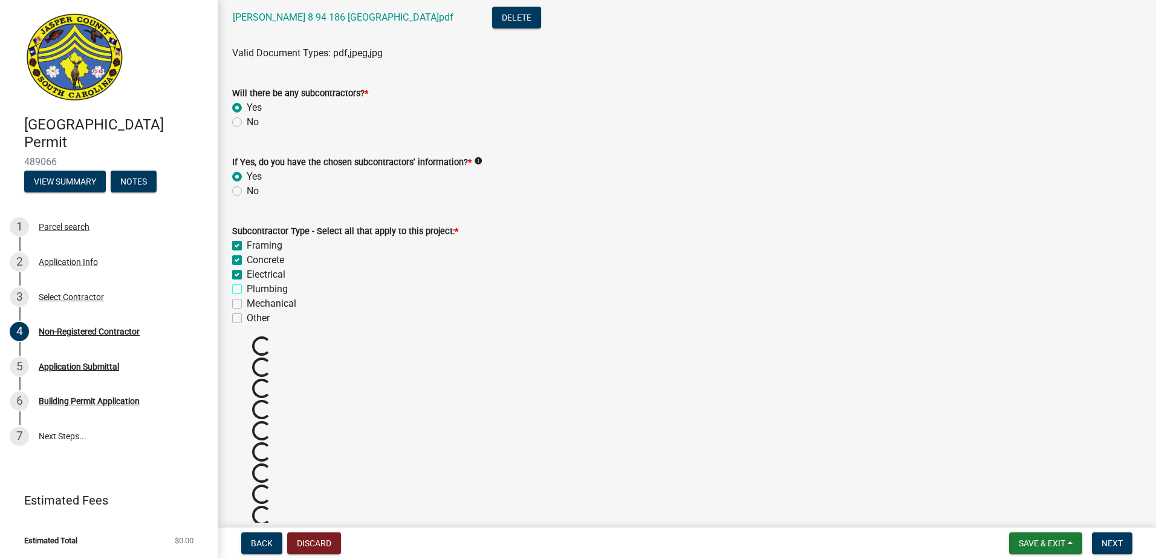
checkbox input "true"
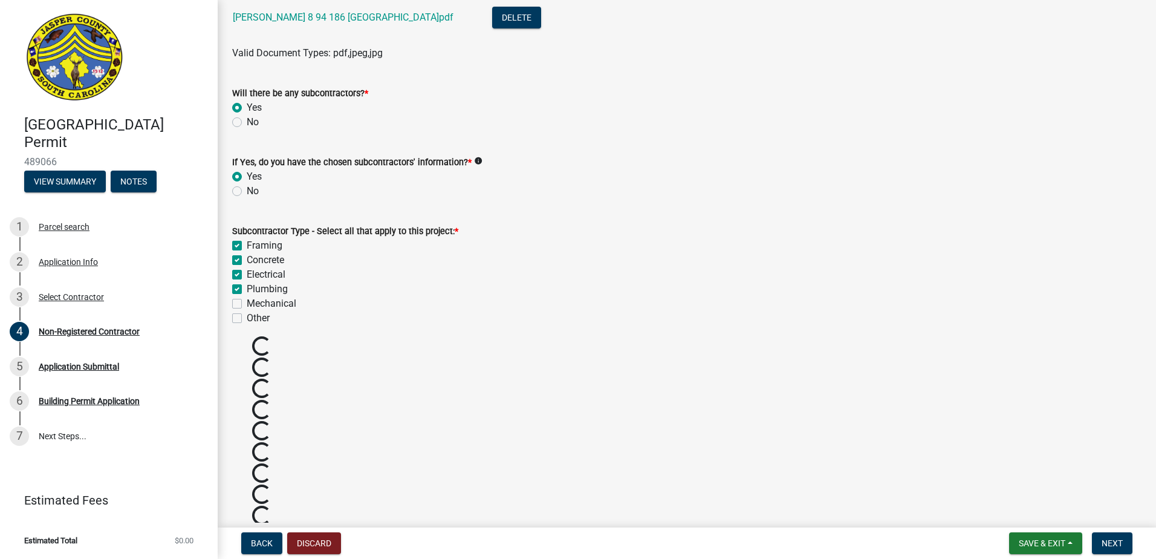
checkbox input "false"
click at [247, 302] on label "Mechanical" at bounding box center [272, 303] width 50 height 15
click at [247, 302] on input "Mechanical" at bounding box center [251, 300] width 8 height 8
checkbox input "true"
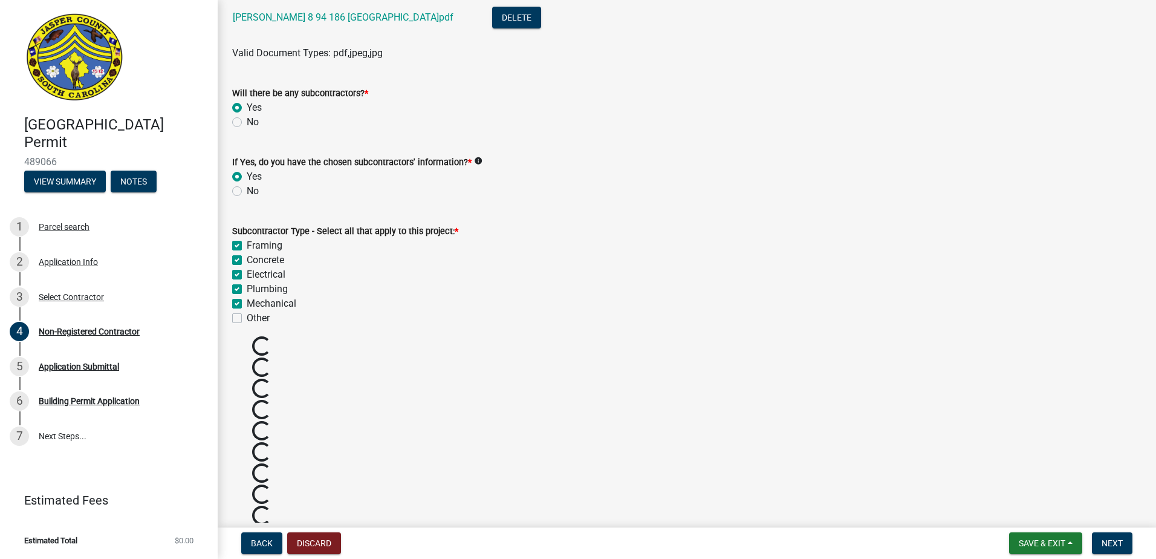
checkbox input "true"
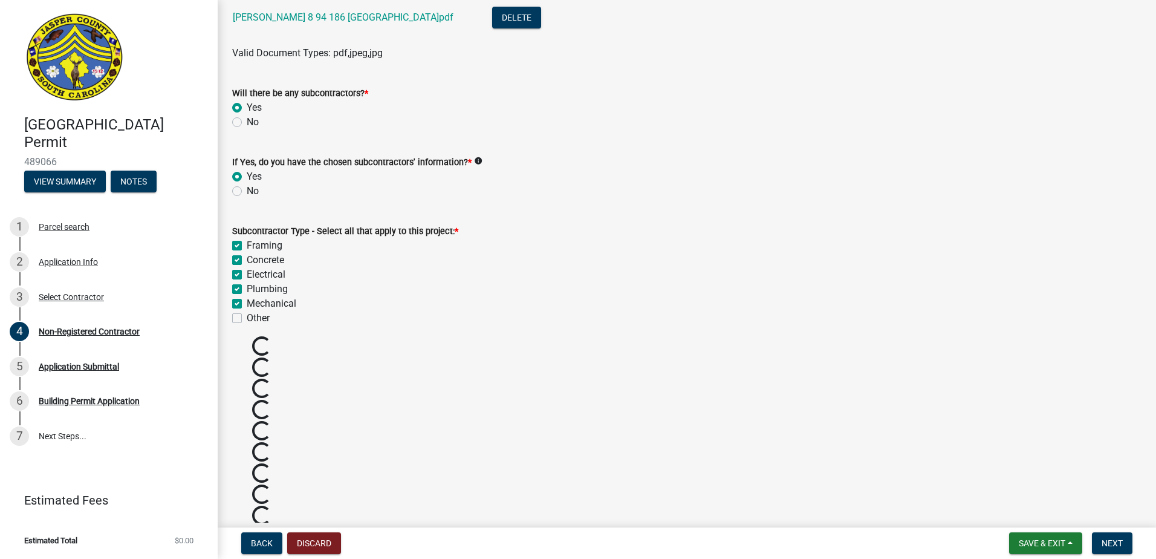
checkbox input "false"
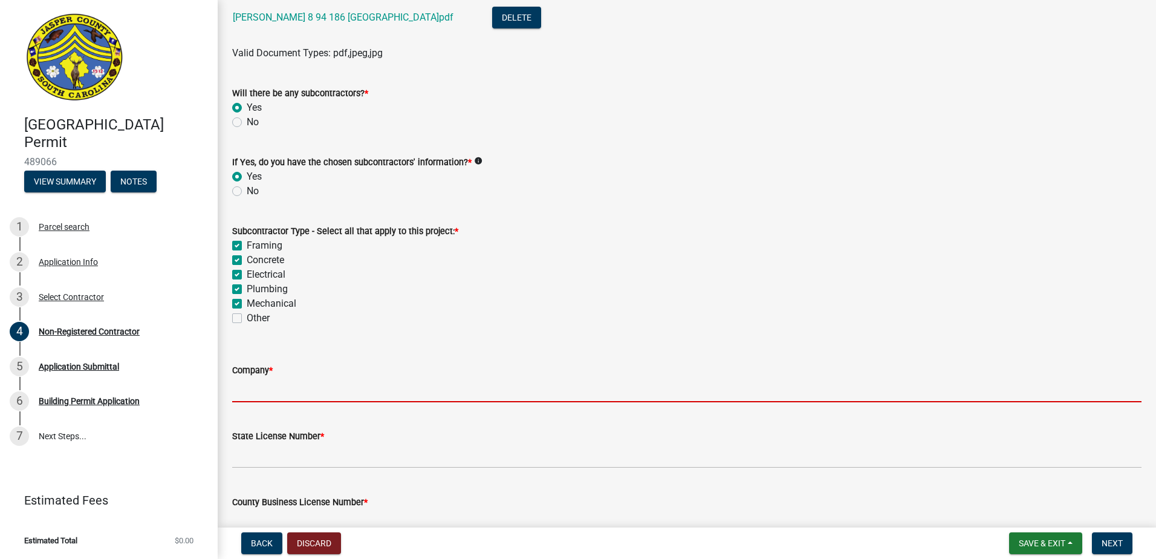
click at [291, 389] on input "Company *" at bounding box center [686, 389] width 909 height 25
type input "Genesis 1:3\"
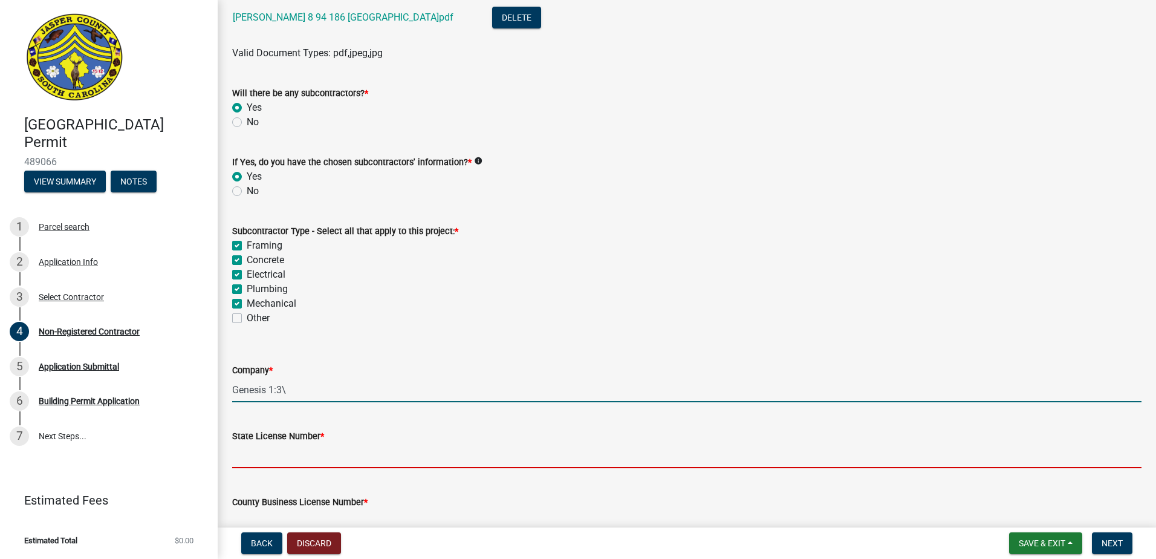
type input "114346"
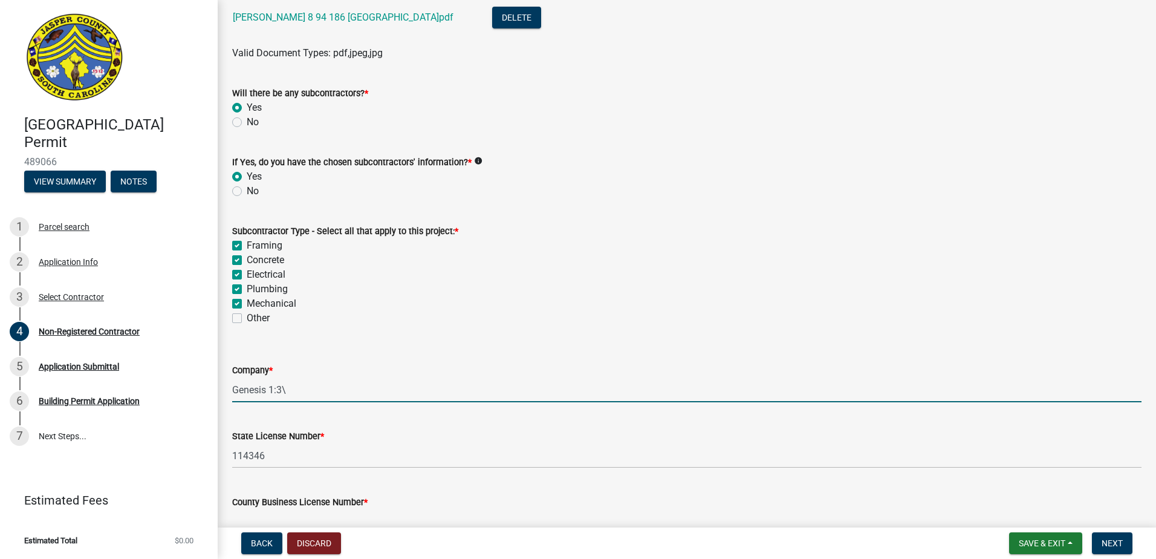
type input "7156"
type input "PO Box 854"
type input "Bluffton SC 29910"
type input "[EMAIL_ADDRESS][DOMAIN_NAME]"
type input "[PHONE_NUMBER]"
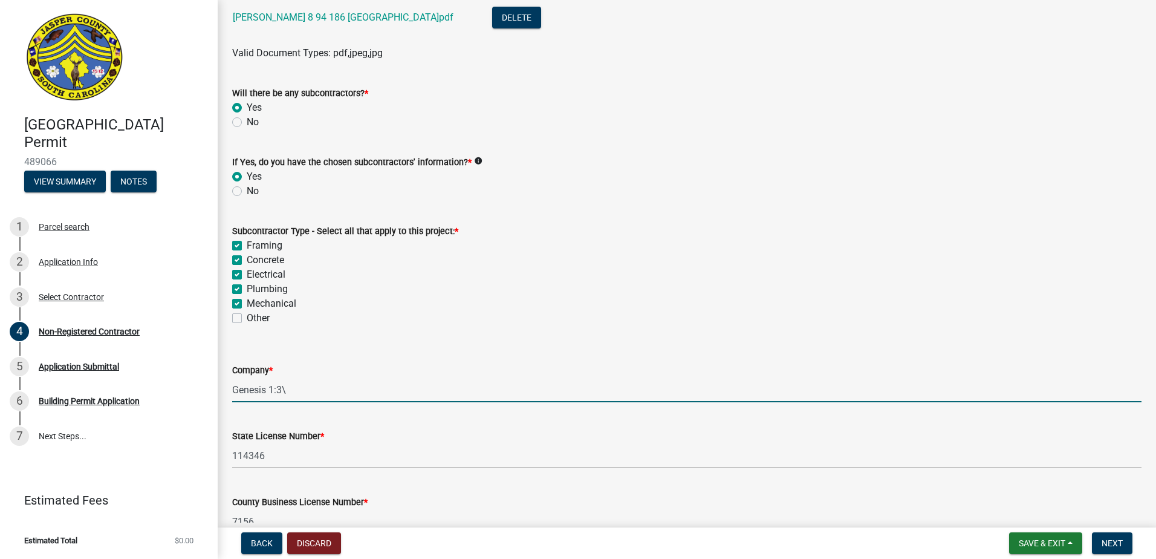
type input "[PERSON_NAME] Mechanicals"
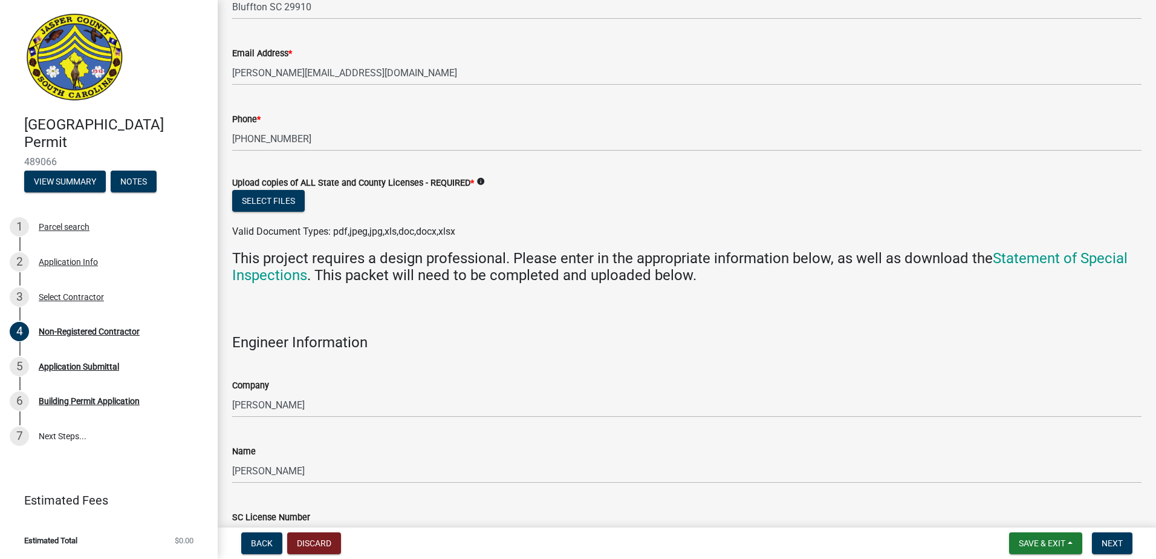
scroll to position [3265, 0]
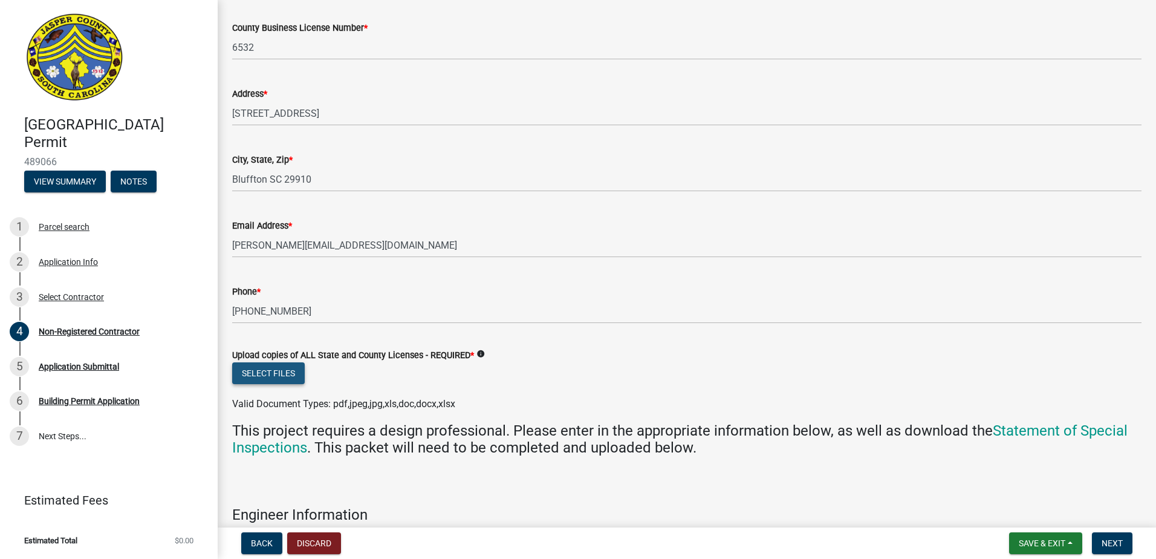
click at [291, 374] on button "Select files" at bounding box center [268, 373] width 73 height 22
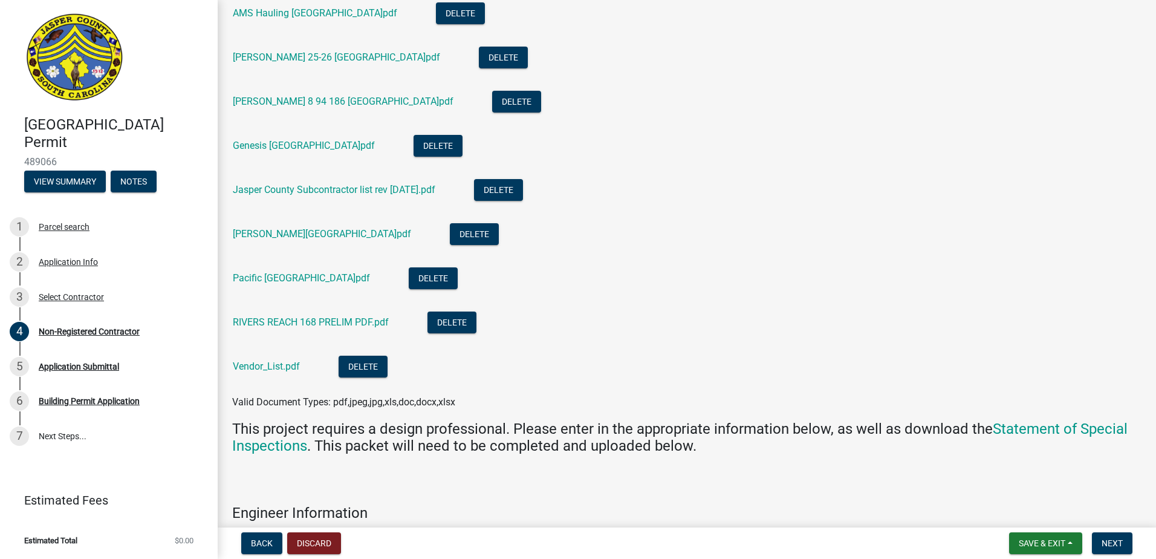
scroll to position [3470, 0]
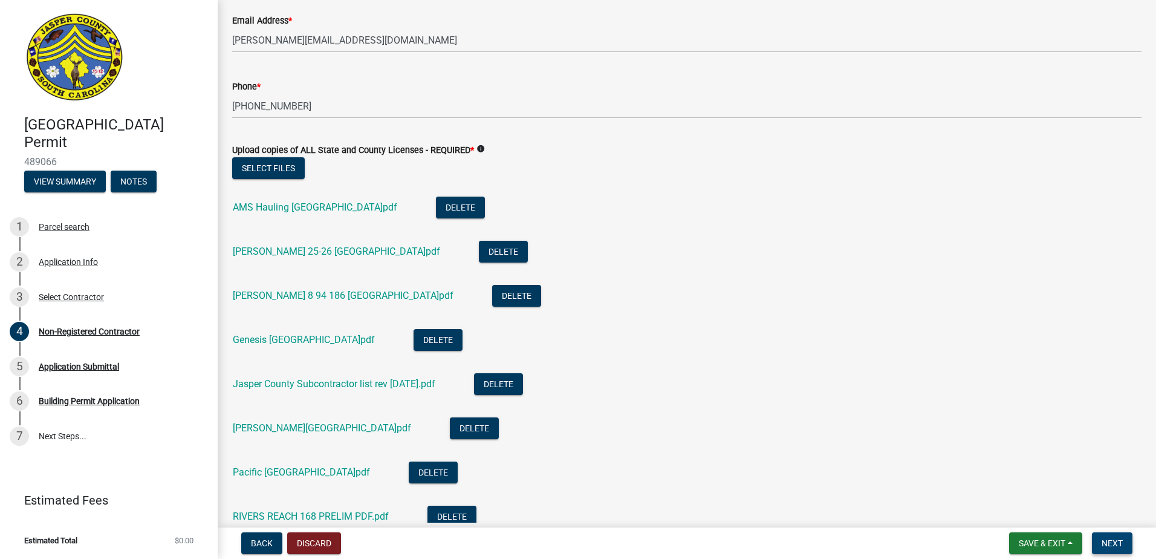
drag, startPoint x: 1120, startPoint y: 538, endPoint x: 975, endPoint y: 517, distance: 146.0
click at [1120, 538] on span "Next" at bounding box center [1112, 543] width 21 height 10
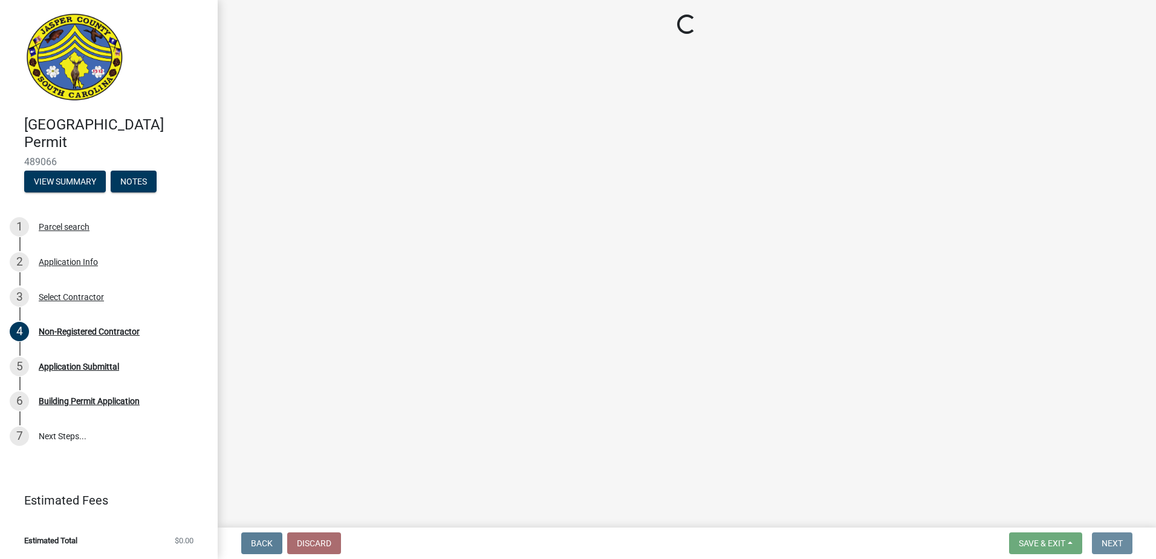
scroll to position [0, 0]
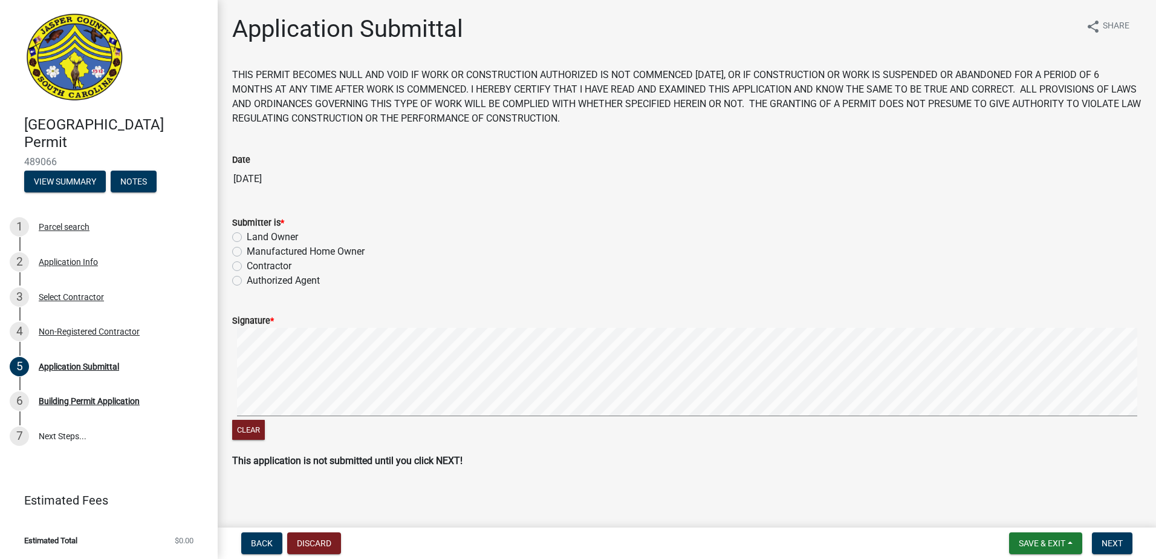
click at [242, 278] on div "Authorized Agent" at bounding box center [686, 280] width 909 height 15
click at [247, 282] on label "Authorized Agent" at bounding box center [283, 280] width 73 height 15
click at [247, 281] on input "Authorized Agent" at bounding box center [251, 277] width 8 height 8
click at [706, 395] on form "Signature * Clear" at bounding box center [686, 371] width 909 height 144
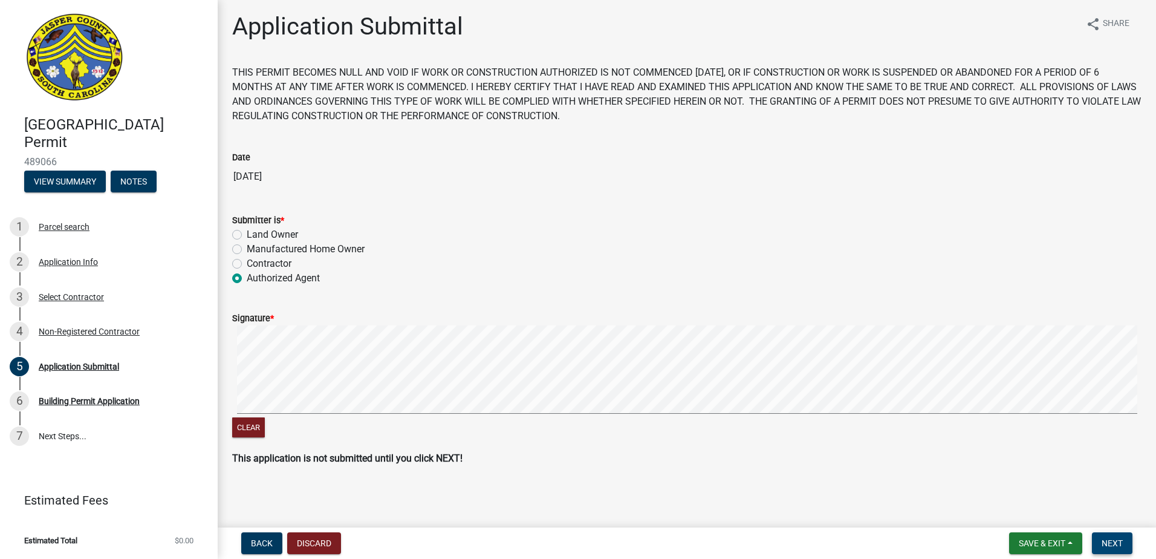
click at [1102, 541] on span "Next" at bounding box center [1112, 543] width 21 height 10
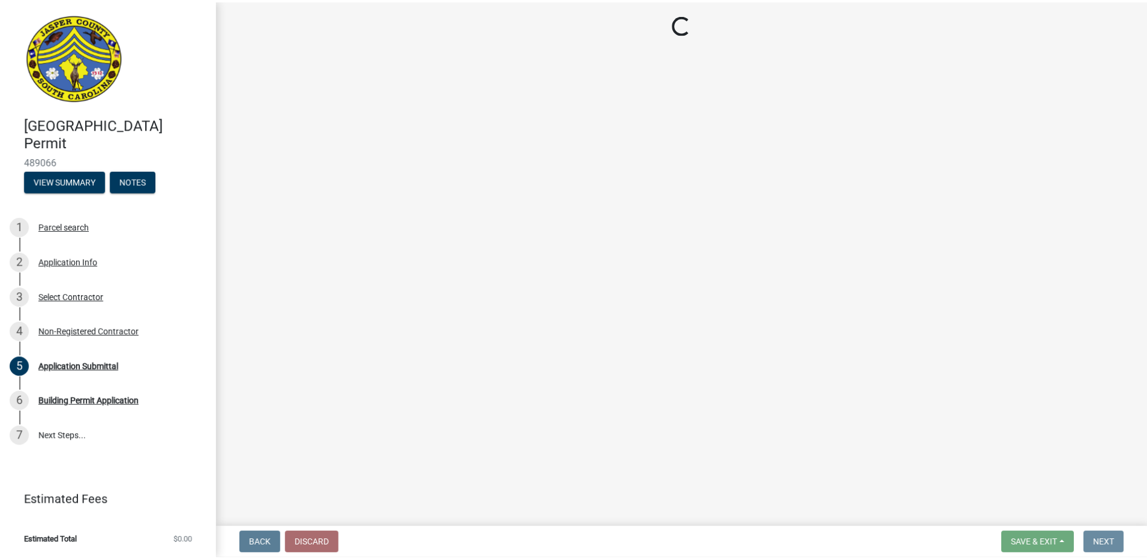
scroll to position [0, 0]
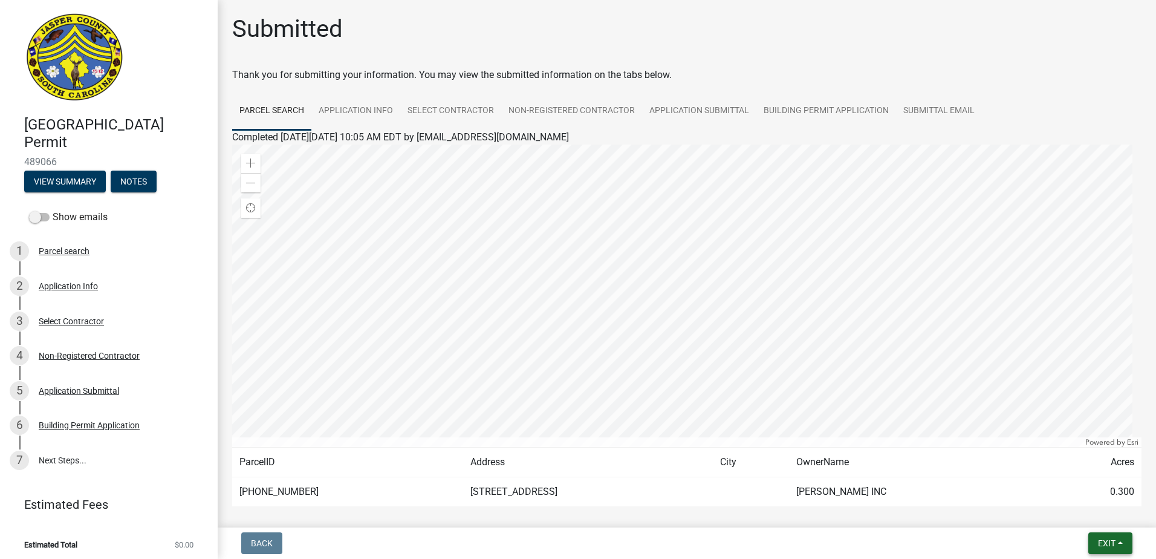
click at [1108, 539] on span "Exit" at bounding box center [1107, 543] width 18 height 10
click at [1093, 507] on button "Save & Exit" at bounding box center [1084, 511] width 97 height 29
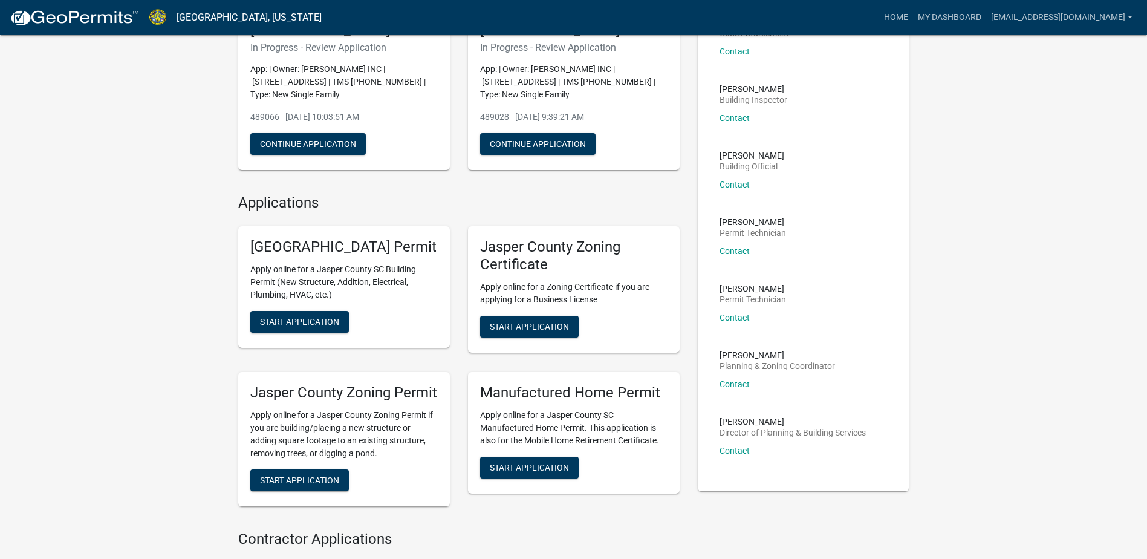
scroll to position [121, 0]
click at [296, 326] on span "Start Application" at bounding box center [299, 321] width 79 height 10
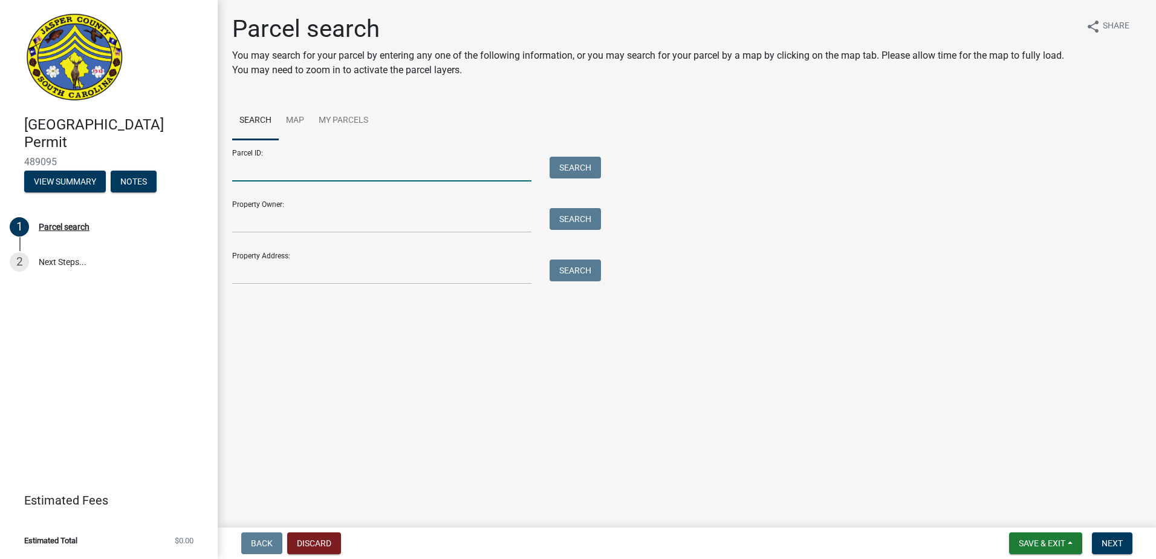
click at [309, 174] on input "Parcel ID:" at bounding box center [381, 169] width 299 height 25
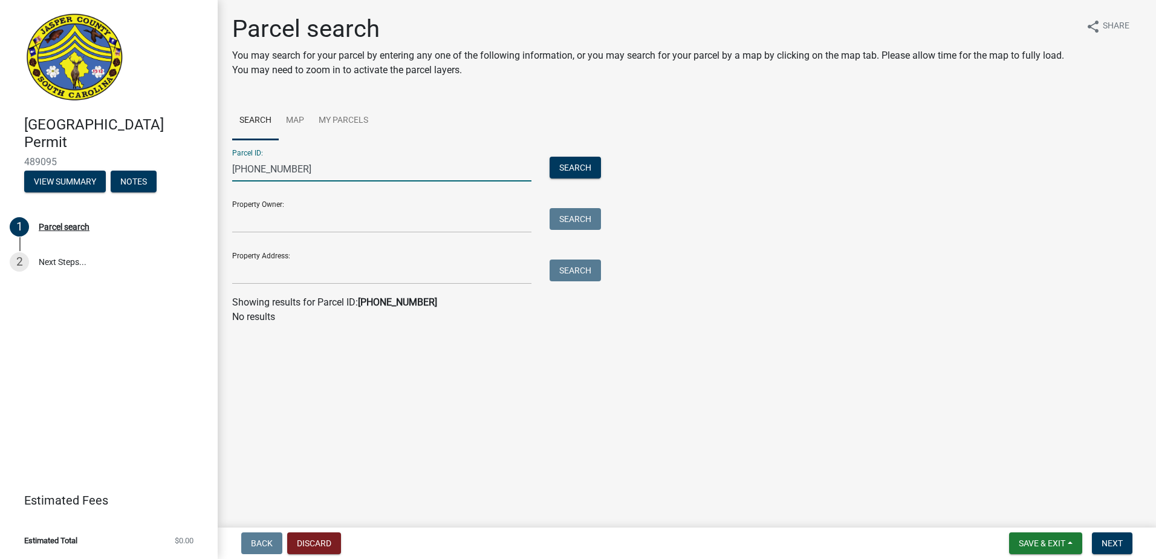
click at [260, 167] on input "092-00-00-165" at bounding box center [381, 169] width 299 height 25
click at [33, 171] on div "Jasper County Building Permit 489095 View Summary Notes 1 Parcel search 2 Next …" at bounding box center [578, 279] width 1156 height 559
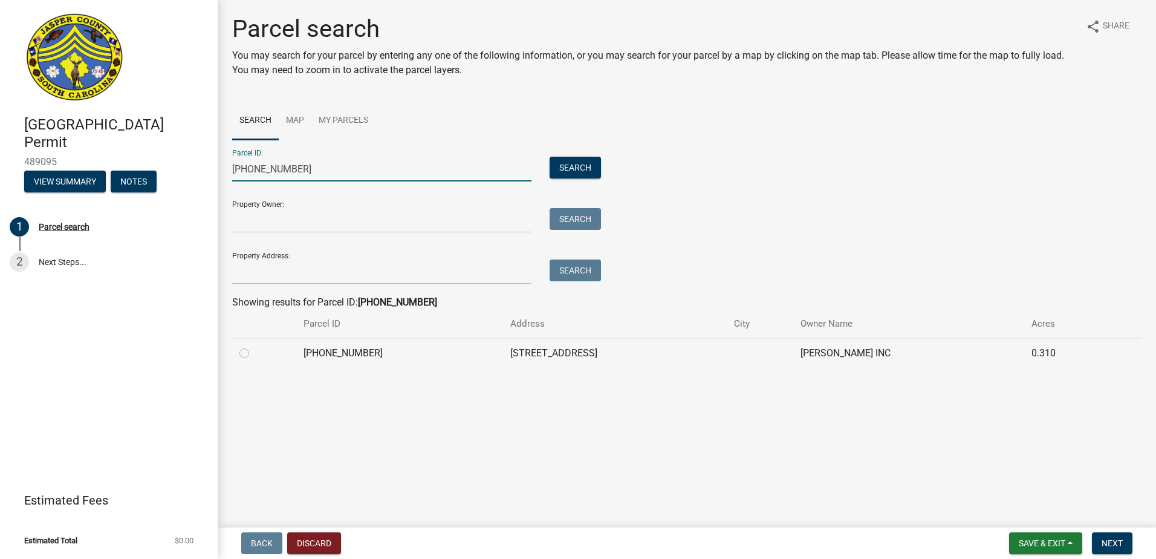
click at [254, 346] on label at bounding box center [254, 346] width 0 height 0
click at [254, 353] on input "radio" at bounding box center [258, 350] width 8 height 8
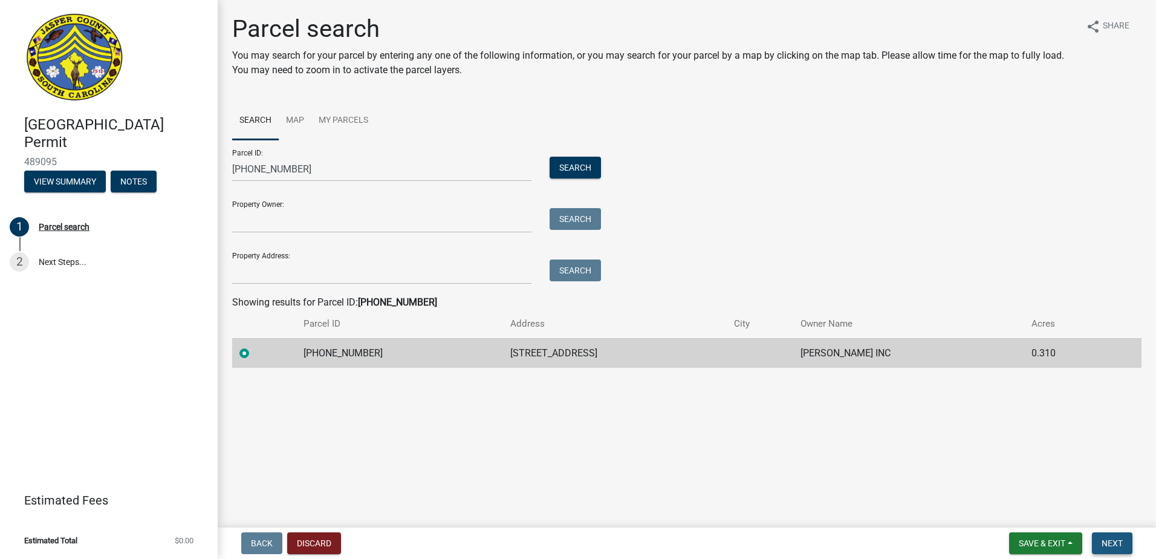
click at [1117, 543] on span "Next" at bounding box center [1112, 543] width 21 height 10
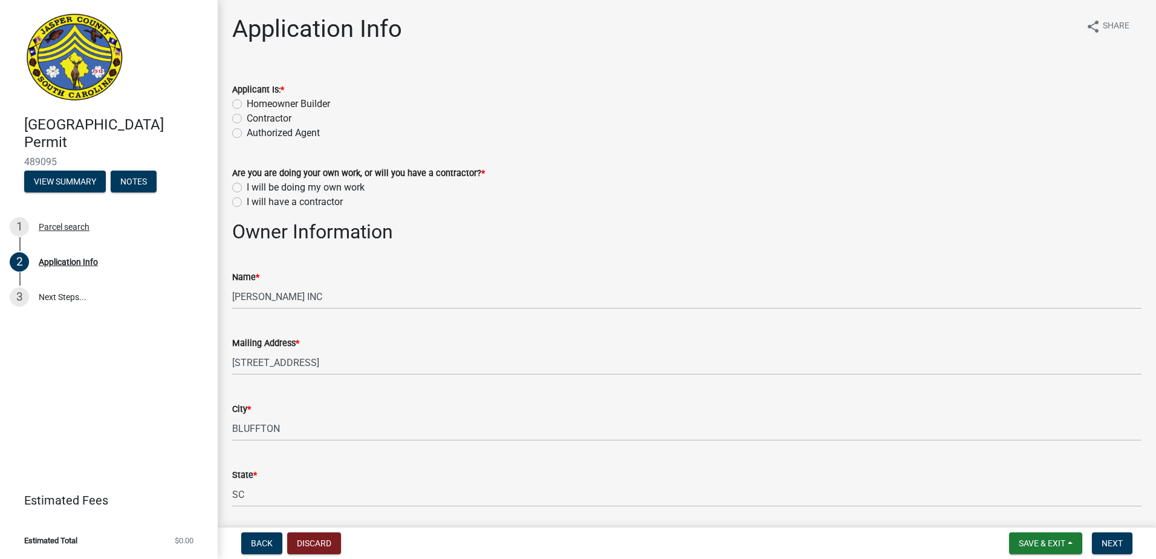
click at [247, 119] on label "Contractor" at bounding box center [269, 118] width 45 height 15
click at [247, 119] on input "Contractor" at bounding box center [251, 115] width 8 height 8
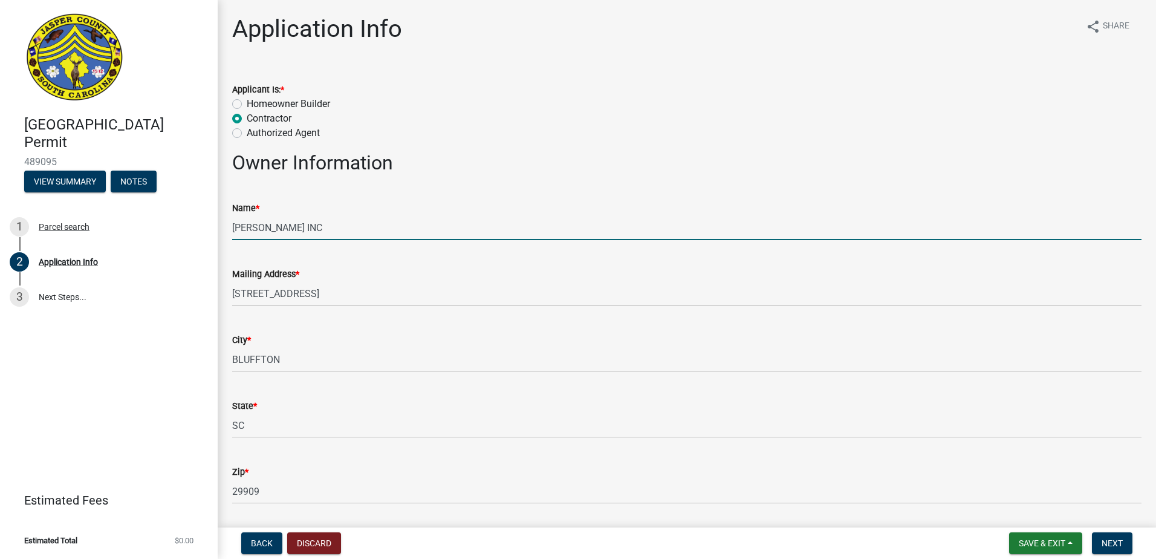
drag, startPoint x: 314, startPoint y: 224, endPoint x: 184, endPoint y: 186, distance: 136.1
click at [195, 192] on div "Jasper County Building Permit 489095 View Summary Notes 1 Parcel search 2 Appli…" at bounding box center [578, 279] width 1156 height 559
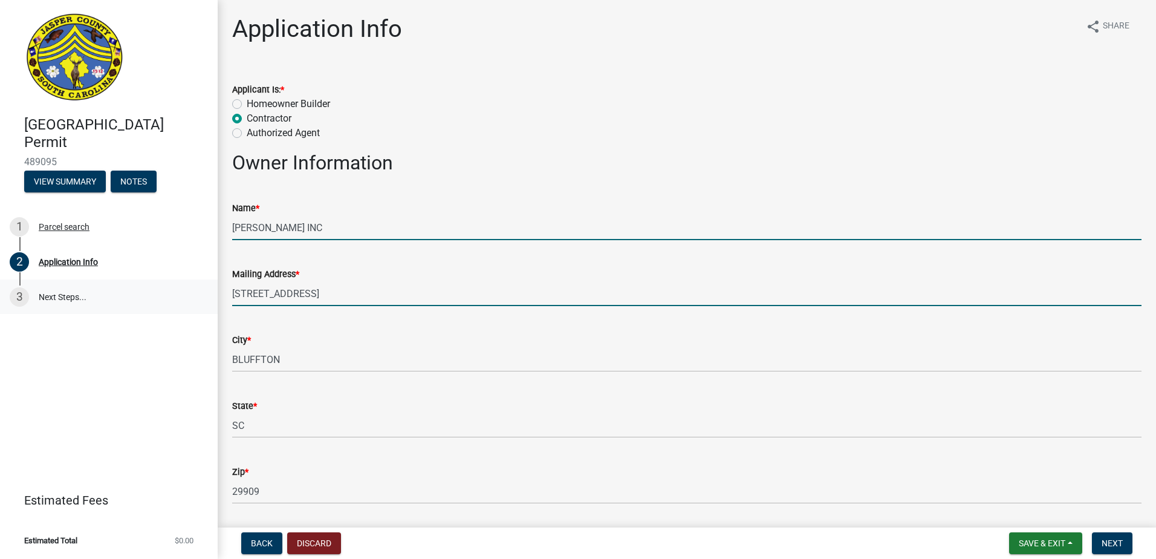
drag, startPoint x: 333, startPoint y: 285, endPoint x: 168, endPoint y: 283, distance: 164.5
click at [172, 284] on div "Jasper County Building Permit 489095 View Summary Notes 1 Parcel search 2 Appli…" at bounding box center [578, 279] width 1156 height 559
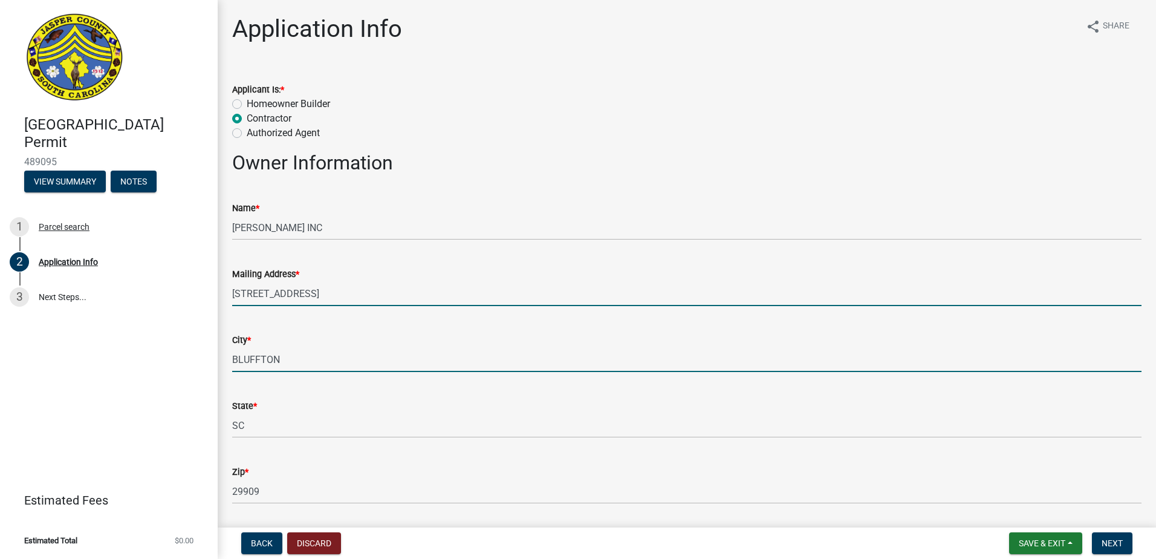
drag, startPoint x: 256, startPoint y: 358, endPoint x: 125, endPoint y: 345, distance: 131.8
click at [128, 345] on div "Jasper County Building Permit 489095 View Summary Notes 1 Parcel search 2 Appli…" at bounding box center [578, 279] width 1156 height 559
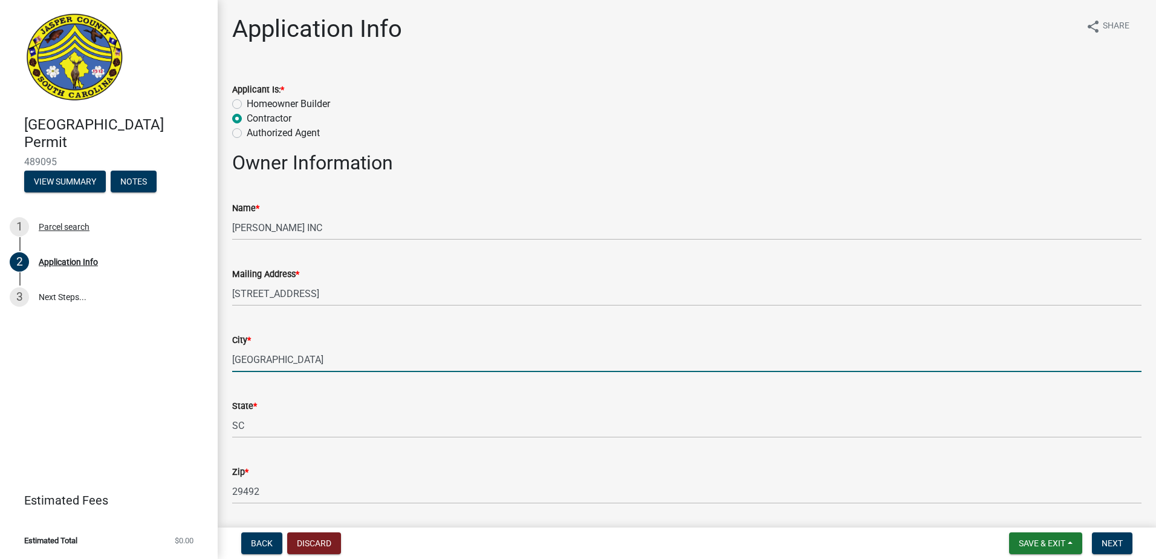
drag, startPoint x: 487, startPoint y: 350, endPoint x: 487, endPoint y: 358, distance: 8.5
click at [487, 350] on input "[GEOGRAPHIC_DATA]" at bounding box center [686, 359] width 909 height 25
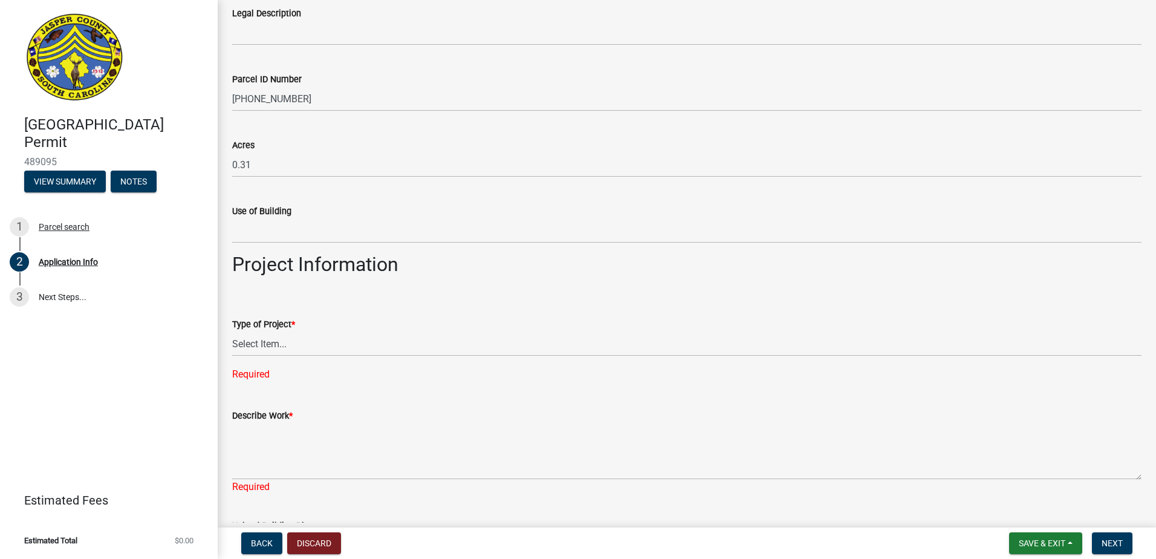
scroll to position [1088, 0]
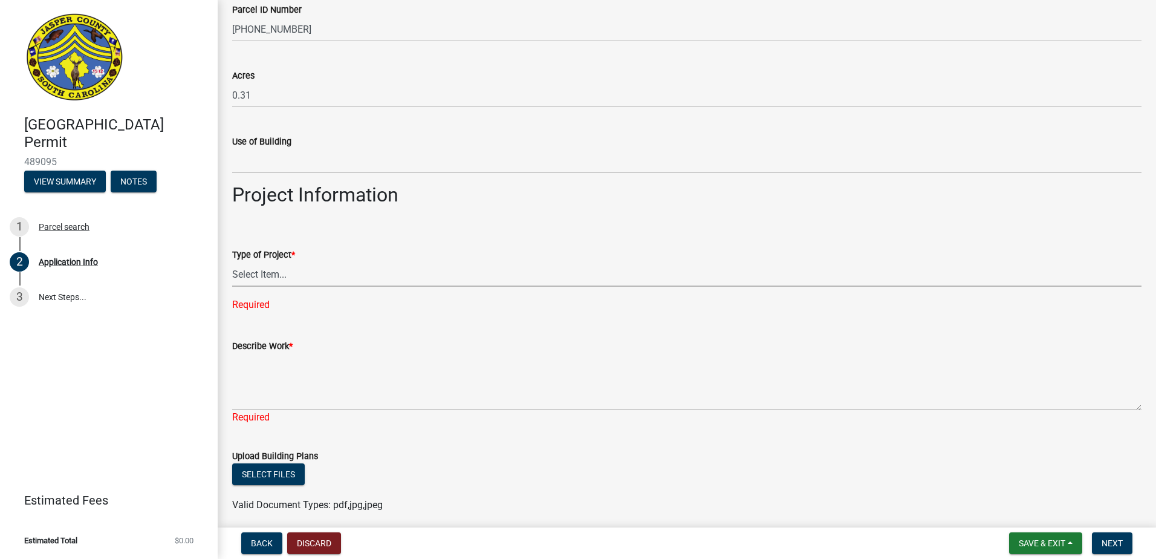
click at [313, 262] on select "Select Item... Construction Trailer/Shipping Container Residential Demolition C…" at bounding box center [686, 274] width 909 height 25
click at [232, 262] on select "Select Item... Construction Trailer/Shipping Container Residential Demolition C…" at bounding box center [686, 274] width 909 height 25
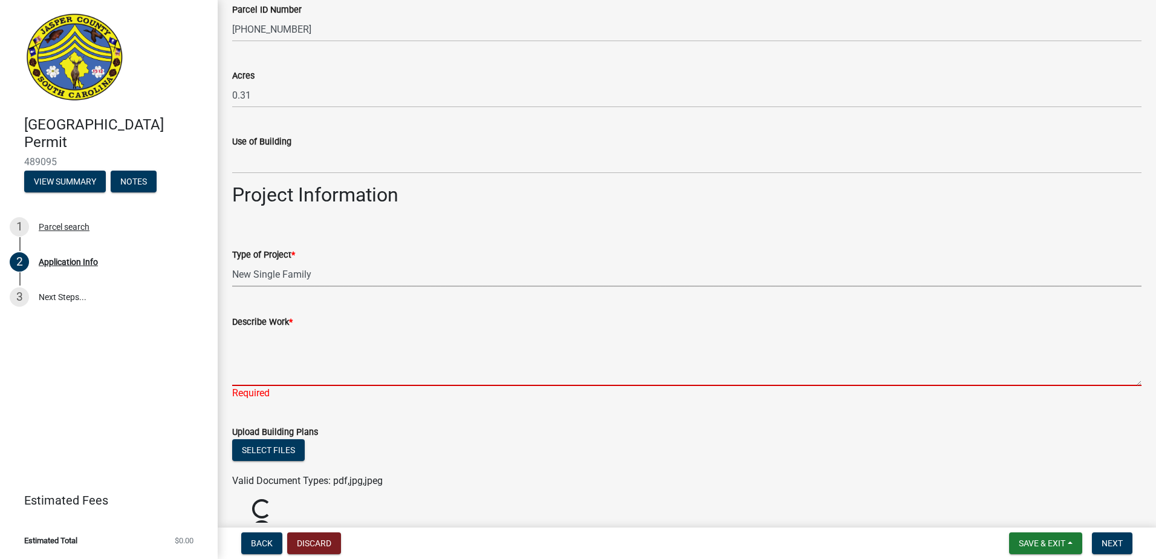
drag, startPoint x: 305, startPoint y: 363, endPoint x: 302, endPoint y: 350, distance: 13.1
click at [303, 359] on textarea "Describe Work *" at bounding box center [686, 357] width 909 height 57
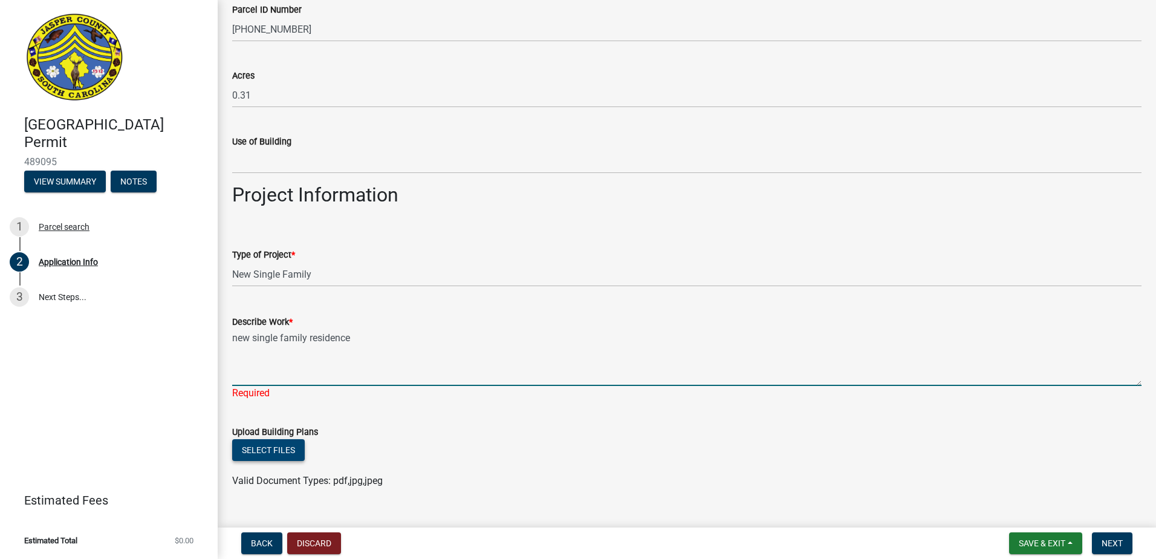
click at [257, 442] on button "Select files" at bounding box center [268, 450] width 73 height 22
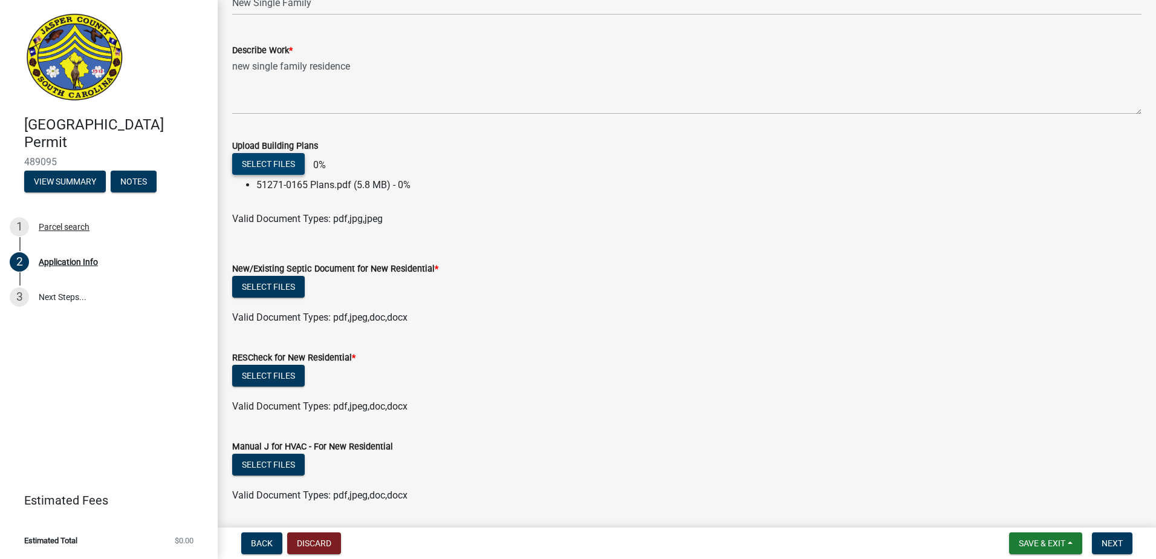
scroll to position [1391, 0]
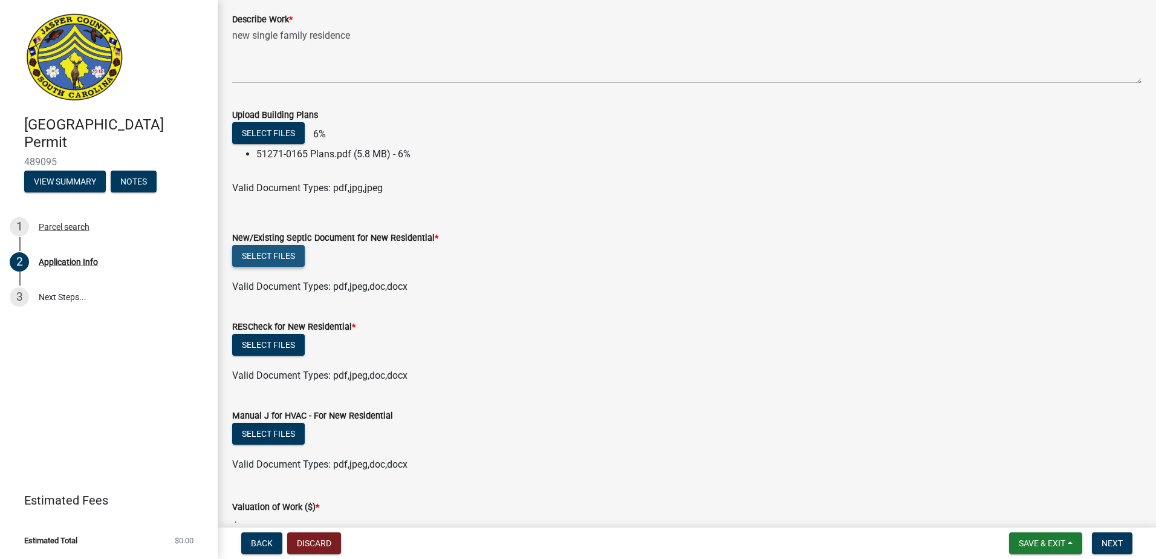
click at [281, 257] on button "Select files" at bounding box center [268, 256] width 73 height 22
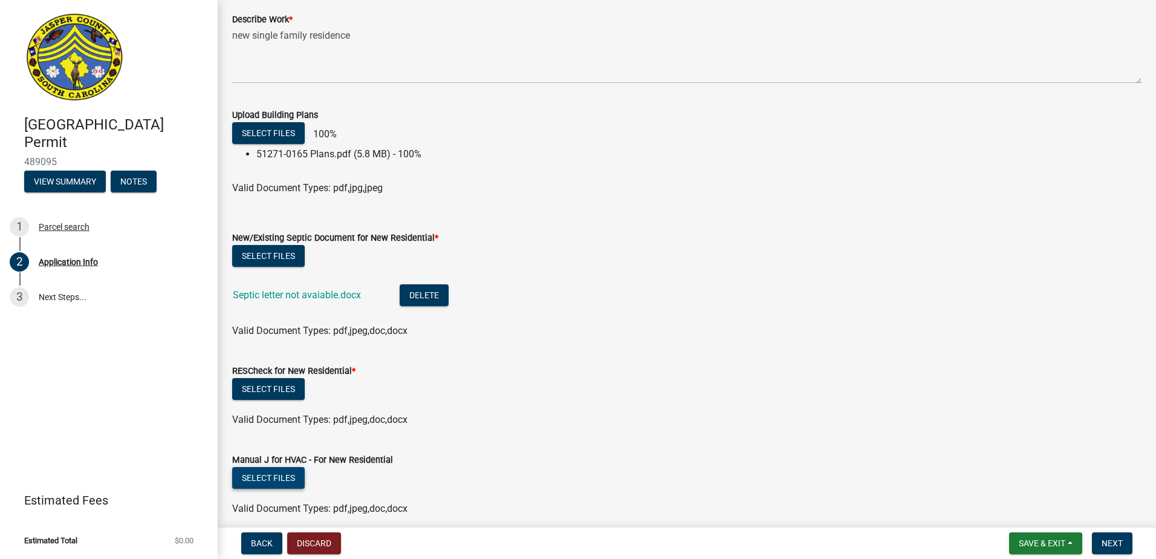
click at [284, 477] on form "Manual J for HVAC - For New Residential Select files Valid Document Types: pdf,…" at bounding box center [686, 477] width 909 height 78
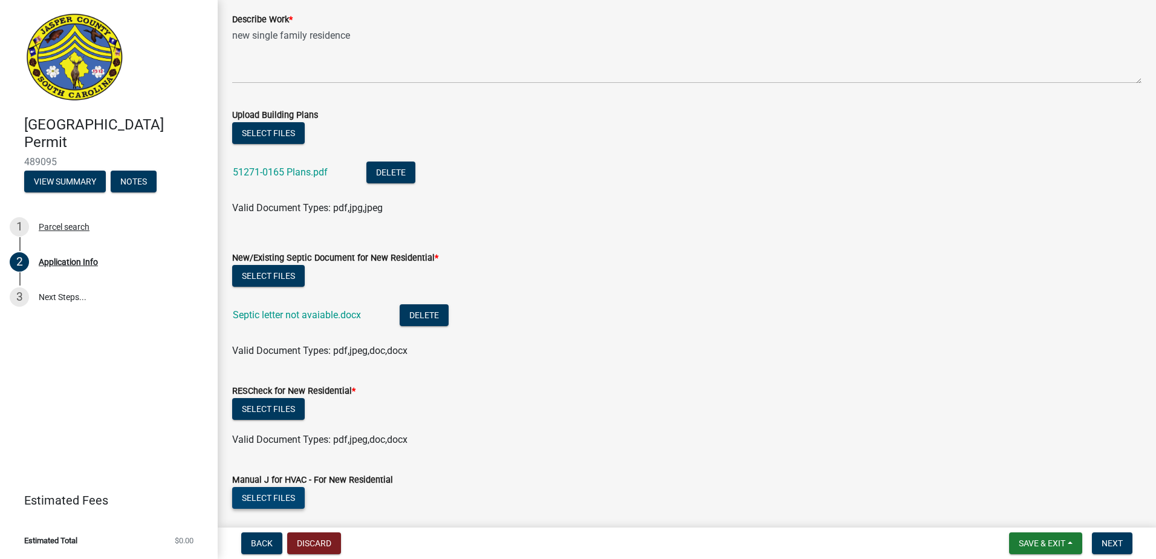
click at [287, 499] on button "Select files" at bounding box center [268, 498] width 73 height 22
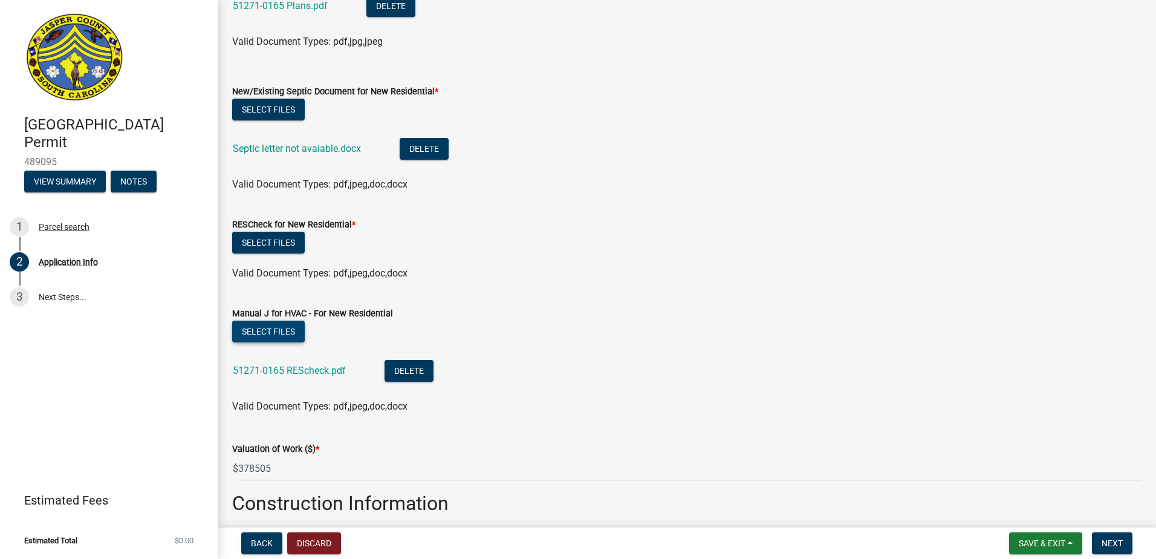
scroll to position [1572, 0]
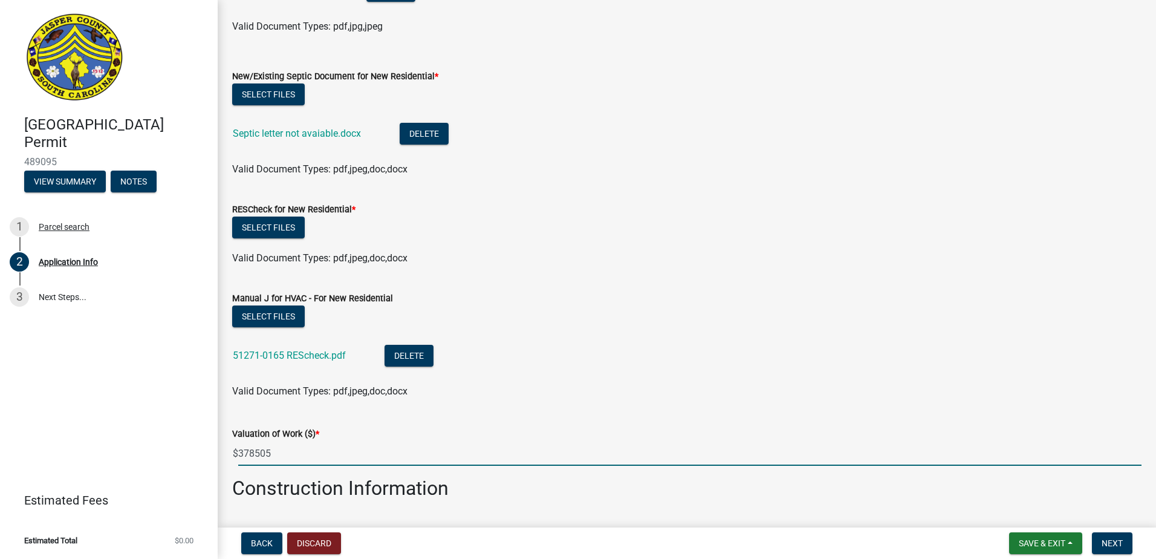
drag, startPoint x: 317, startPoint y: 454, endPoint x: 16, endPoint y: 412, distance: 303.5
click at [39, 415] on div "Jasper County Building Permit 489095 View Summary Notes 1 Parcel search 2 Appli…" at bounding box center [578, 279] width 1156 height 559
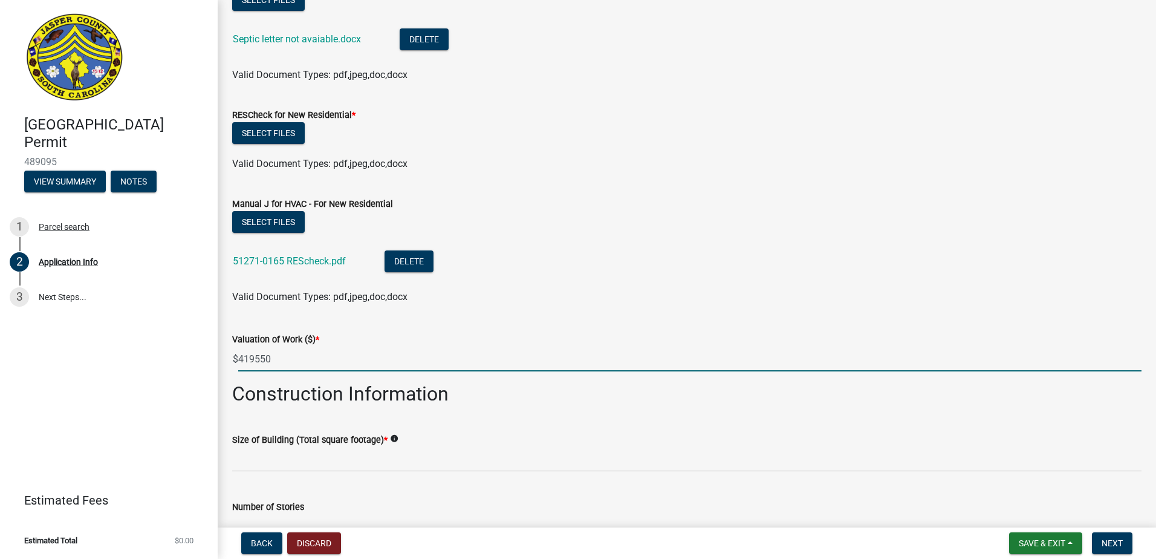
scroll to position [1754, 0]
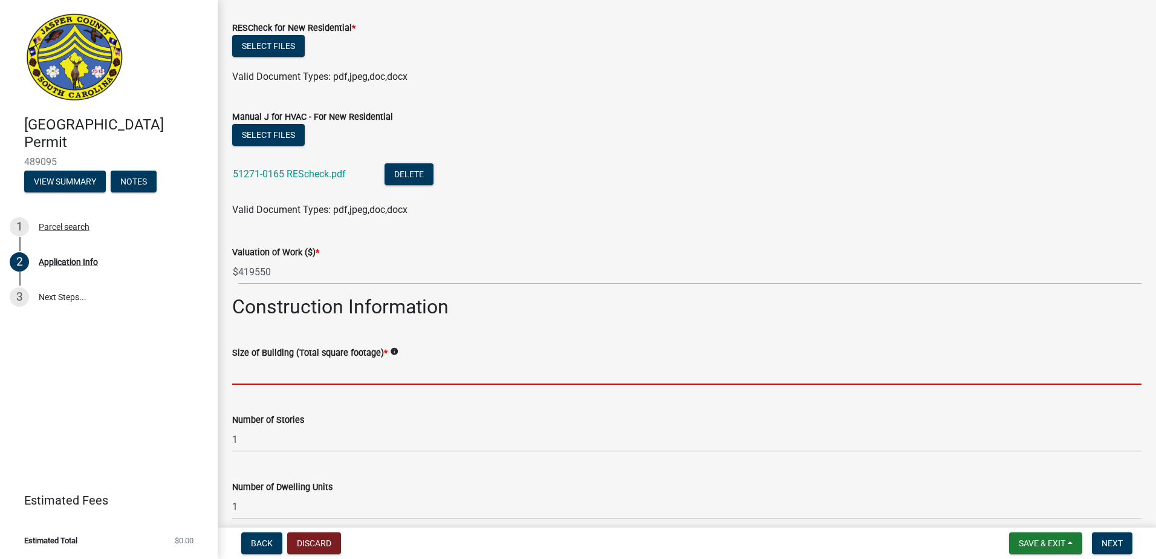
click at [297, 376] on input "text" at bounding box center [686, 372] width 909 height 25
click at [275, 382] on input "text" at bounding box center [686, 372] width 909 height 25
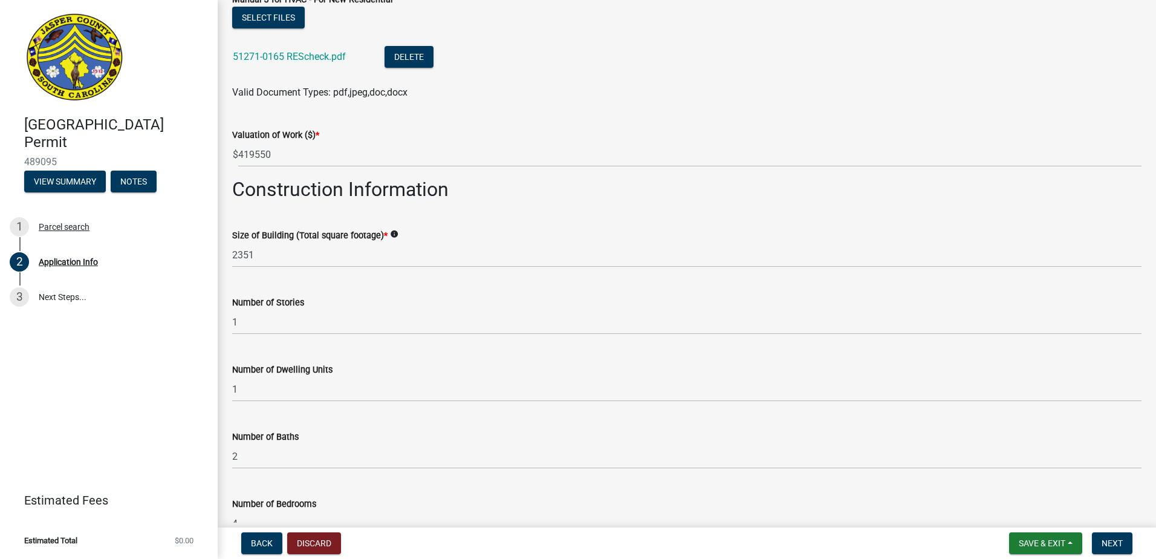
scroll to position [1935, 0]
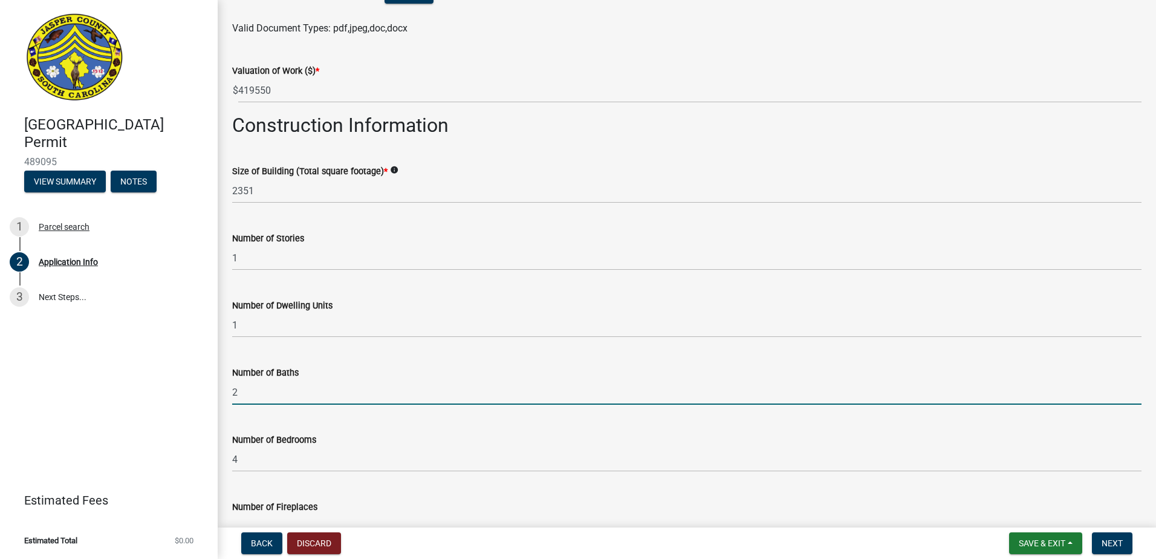
click at [114, 384] on div "Jasper County Building Permit 489095 View Summary Notes 1 Parcel search 2 Appli…" at bounding box center [578, 279] width 1156 height 559
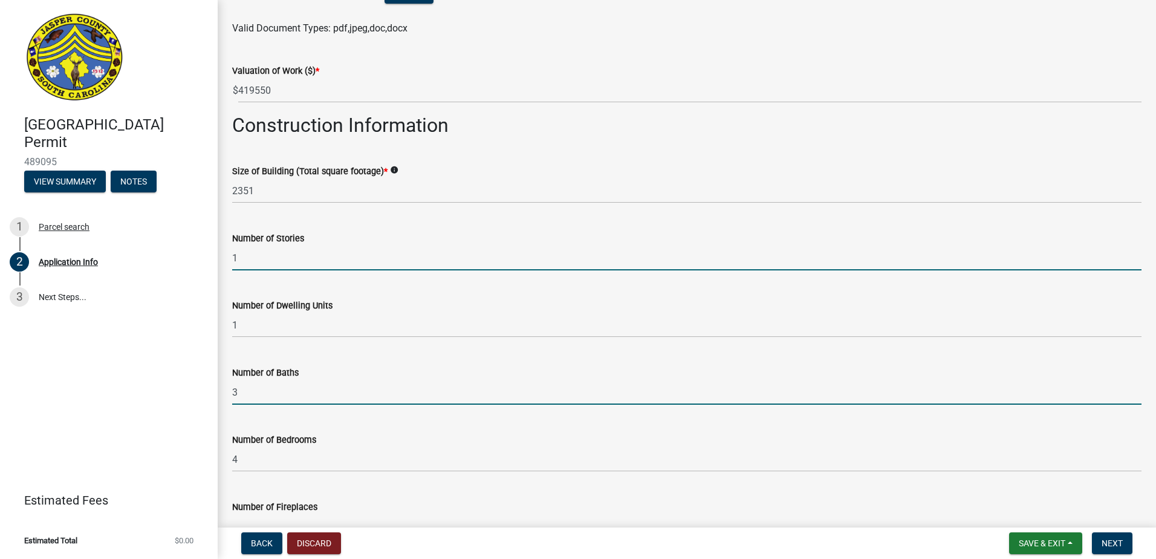
click at [0, 224] on html "Internet Explorer does NOT work with GeoPermits. Get a new browser for more sec…" at bounding box center [578, 279] width 1156 height 559
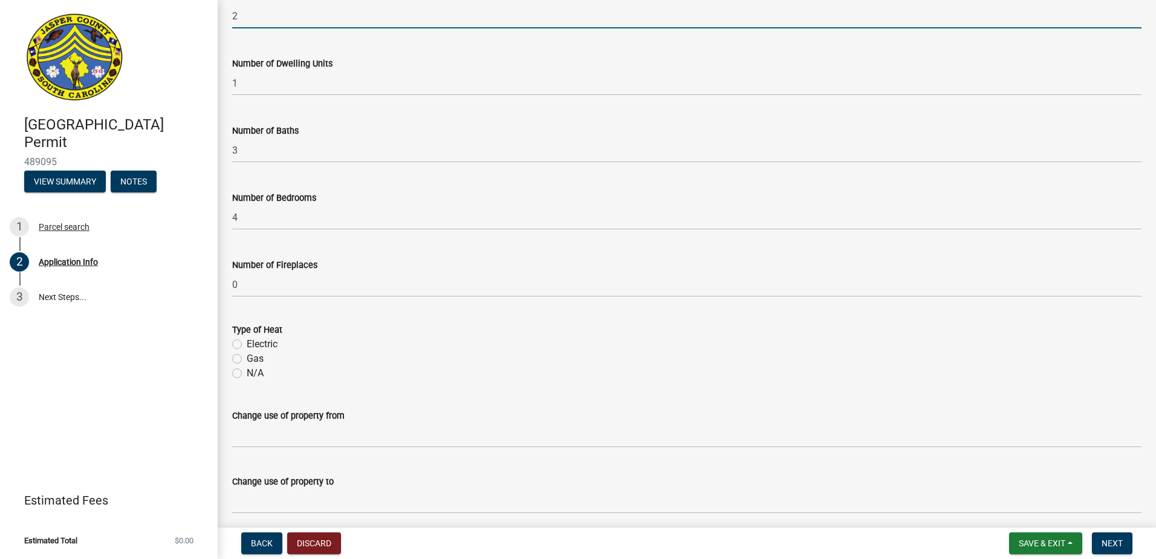
scroll to position [2225, 0]
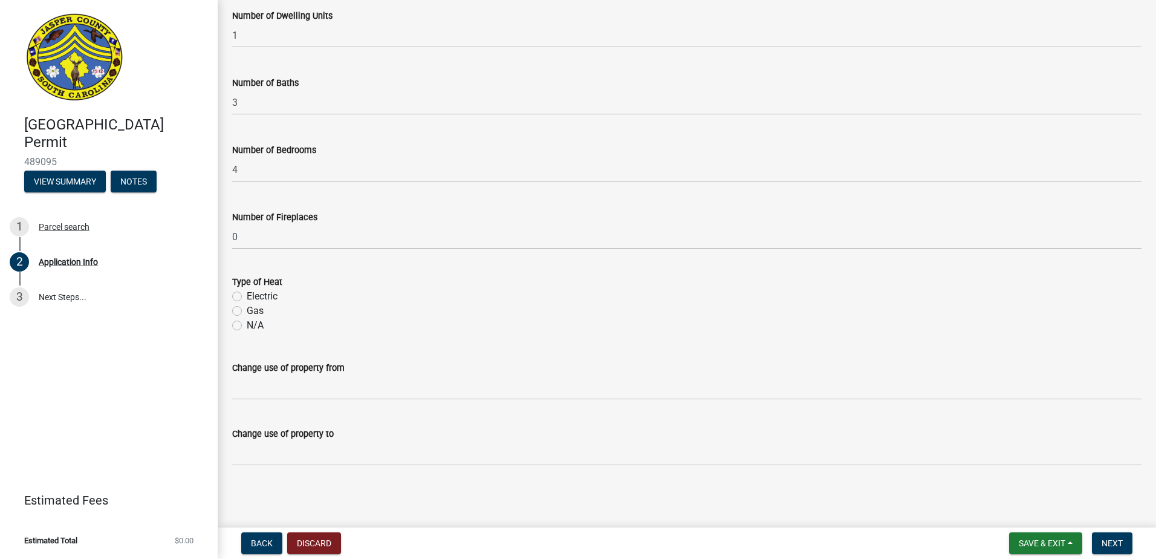
click at [247, 293] on label "Electric" at bounding box center [262, 296] width 31 height 15
click at [247, 293] on input "Electric" at bounding box center [251, 293] width 8 height 8
click at [1131, 548] on button "Next" at bounding box center [1112, 543] width 41 height 22
click at [1098, 544] on button "Next" at bounding box center [1112, 543] width 41 height 22
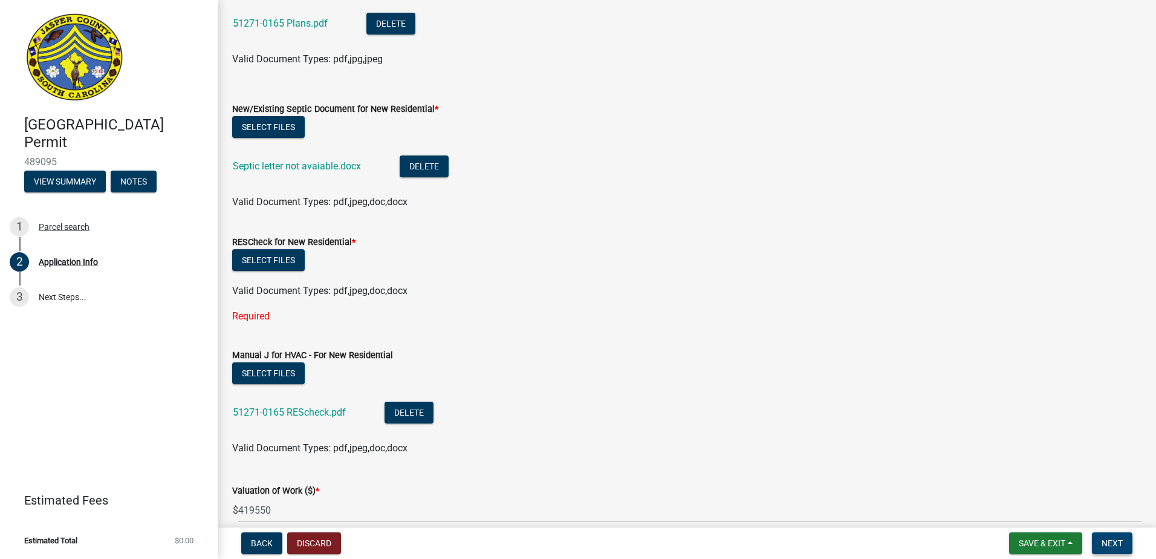
scroll to position [1523, 0]
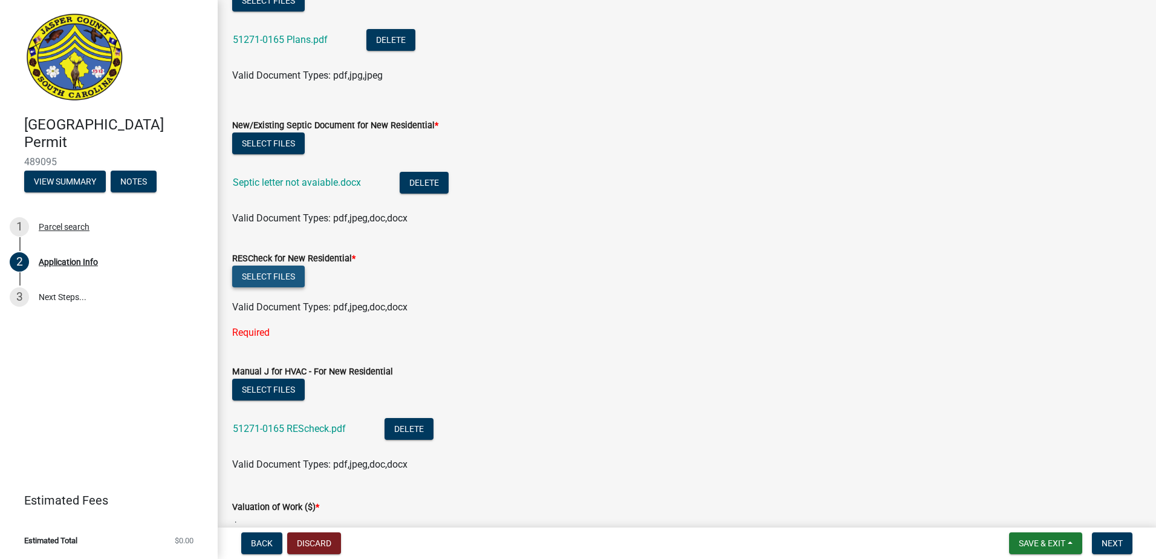
click at [278, 275] on button "Select files" at bounding box center [268, 276] width 73 height 22
click at [414, 430] on button "Delete" at bounding box center [409, 429] width 49 height 22
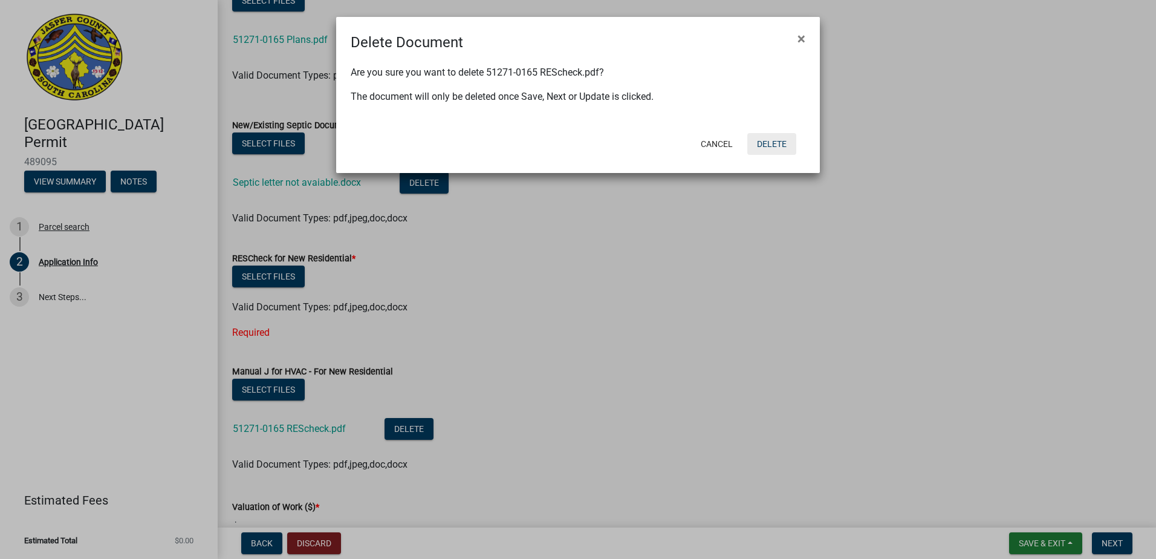
click at [770, 140] on button "Delete" at bounding box center [771, 144] width 49 height 22
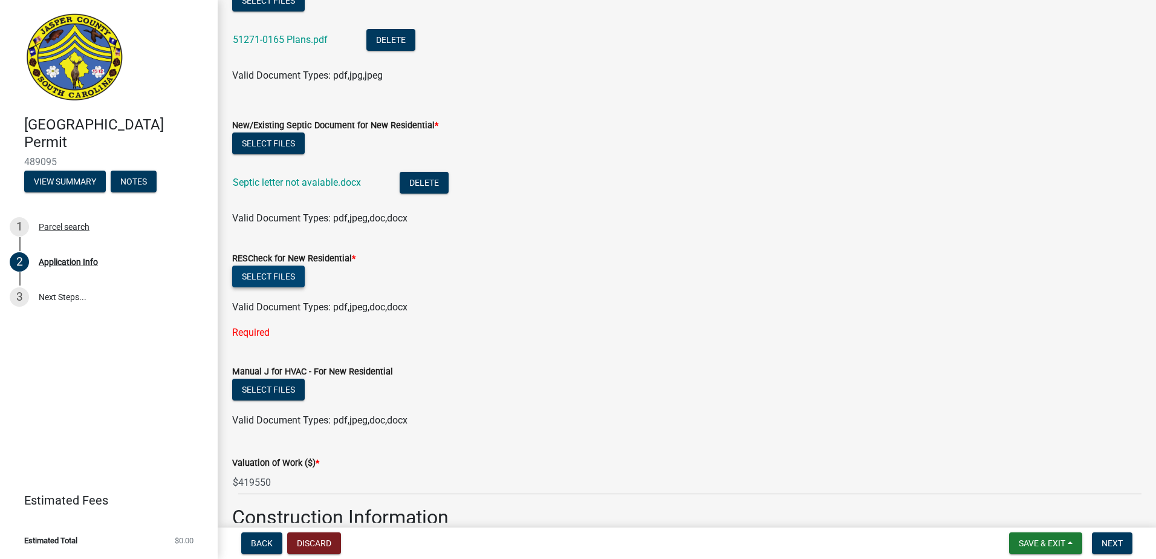
click at [258, 279] on button "Select files" at bounding box center [268, 276] width 73 height 22
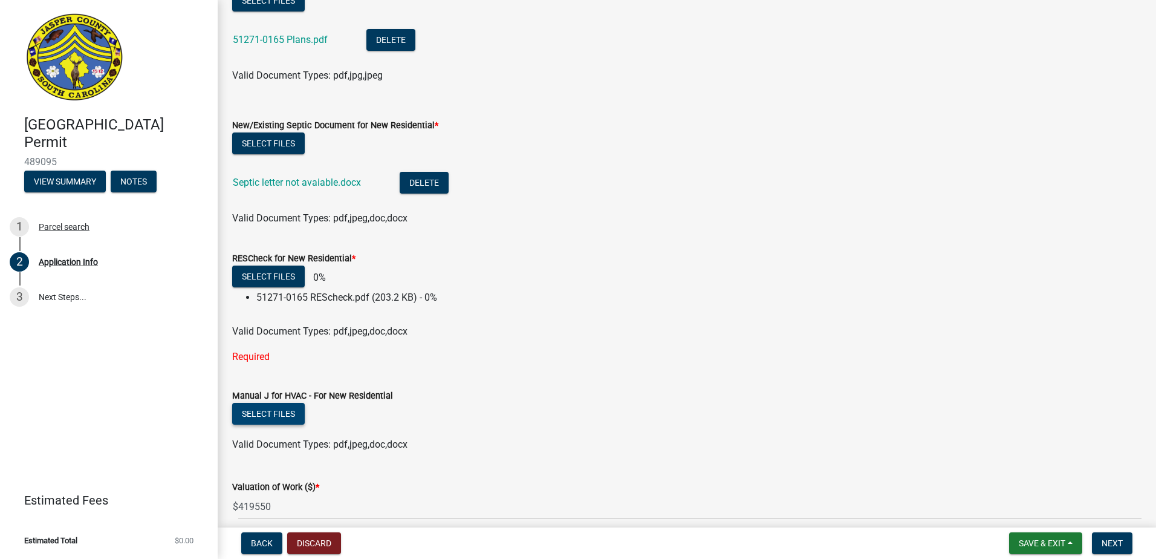
click at [289, 420] on button "Select files" at bounding box center [268, 414] width 73 height 22
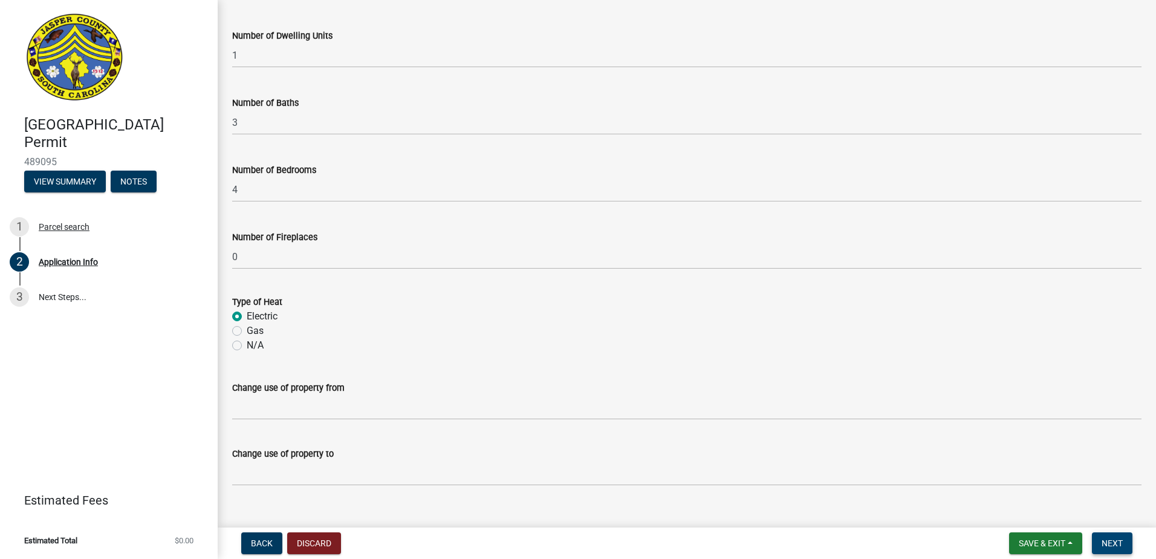
scroll to position [2269, 0]
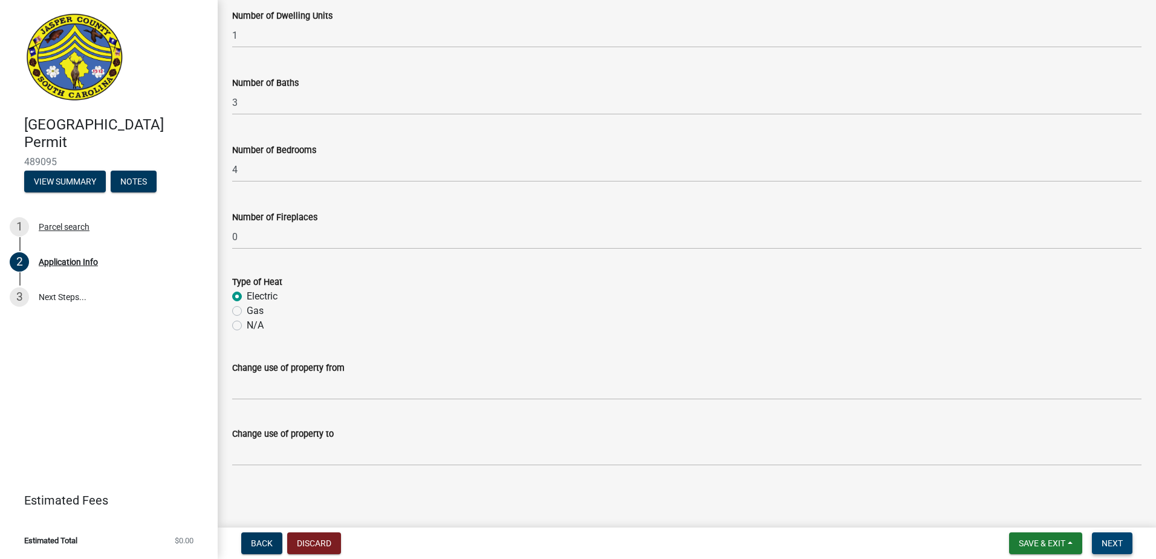
click at [1129, 548] on button "Next" at bounding box center [1112, 543] width 41 height 22
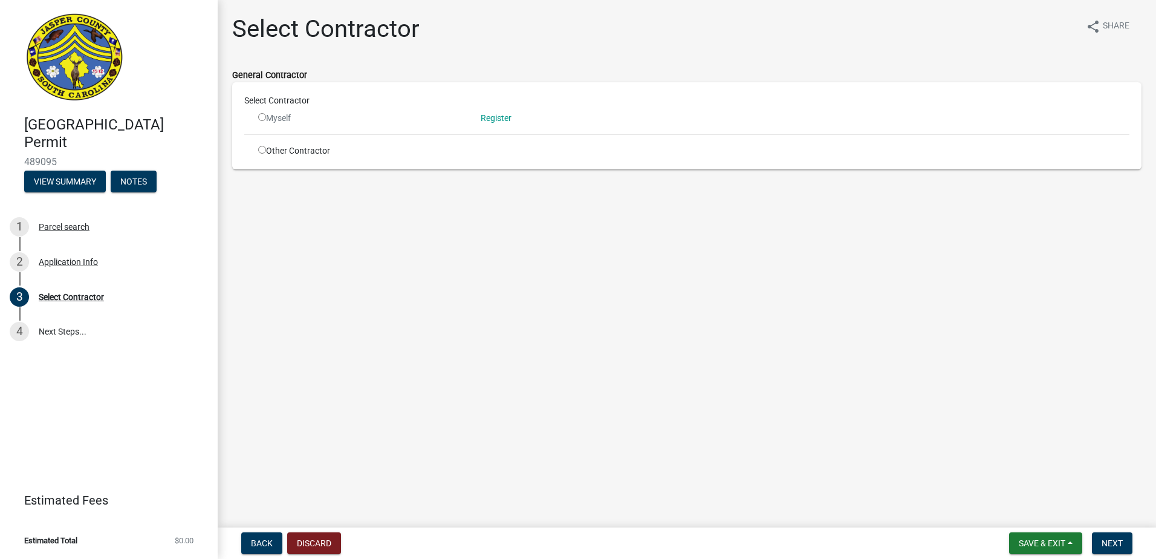
click at [265, 150] on input "radio" at bounding box center [262, 150] width 8 height 8
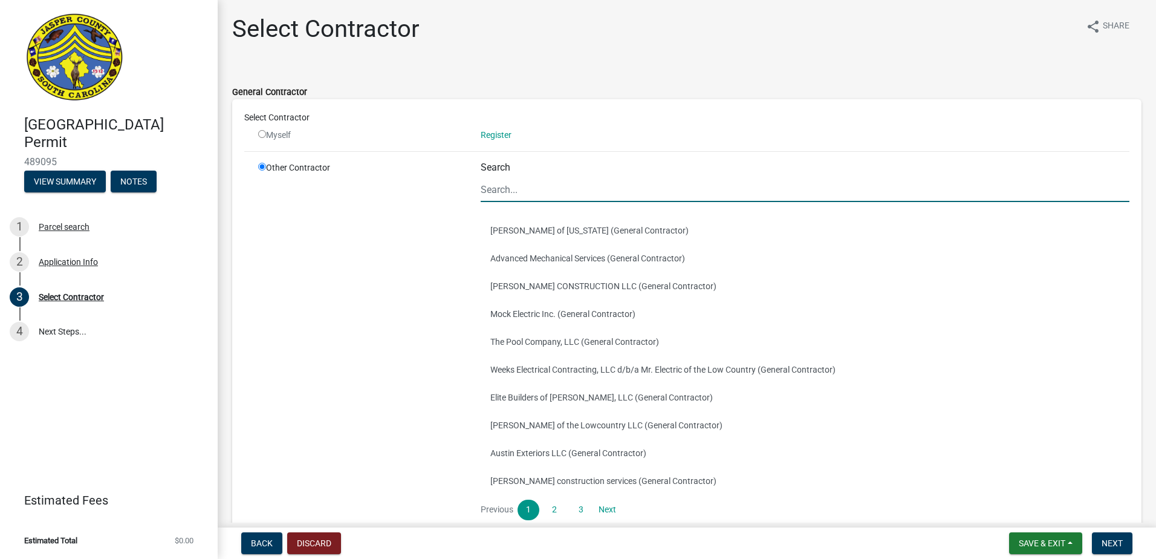
click at [646, 187] on input "Search" at bounding box center [805, 189] width 649 height 25
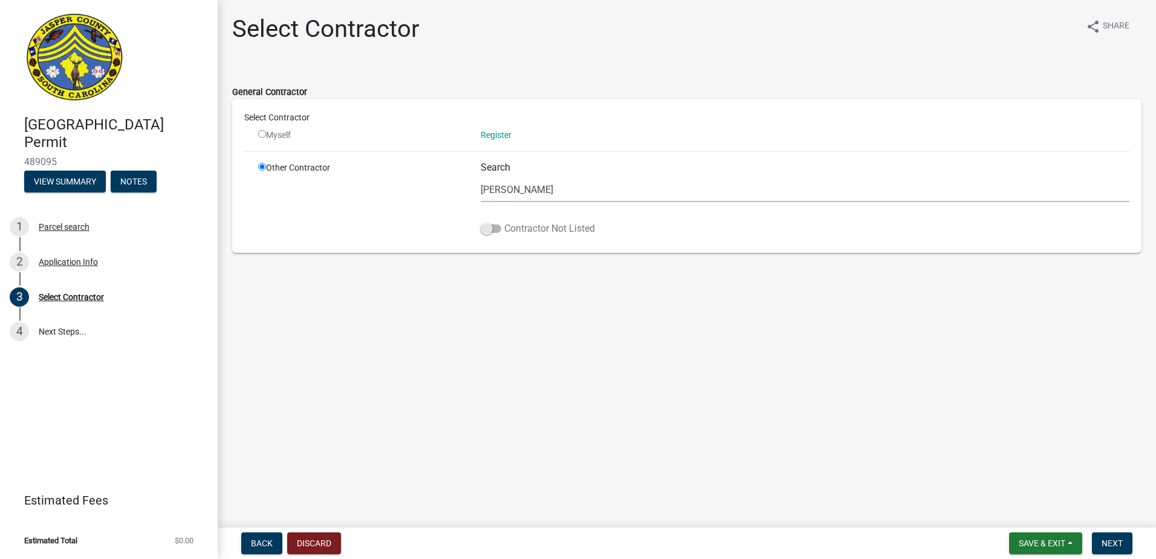
click at [486, 229] on span at bounding box center [491, 228] width 21 height 8
click at [504, 221] on input "Contractor Not Listed" at bounding box center [504, 221] width 0 height 0
click at [1112, 545] on span "Next" at bounding box center [1112, 543] width 21 height 10
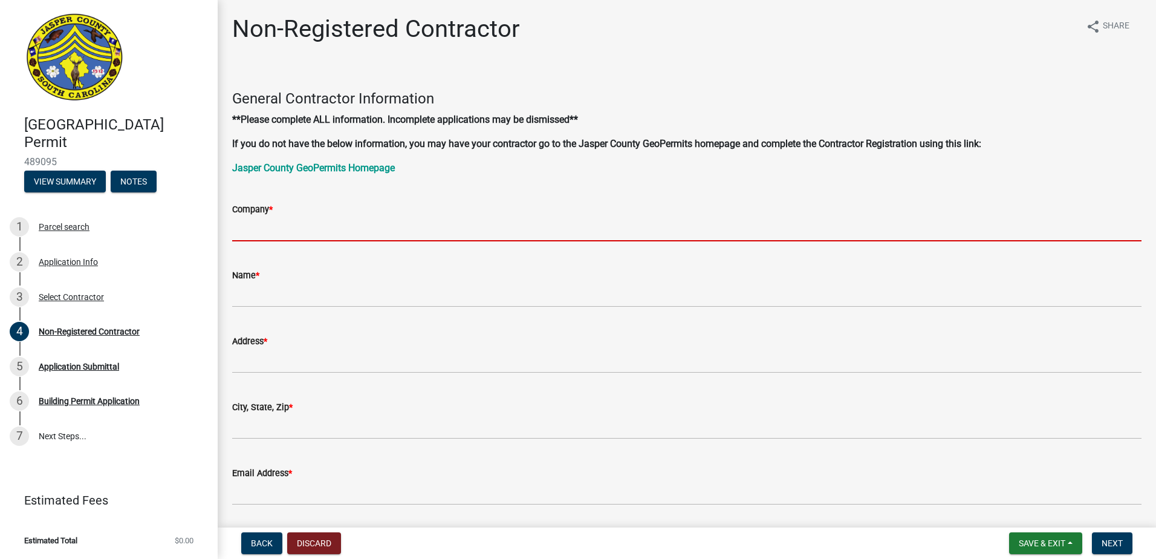
click at [320, 231] on input "Company *" at bounding box center [686, 228] width 909 height 25
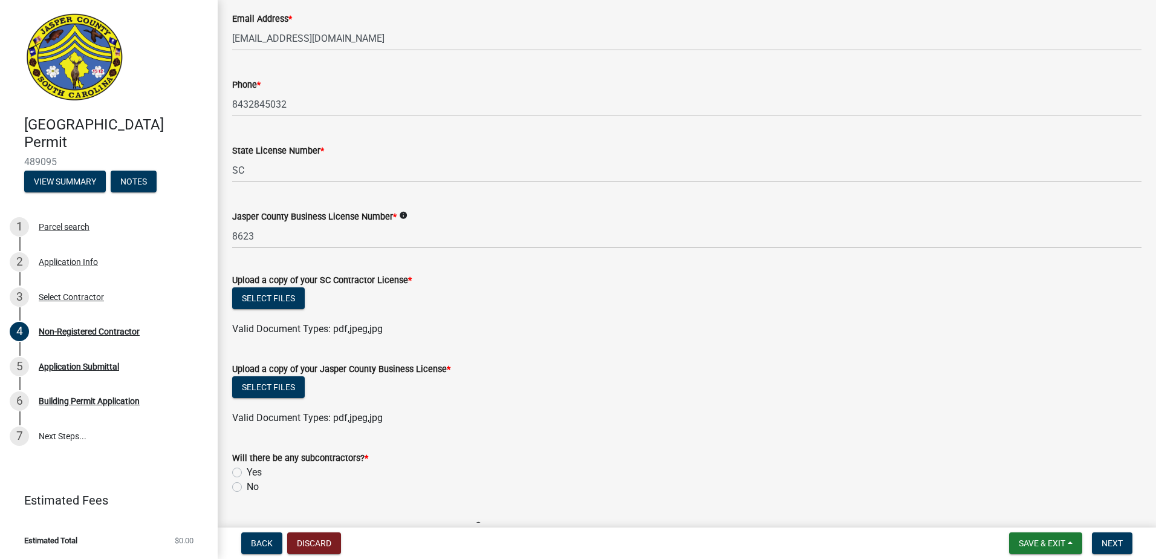
scroll to position [484, 0]
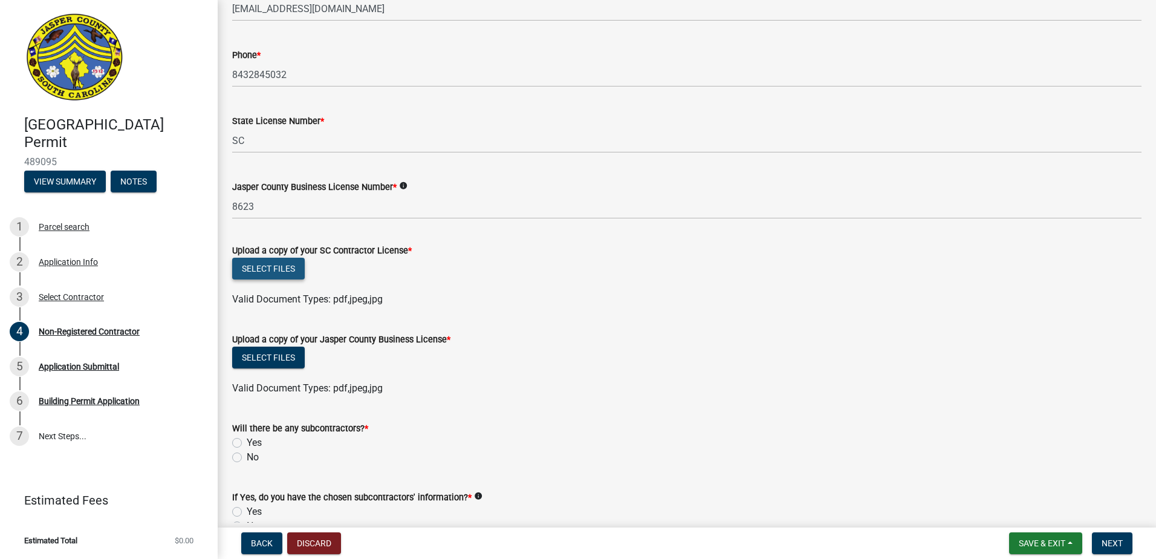
click at [278, 260] on button "Select files" at bounding box center [268, 269] width 73 height 22
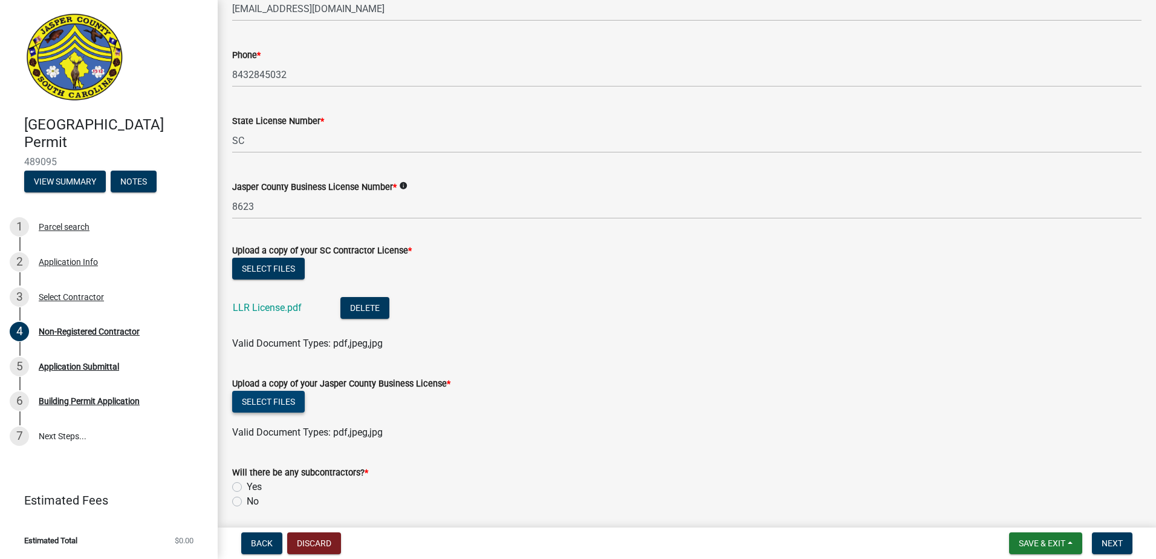
click at [285, 398] on button "Select files" at bounding box center [268, 402] width 73 height 22
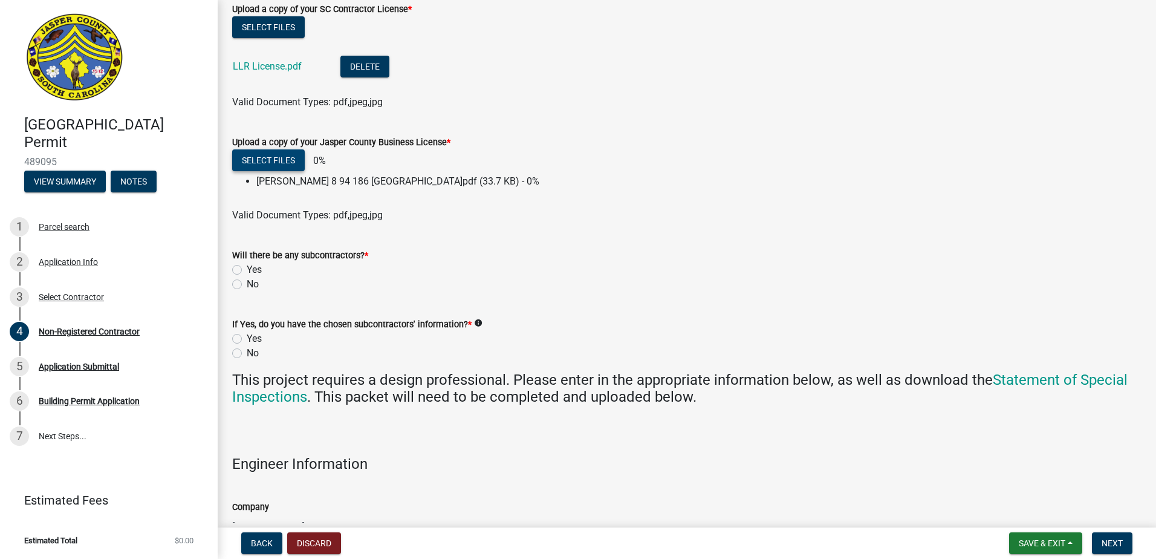
scroll to position [726, 0]
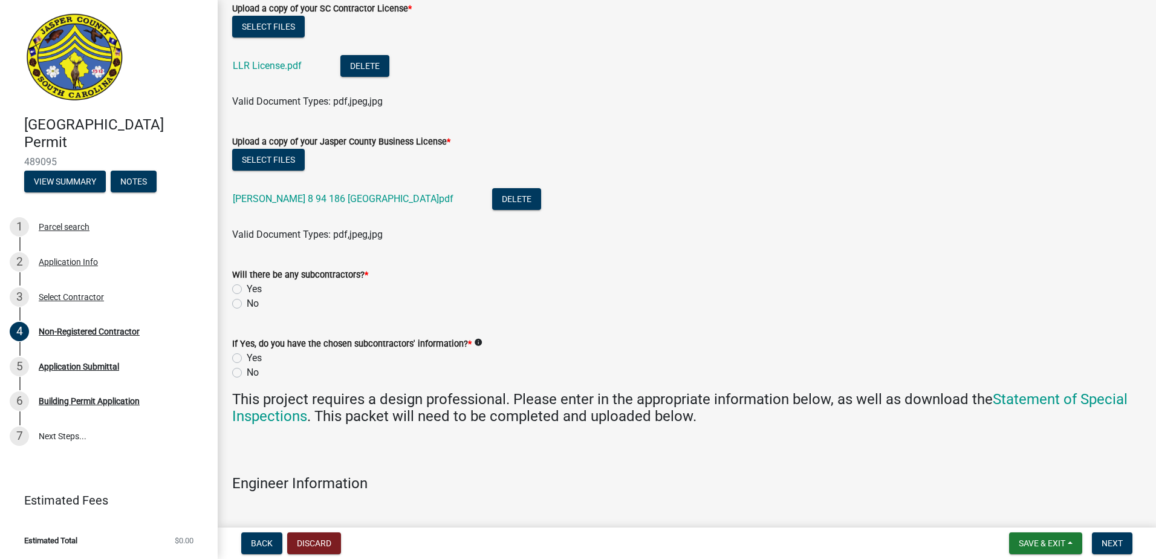
drag, startPoint x: 240, startPoint y: 290, endPoint x: 242, endPoint y: 314, distance: 24.9
click at [247, 290] on label "Yes" at bounding box center [254, 289] width 15 height 15
click at [247, 290] on input "Yes" at bounding box center [251, 286] width 8 height 8
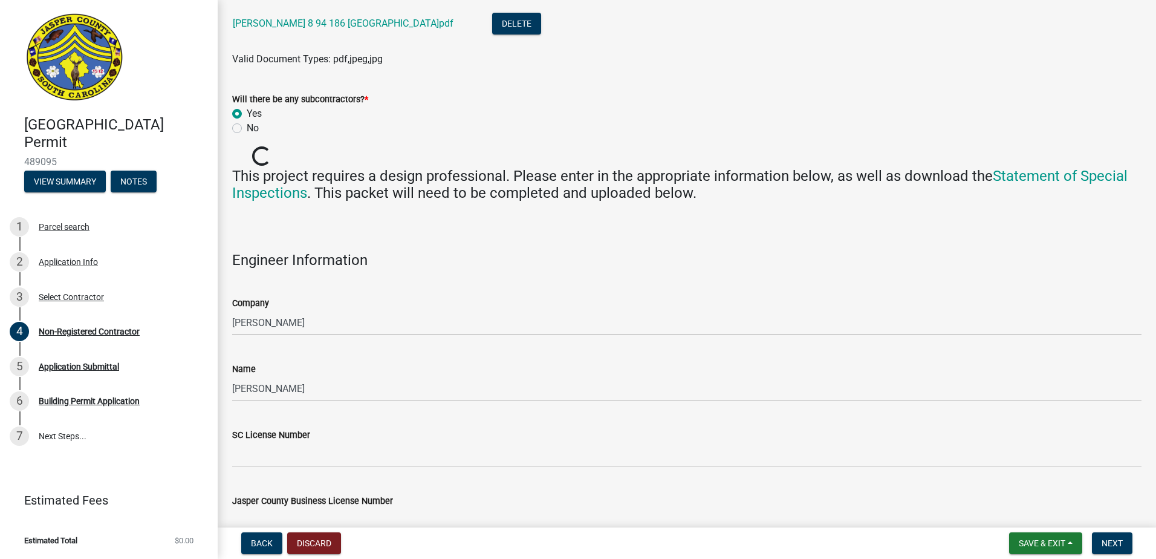
scroll to position [907, 0]
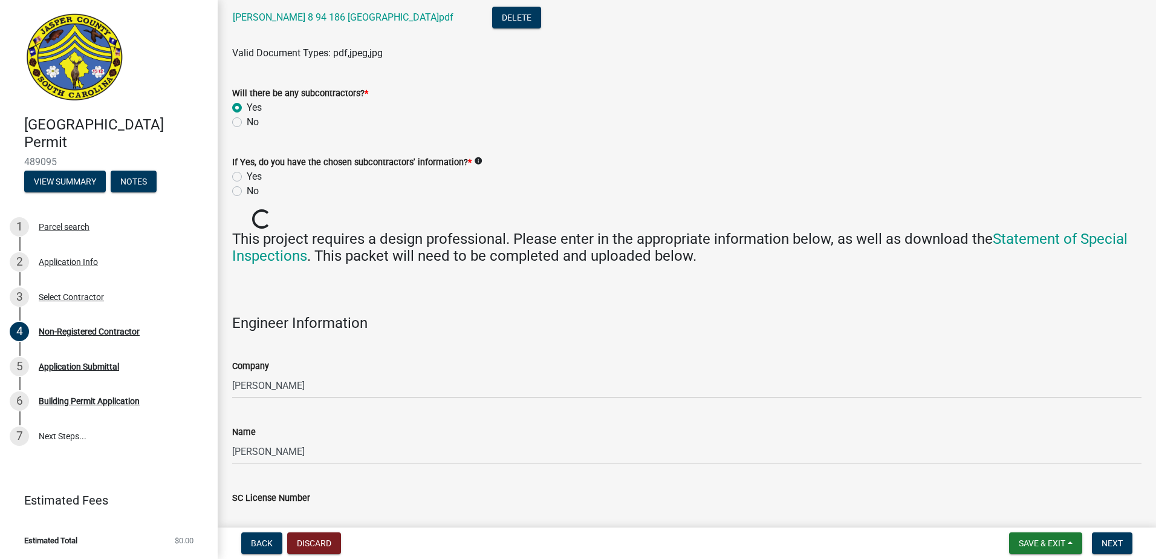
click at [247, 177] on label "Yes" at bounding box center [254, 176] width 15 height 15
click at [247, 177] on input "Yes" at bounding box center [251, 173] width 8 height 8
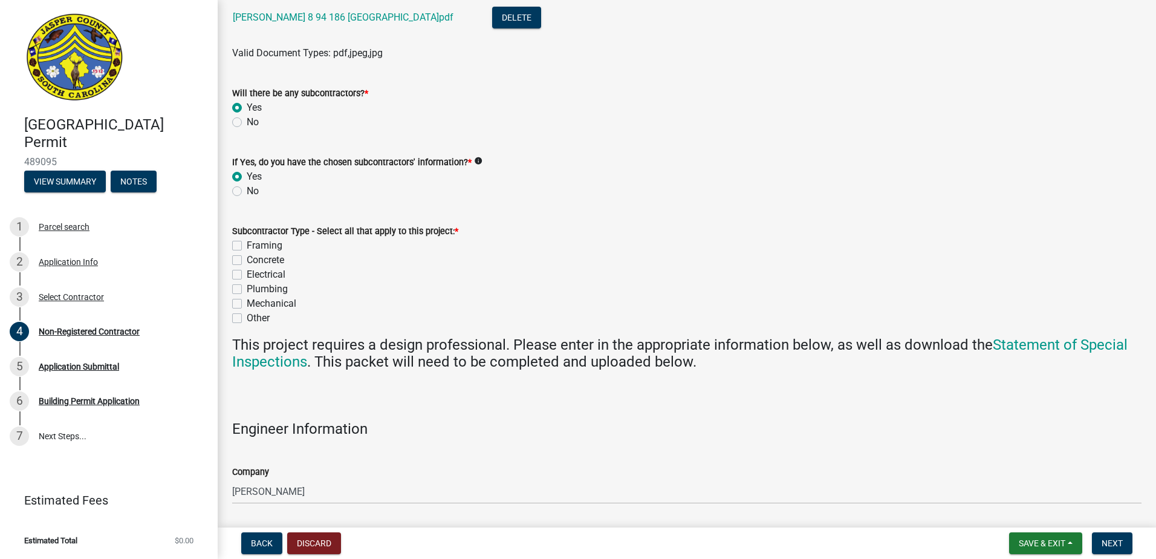
click at [247, 248] on label "Framing" at bounding box center [265, 245] width 36 height 15
click at [247, 246] on input "Framing" at bounding box center [251, 242] width 8 height 8
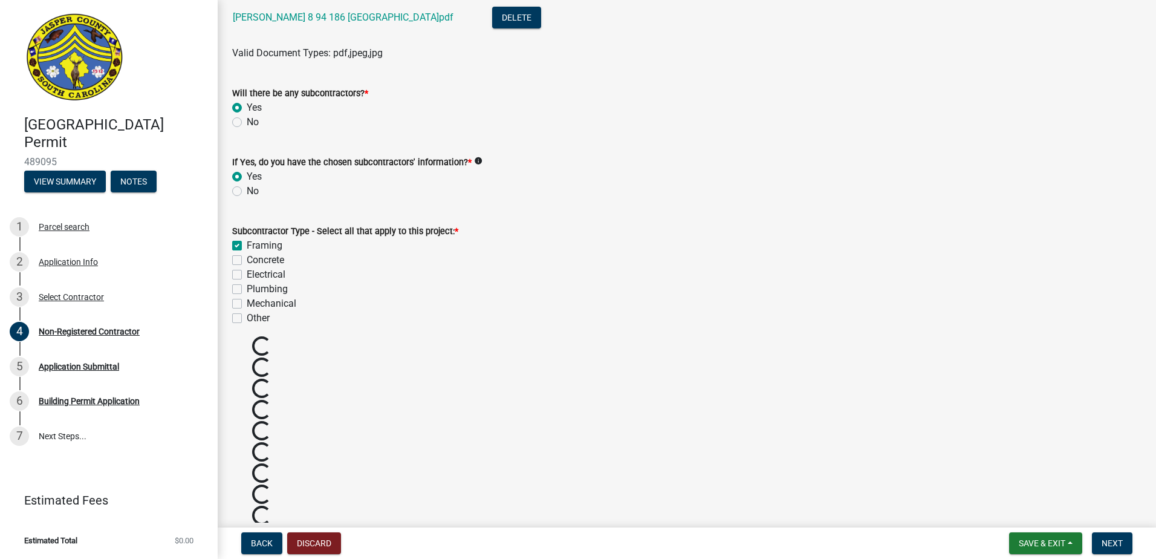
click at [247, 262] on label "Concrete" at bounding box center [265, 260] width 37 height 15
click at [247, 261] on input "Concrete" at bounding box center [251, 257] width 8 height 8
click at [247, 274] on label "Electrical" at bounding box center [266, 274] width 39 height 15
click at [247, 274] on input "Electrical" at bounding box center [251, 271] width 8 height 8
click at [247, 293] on label "Plumbing" at bounding box center [267, 289] width 41 height 15
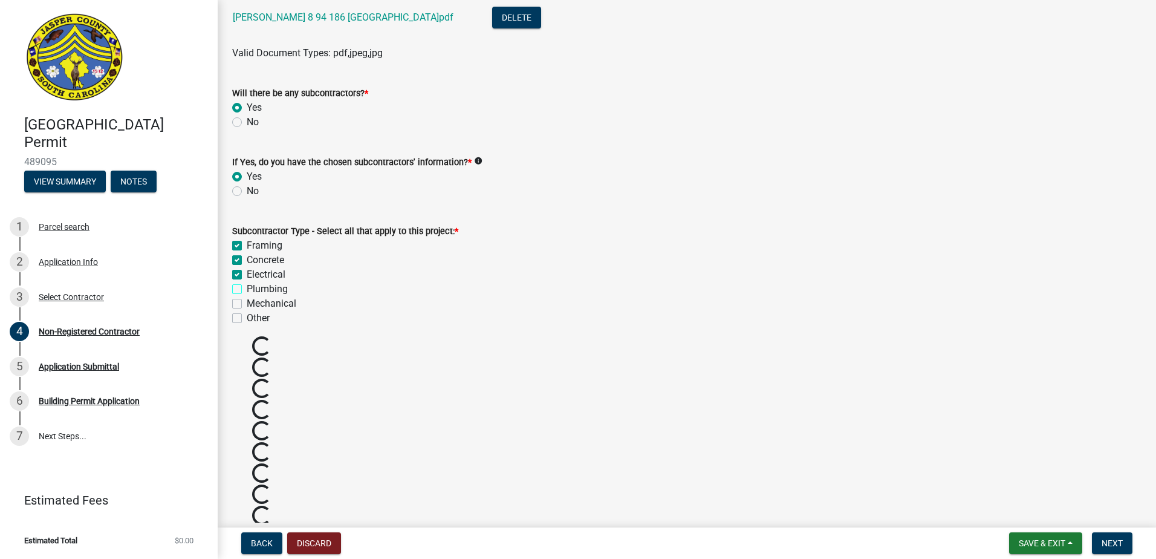
click at [247, 290] on input "Plumbing" at bounding box center [251, 286] width 8 height 8
click at [247, 302] on label "Mechanical" at bounding box center [272, 303] width 50 height 15
click at [247, 302] on input "Mechanical" at bounding box center [251, 300] width 8 height 8
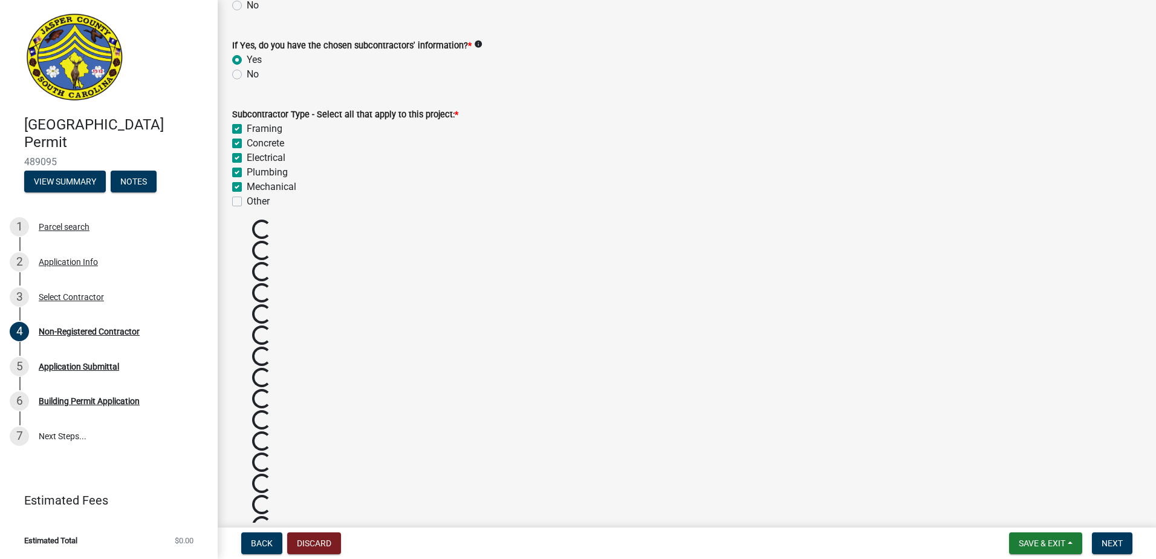
scroll to position [1028, 0]
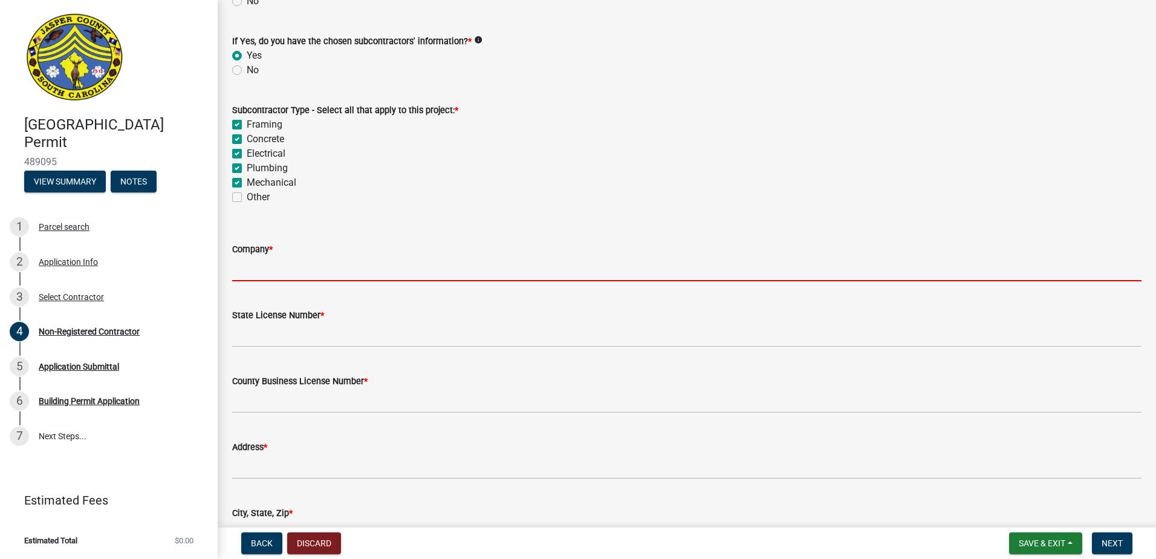
click at [302, 275] on input "Company *" at bounding box center [686, 268] width 909 height 25
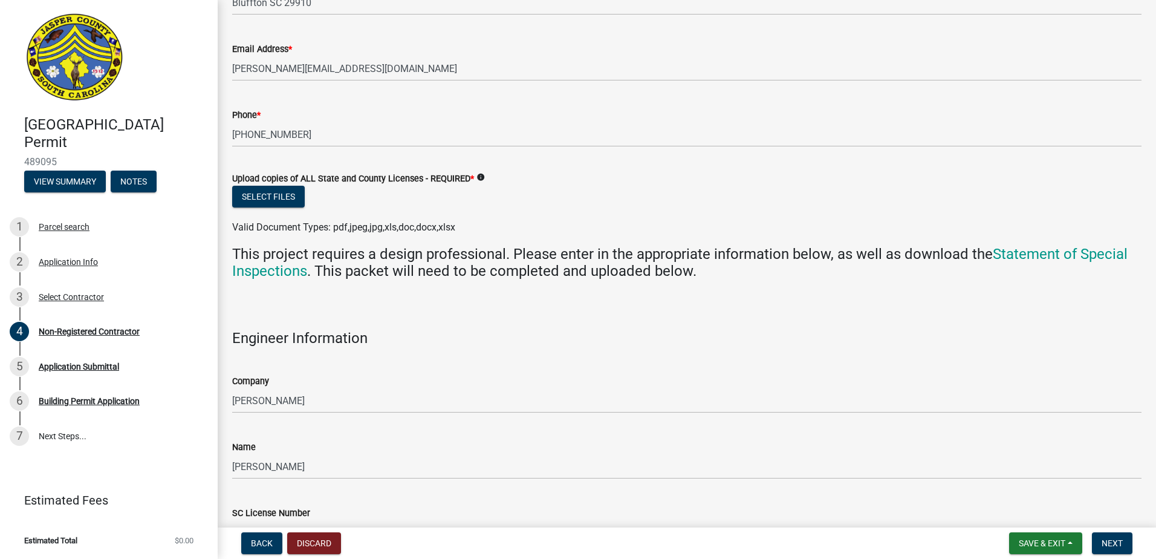
scroll to position [3326, 0]
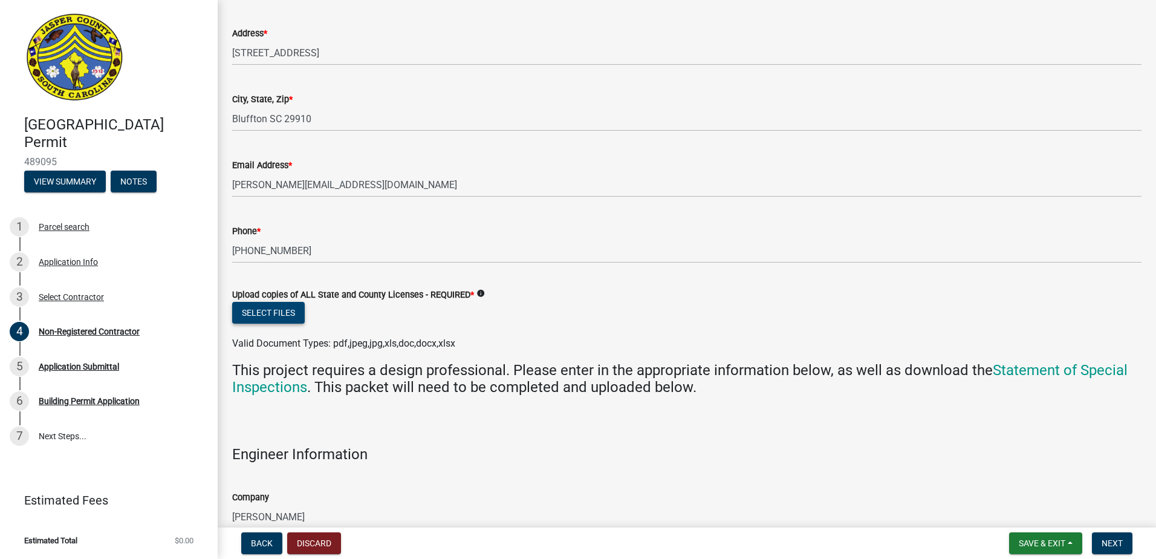
click at [264, 310] on button "Select files" at bounding box center [268, 313] width 73 height 22
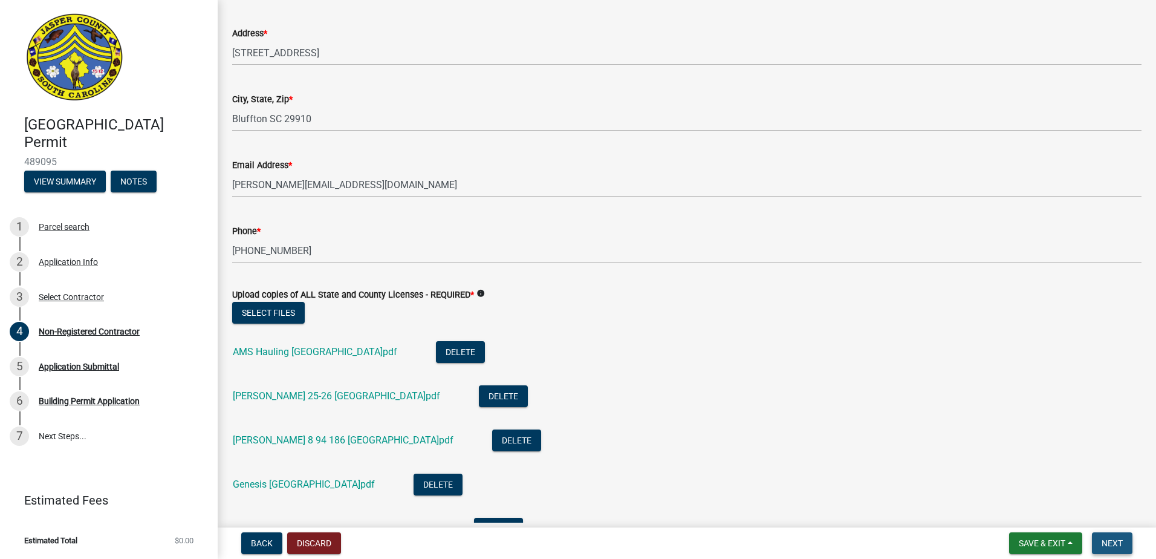
click at [1107, 547] on span "Next" at bounding box center [1112, 543] width 21 height 10
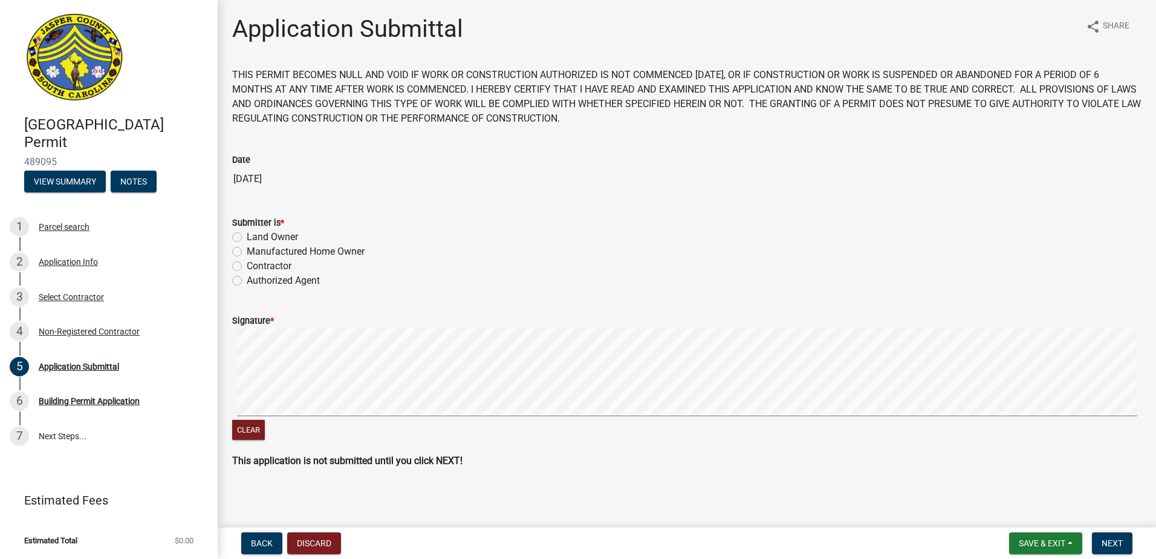
click at [247, 279] on label "Authorized Agent" at bounding box center [283, 280] width 73 height 15
click at [247, 279] on input "Authorized Agent" at bounding box center [251, 277] width 8 height 8
click at [1108, 546] on span "Next" at bounding box center [1112, 543] width 21 height 10
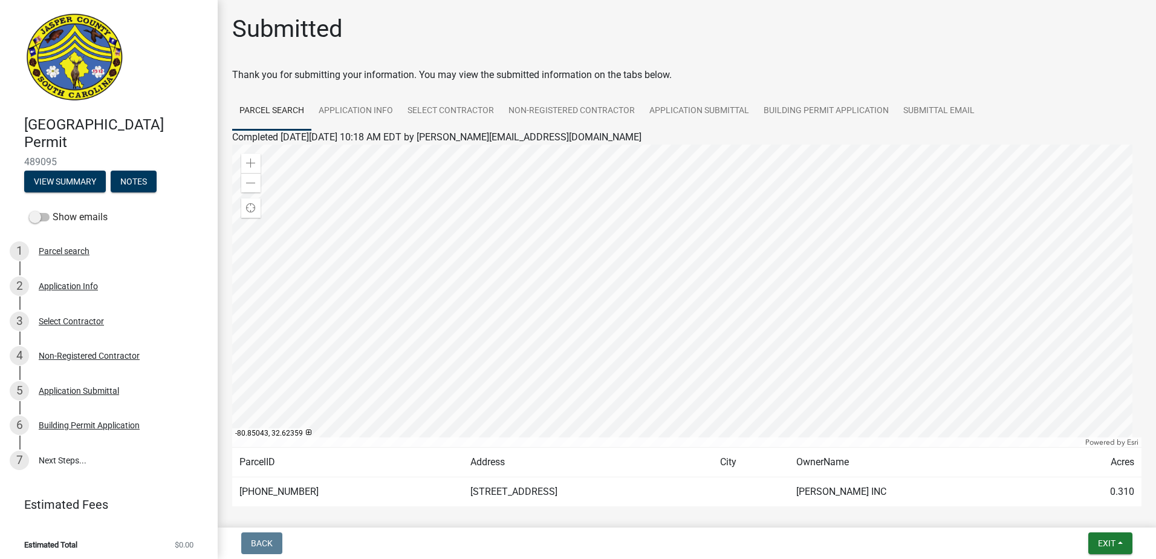
click at [1122, 555] on nav "Back Exit Save Save & Exit" at bounding box center [687, 542] width 938 height 31
click at [1120, 548] on button "Exit" at bounding box center [1110, 543] width 44 height 22
click at [1096, 521] on button "Save & Exit" at bounding box center [1084, 511] width 97 height 29
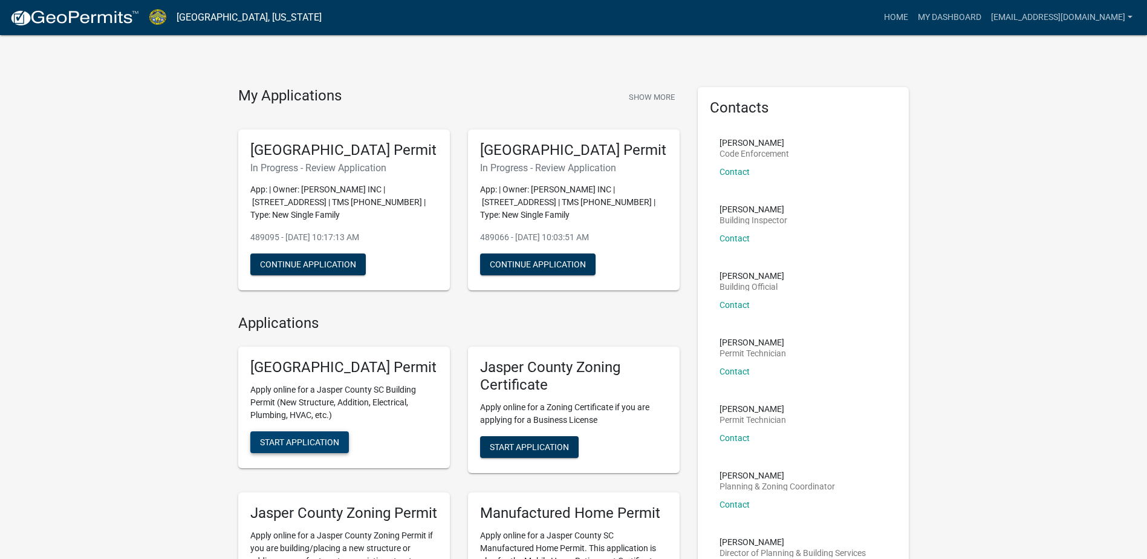
click at [324, 447] on span "Start Application" at bounding box center [299, 442] width 79 height 10
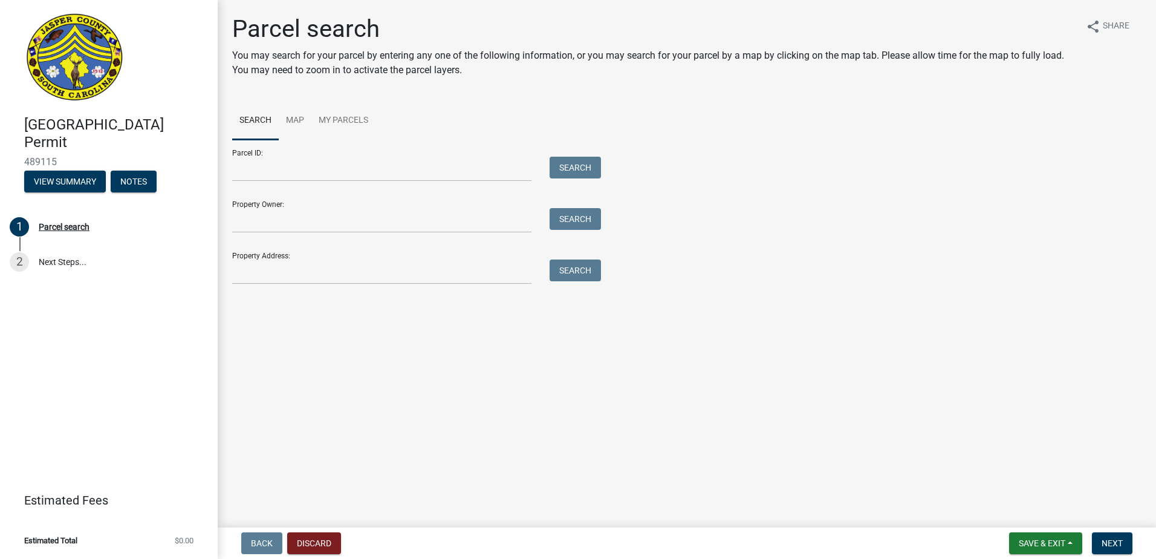
click at [351, 454] on main "Parcel search You may search for your parcel by entering any one of the followi…" at bounding box center [687, 261] width 938 height 522
click at [286, 172] on input "Parcel ID:" at bounding box center [381, 169] width 299 height 25
click at [283, 170] on input "091" at bounding box center [381, 169] width 299 height 25
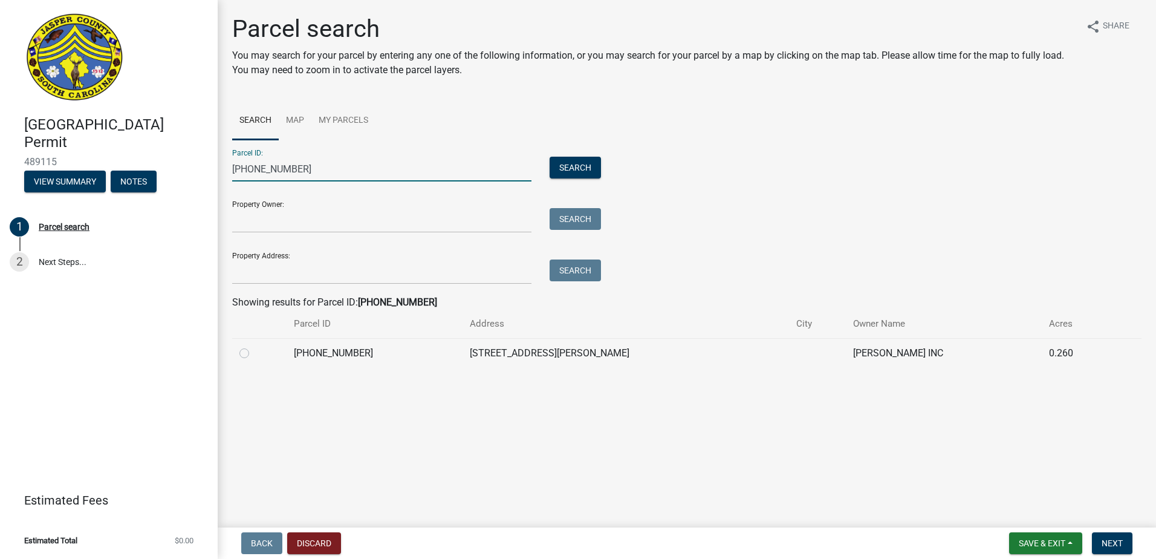
click at [254, 346] on label at bounding box center [254, 346] width 0 height 0
click at [254, 349] on input "radio" at bounding box center [258, 350] width 8 height 8
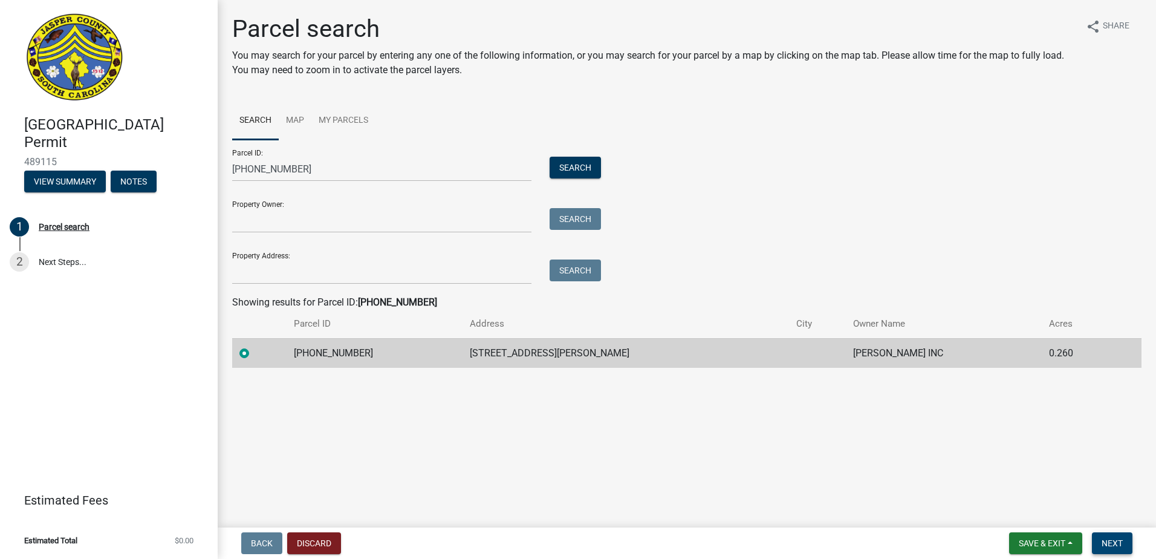
click at [1116, 546] on span "Next" at bounding box center [1112, 543] width 21 height 10
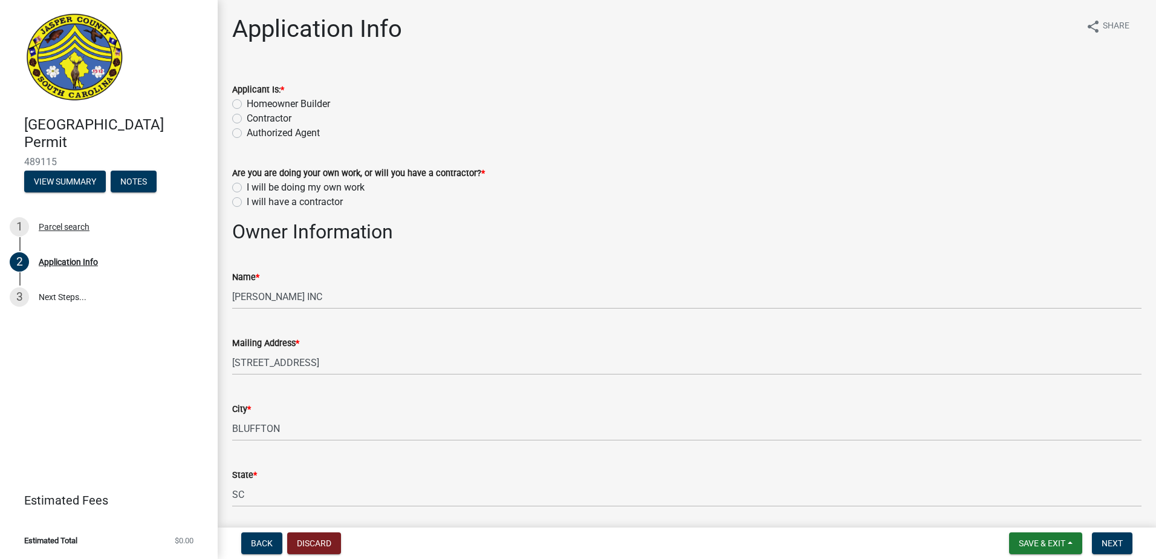
click at [247, 119] on label "Contractor" at bounding box center [269, 118] width 45 height 15
click at [247, 119] on input "Contractor" at bounding box center [251, 115] width 8 height 8
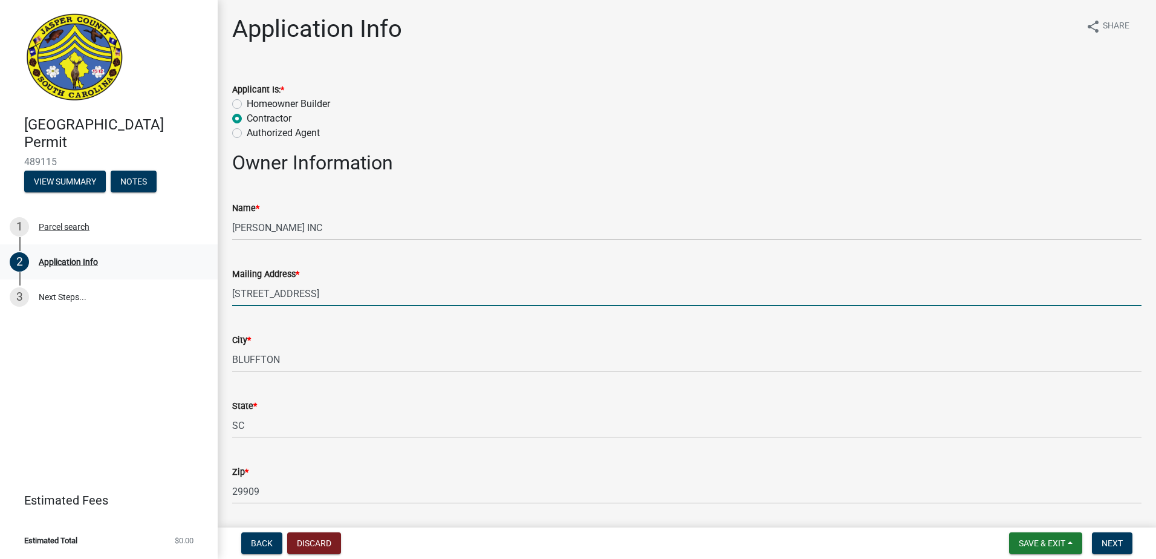
drag, startPoint x: 382, startPoint y: 293, endPoint x: 92, endPoint y: 245, distance: 294.2
click at [115, 262] on div "Jasper County Building Permit 489115 View Summary Notes 1 Parcel search 2 Appli…" at bounding box center [578, 279] width 1156 height 559
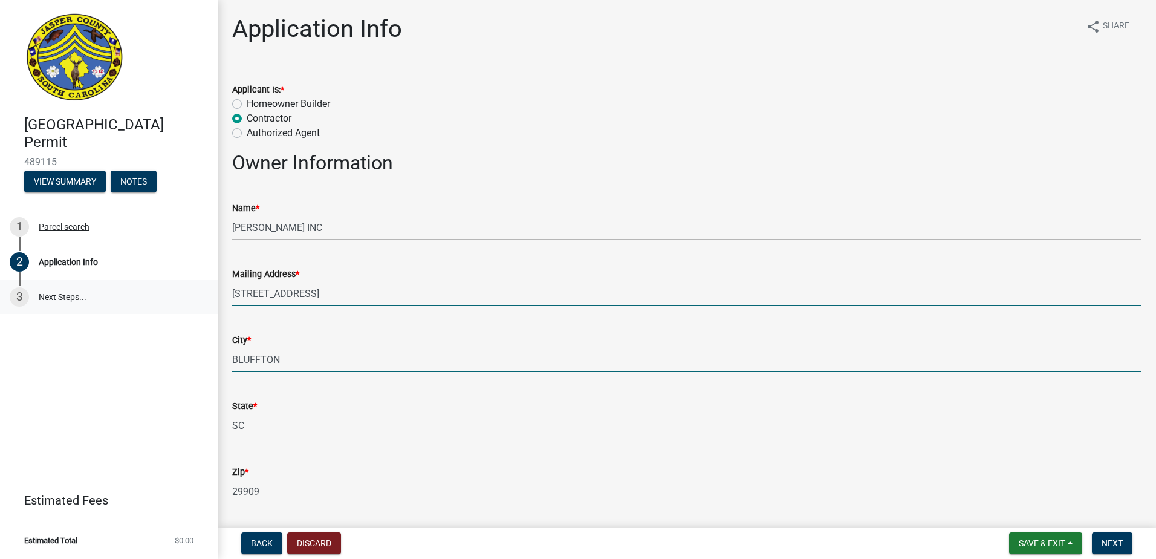
drag, startPoint x: 281, startPoint y: 356, endPoint x: 109, endPoint y: 311, distance: 177.3
click at [133, 324] on div "Jasper County Building Permit 489115 View Summary Notes 1 Parcel search 2 Appli…" at bounding box center [578, 279] width 1156 height 559
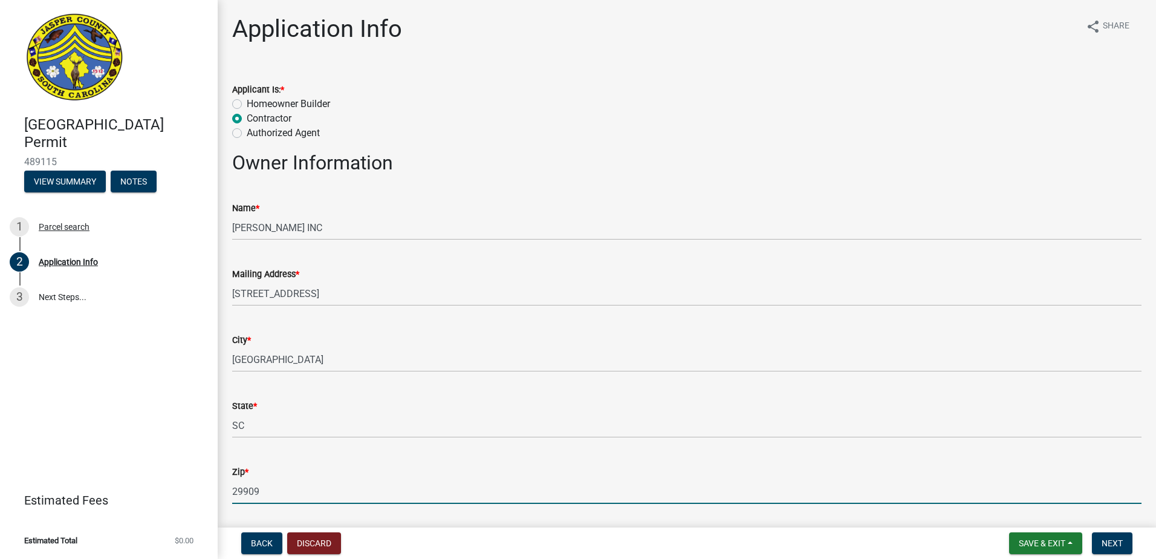
drag, startPoint x: 268, startPoint y: 490, endPoint x: 204, endPoint y: 475, distance: 65.9
click at [206, 475] on div "Jasper County Building Permit 489115 View Summary Notes 1 Parcel search 2 Appli…" at bounding box center [578, 279] width 1156 height 559
drag, startPoint x: 677, startPoint y: 489, endPoint x: 617, endPoint y: 462, distance: 65.5
click at [677, 489] on input "29492" at bounding box center [686, 491] width 909 height 25
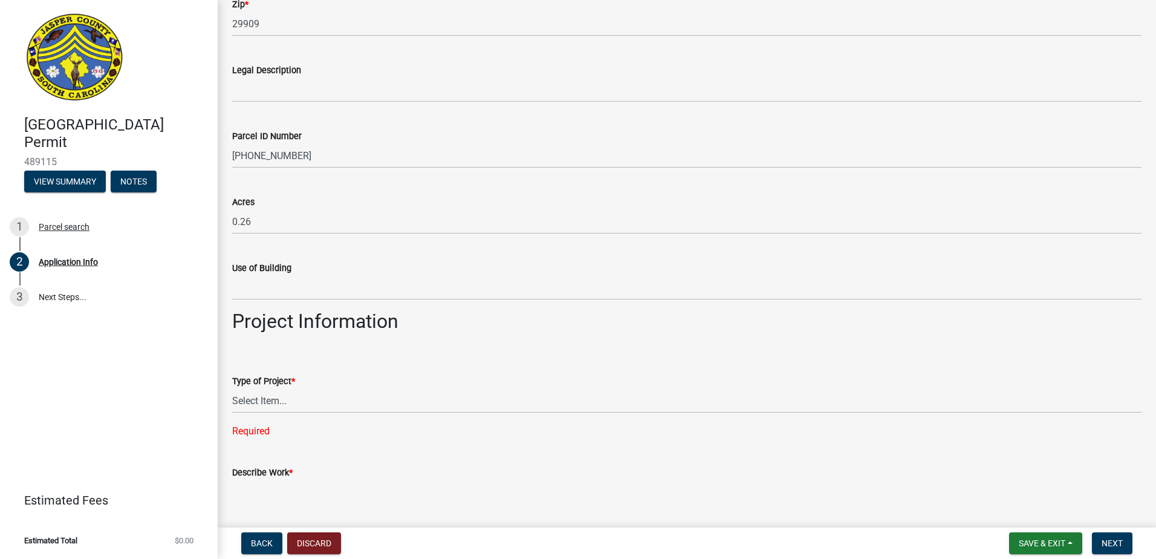
scroll to position [1088, 0]
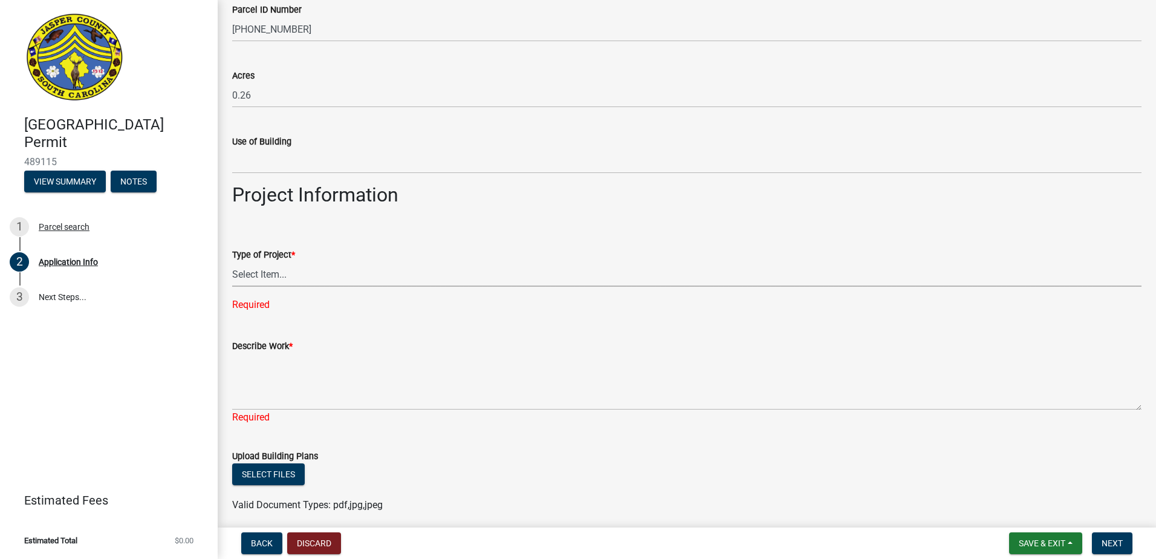
click at [335, 275] on select "Select Item... Construction Trailer/Shipping Container Residential Demolition C…" at bounding box center [686, 274] width 909 height 25
click at [232, 262] on select "Select Item... Construction Trailer/Shipping Container Residential Demolition C…" at bounding box center [686, 274] width 909 height 25
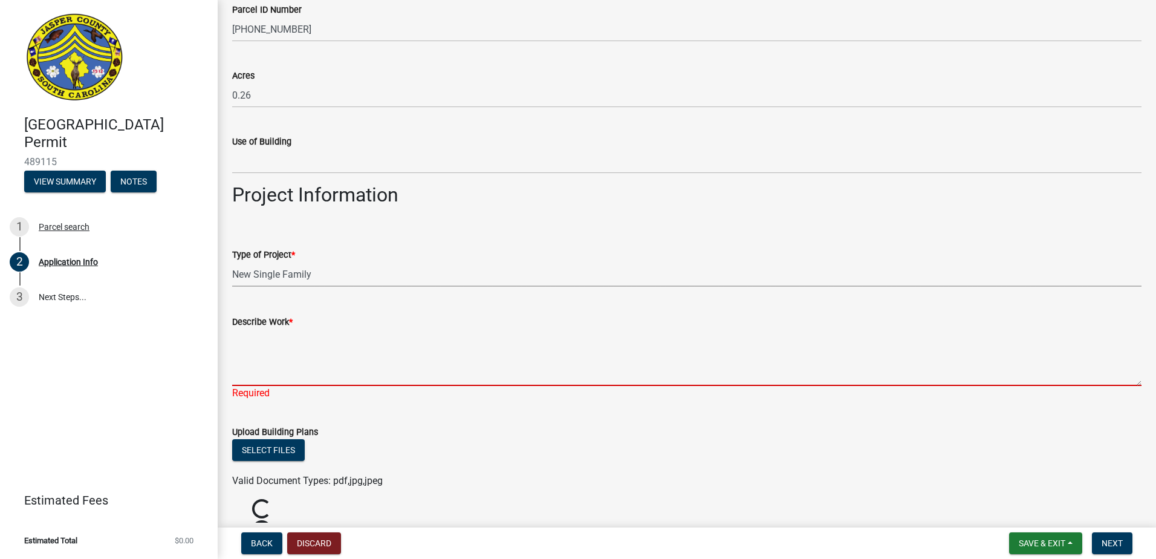
click at [313, 359] on textarea "Describe Work *" at bounding box center [686, 357] width 909 height 57
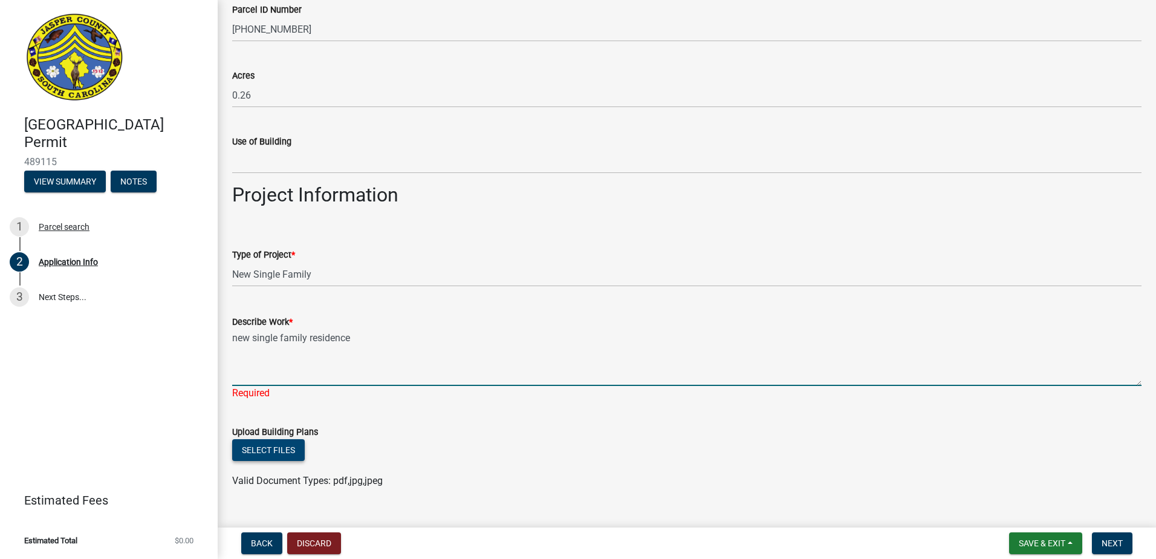
click at [261, 452] on wm-upload "Select files Valid Document Types: pdf,jpg,jpeg" at bounding box center [686, 463] width 909 height 49
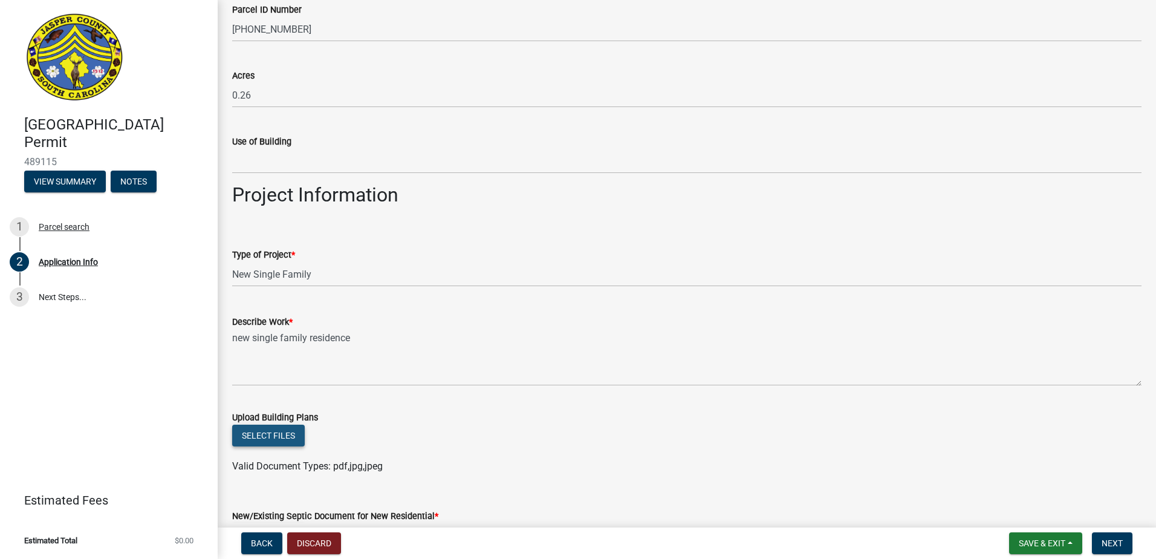
click at [266, 434] on button "Select files" at bounding box center [268, 435] width 73 height 22
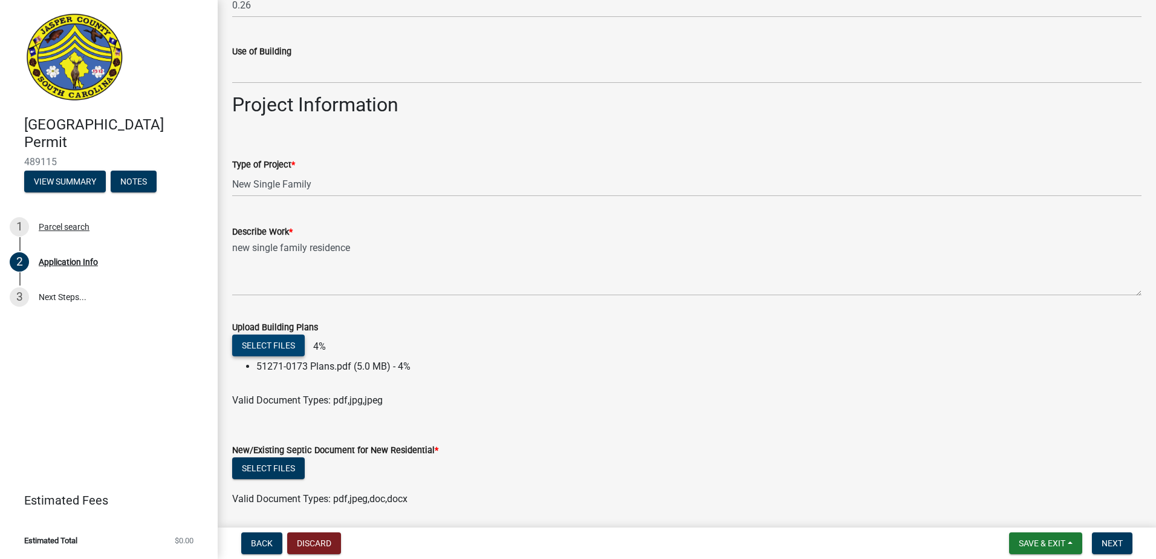
scroll to position [1270, 0]
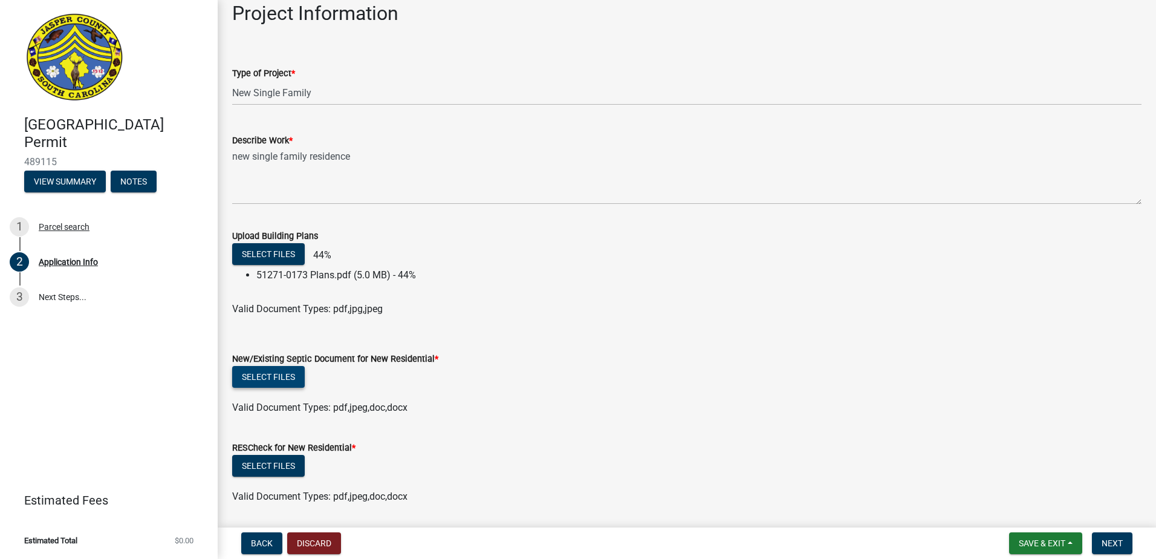
click at [266, 381] on button "Select files" at bounding box center [268, 377] width 73 height 22
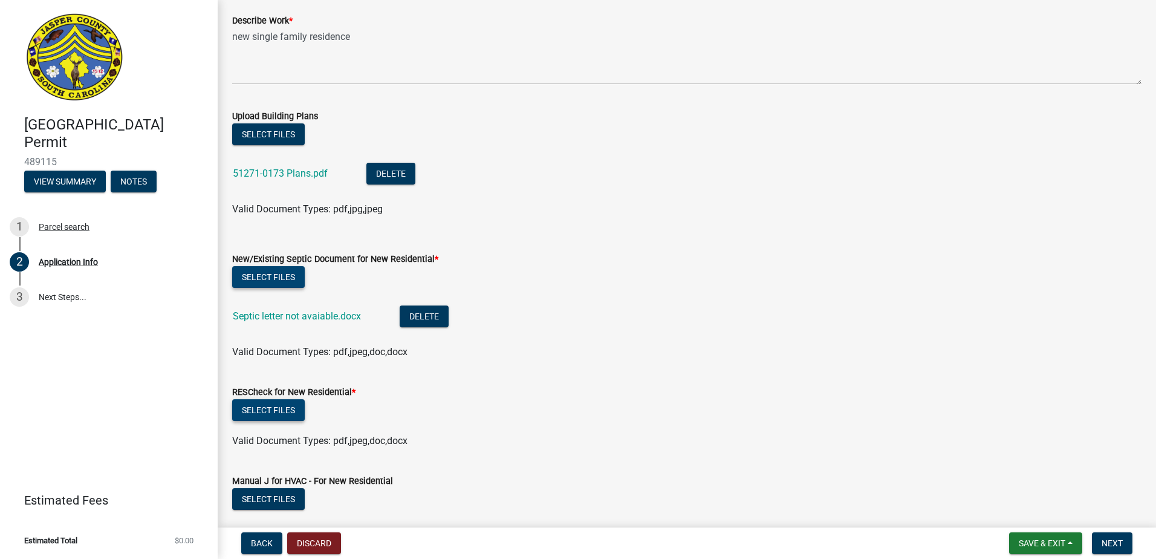
scroll to position [1391, 0]
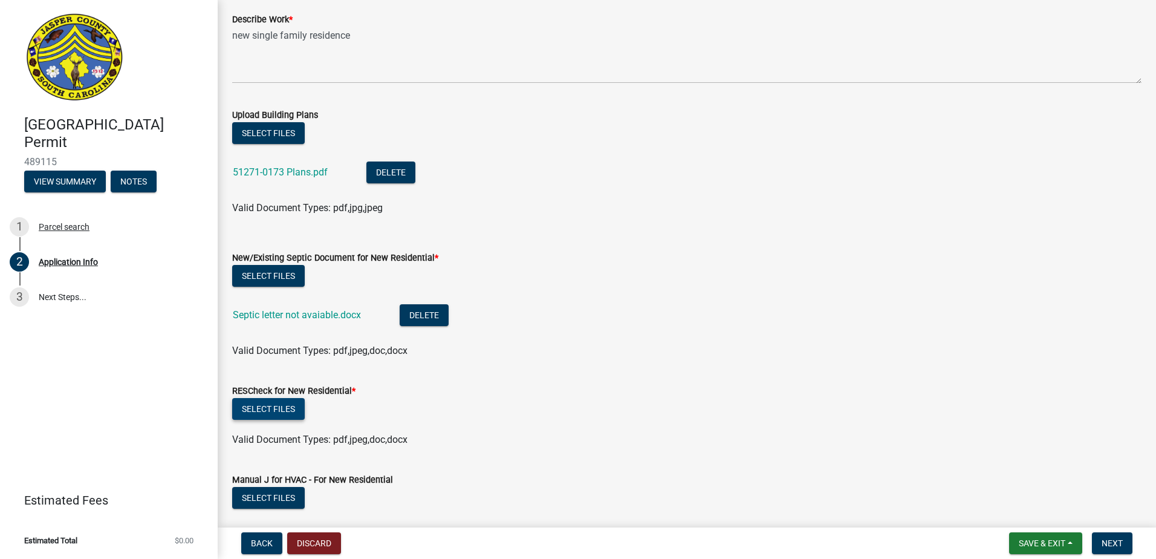
click at [261, 412] on button "Select files" at bounding box center [268, 409] width 73 height 22
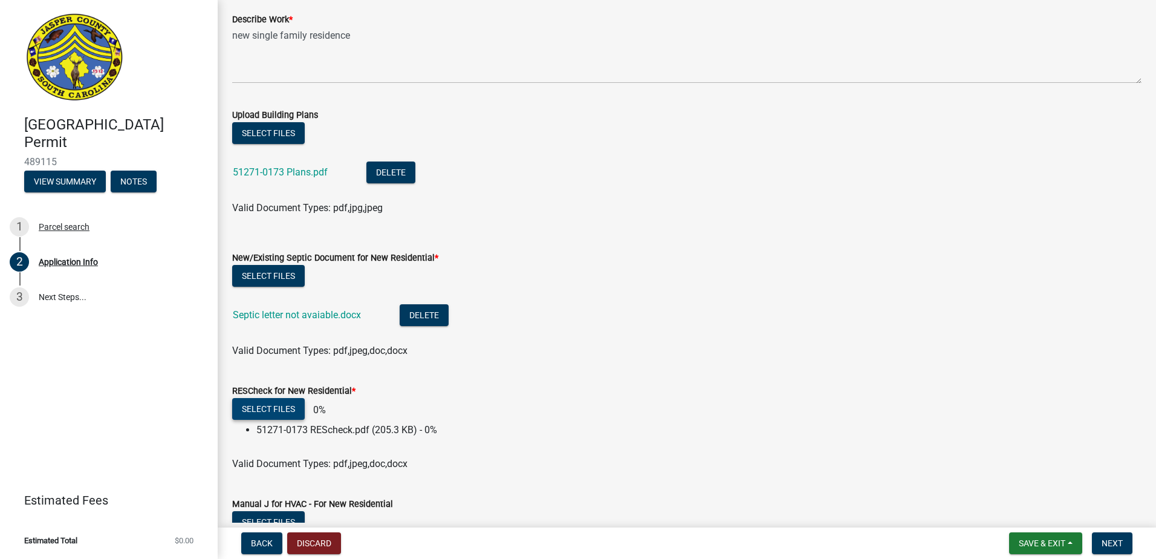
scroll to position [1633, 0]
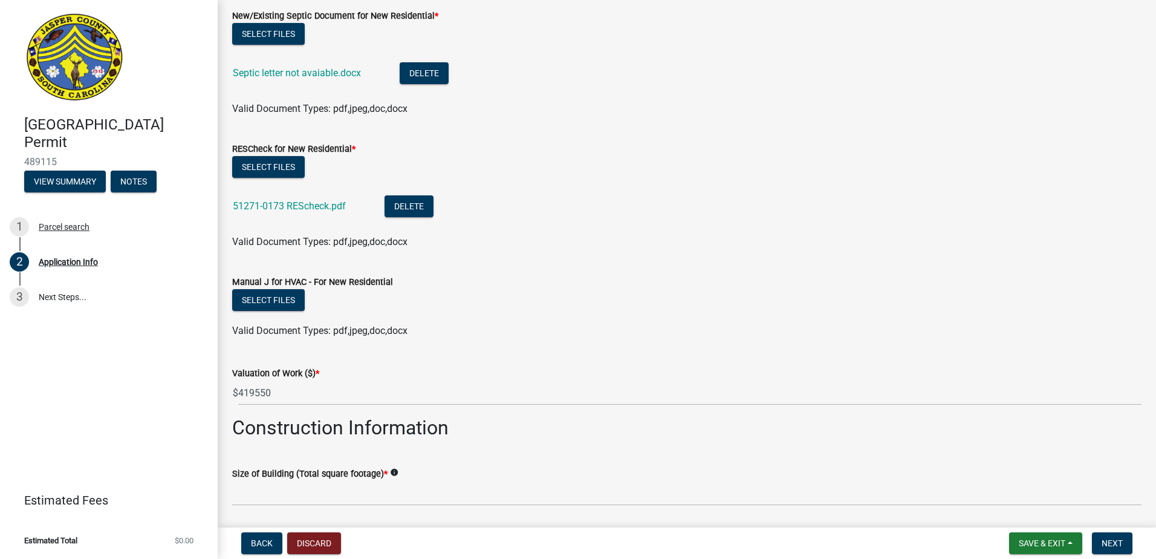
click at [290, 283] on label "Manual J for HVAC - For New Residential" at bounding box center [312, 282] width 161 height 8
click at [288, 298] on button "Select files" at bounding box center [268, 300] width 73 height 22
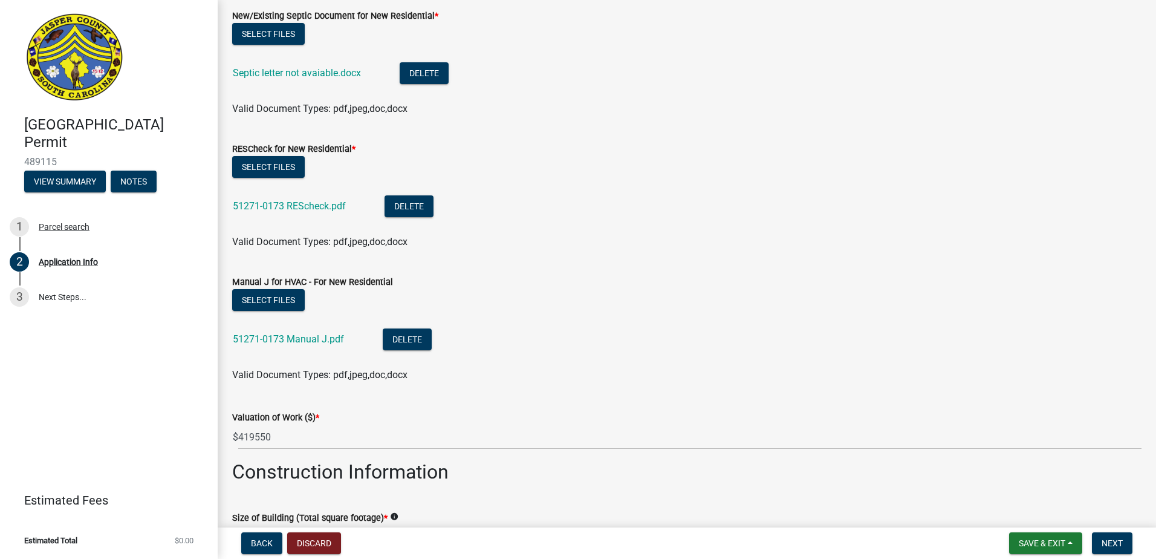
scroll to position [1814, 0]
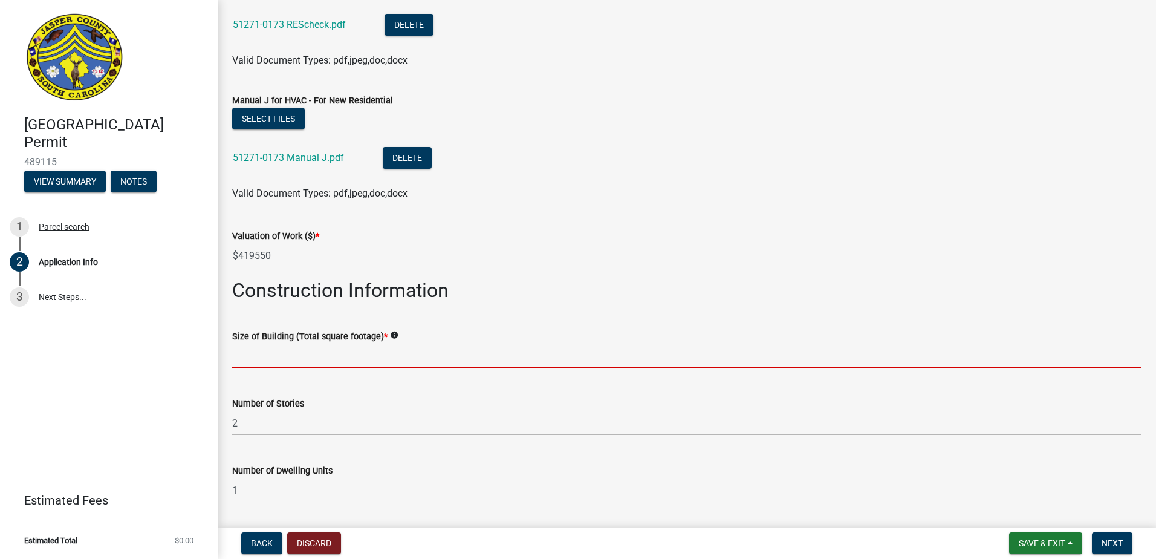
click at [313, 352] on input "text" at bounding box center [686, 355] width 909 height 25
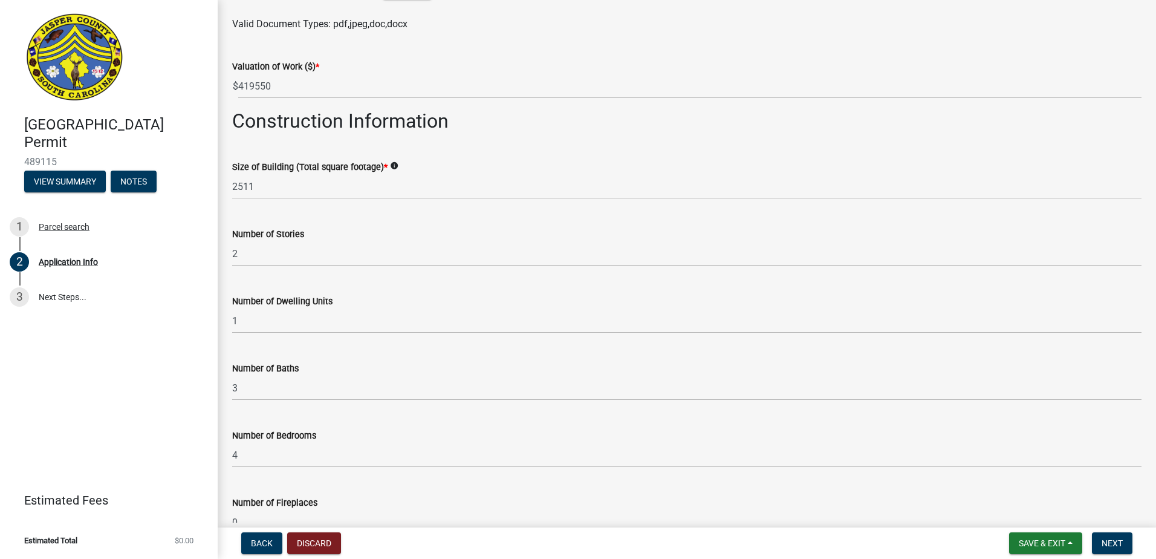
scroll to position [1995, 0]
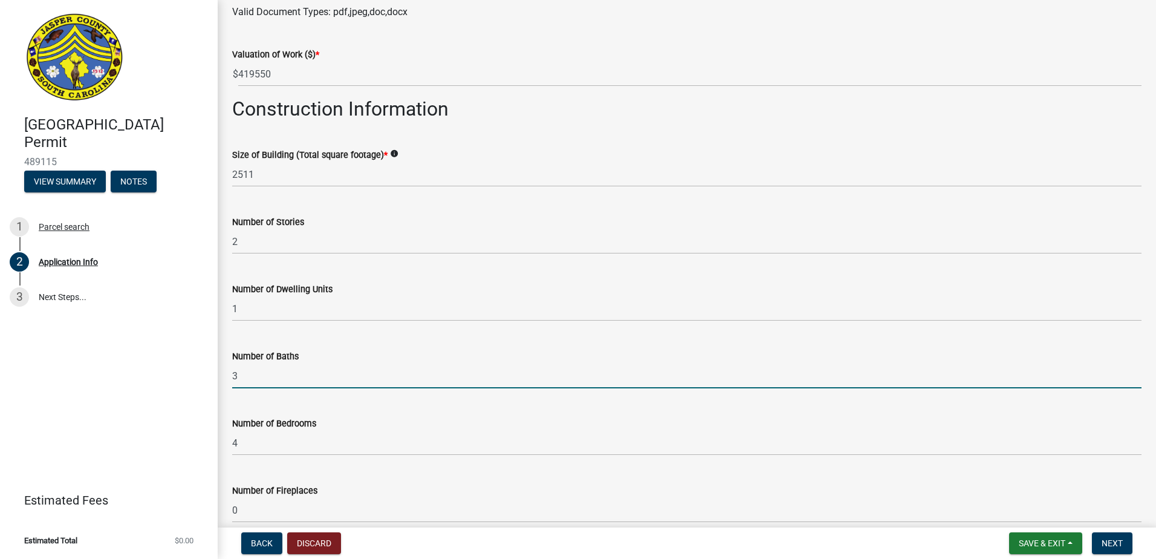
drag, startPoint x: 258, startPoint y: 372, endPoint x: 116, endPoint y: 364, distance: 141.7
click at [134, 360] on div "Jasper County Building Permit 489115 View Summary Notes 1 Parcel search 2 Appli…" at bounding box center [578, 279] width 1156 height 559
click at [674, 466] on div "Number of Fireplaces 0" at bounding box center [686, 494] width 909 height 56
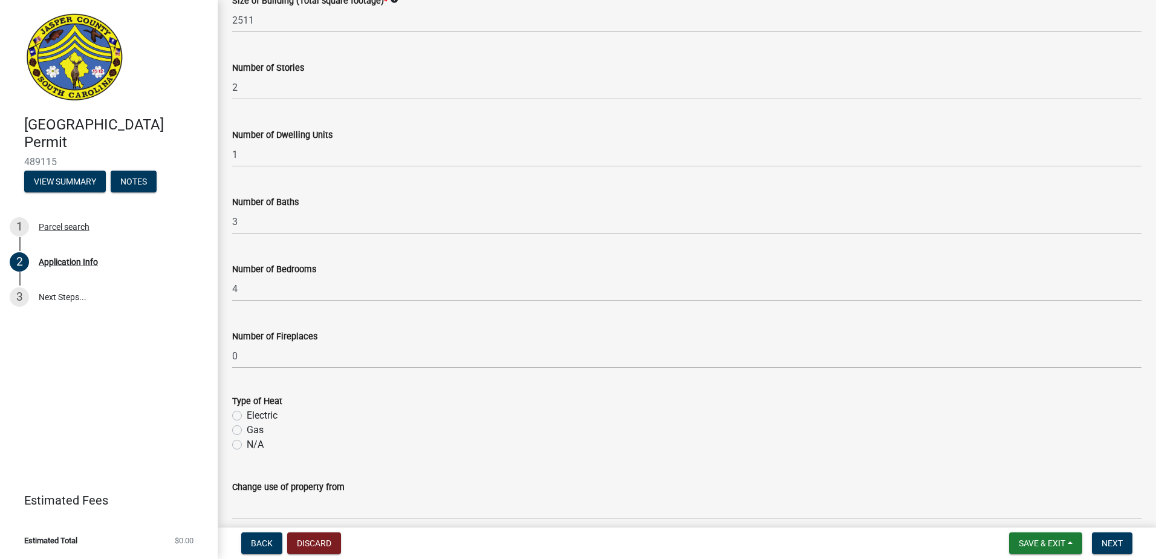
scroll to position [2269, 0]
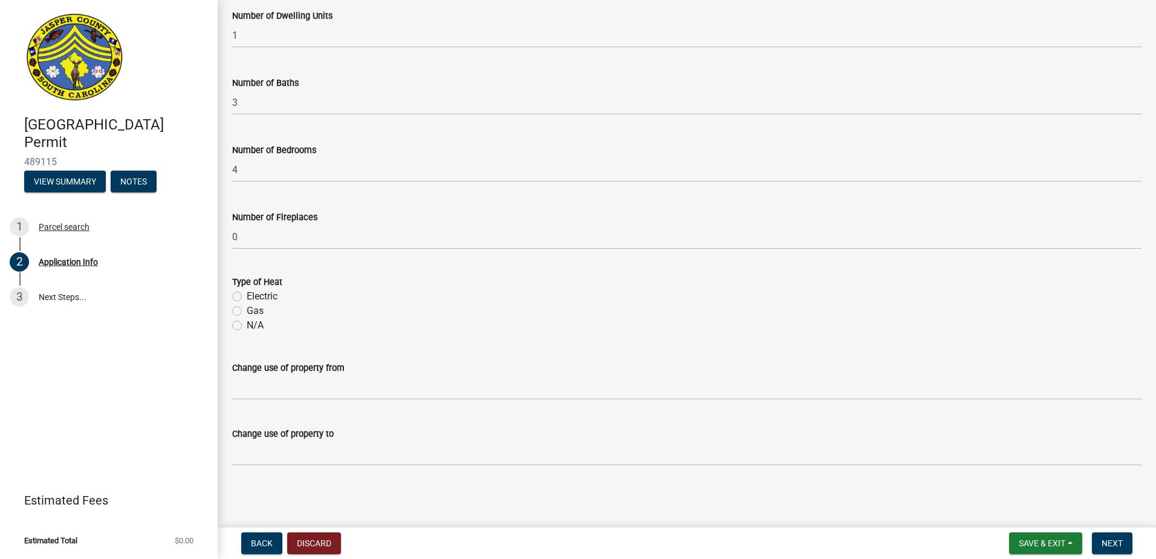
click at [247, 296] on label "Electric" at bounding box center [262, 296] width 31 height 15
click at [247, 296] on input "Electric" at bounding box center [251, 293] width 8 height 8
click at [1112, 539] on span "Next" at bounding box center [1112, 543] width 21 height 10
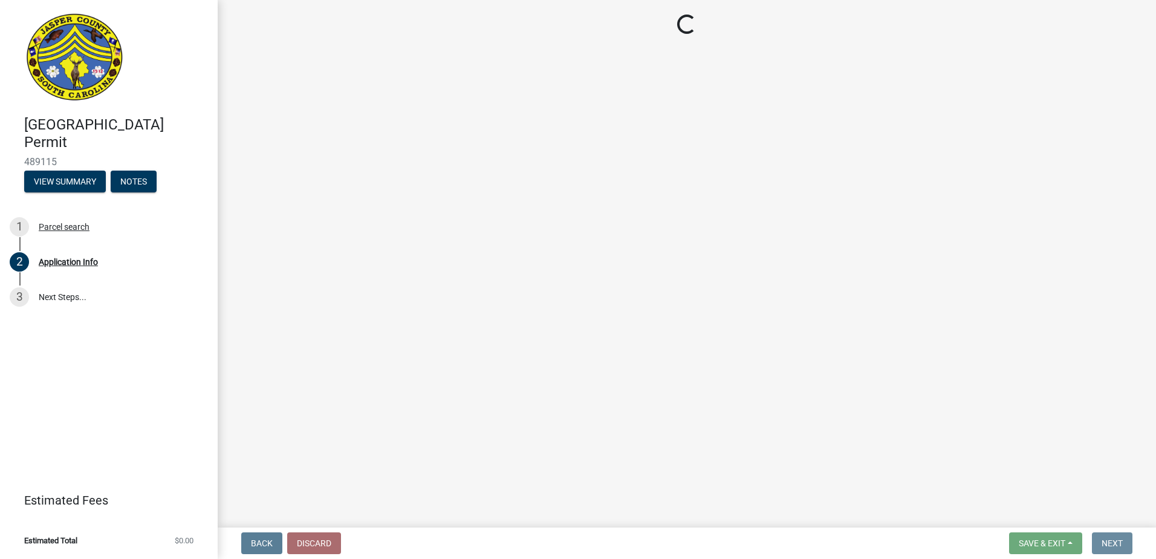
scroll to position [0, 0]
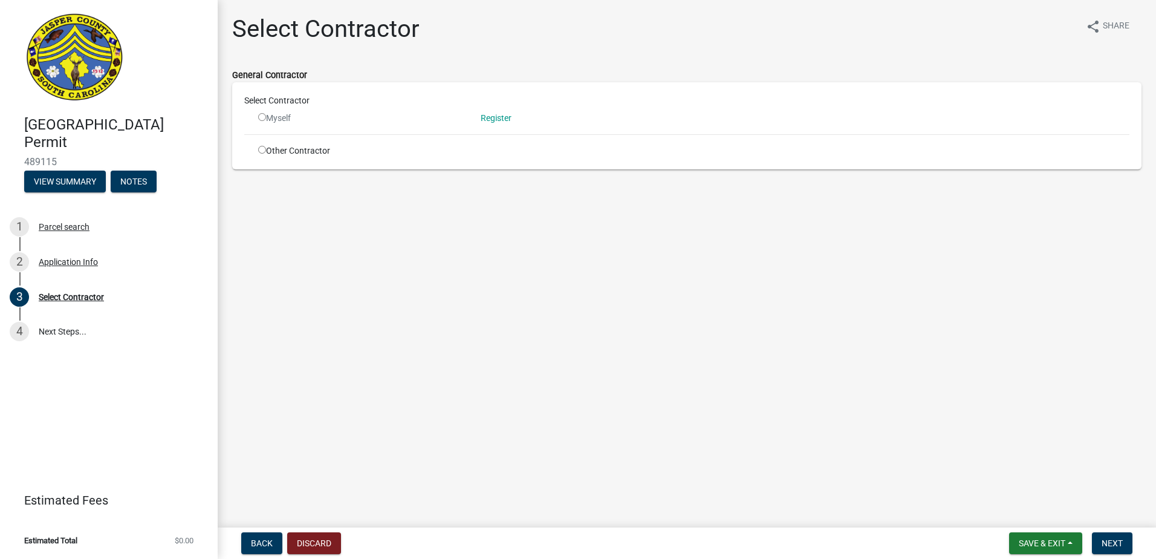
click at [262, 150] on input "radio" at bounding box center [262, 150] width 8 height 8
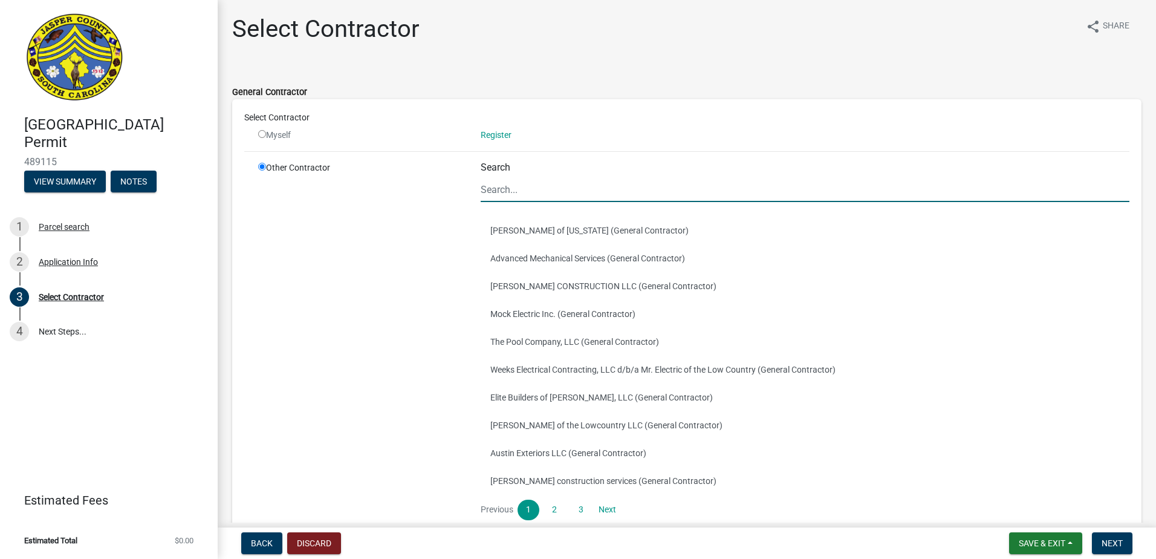
click at [520, 181] on input "Search" at bounding box center [805, 189] width 649 height 25
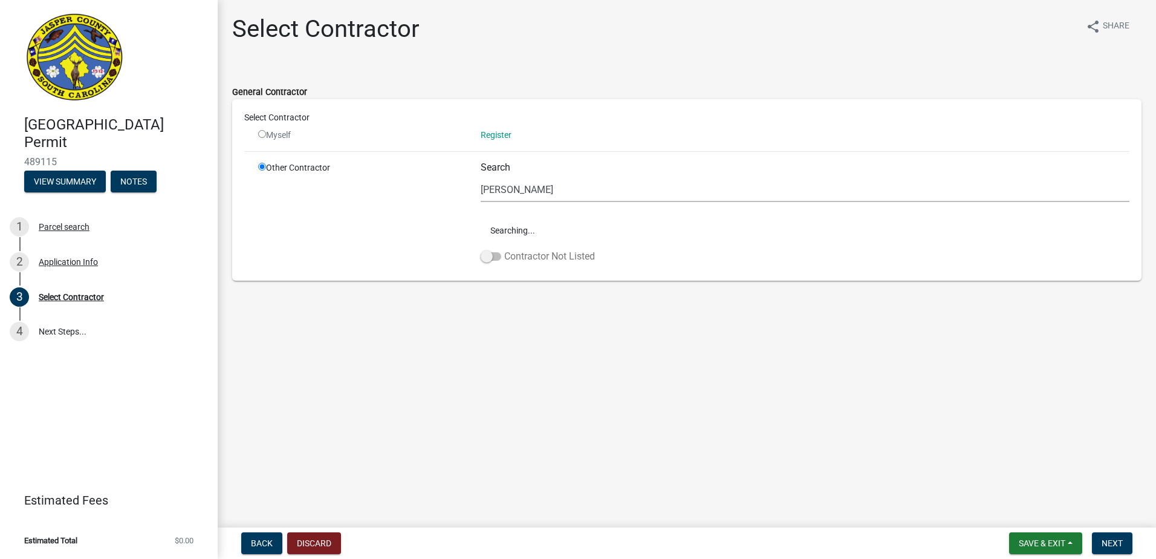
click at [490, 230] on span "Searching..." at bounding box center [805, 230] width 649 height 28
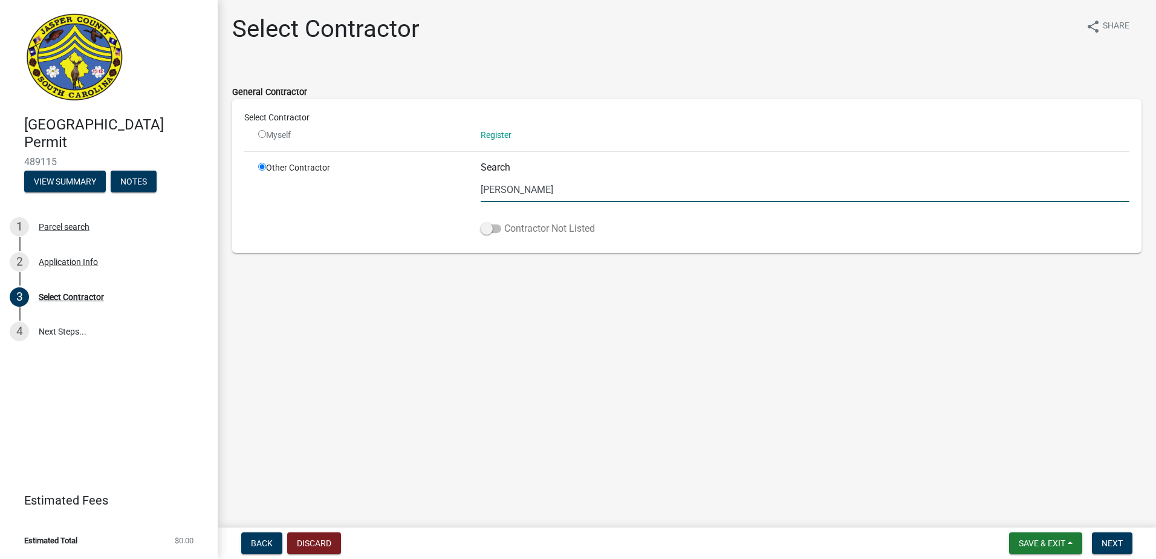
click at [489, 229] on span at bounding box center [491, 228] width 21 height 8
click at [504, 221] on input "Contractor Not Listed" at bounding box center [504, 221] width 0 height 0
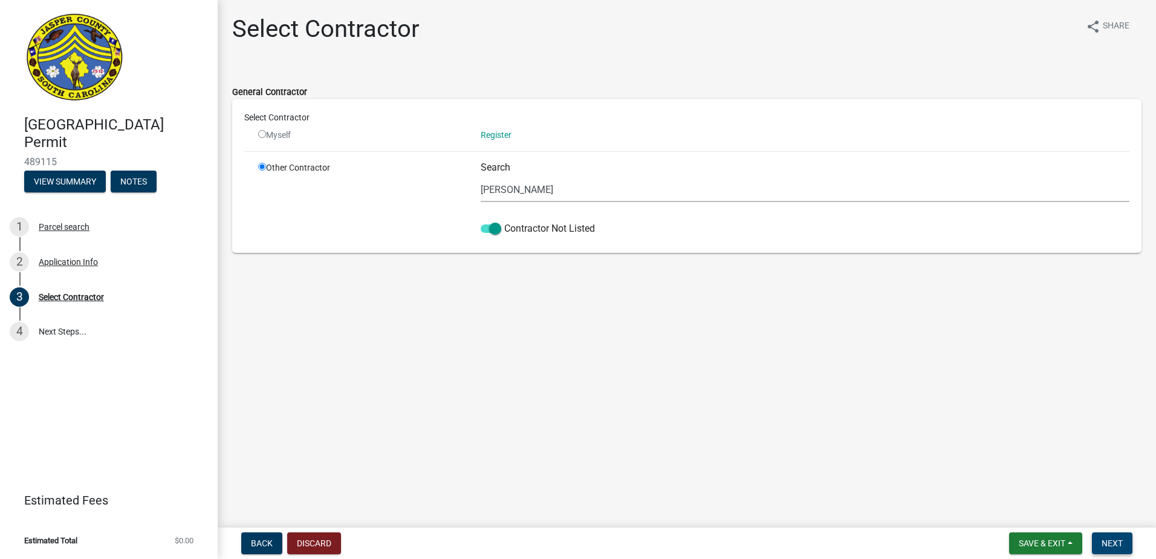
click at [1114, 545] on span "Next" at bounding box center [1112, 543] width 21 height 10
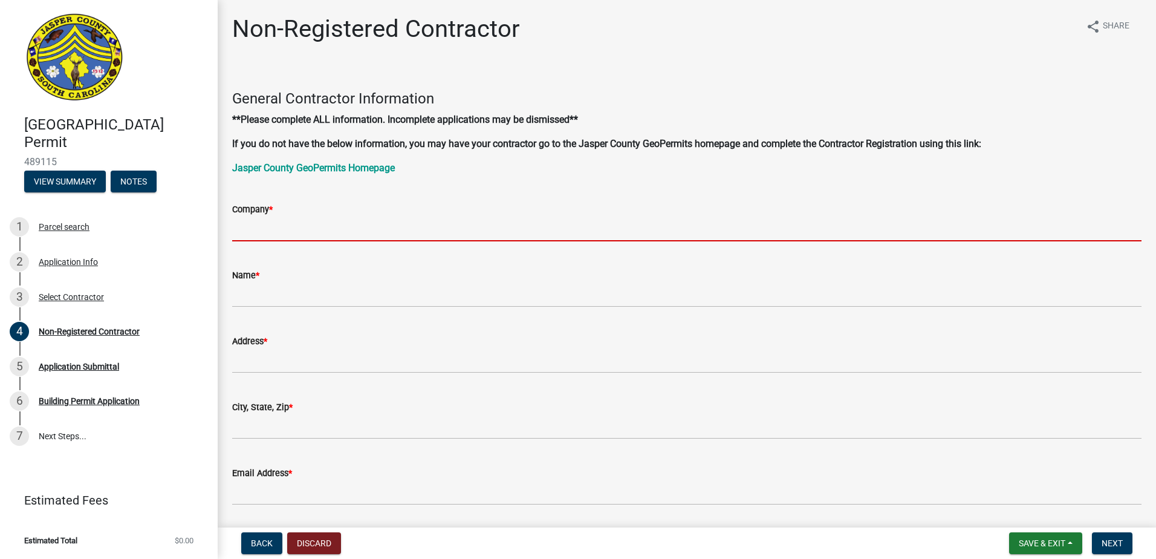
click at [329, 224] on input "Company *" at bounding box center [686, 228] width 909 height 25
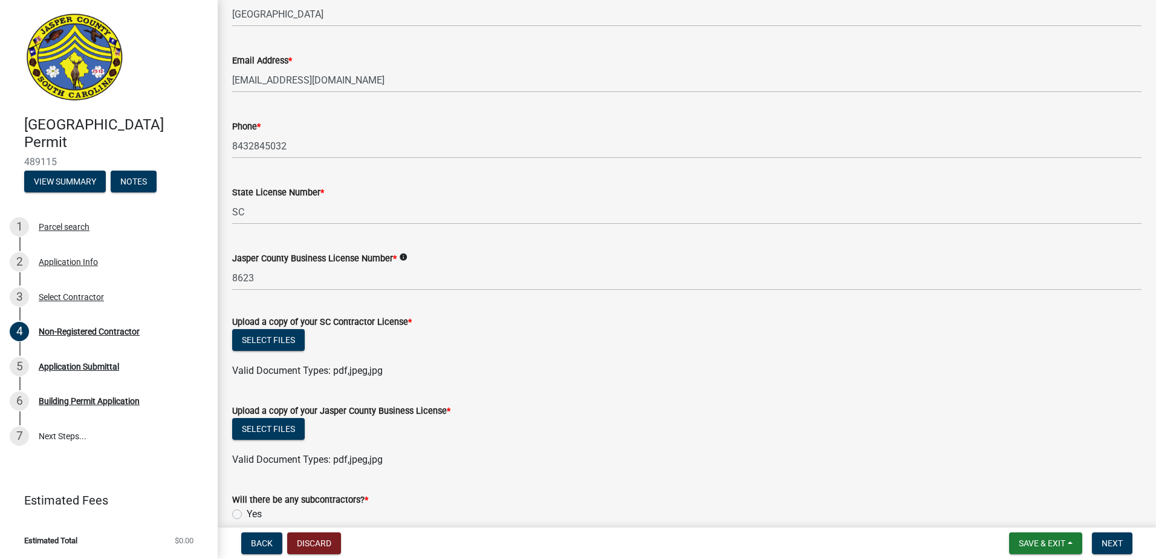
scroll to position [605, 0]
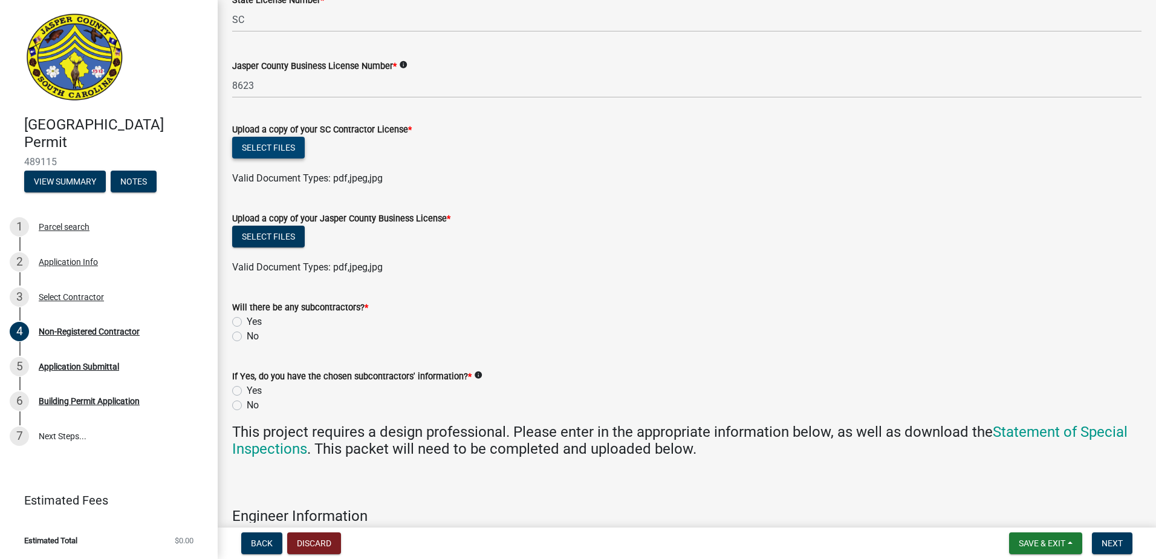
click at [261, 148] on button "Select files" at bounding box center [268, 148] width 73 height 22
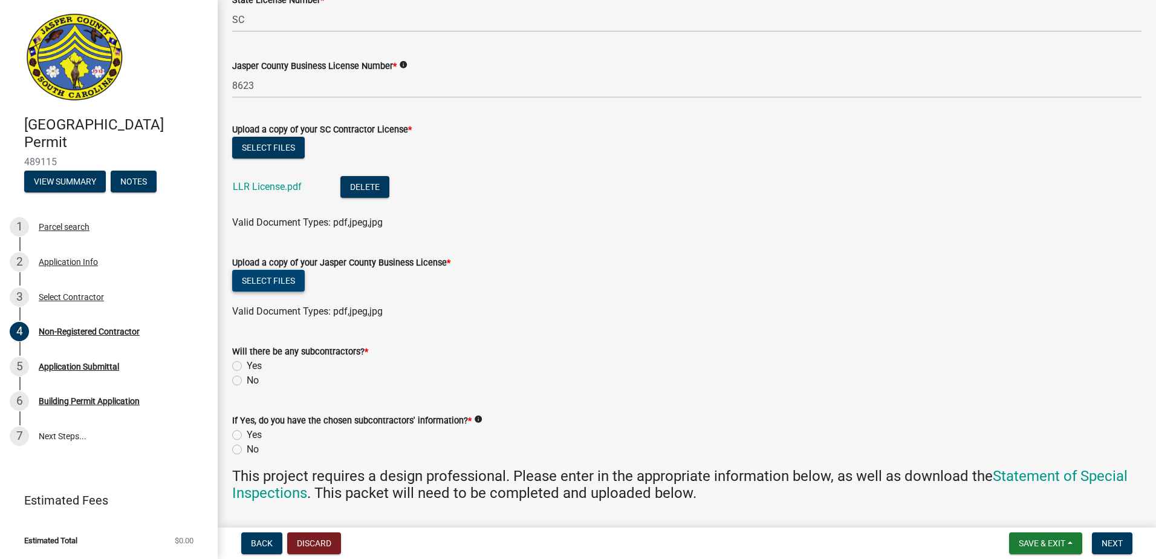
click at [277, 286] on button "Select files" at bounding box center [268, 281] width 73 height 22
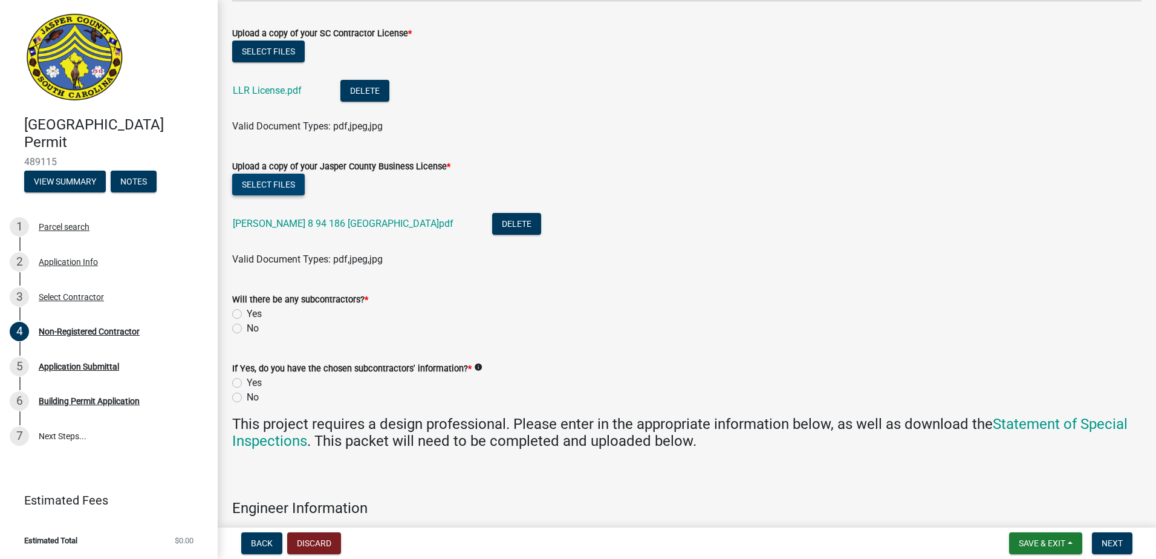
scroll to position [786, 0]
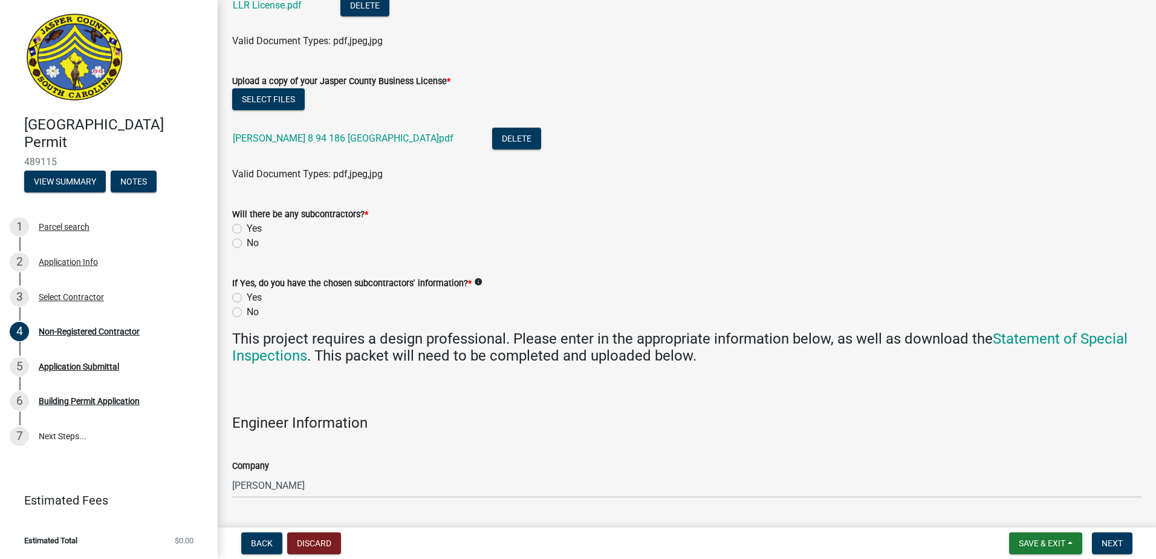
click at [247, 226] on label "Yes" at bounding box center [254, 228] width 15 height 15
click at [247, 226] on input "Yes" at bounding box center [251, 225] width 8 height 8
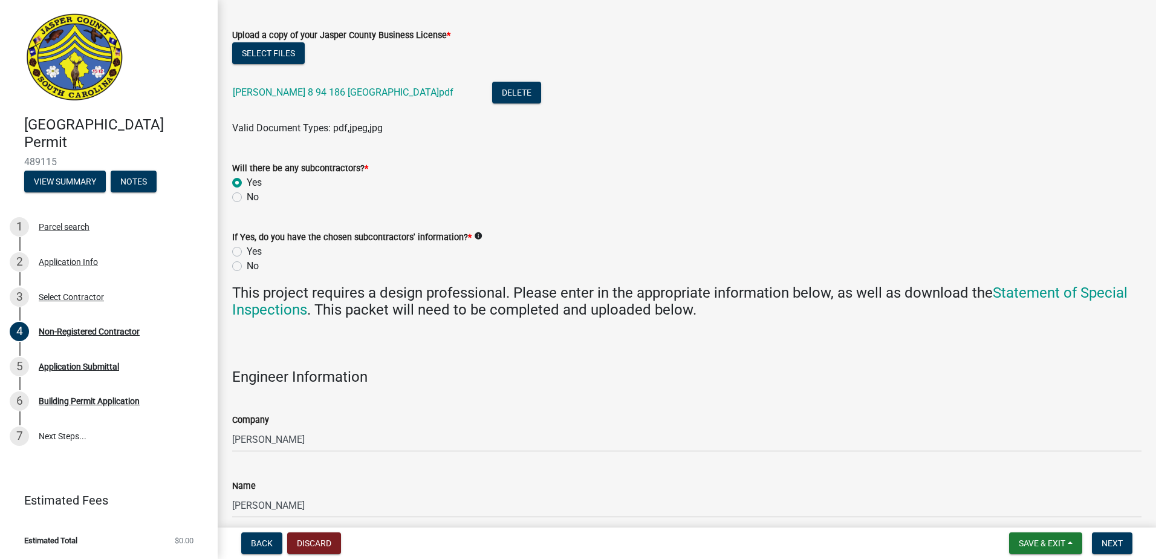
scroll to position [847, 0]
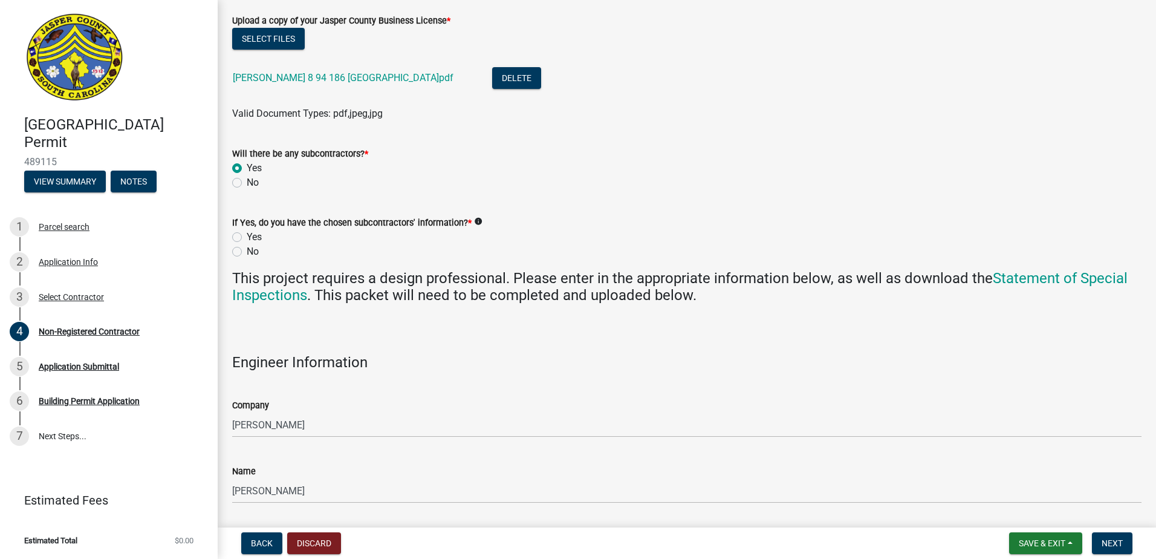
click at [247, 236] on label "Yes" at bounding box center [254, 237] width 15 height 15
click at [247, 236] on input "Yes" at bounding box center [251, 234] width 8 height 8
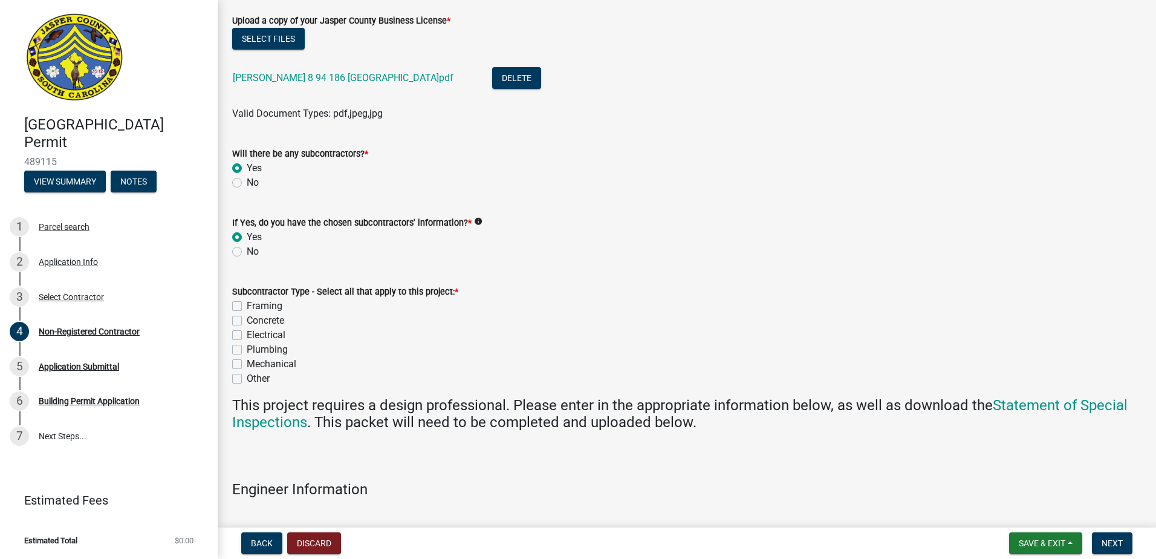
click at [247, 303] on label "Framing" at bounding box center [265, 306] width 36 height 15
click at [247, 303] on input "Framing" at bounding box center [251, 303] width 8 height 8
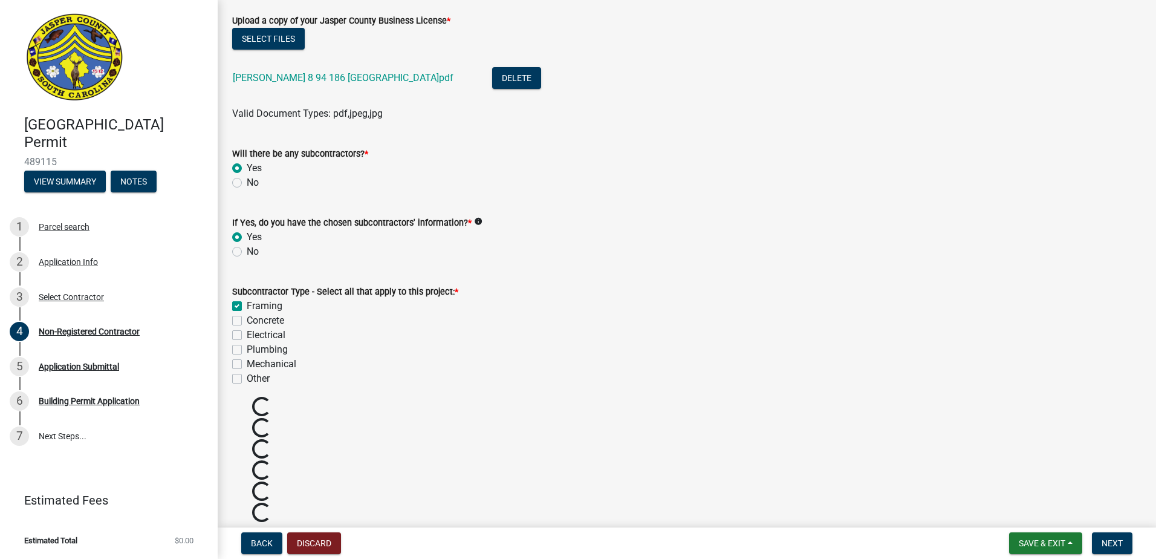
click at [247, 320] on label "Concrete" at bounding box center [265, 320] width 37 height 15
click at [247, 320] on input "Concrete" at bounding box center [251, 317] width 8 height 8
click at [247, 337] on label "Electrical" at bounding box center [266, 335] width 39 height 15
click at [247, 336] on input "Electrical" at bounding box center [251, 332] width 8 height 8
click at [247, 346] on label "Plumbing" at bounding box center [267, 349] width 41 height 15
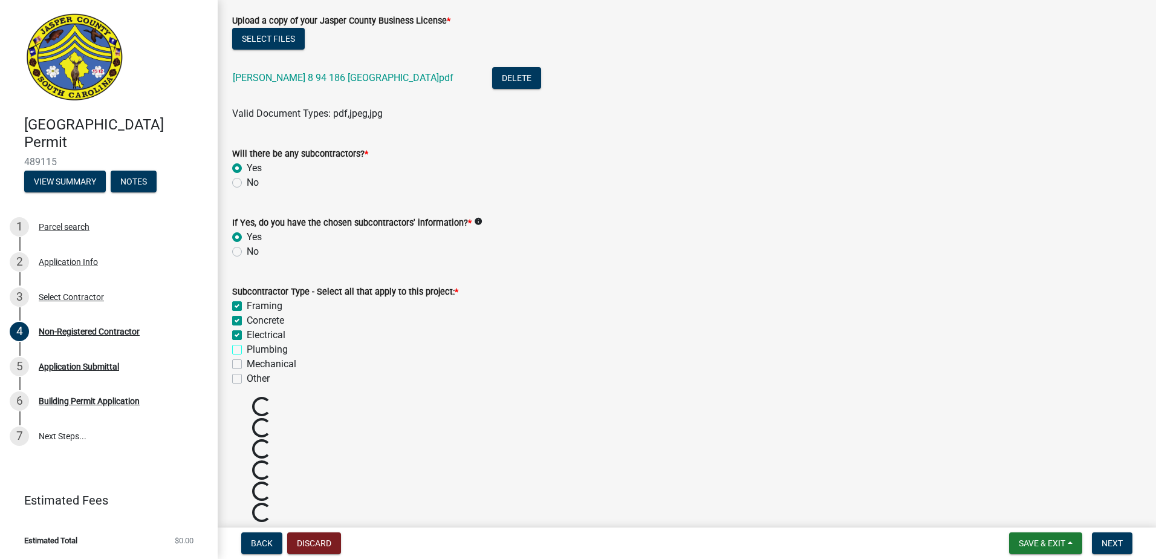
click at [247, 346] on input "Plumbing" at bounding box center [251, 346] width 8 height 8
click at [247, 364] on label "Mechanical" at bounding box center [272, 364] width 50 height 15
click at [247, 364] on input "Mechanical" at bounding box center [251, 361] width 8 height 8
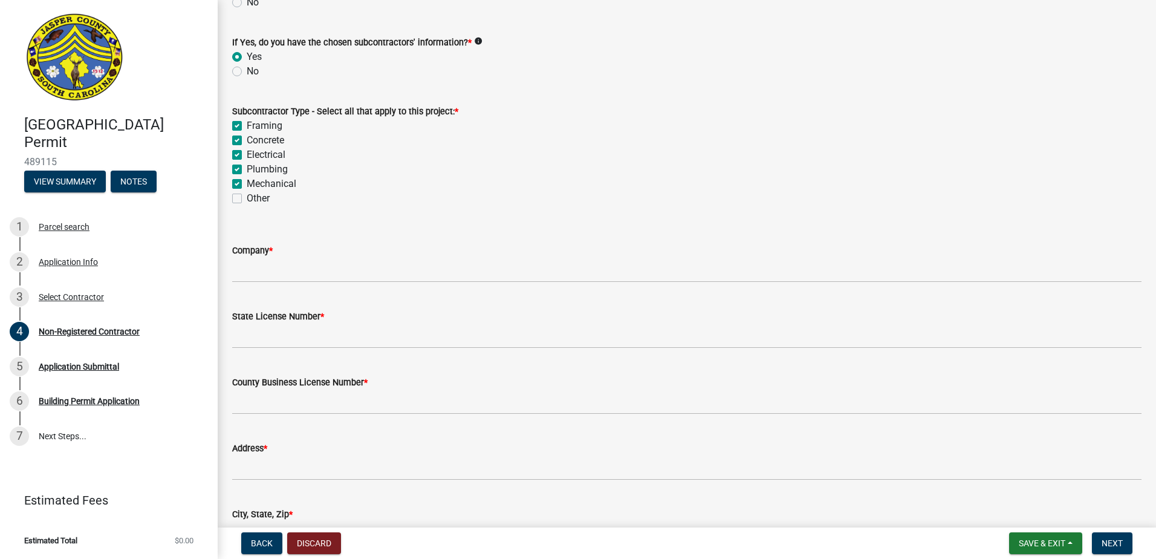
scroll to position [1028, 0]
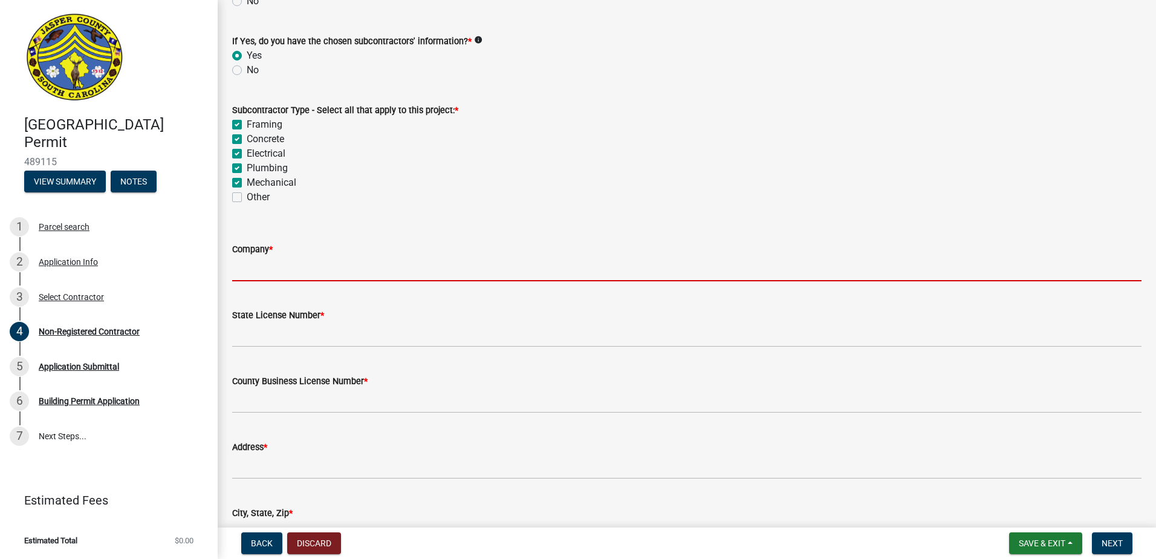
click at [261, 270] on input "Company *" at bounding box center [686, 268] width 909 height 25
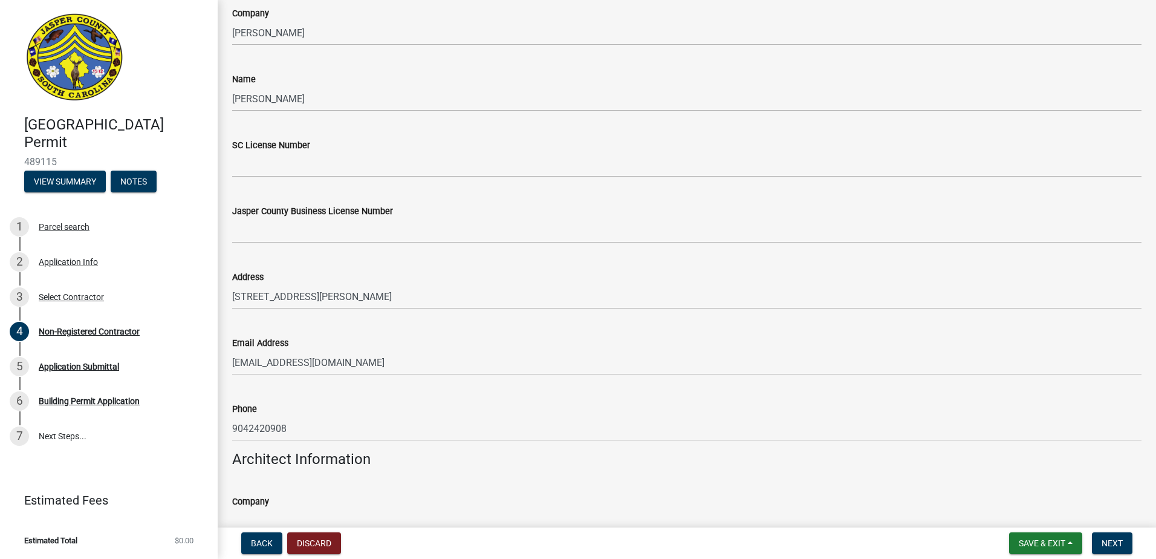
scroll to position [3447, 0]
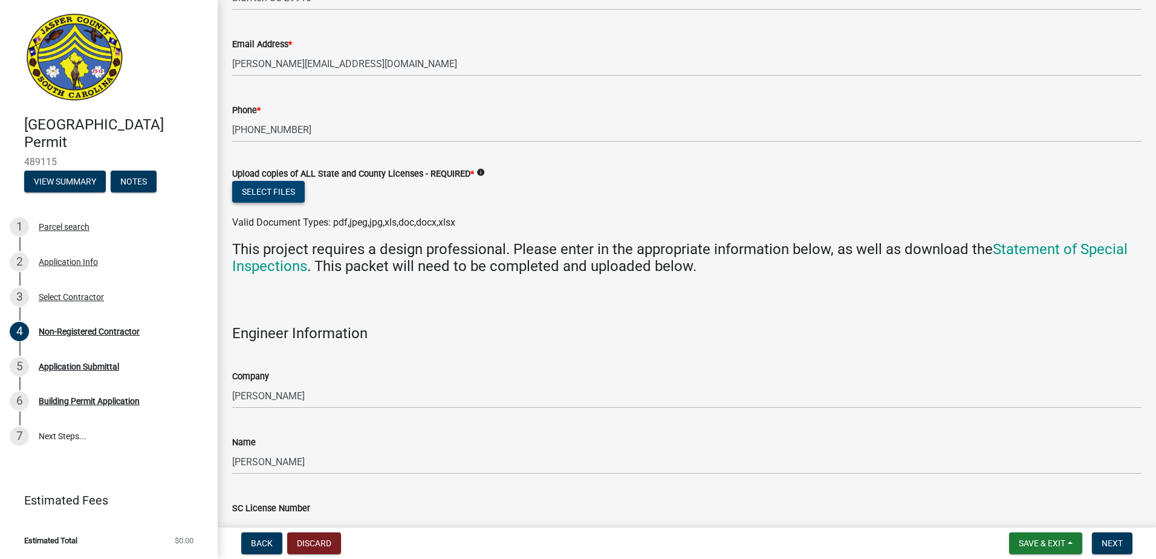
click at [284, 189] on button "Select files" at bounding box center [268, 192] width 73 height 22
click at [273, 190] on button "Select files" at bounding box center [268, 192] width 73 height 22
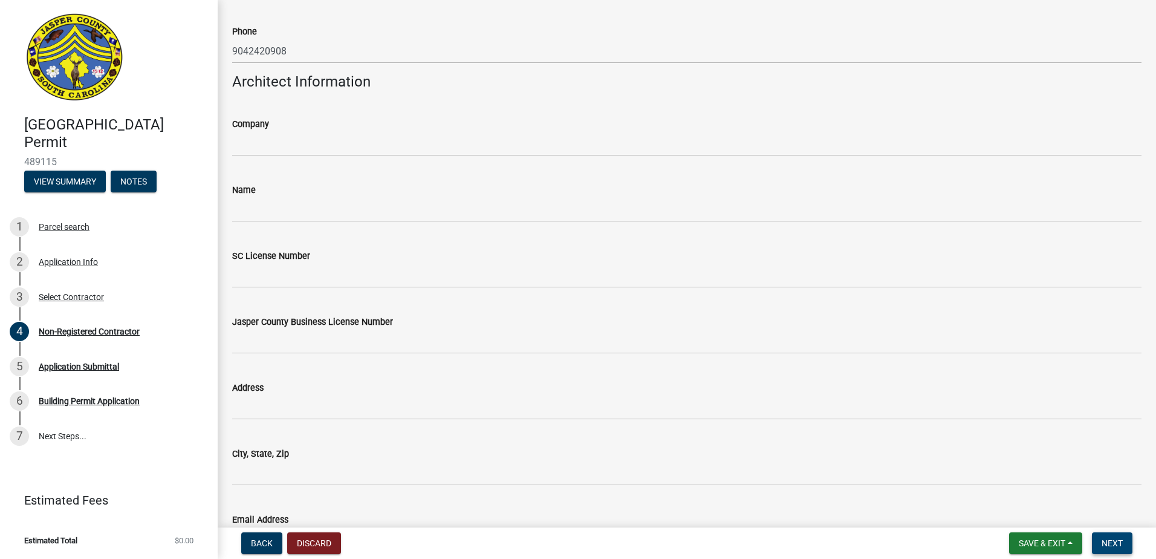
scroll to position [4596, 0]
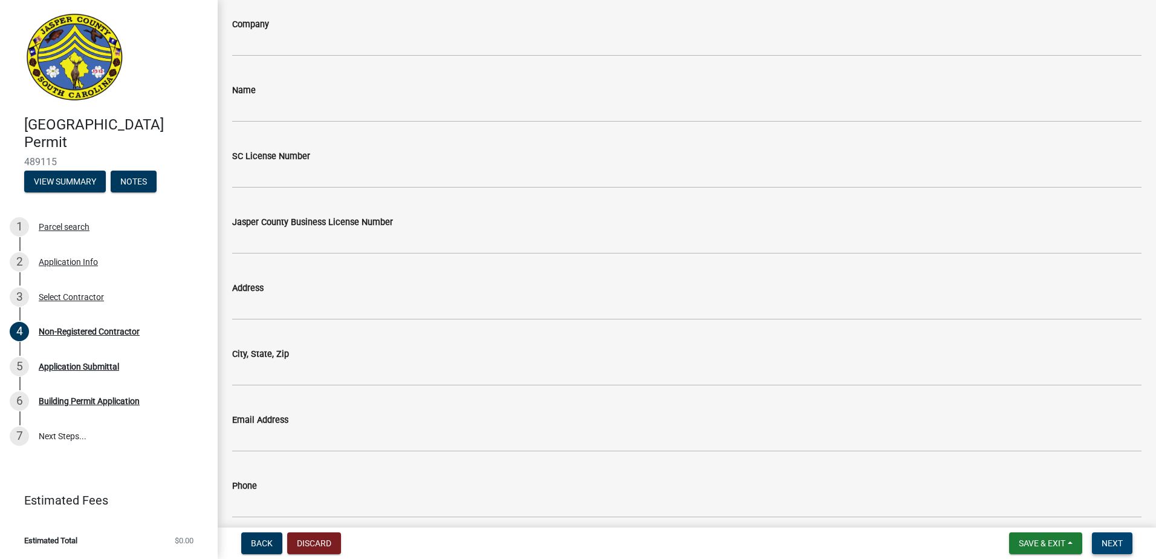
click at [1112, 539] on span "Next" at bounding box center [1112, 543] width 21 height 10
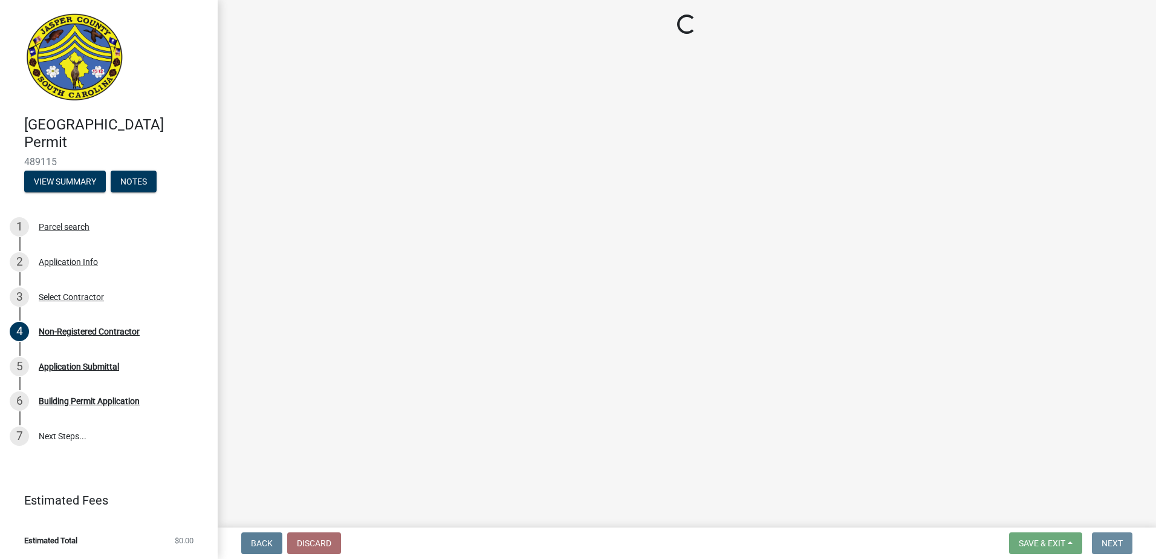
scroll to position [0, 0]
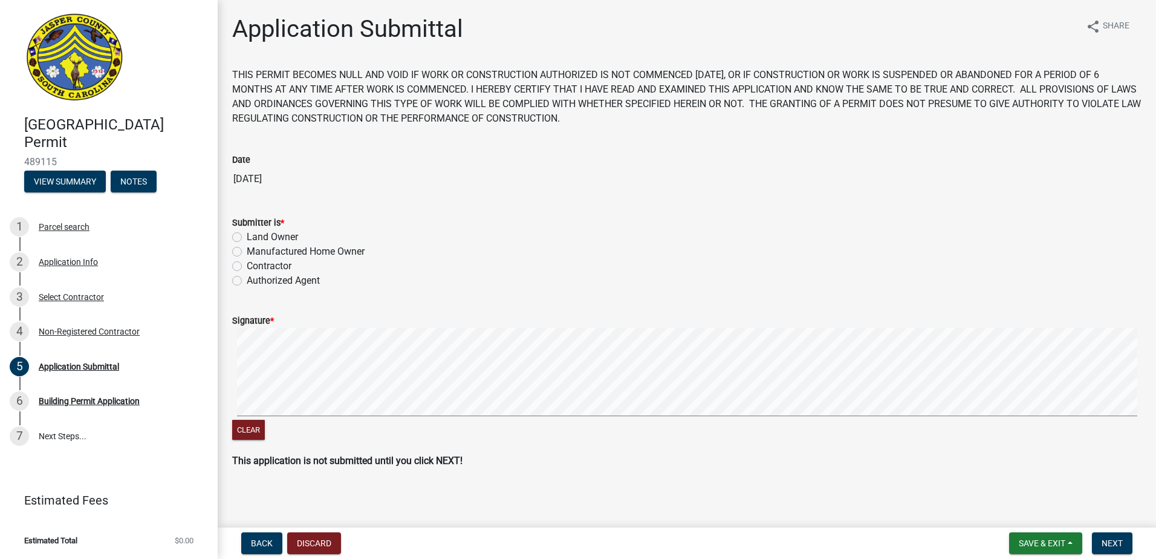
click at [247, 281] on label "Authorized Agent" at bounding box center [283, 280] width 73 height 15
click at [247, 281] on input "Authorized Agent" at bounding box center [251, 277] width 8 height 8
click at [759, 369] on form "Signature * Clear" at bounding box center [686, 371] width 909 height 144
click at [684, 400] on form "Signature * Clear" at bounding box center [686, 371] width 909 height 144
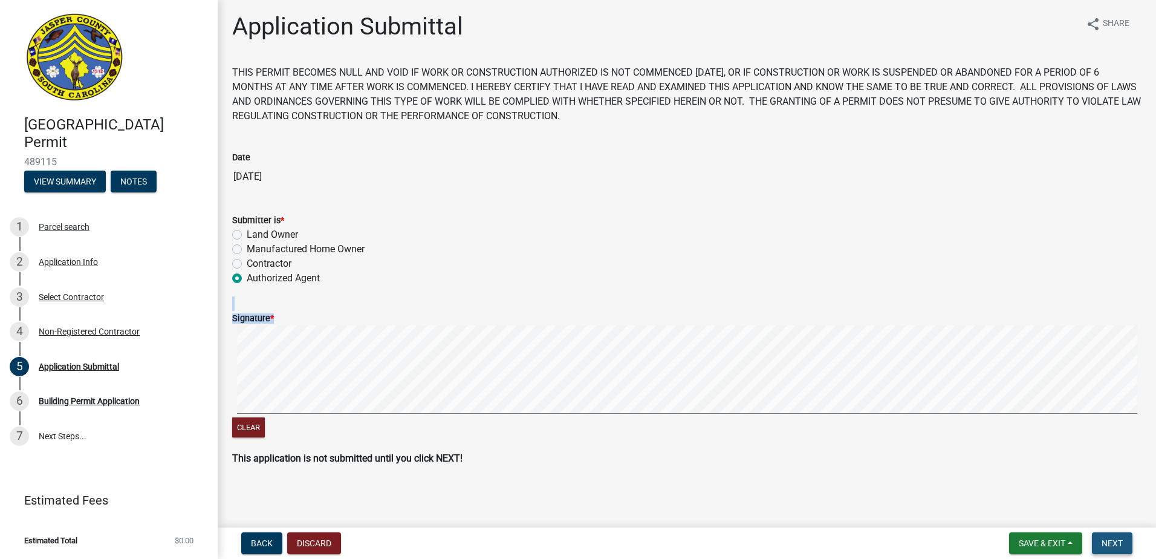
click at [1112, 544] on span "Next" at bounding box center [1112, 543] width 21 height 10
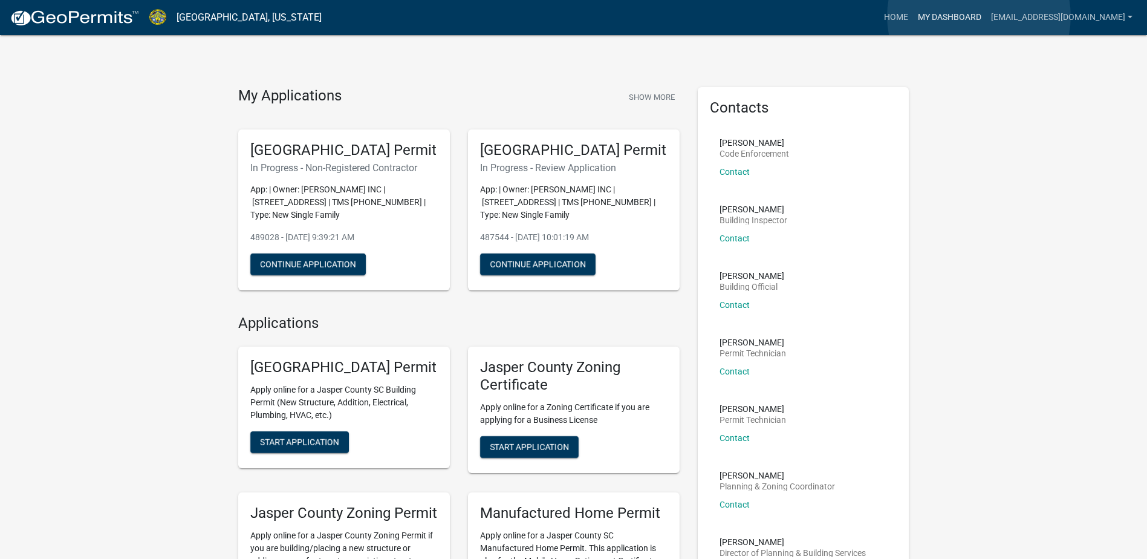
click at [979, 18] on link "My Dashboard" at bounding box center [949, 17] width 73 height 23
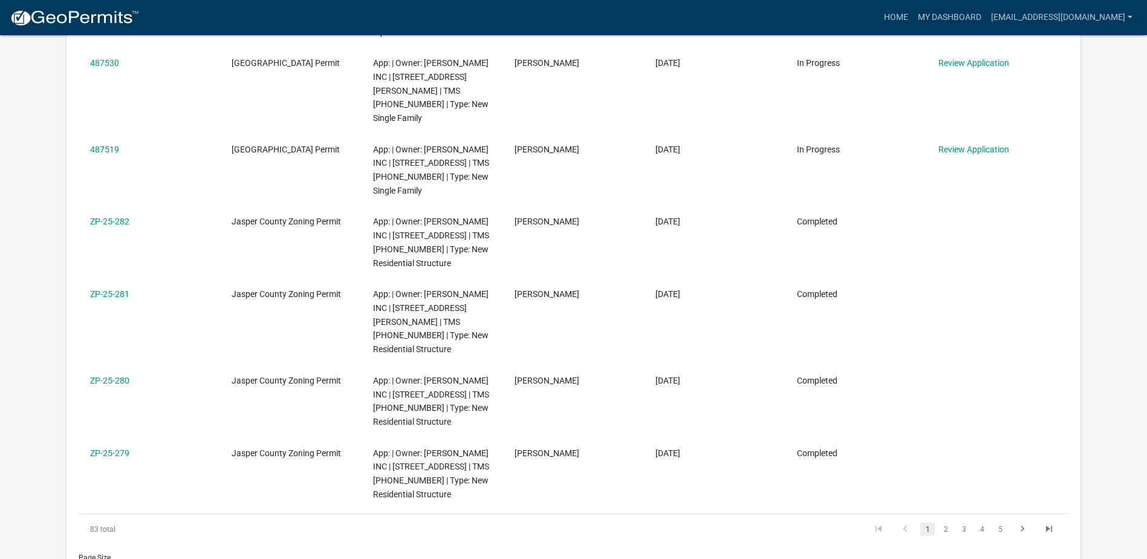
scroll to position [584, 0]
click at [946, 522] on link "2" at bounding box center [945, 528] width 15 height 13
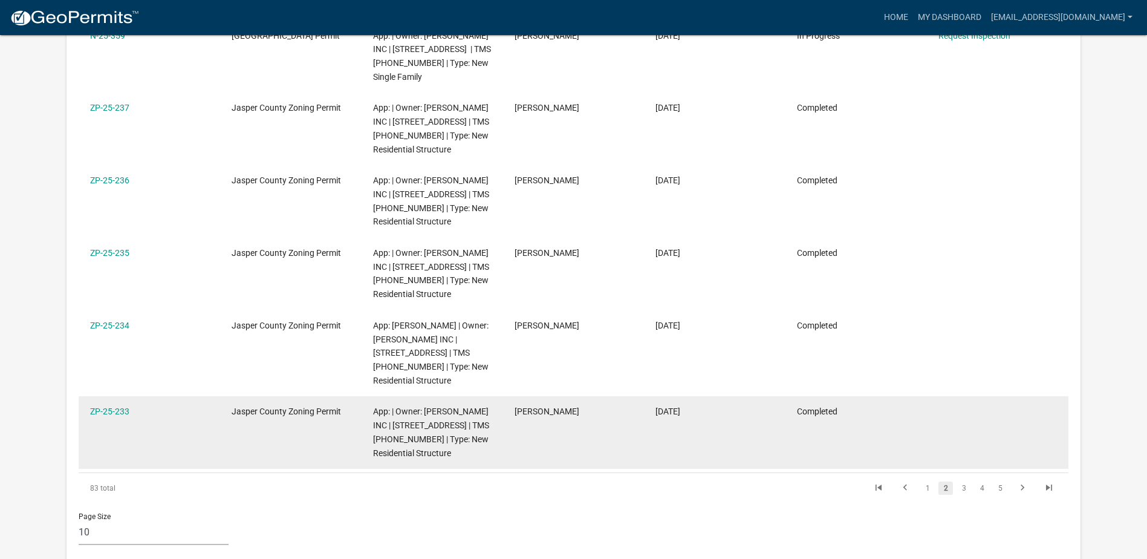
scroll to position [160, 0]
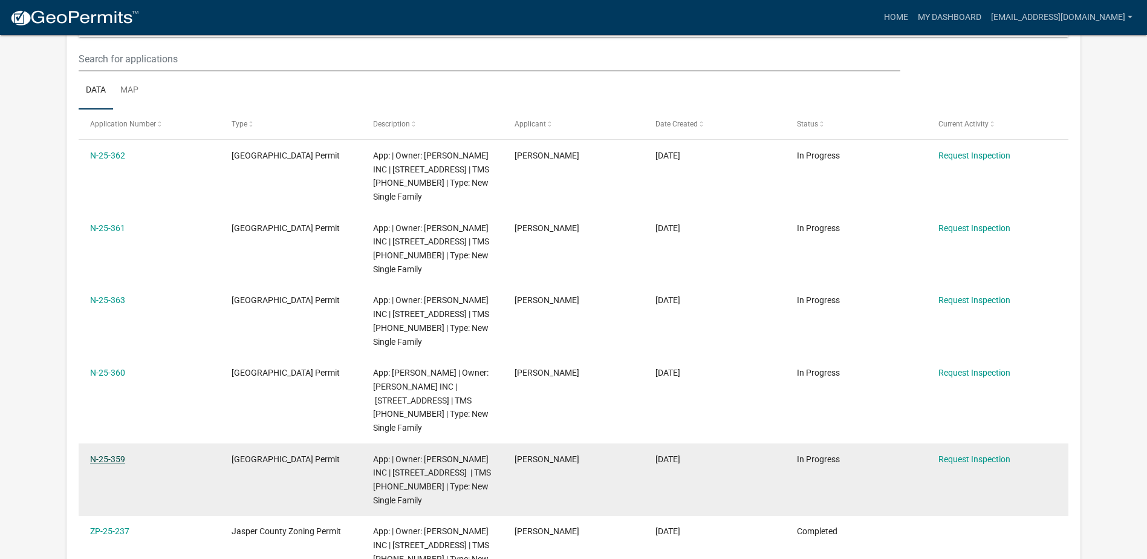
click at [121, 454] on link "N-25-359" at bounding box center [107, 459] width 35 height 10
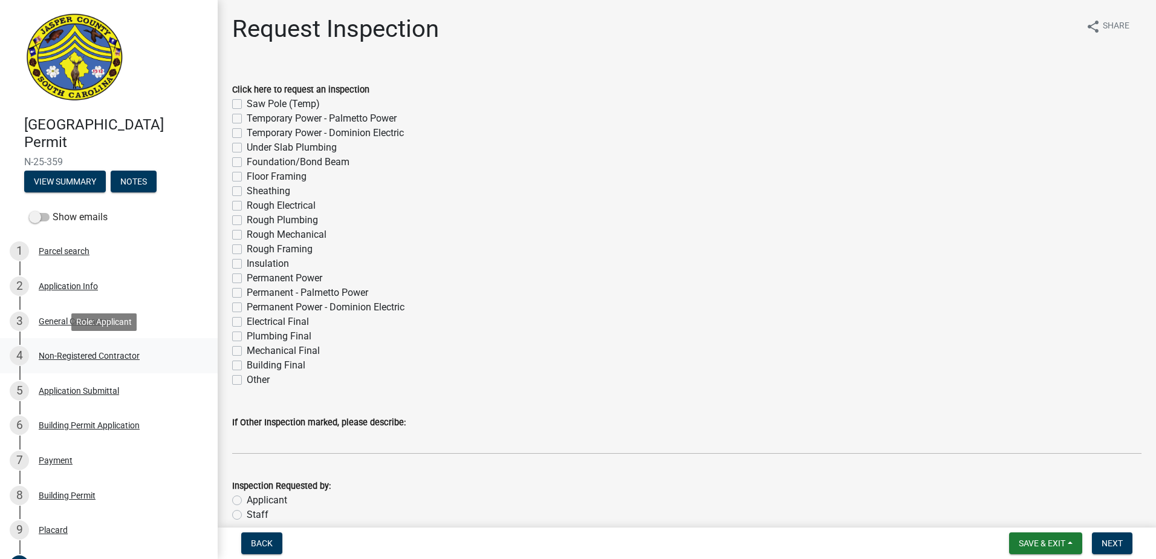
click at [121, 355] on div "Non-Registered Contractor" at bounding box center [89, 355] width 101 height 8
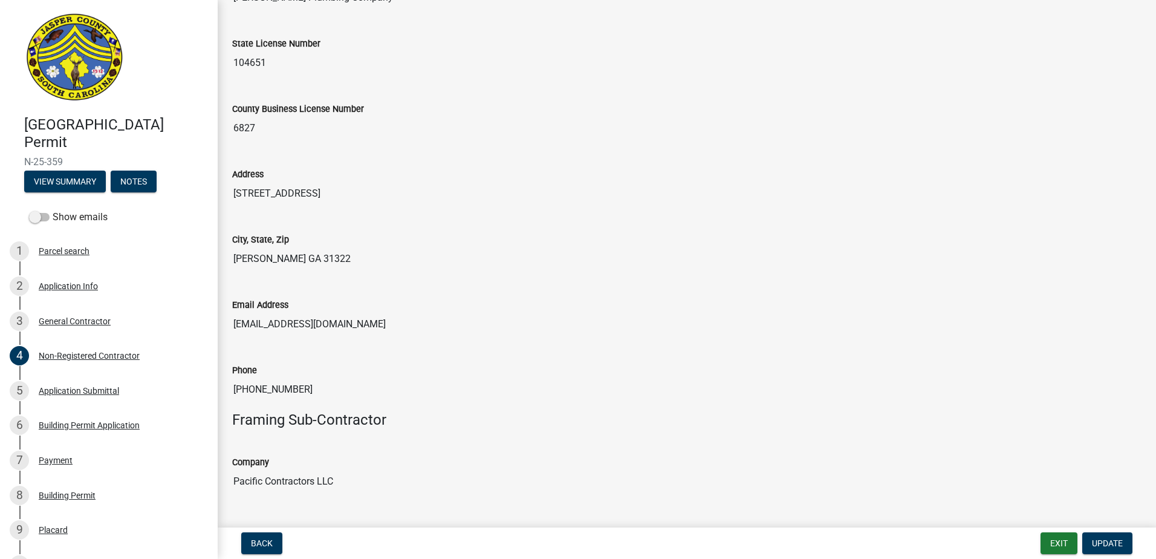
scroll to position [2298, 0]
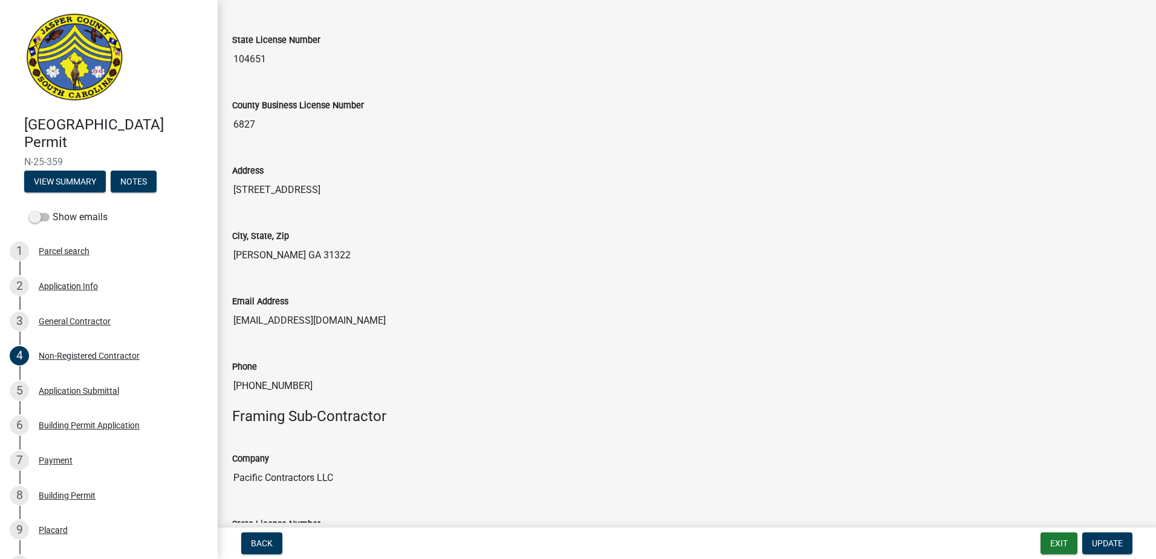
click at [510, 409] on h4 "Framing Sub-Contractor" at bounding box center [686, 417] width 909 height 18
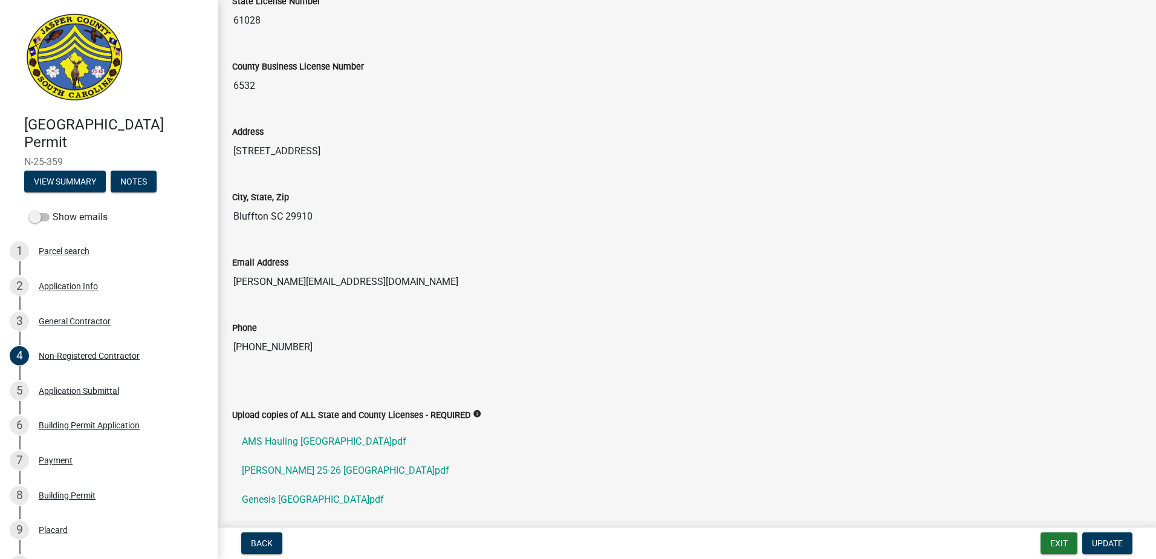
scroll to position [3326, 0]
